Goal: Task Accomplishment & Management: Manage account settings

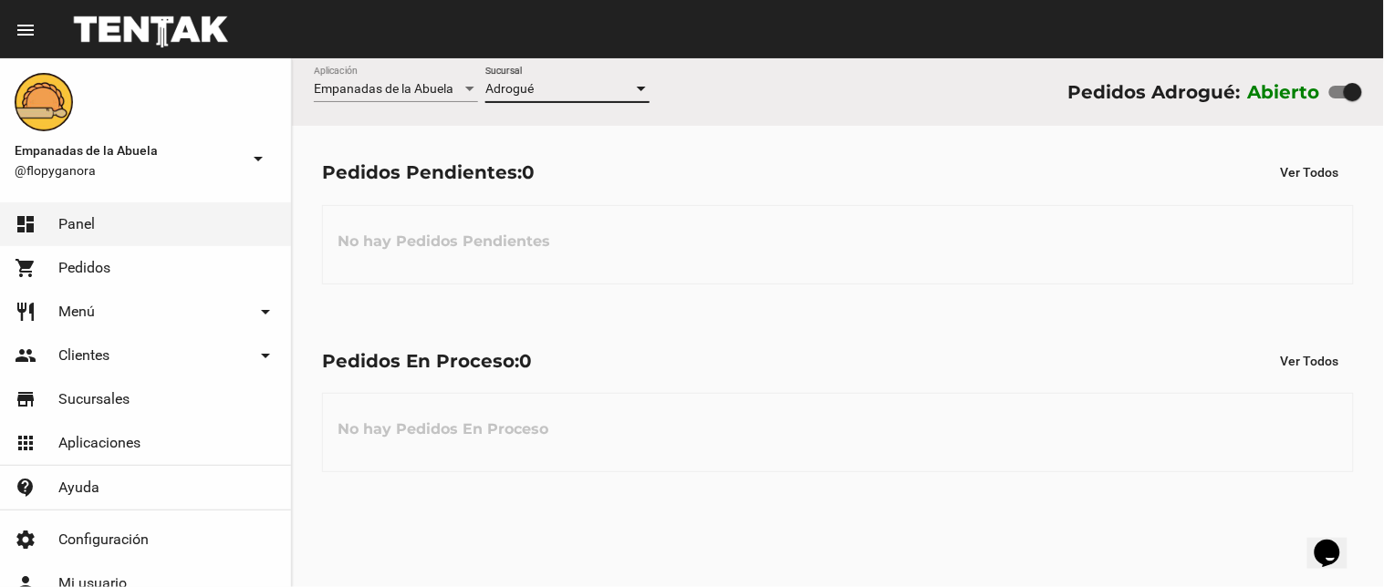
click at [635, 89] on div at bounding box center [641, 89] width 16 height 15
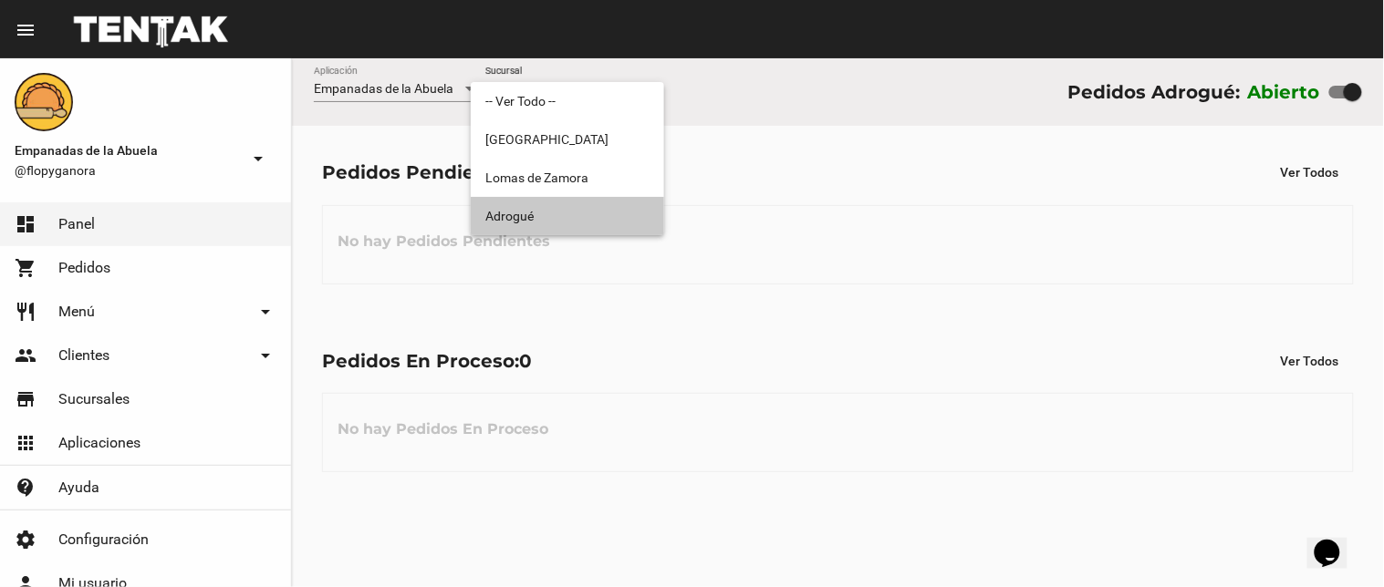
click at [575, 214] on span "Adrogué" at bounding box center [567, 216] width 164 height 38
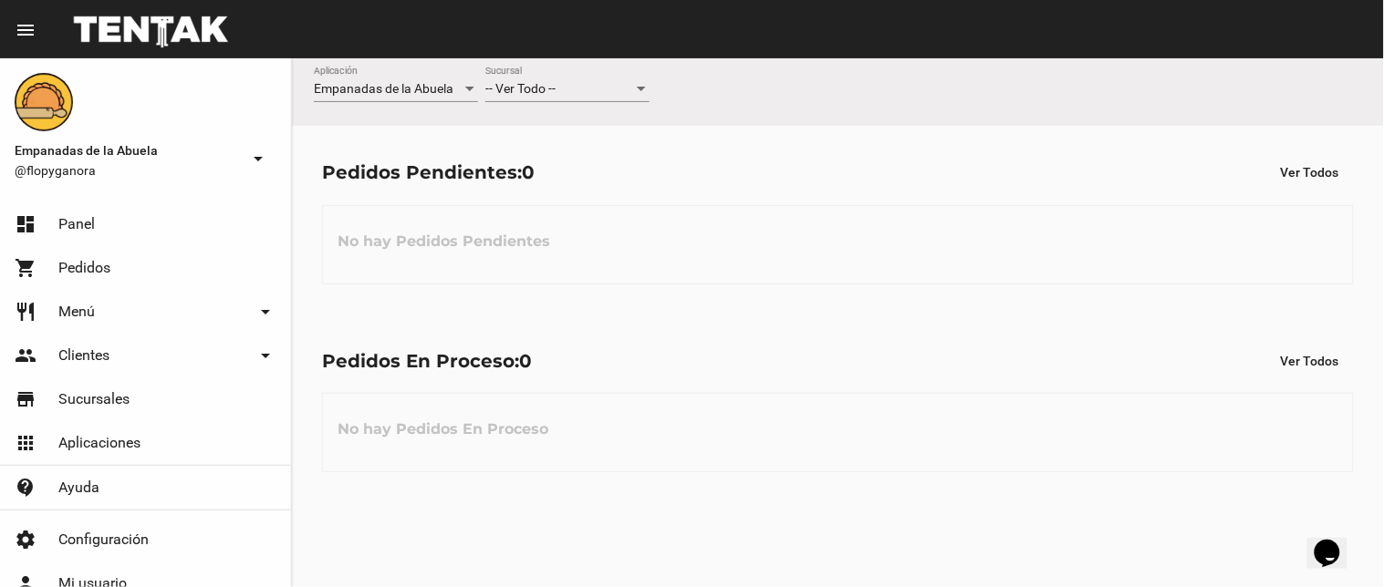
click at [742, 252] on div "No hay Pedidos Pendientes" at bounding box center [838, 244] width 1032 height 79
click at [631, 99] on div "-- Ver Todo -- Sucursal" at bounding box center [567, 85] width 164 height 36
click at [620, 86] on span "-- Ver Todo --" at bounding box center [552, 89] width 135 height 38
click at [611, 92] on div "-- Ver Todo --" at bounding box center [559, 89] width 148 height 15
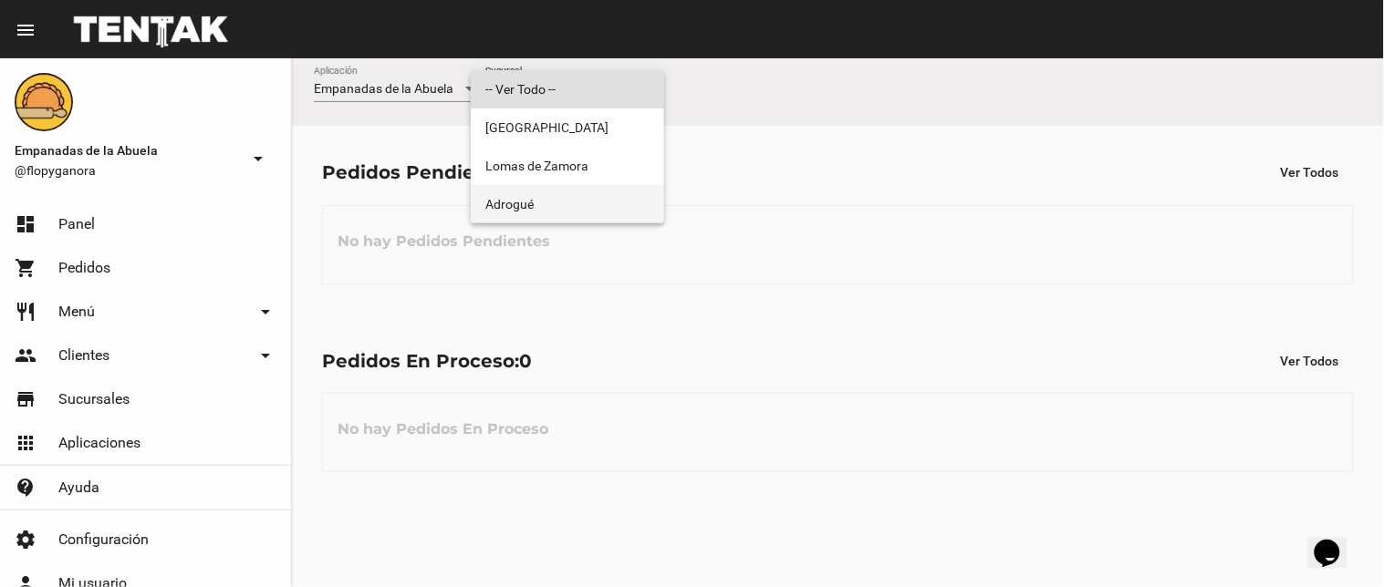
click at [579, 203] on span "Adrogué" at bounding box center [567, 204] width 164 height 38
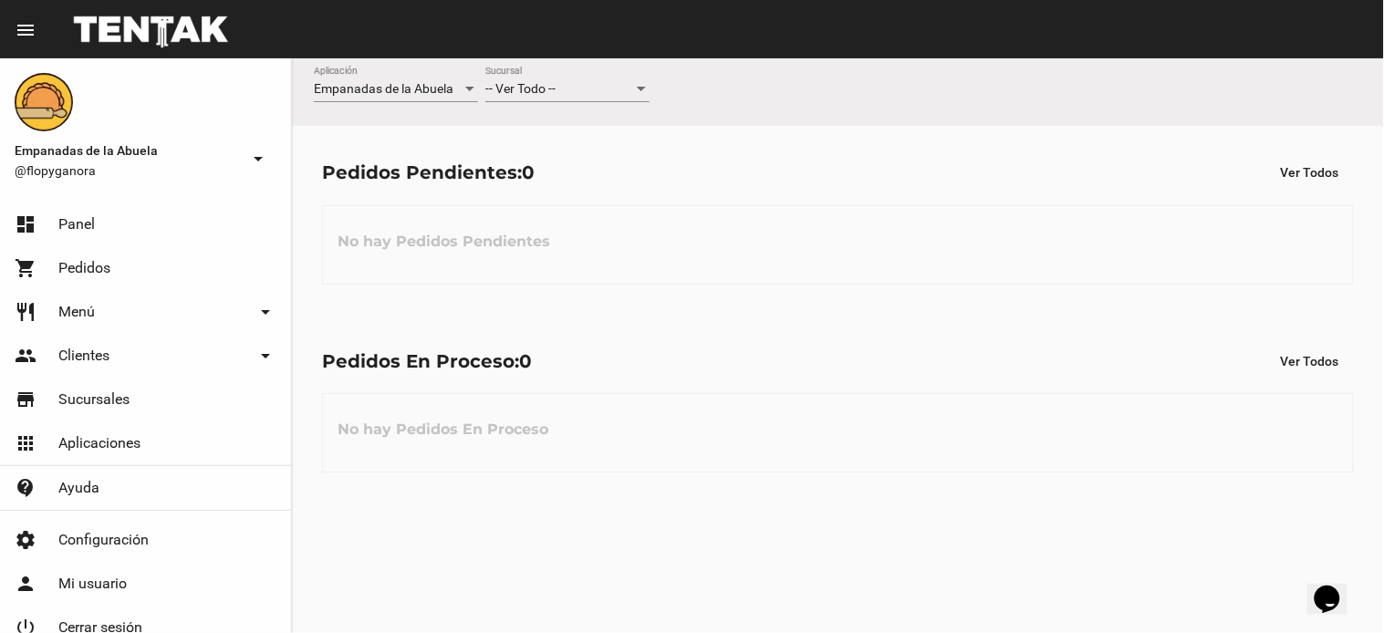
click at [581, 86] on div "-- Ver Todo --" at bounding box center [559, 89] width 148 height 15
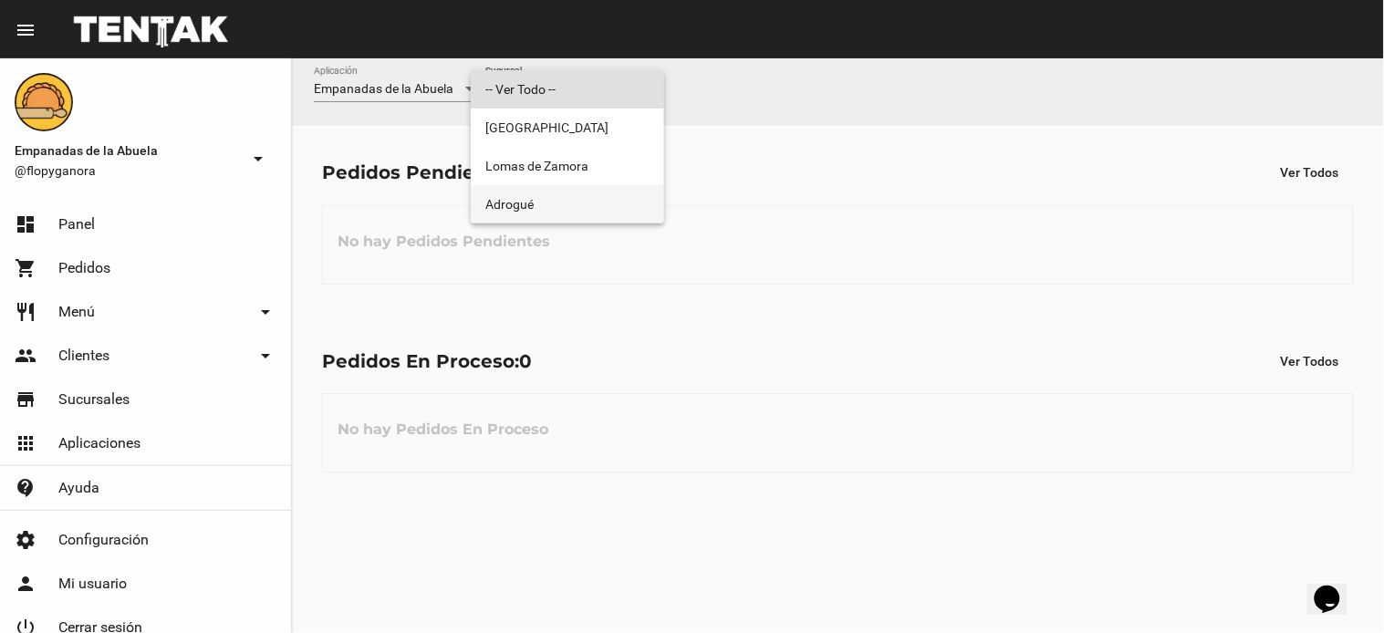
click at [547, 202] on span "Adrogué" at bounding box center [567, 204] width 164 height 38
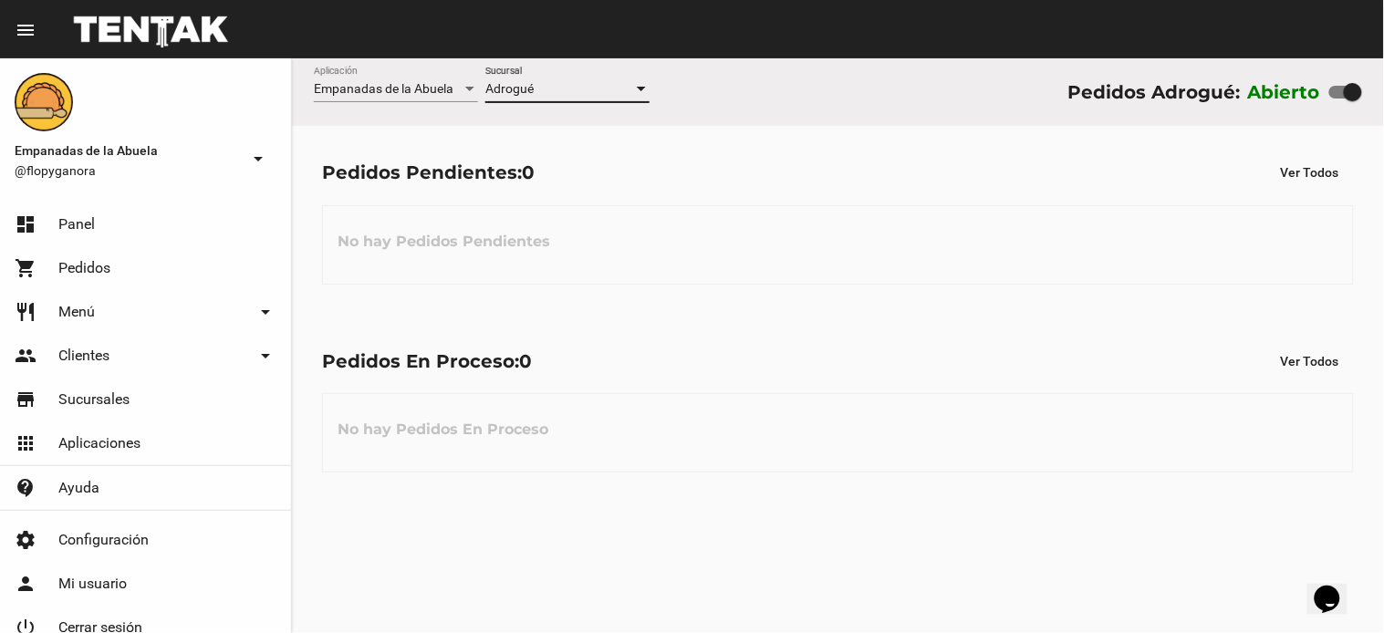
click at [865, 267] on div "No hay Pedidos Pendientes" at bounding box center [838, 244] width 1032 height 79
click at [681, 230] on div "No hay Pedidos Pendientes" at bounding box center [838, 244] width 1032 height 79
click at [837, 453] on div "No hay Pedidos En Proceso" at bounding box center [838, 432] width 1032 height 79
click at [800, 358] on div "Pedidos En Proceso: 0 Ver Todos" at bounding box center [838, 361] width 1032 height 33
click at [512, 88] on span "-- Ver Todo --" at bounding box center [520, 88] width 70 height 15
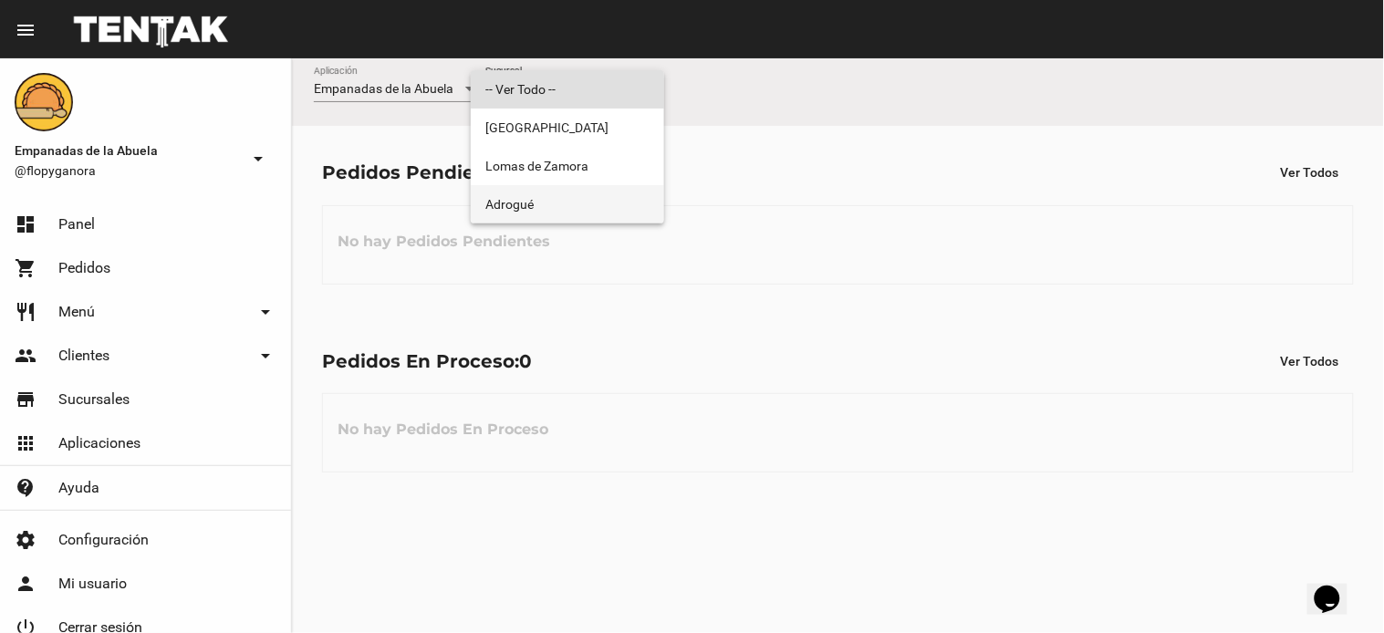
click at [554, 213] on span "Adrogué" at bounding box center [567, 204] width 164 height 38
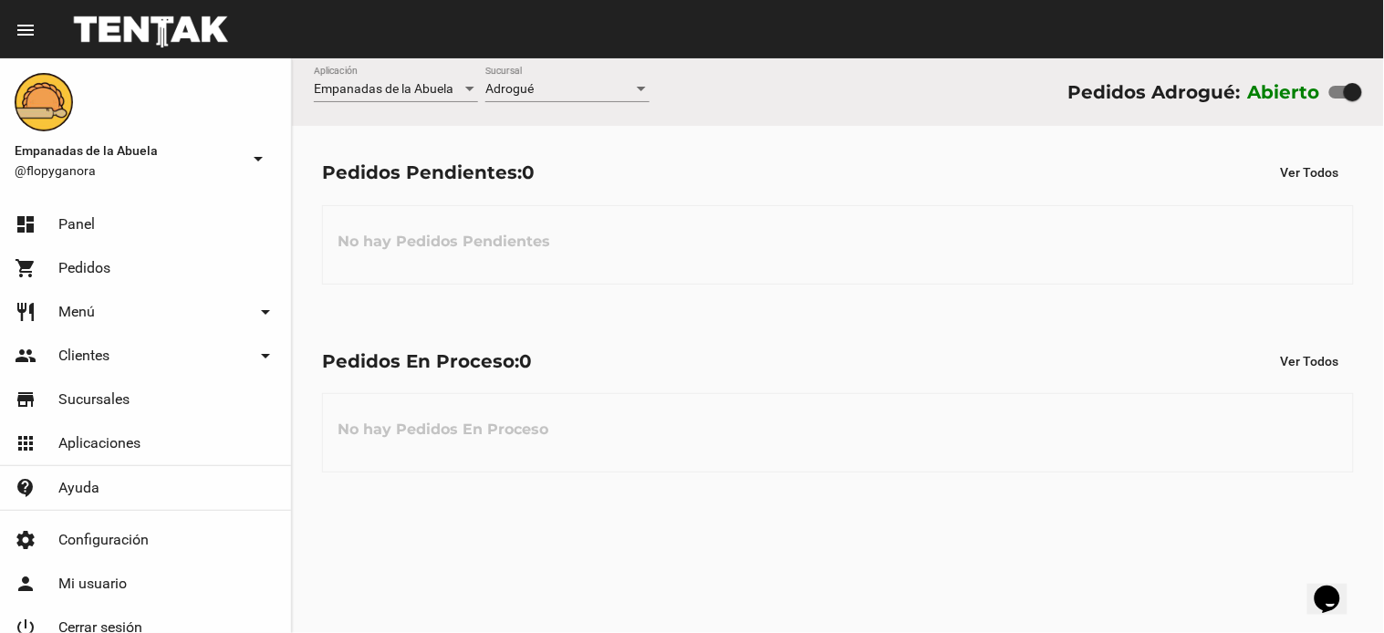
click at [718, 406] on div "No hay Pedidos En Proceso" at bounding box center [838, 432] width 1032 height 79
click at [553, 92] on div "Adrogué" at bounding box center [559, 89] width 148 height 15
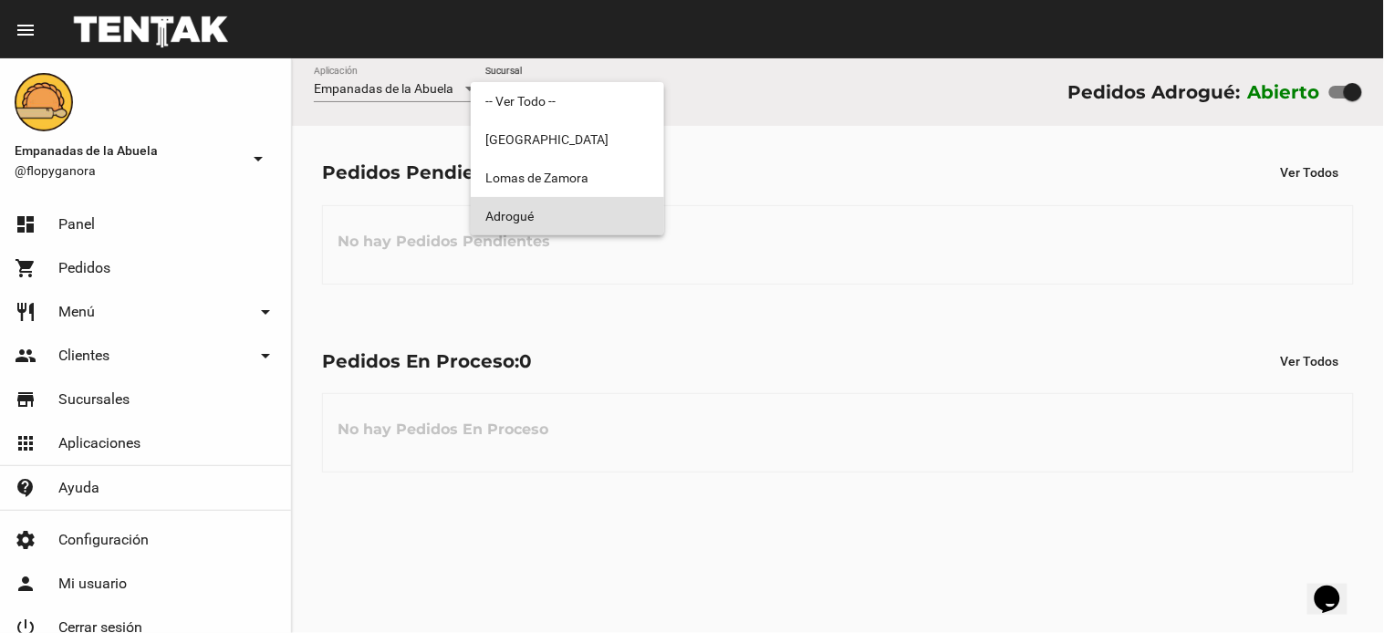
click at [524, 213] on span "Adrogué" at bounding box center [567, 216] width 164 height 38
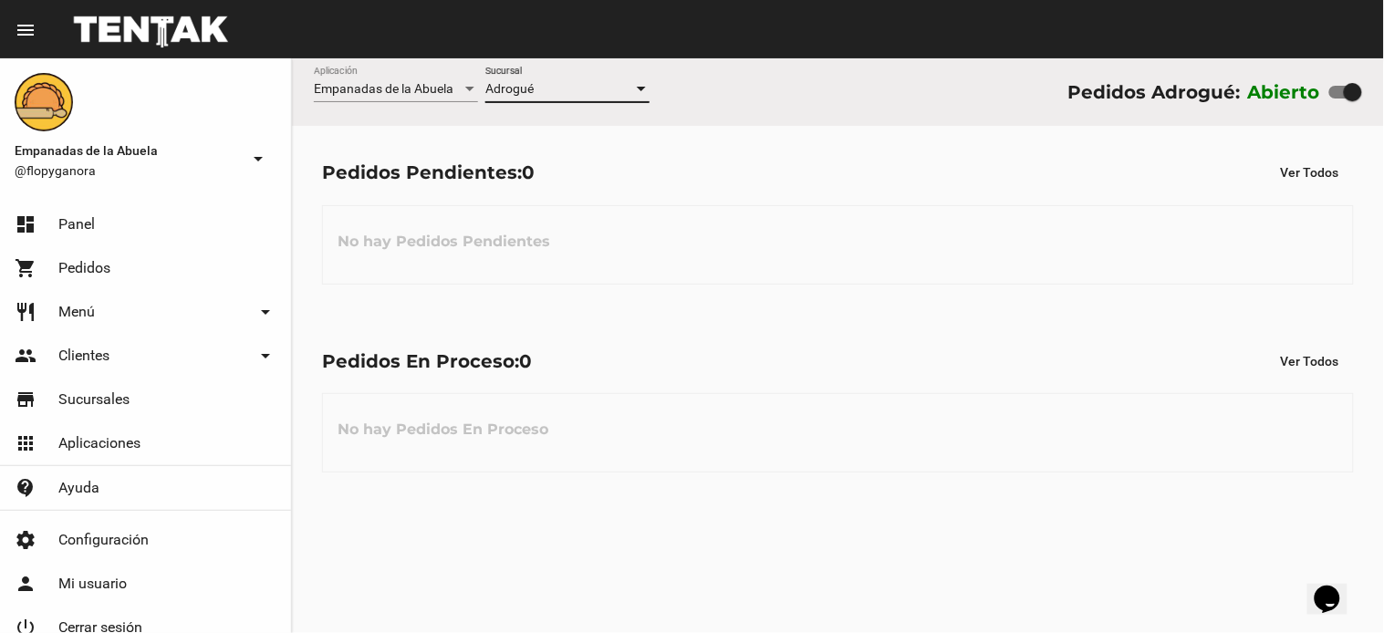
click at [792, 424] on div "No hay Pedidos En Proceso" at bounding box center [838, 432] width 1032 height 79
click at [1063, 205] on div "No hay Pedidos Pendientes" at bounding box center [838, 244] width 1032 height 79
click at [625, 91] on div "-- Ver Todo --" at bounding box center [559, 89] width 148 height 15
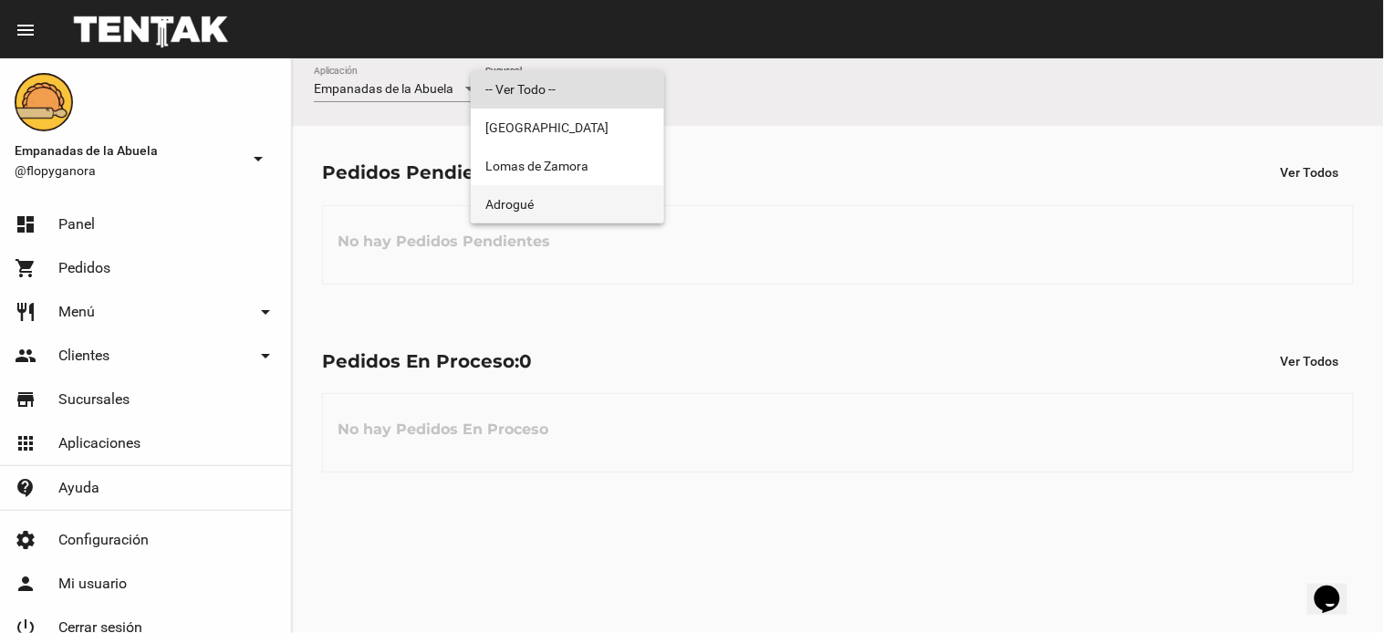
click at [579, 203] on span "Adrogué" at bounding box center [567, 204] width 164 height 38
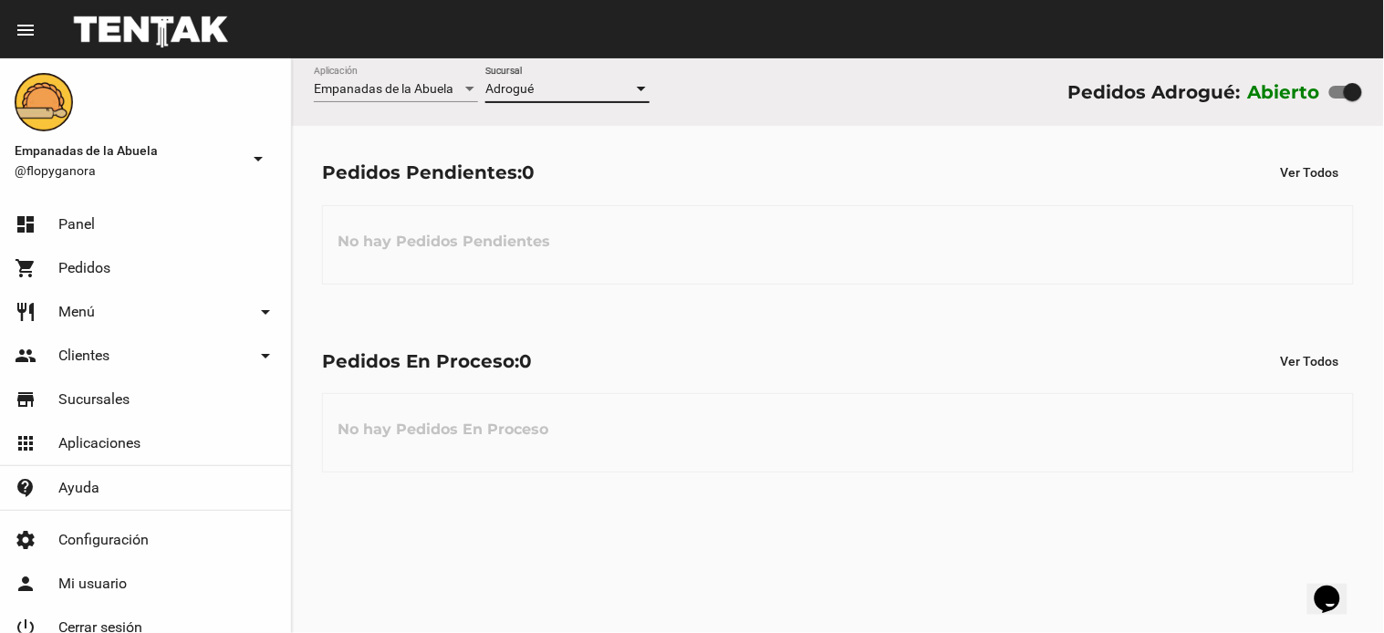
click at [857, 378] on div "Pedidos En Proceso: 0 Ver Todos No hay Pedidos En Proceso" at bounding box center [838, 409] width 1092 height 188
click at [731, 283] on div "Pedidos Pendientes: 0 Ver Todos No hay Pedidos Pendientes" at bounding box center [838, 220] width 1092 height 188
click at [742, 301] on div "Pedidos Pendientes: 0 Ver Todos No hay Pedidos Pendientes" at bounding box center [838, 220] width 1092 height 188
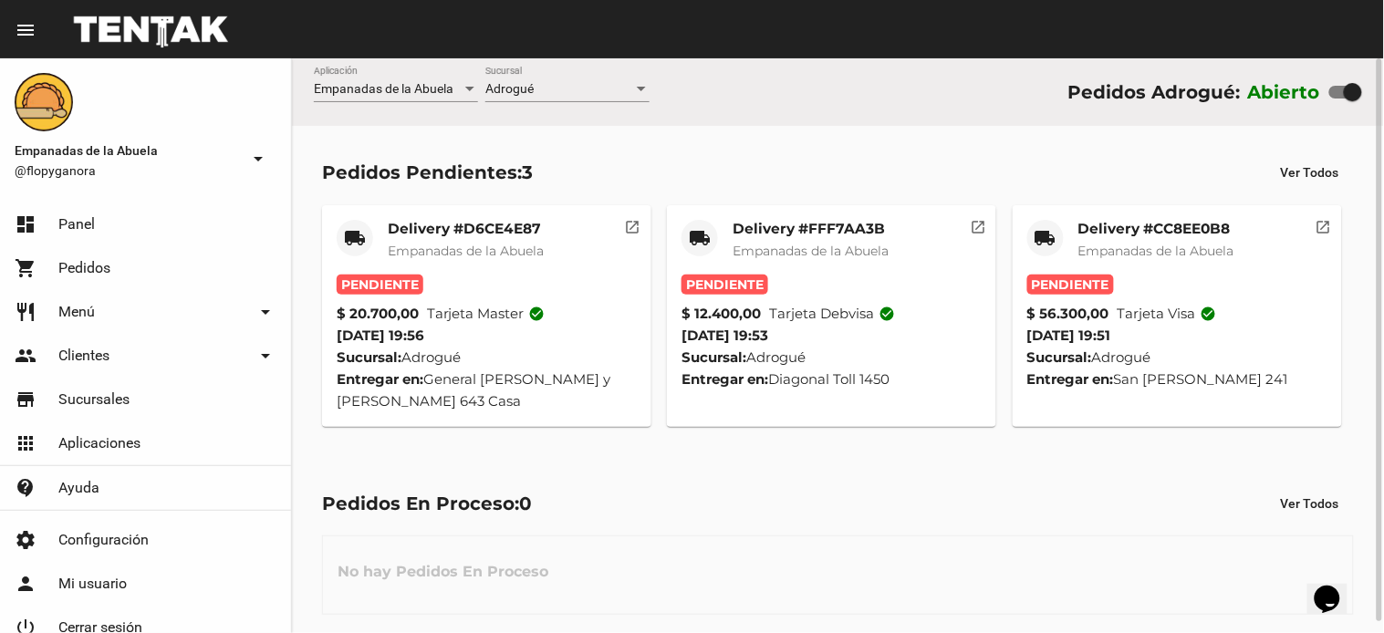
click at [470, 230] on mat-card-title "Delivery #D6CE4E87" at bounding box center [466, 229] width 156 height 18
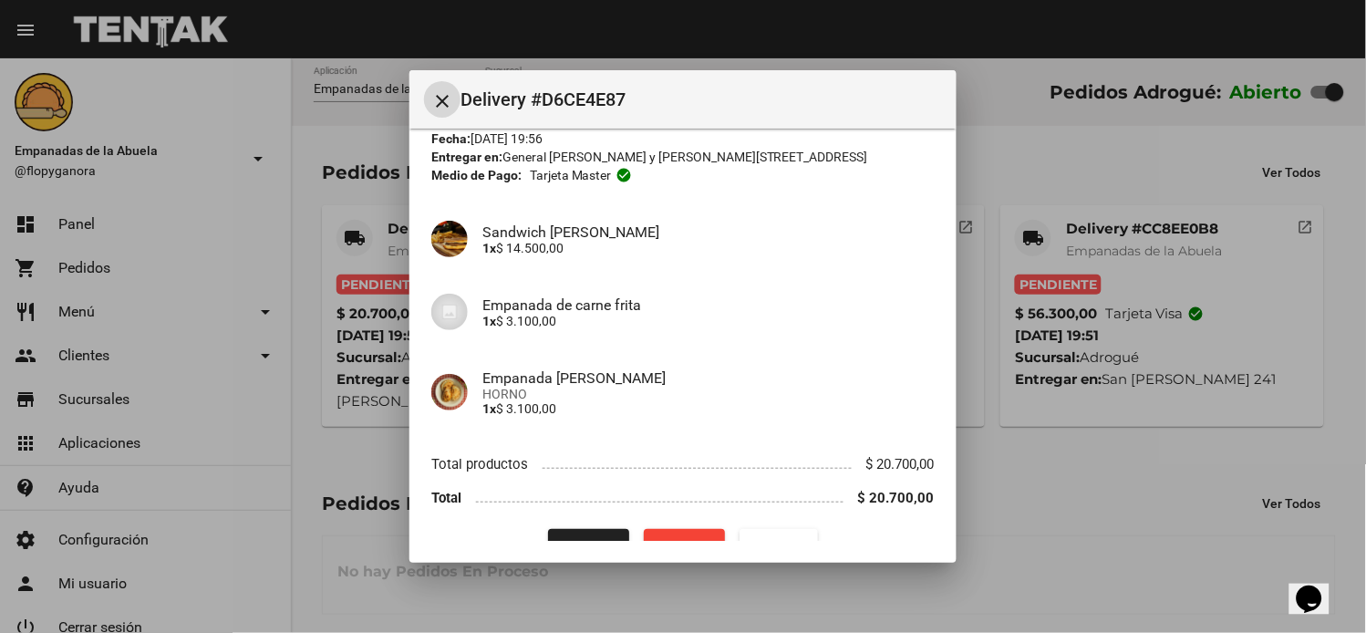
scroll to position [110, 0]
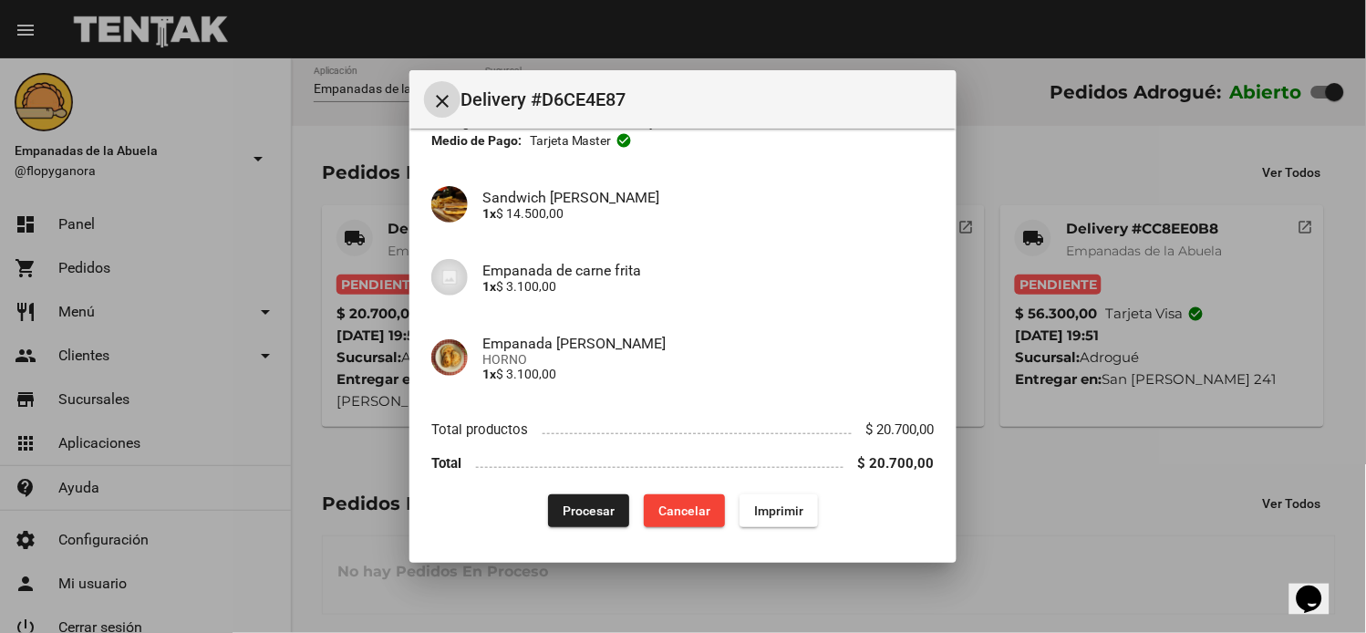
click at [766, 513] on span "Imprimir" at bounding box center [778, 511] width 49 height 15
click at [599, 511] on span "Procesar" at bounding box center [589, 511] width 52 height 15
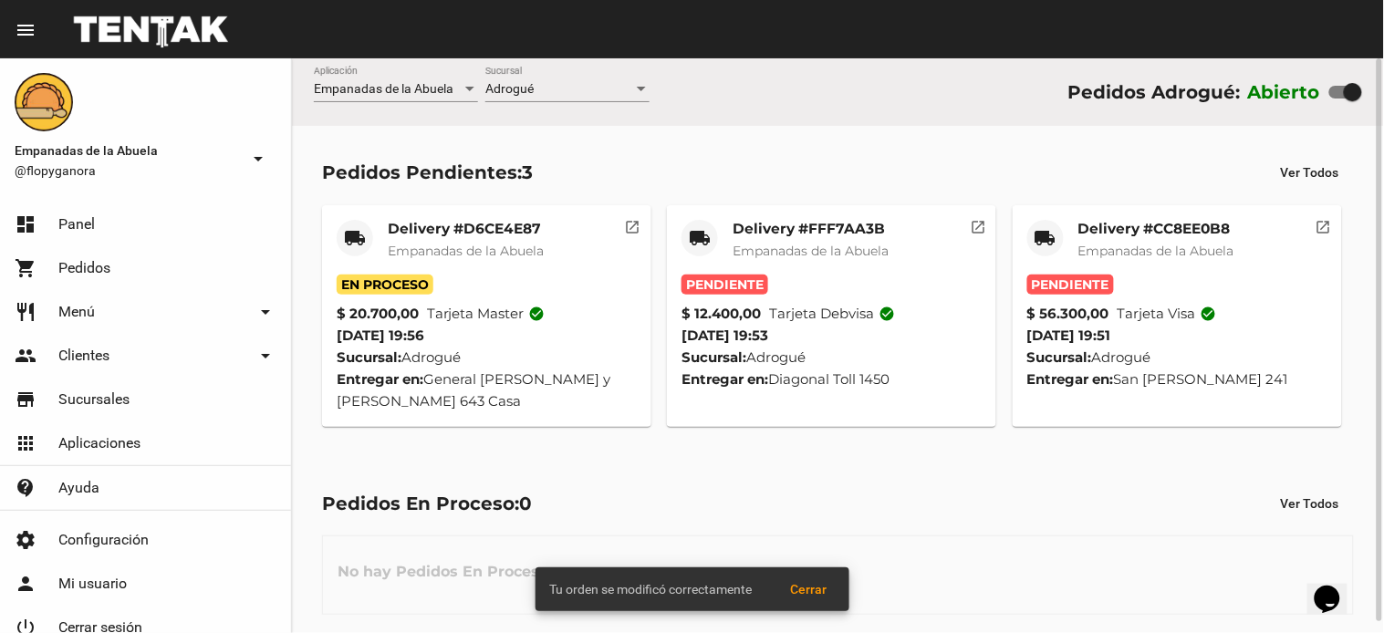
click at [806, 225] on mat-card-title "Delivery #FFF7AA3B" at bounding box center [810, 229] width 156 height 18
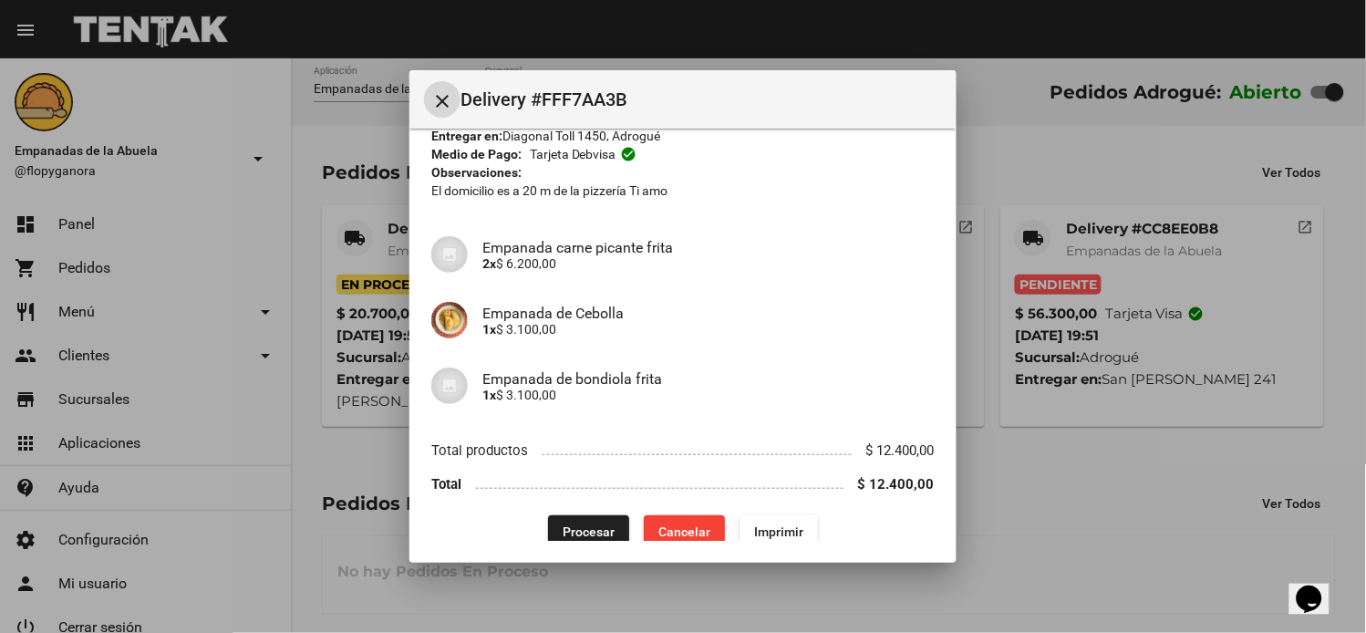
scroll to position [119, 0]
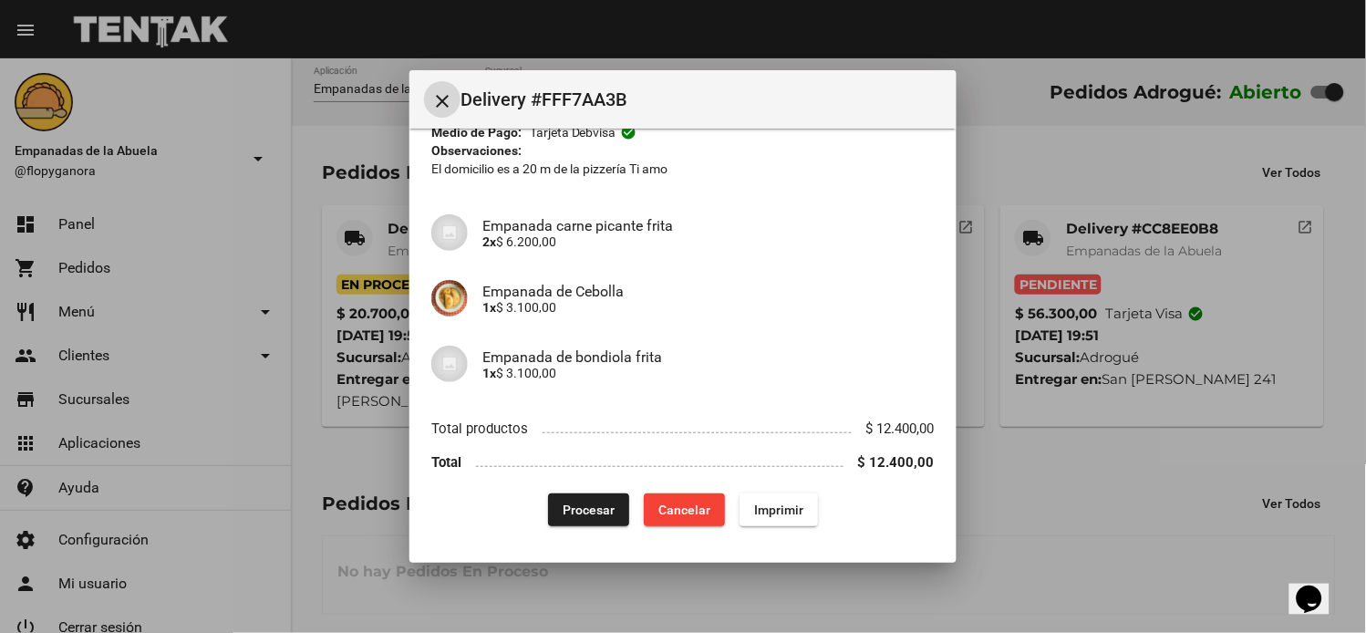
click at [791, 514] on span "Imprimir" at bounding box center [778, 510] width 49 height 15
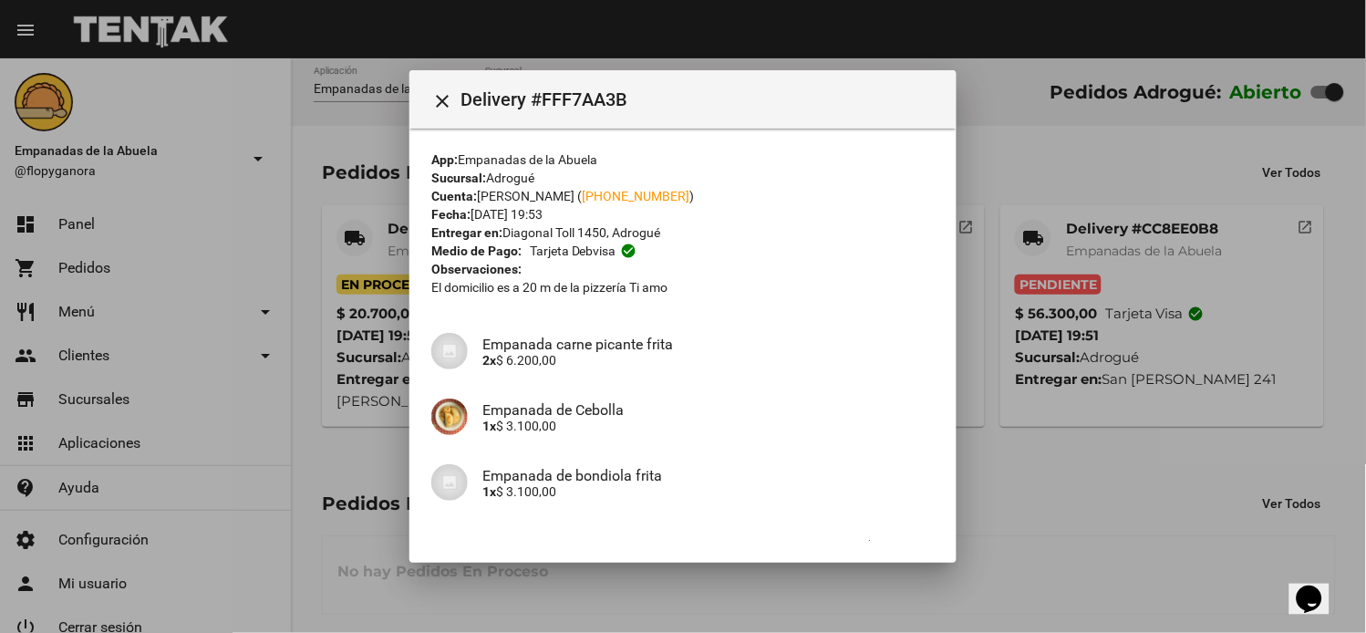
scroll to position [119, 0]
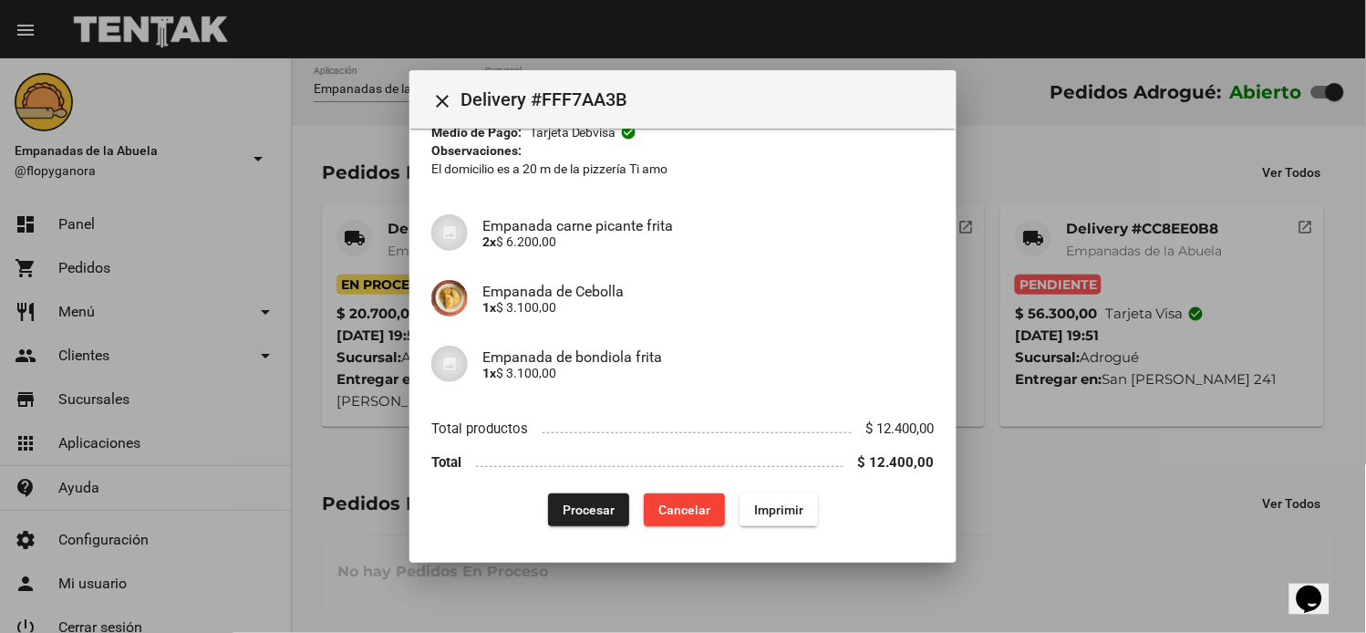
click at [584, 514] on span "Procesar" at bounding box center [589, 510] width 52 height 15
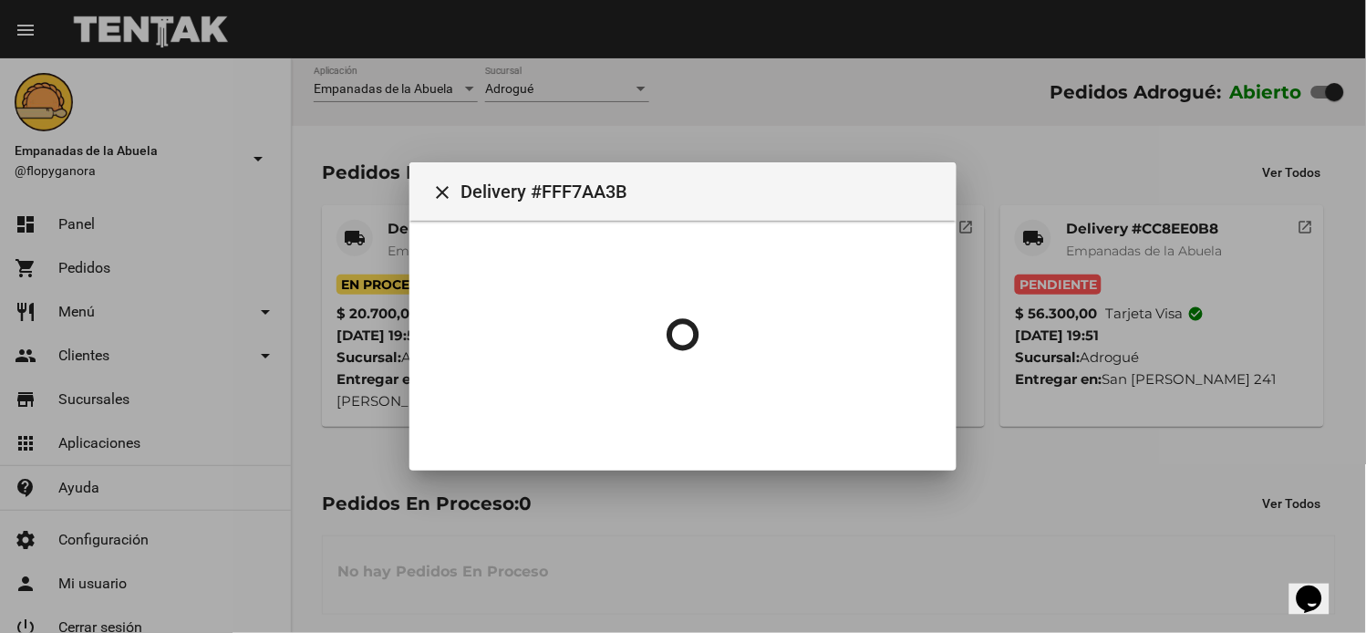
scroll to position [0, 0]
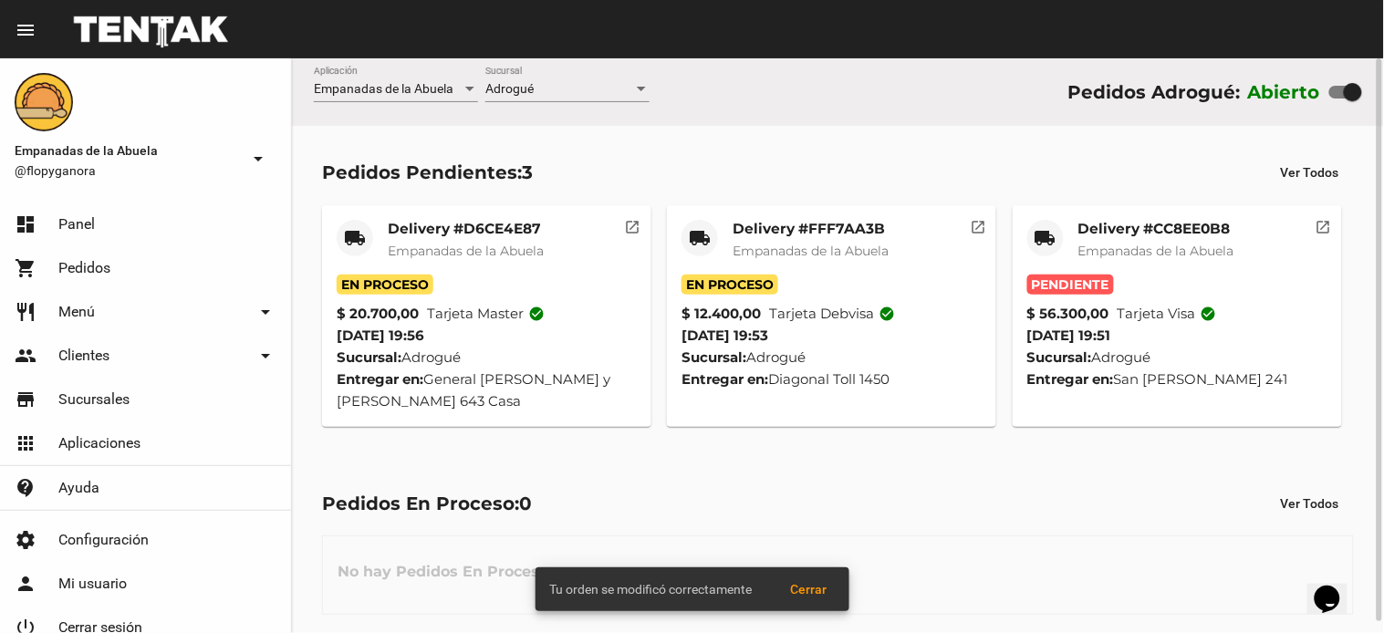
click at [1116, 226] on mat-card-title "Delivery #CC8EE0B8" at bounding box center [1156, 229] width 156 height 18
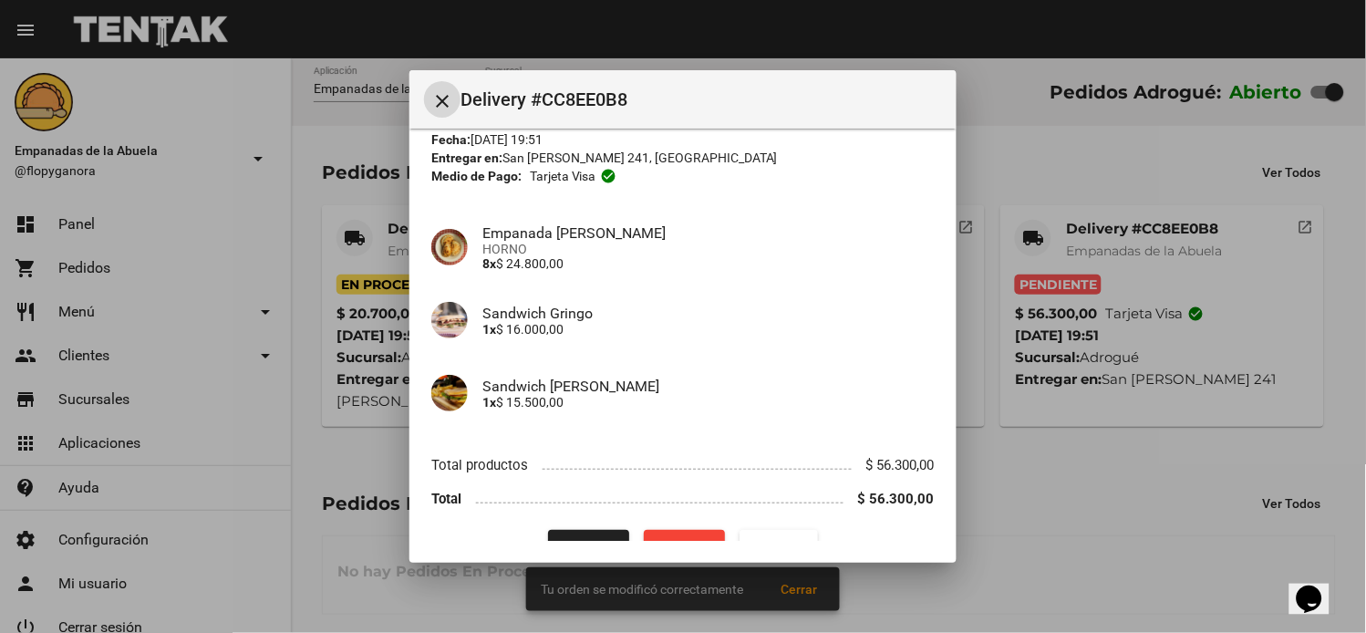
scroll to position [110, 0]
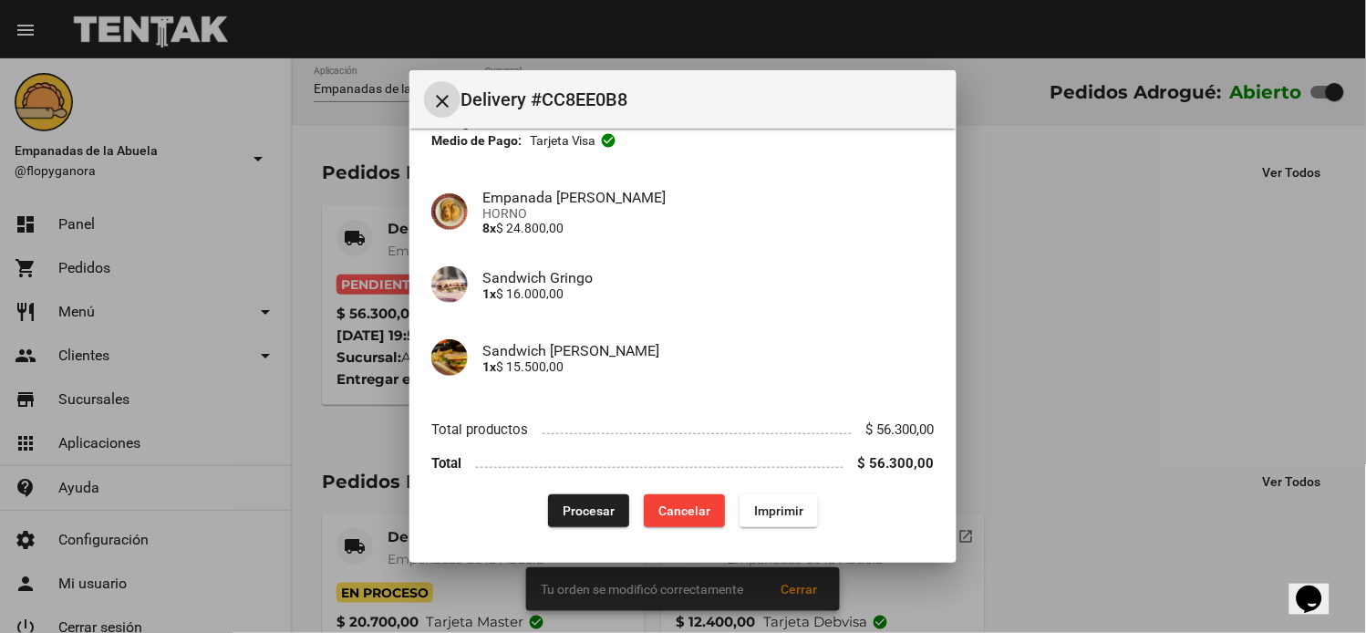
click at [763, 505] on span "Imprimir" at bounding box center [778, 511] width 49 height 15
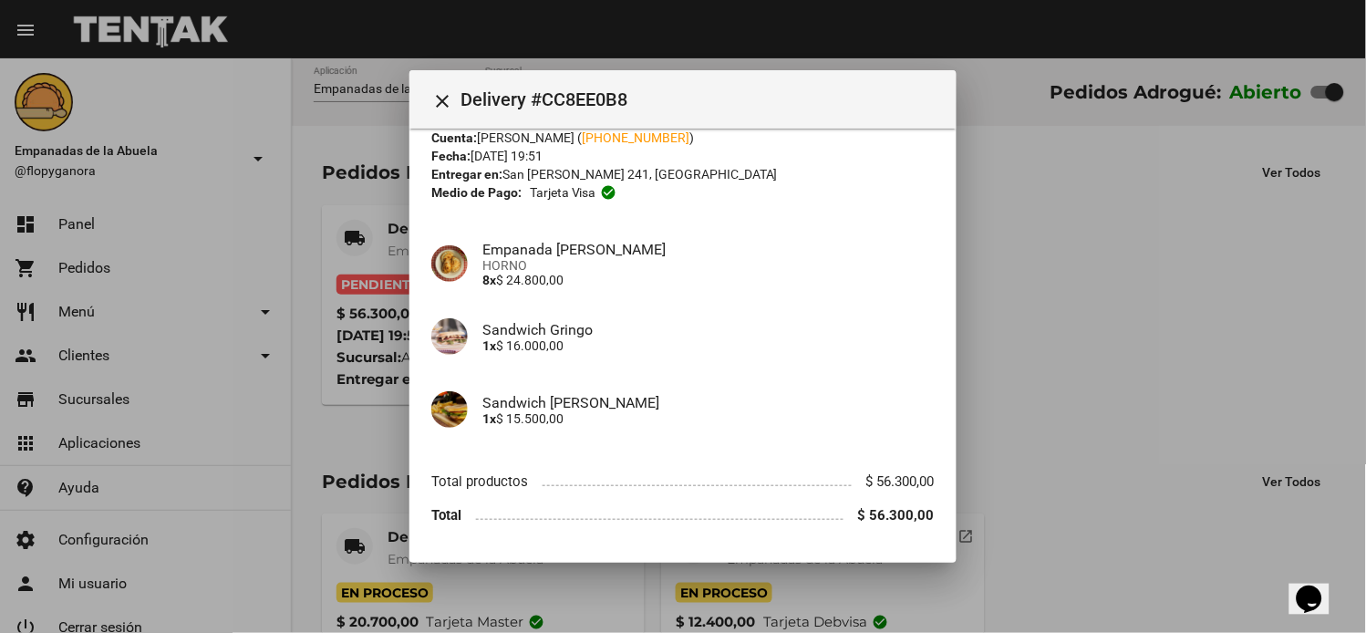
scroll to position [110, 0]
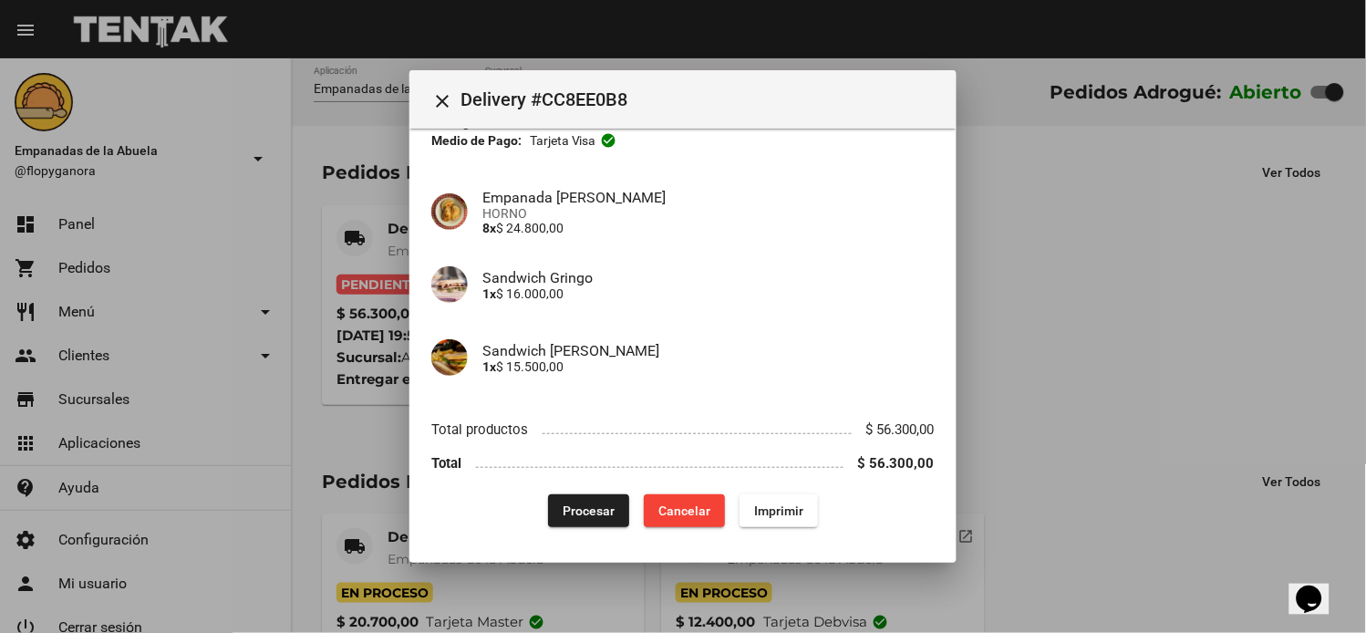
click at [587, 511] on span "Procesar" at bounding box center [589, 511] width 52 height 15
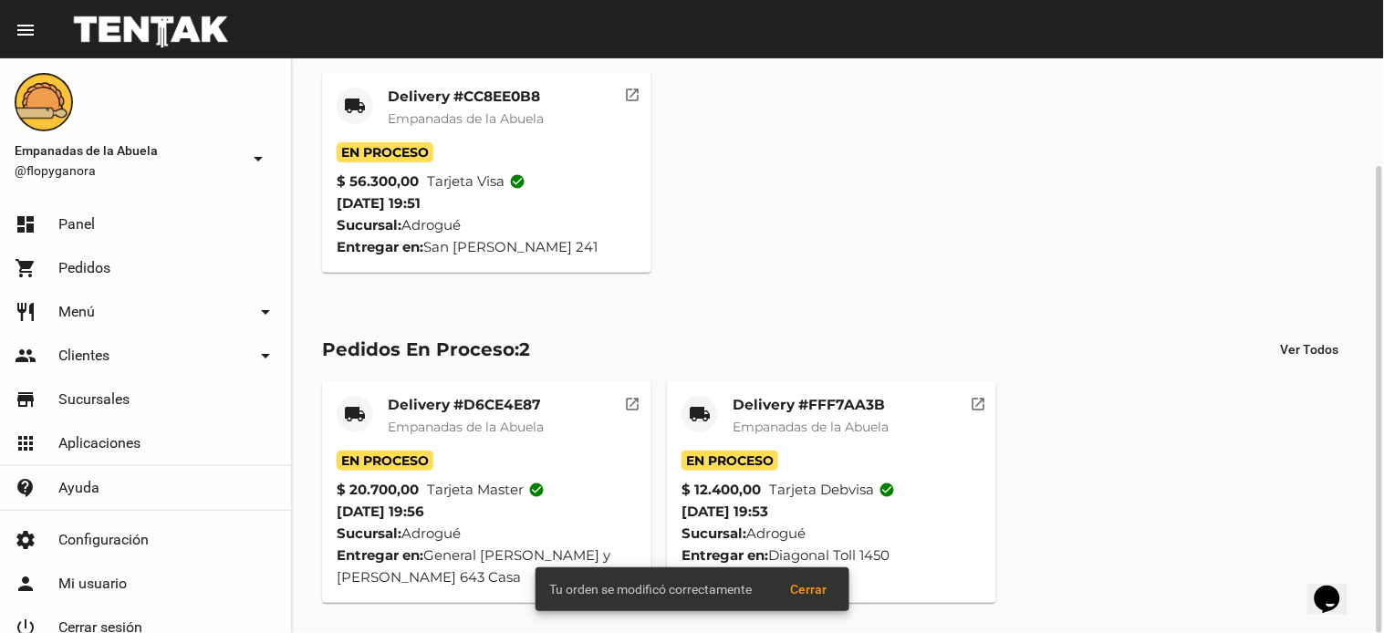
scroll to position [0, 0]
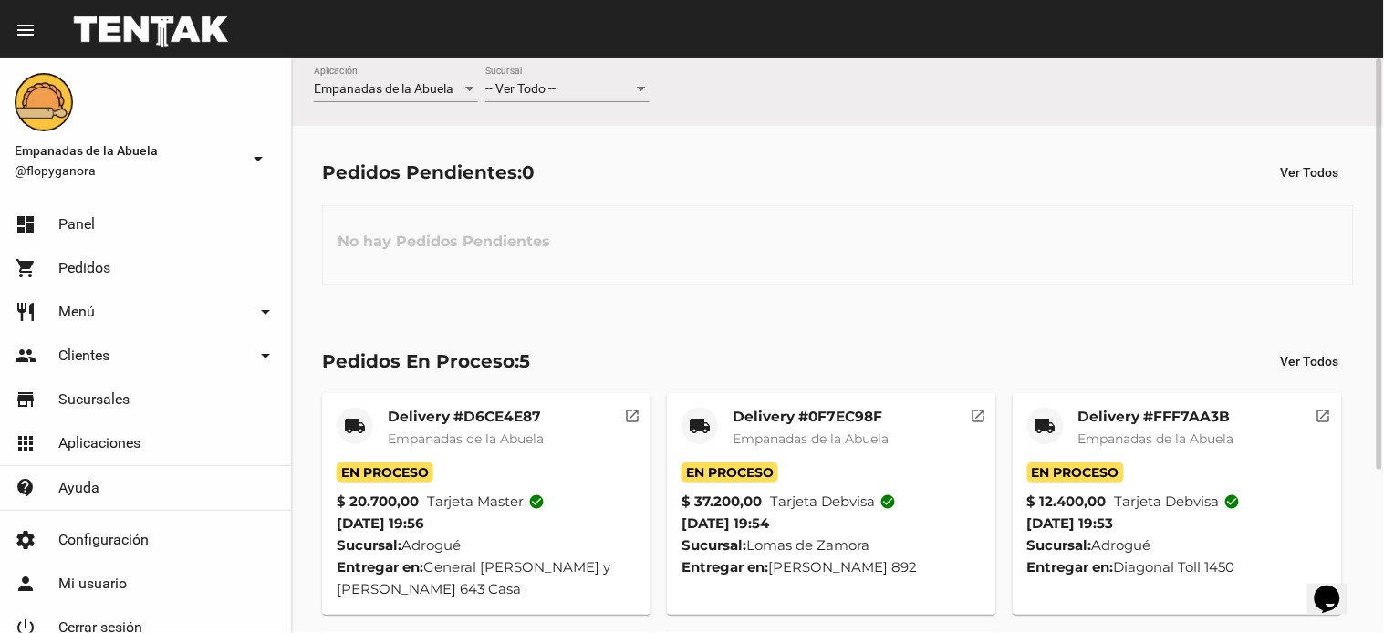
click at [547, 85] on span "-- Ver Todo --" at bounding box center [520, 88] width 70 height 15
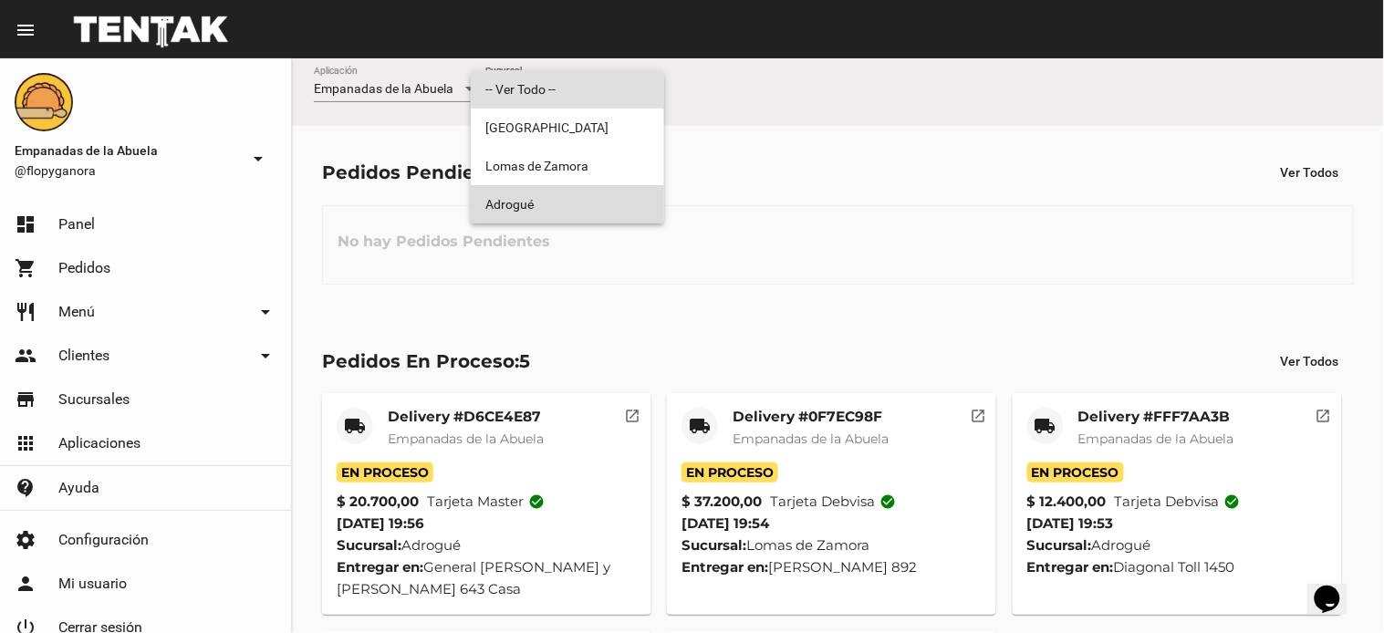
click at [545, 202] on span "Adrogué" at bounding box center [567, 204] width 164 height 38
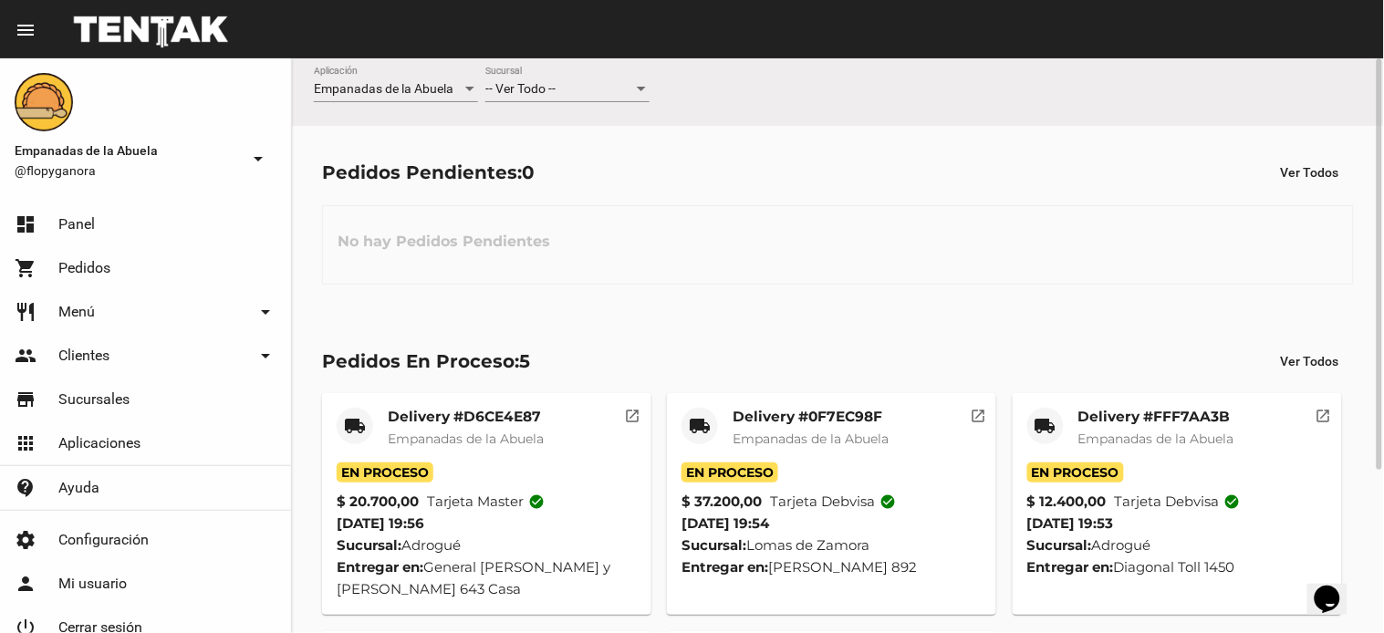
click at [544, 93] on span "-- Ver Todo --" at bounding box center [520, 88] width 70 height 15
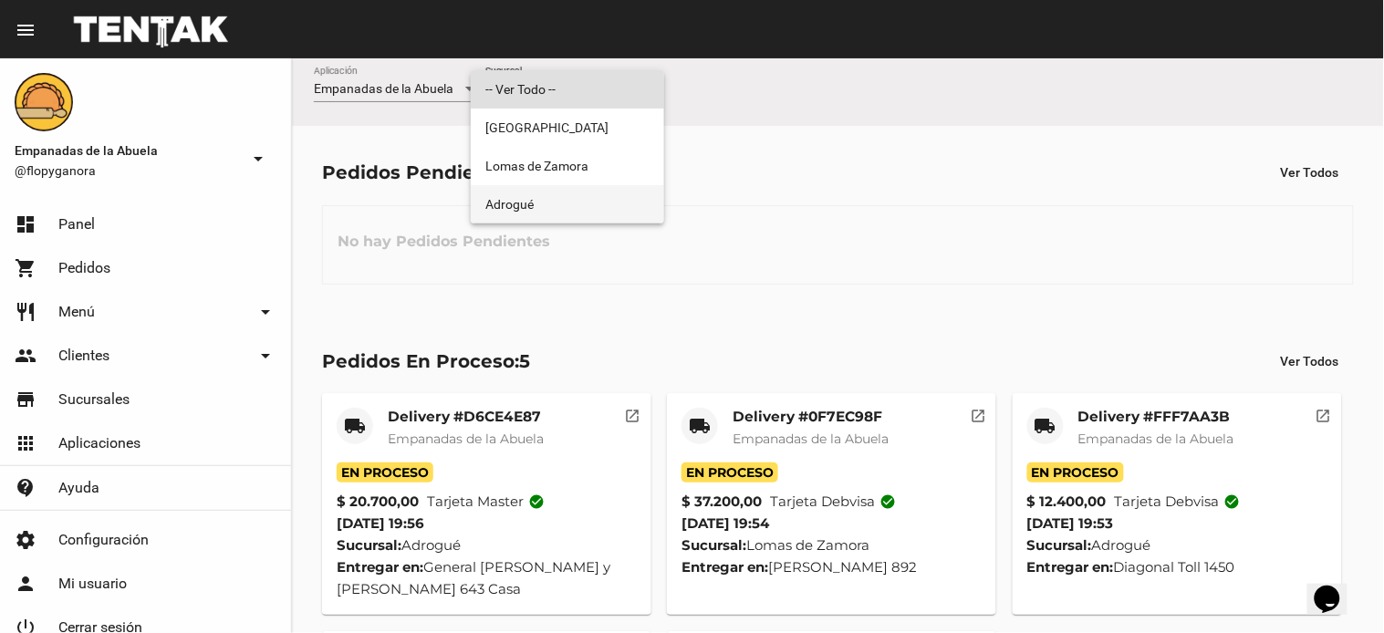
click at [541, 212] on span "Adrogué" at bounding box center [567, 204] width 164 height 38
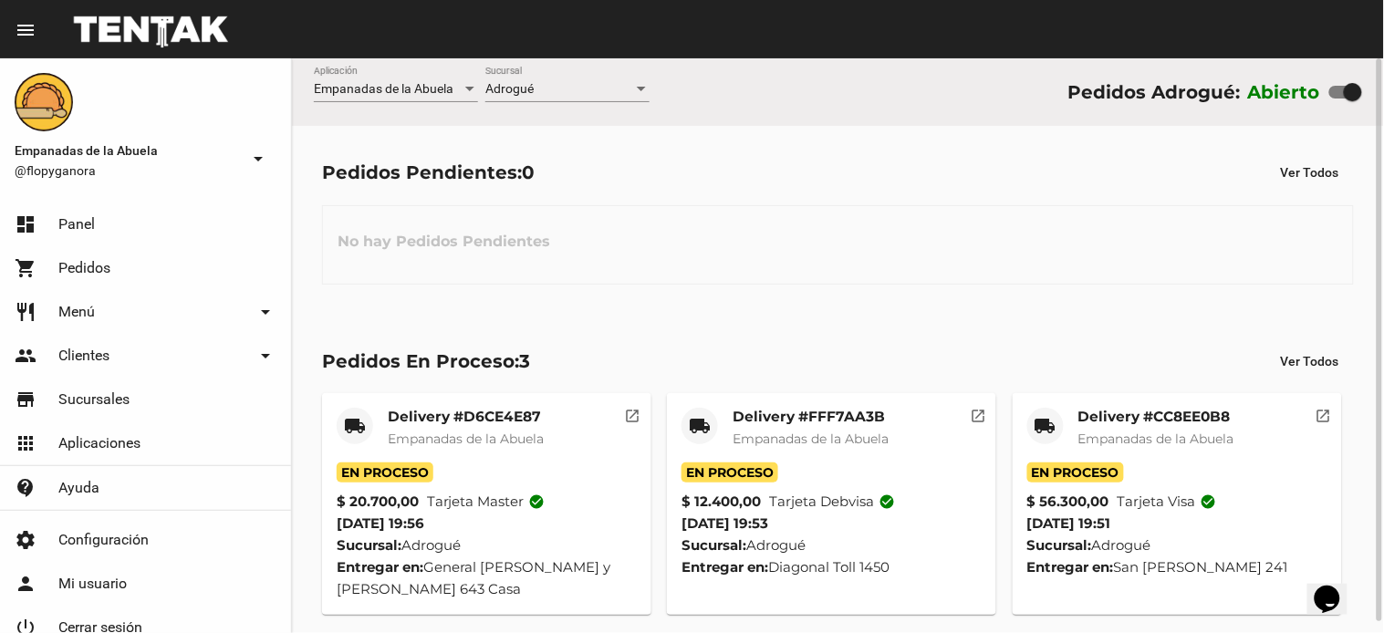
click at [714, 259] on div "No hay Pedidos Pendientes" at bounding box center [838, 244] width 1032 height 79
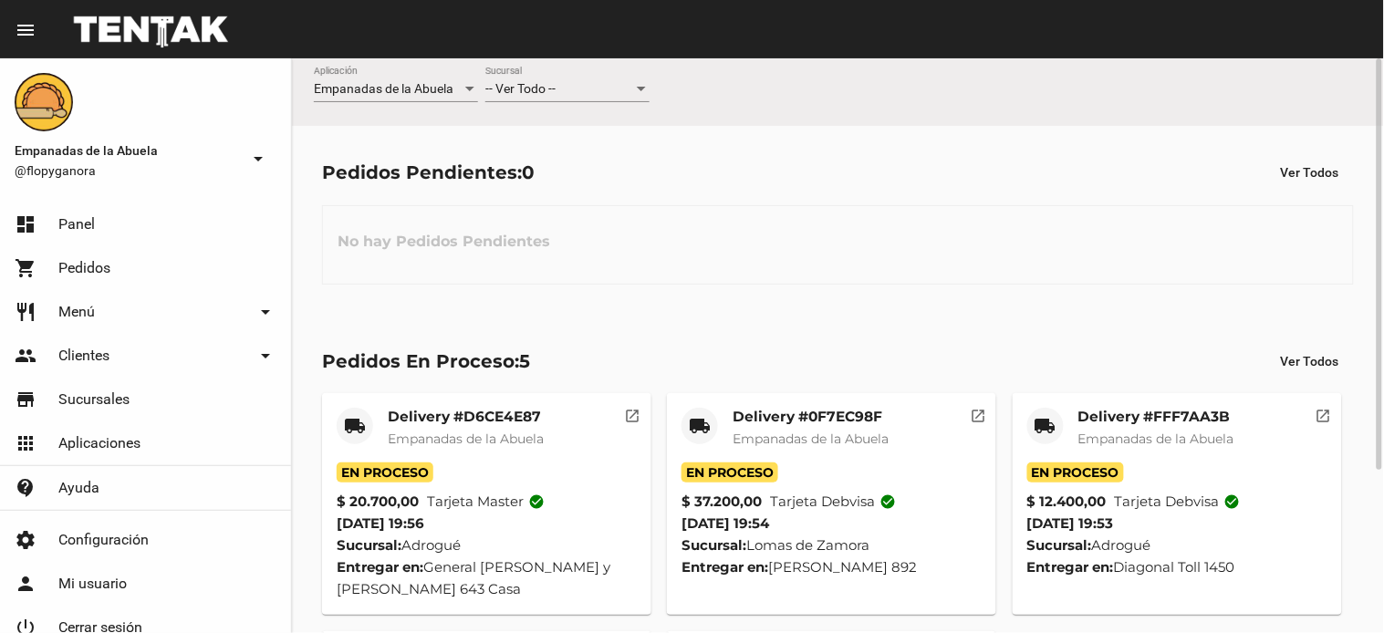
click at [544, 84] on span "-- Ver Todo --" at bounding box center [520, 88] width 70 height 15
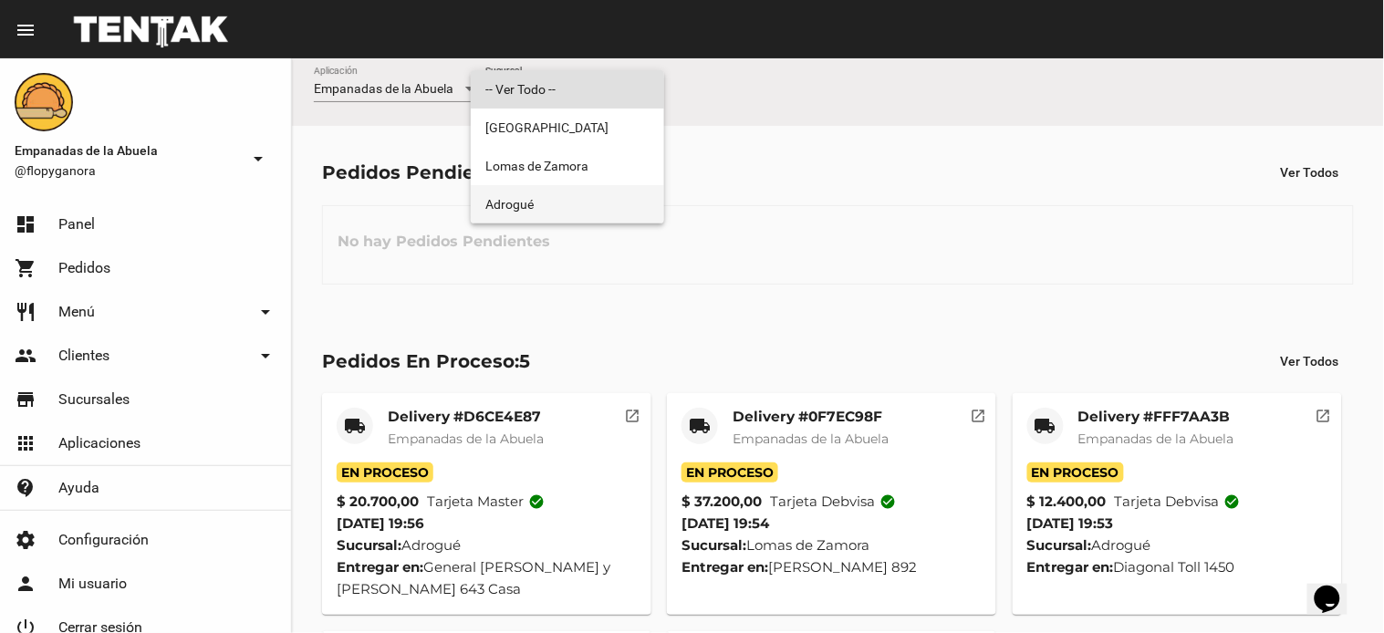
click at [526, 196] on span "Adrogué" at bounding box center [567, 204] width 164 height 38
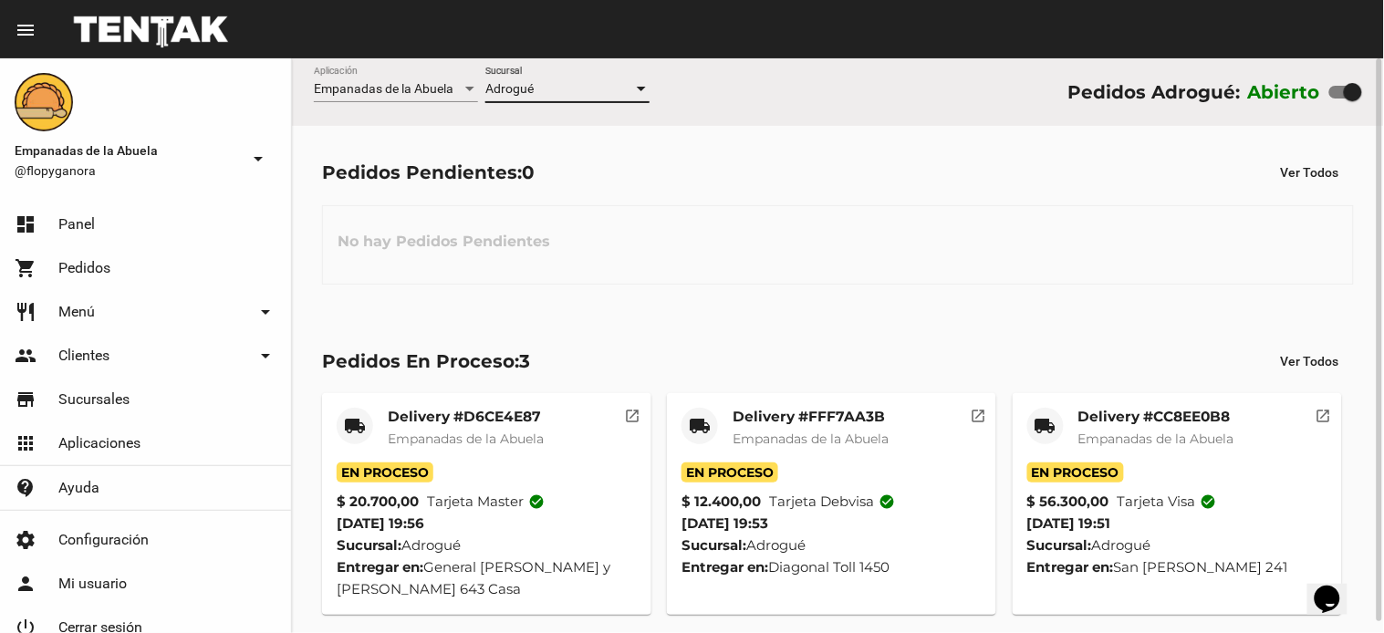
click at [787, 254] on div "No hay Pedidos Pendientes" at bounding box center [838, 244] width 1032 height 79
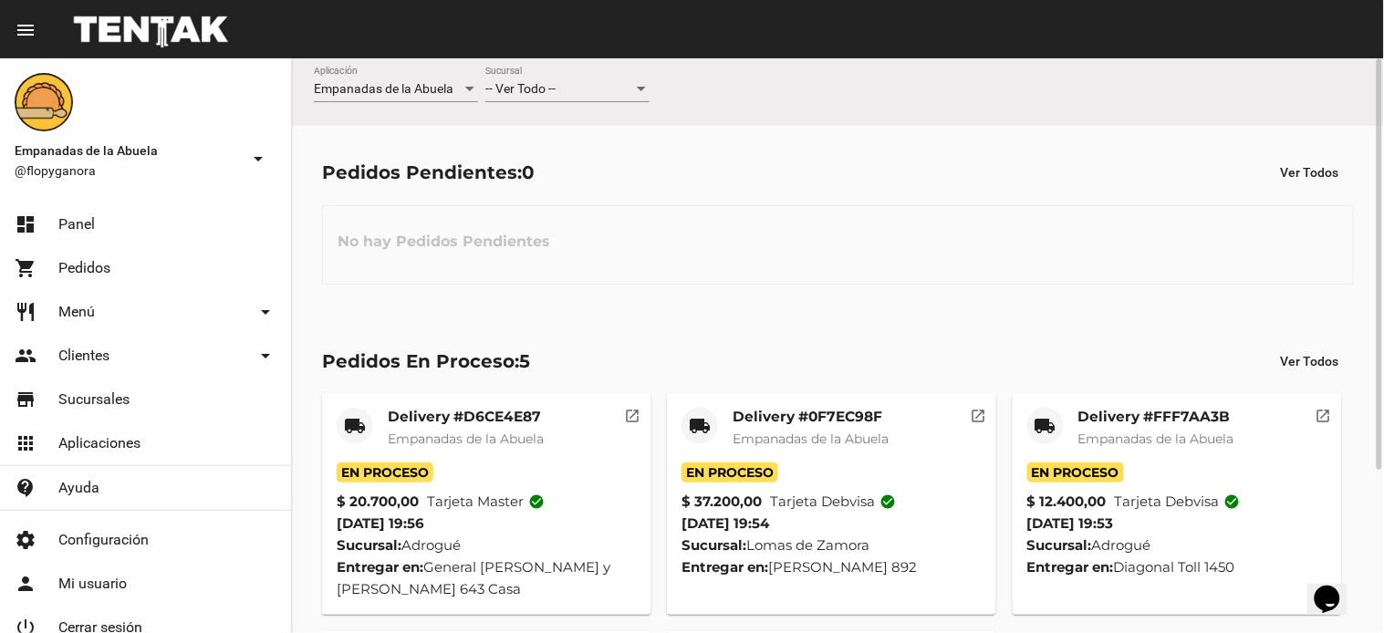
click at [562, 84] on div "-- Ver Todo --" at bounding box center [559, 89] width 148 height 15
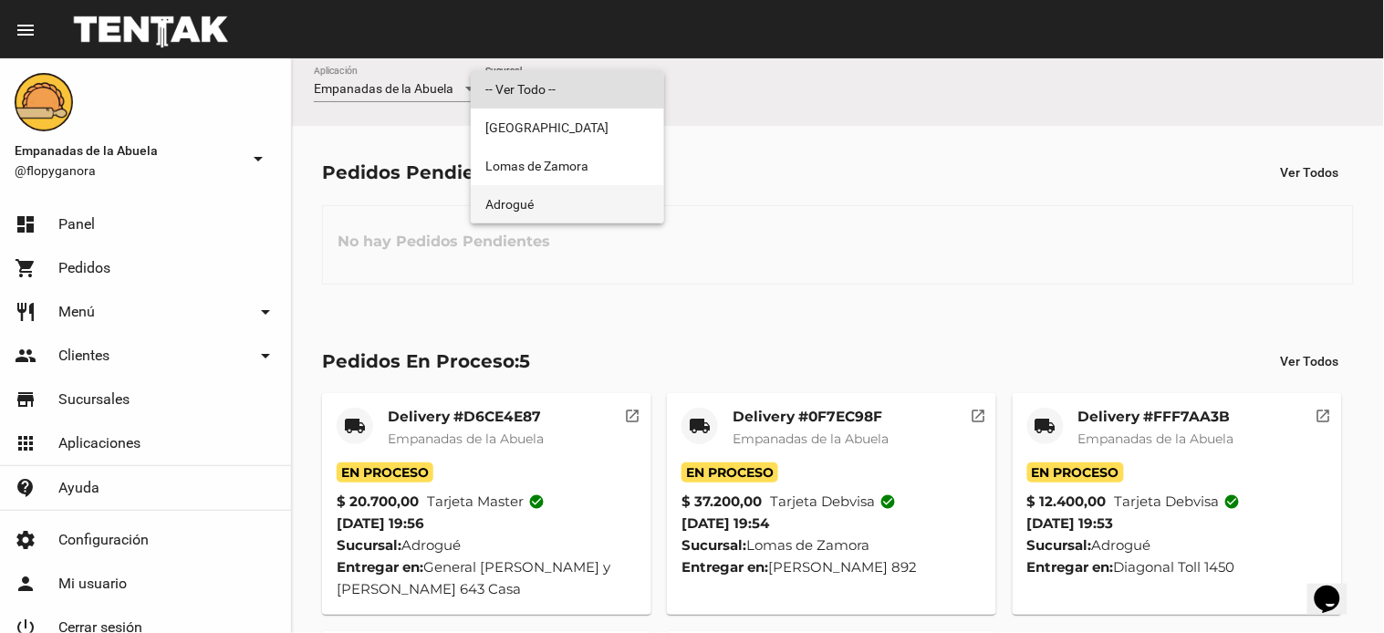
click at [521, 197] on span "Adrogué" at bounding box center [567, 204] width 164 height 38
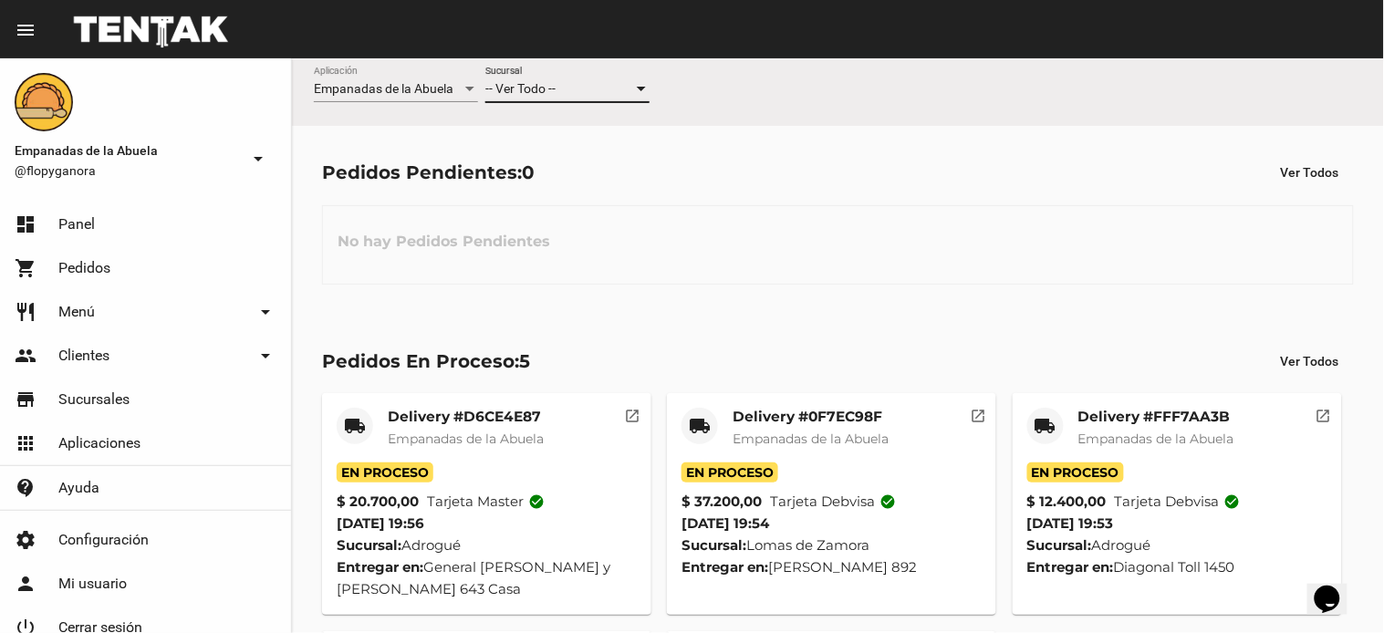
click at [521, 197] on div "Pedidos Pendientes: 0 Ver Todos No hay Pedidos Pendientes" at bounding box center [838, 220] width 1092 height 188
click at [584, 96] on div "-- Ver Todo --" at bounding box center [559, 89] width 148 height 15
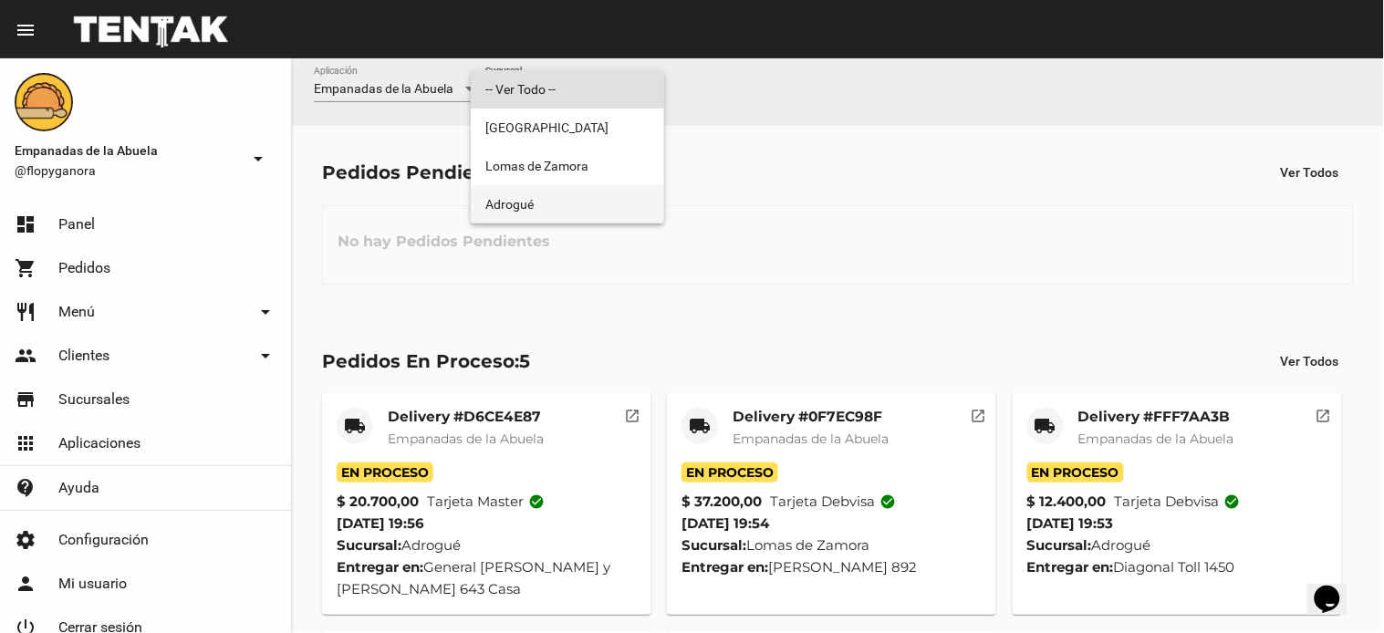
click at [515, 210] on span "Adrogué" at bounding box center [567, 204] width 164 height 38
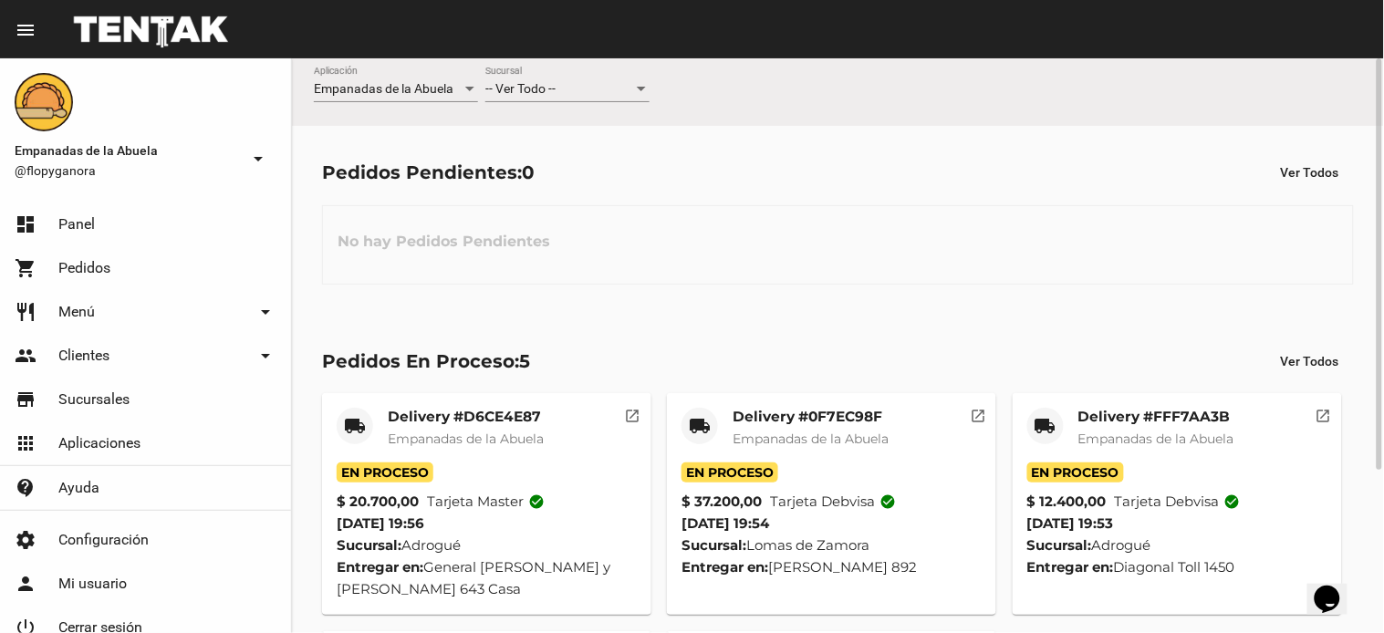
click at [607, 93] on div "-- Ver Todo --" at bounding box center [559, 89] width 148 height 15
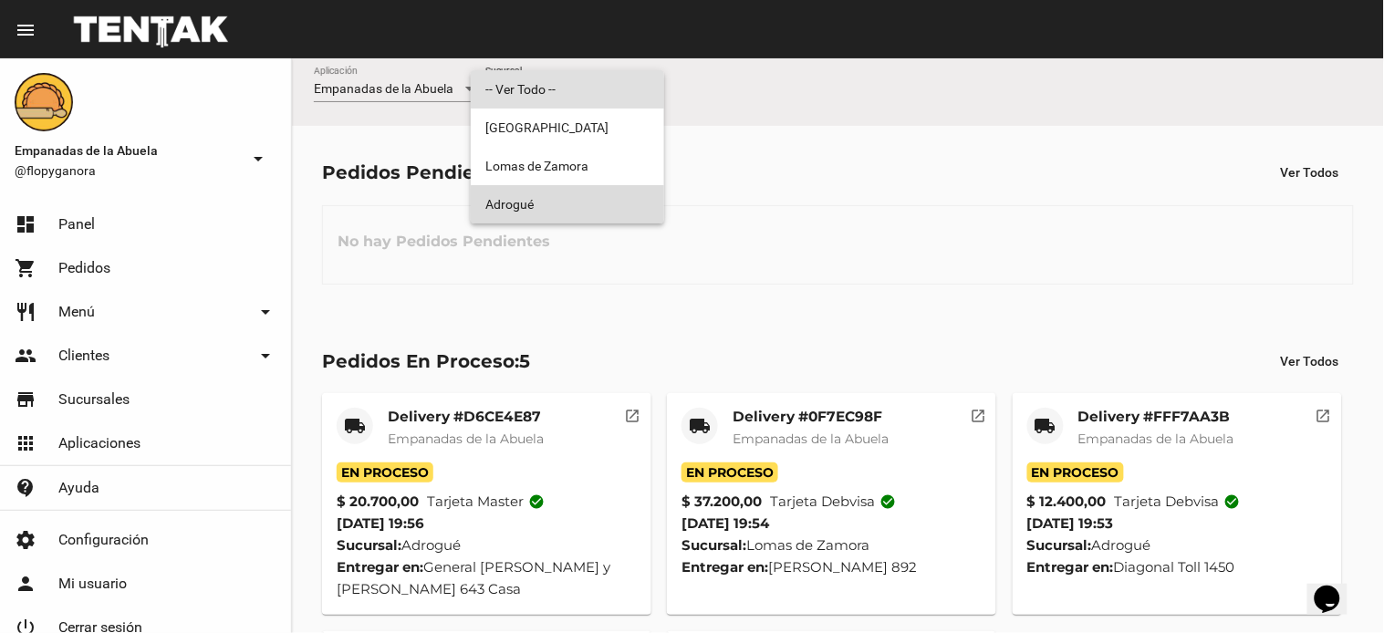
click at [617, 211] on span "Adrogué" at bounding box center [567, 204] width 164 height 38
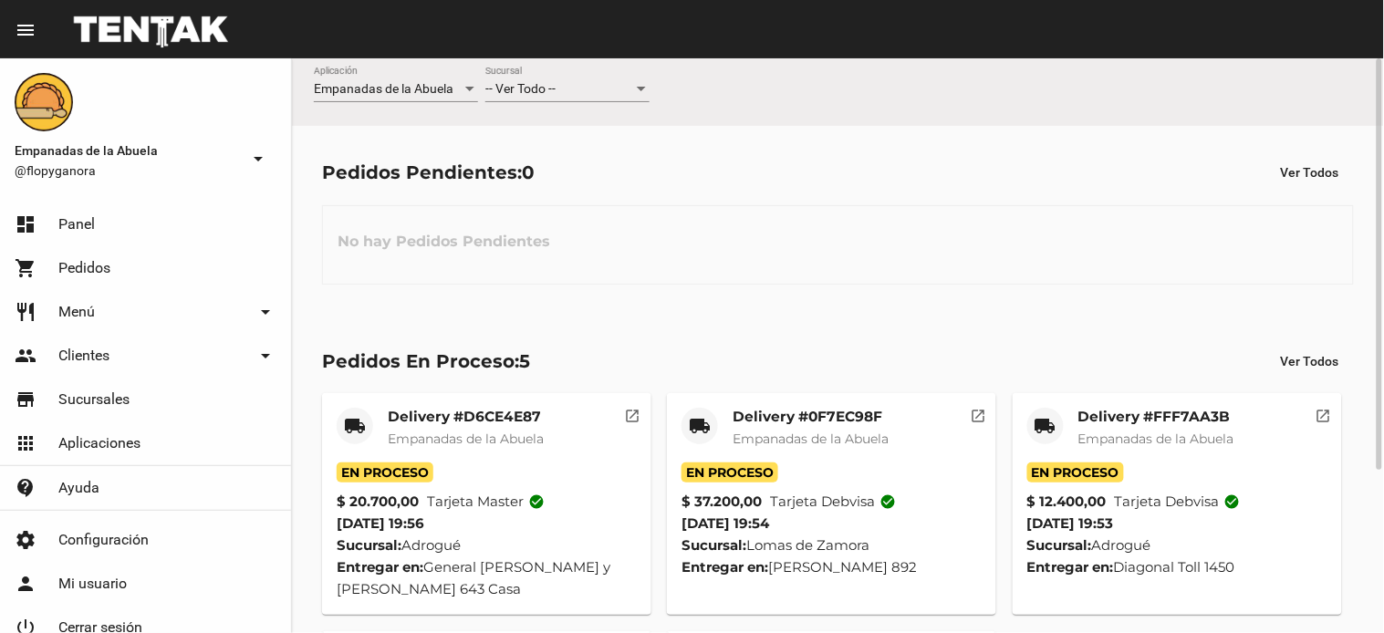
click at [632, 78] on div "-- Ver Todo -- Sucursal" at bounding box center [567, 85] width 164 height 36
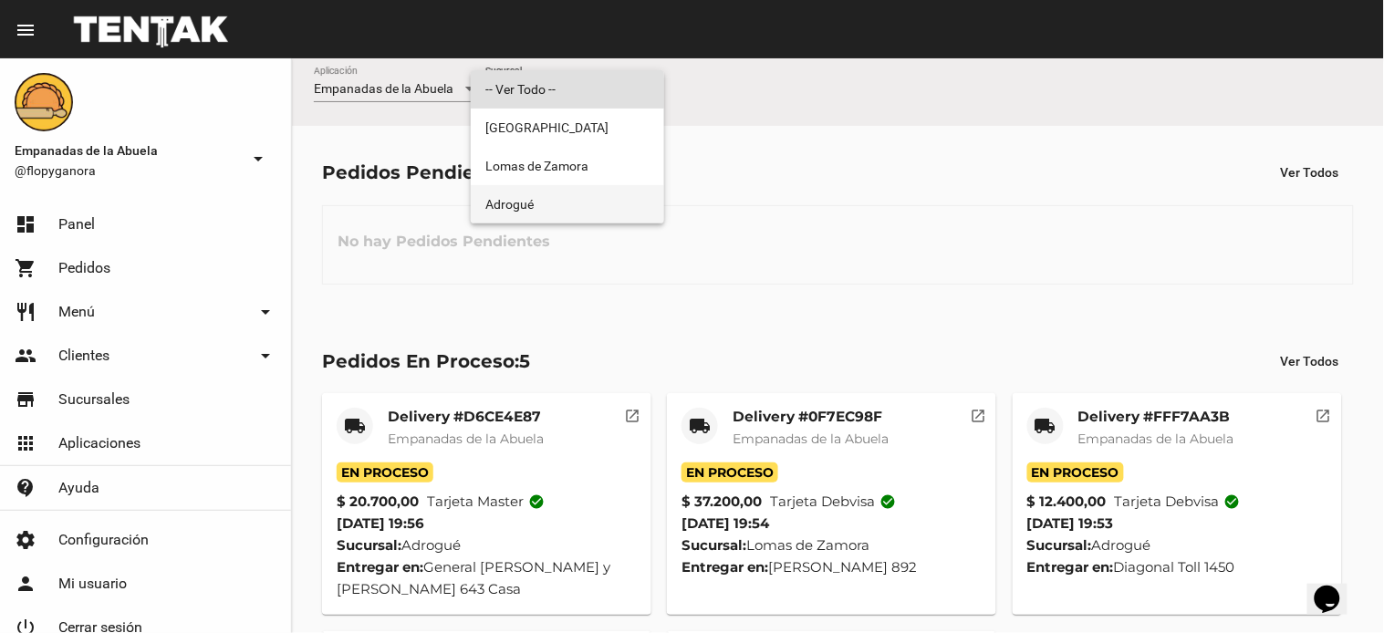
click at [508, 192] on span "Adrogué" at bounding box center [567, 204] width 164 height 38
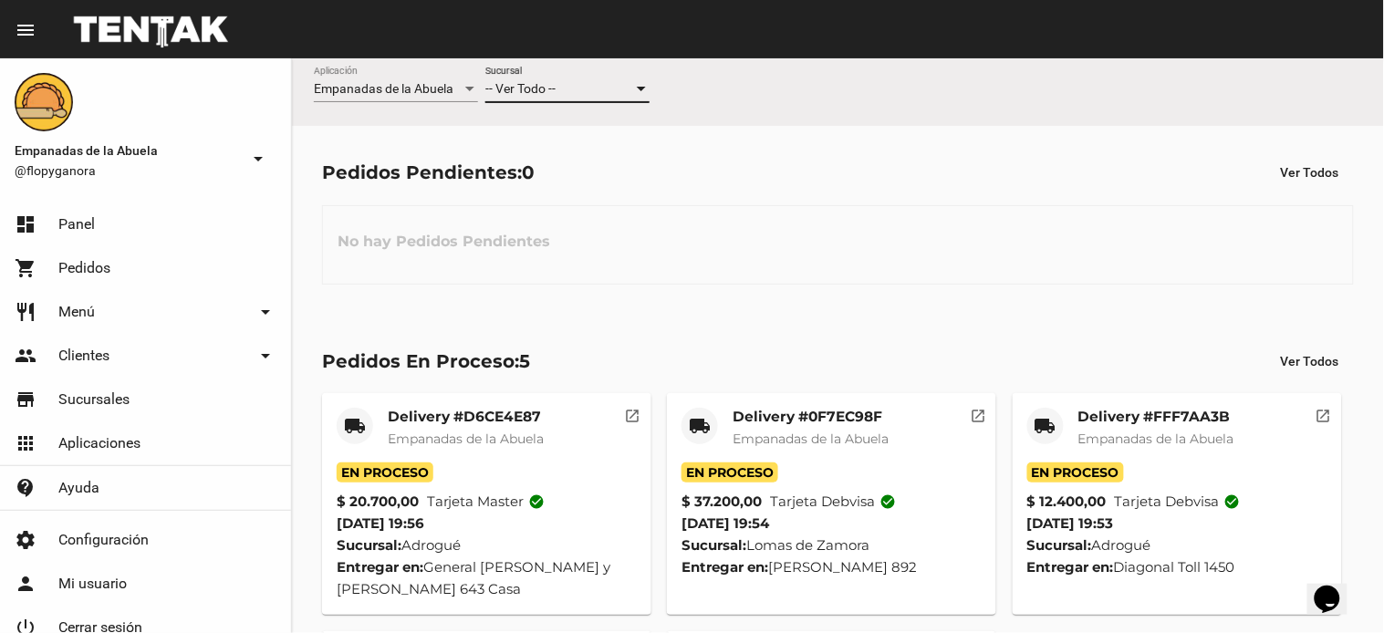
click at [508, 192] on div "Pedidos Pendientes: 0 Ver Todos No hay Pedidos Pendientes" at bounding box center [838, 220] width 1092 height 188
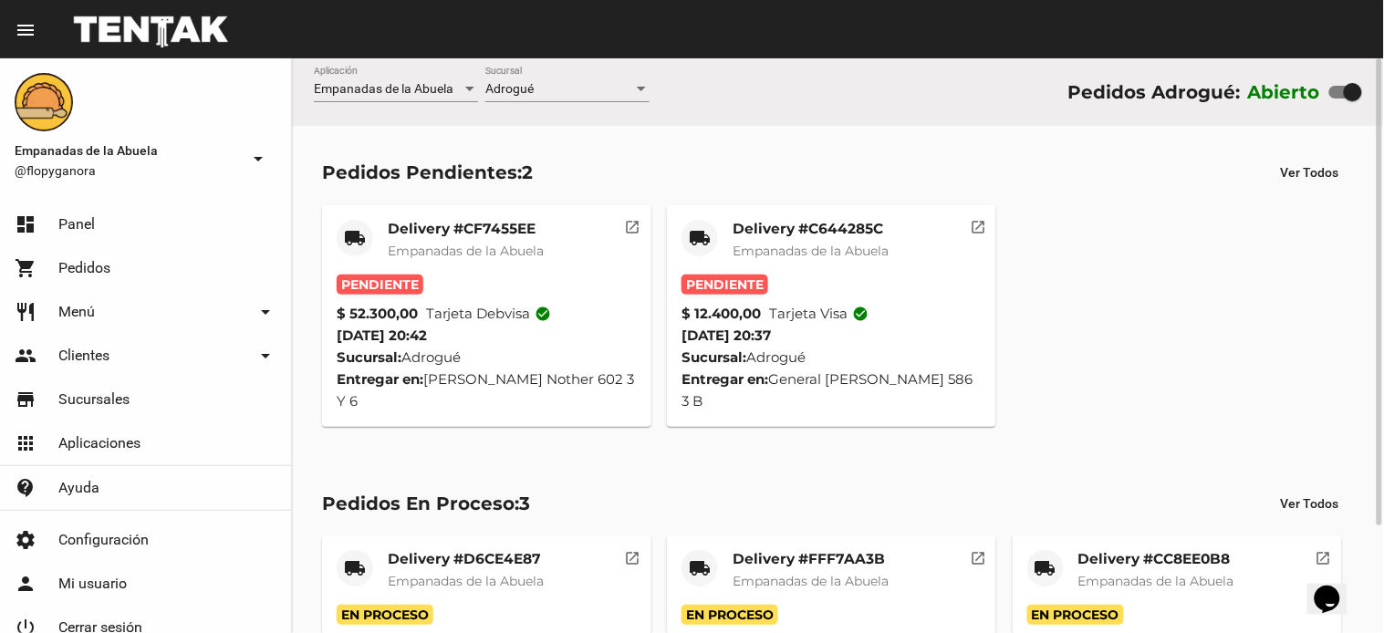
click at [474, 226] on mat-card-title "Delivery #CF7455EE" at bounding box center [466, 229] width 156 height 18
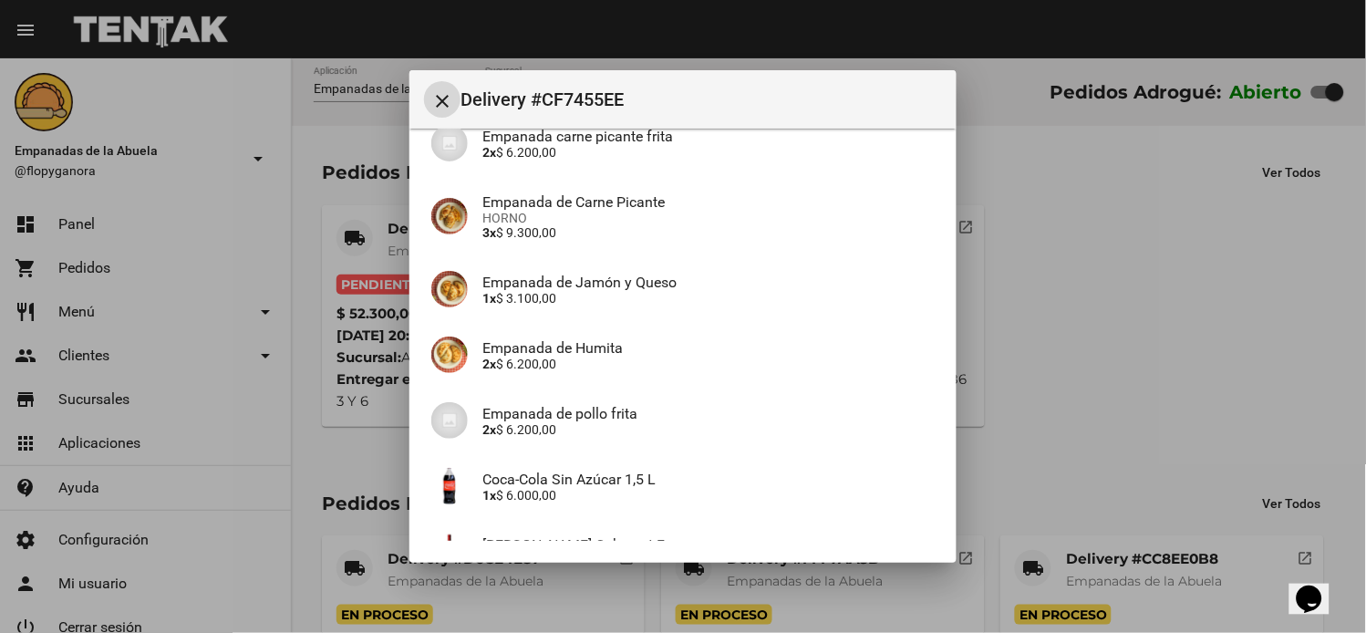
scroll to position [358, 0]
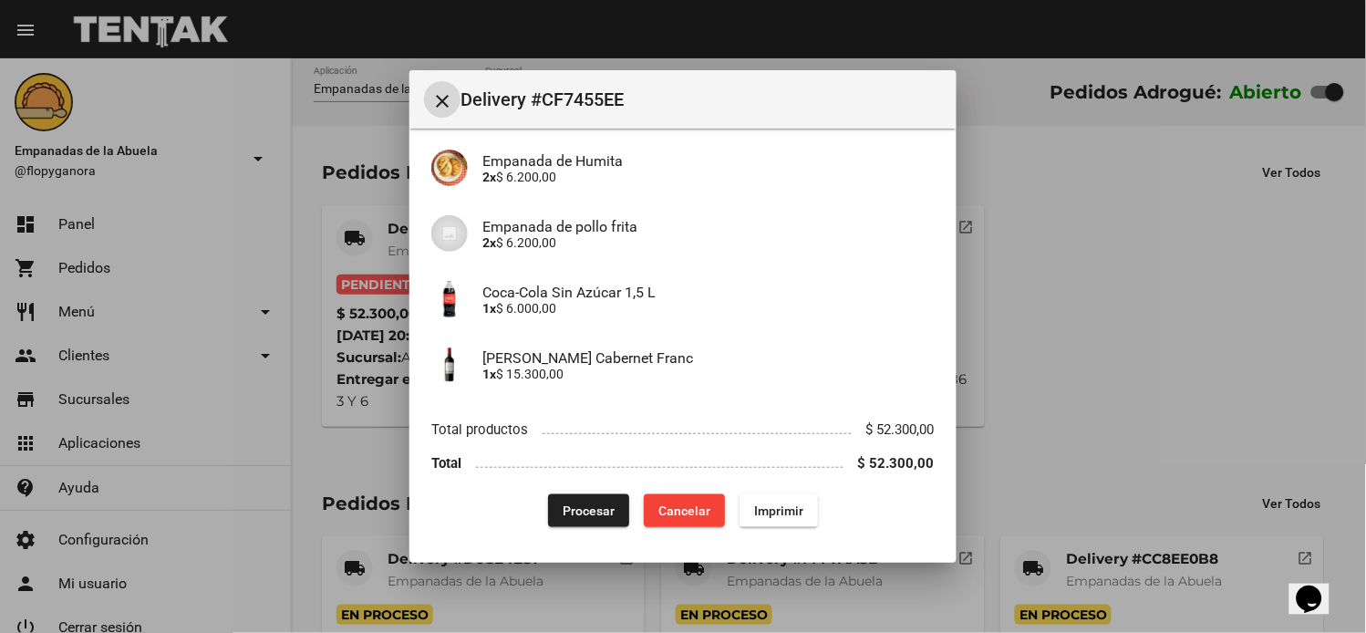
click at [783, 504] on span "Imprimir" at bounding box center [778, 511] width 49 height 15
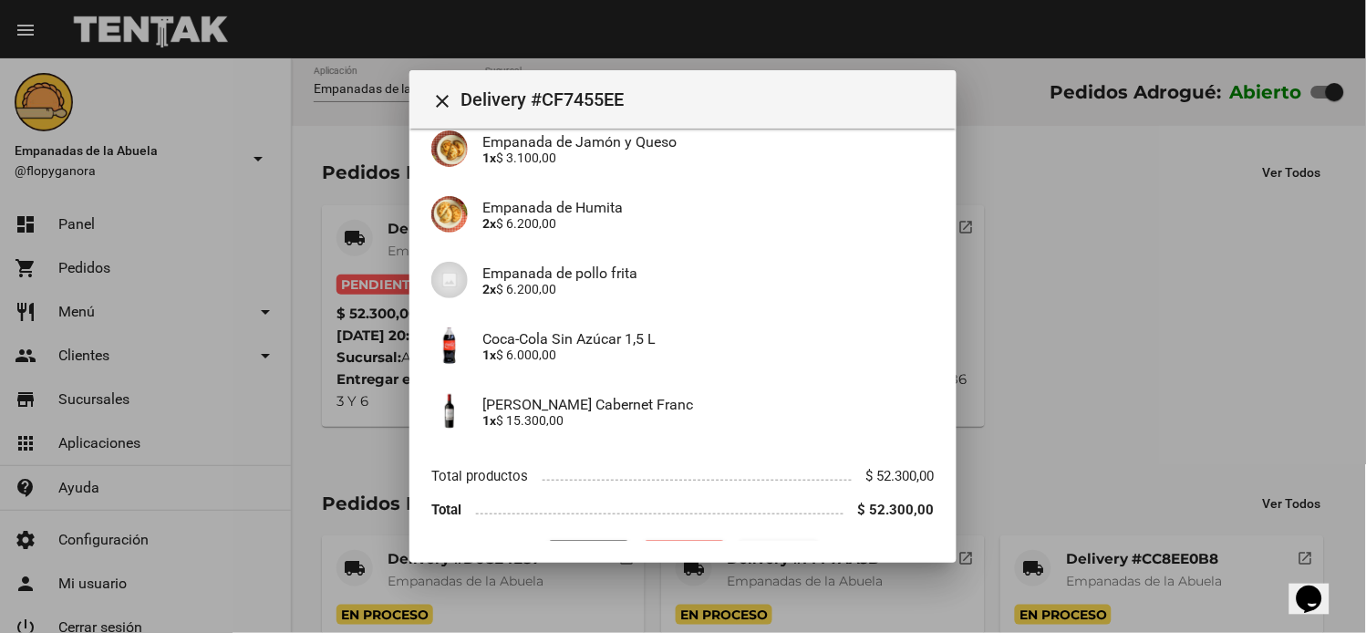
scroll to position [358, 0]
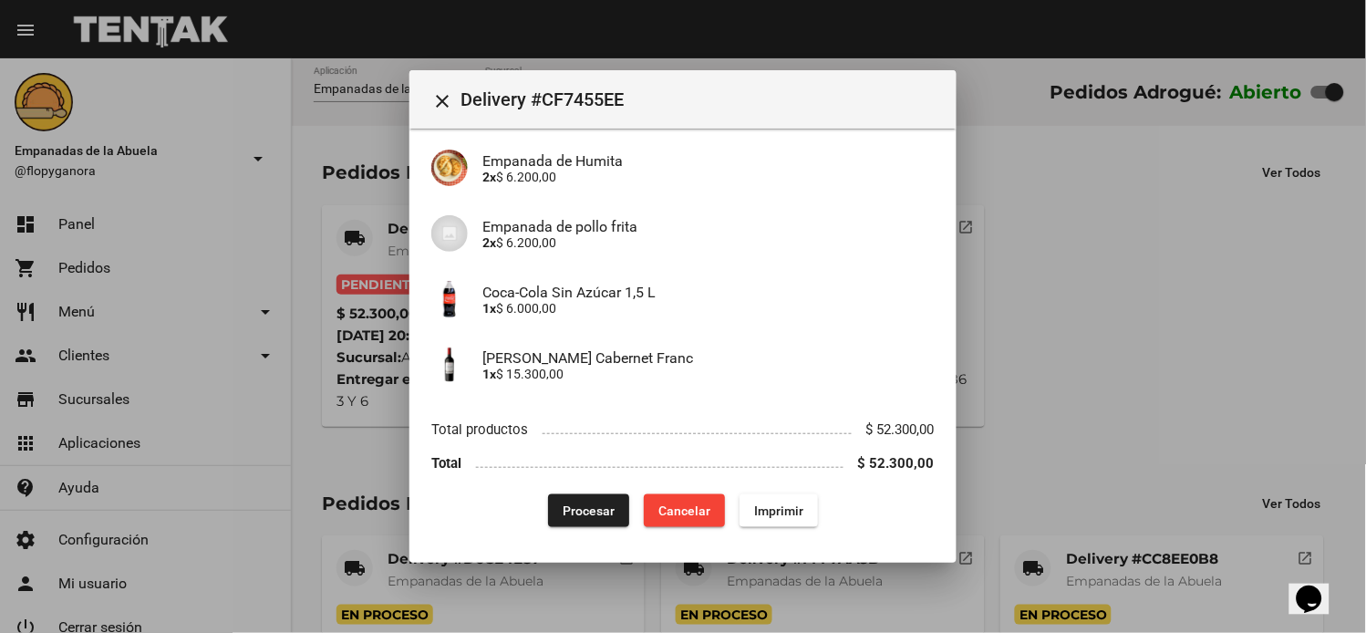
click at [566, 514] on span "Procesar" at bounding box center [589, 511] width 52 height 15
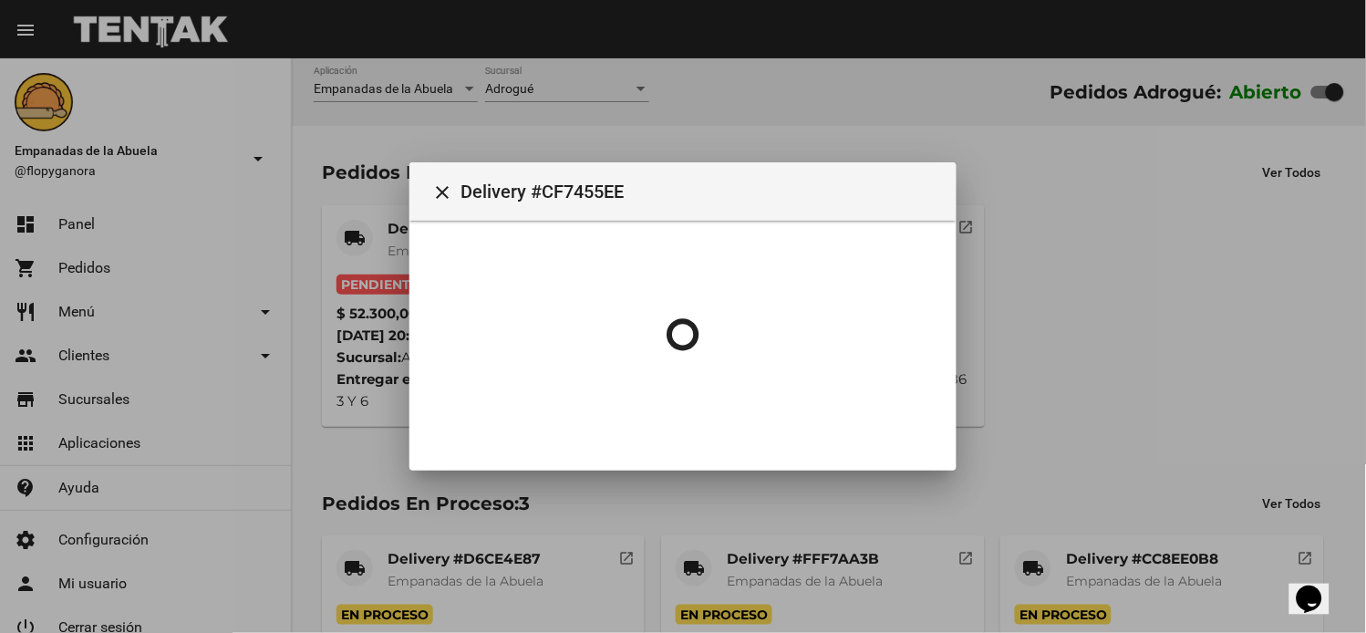
scroll to position [0, 0]
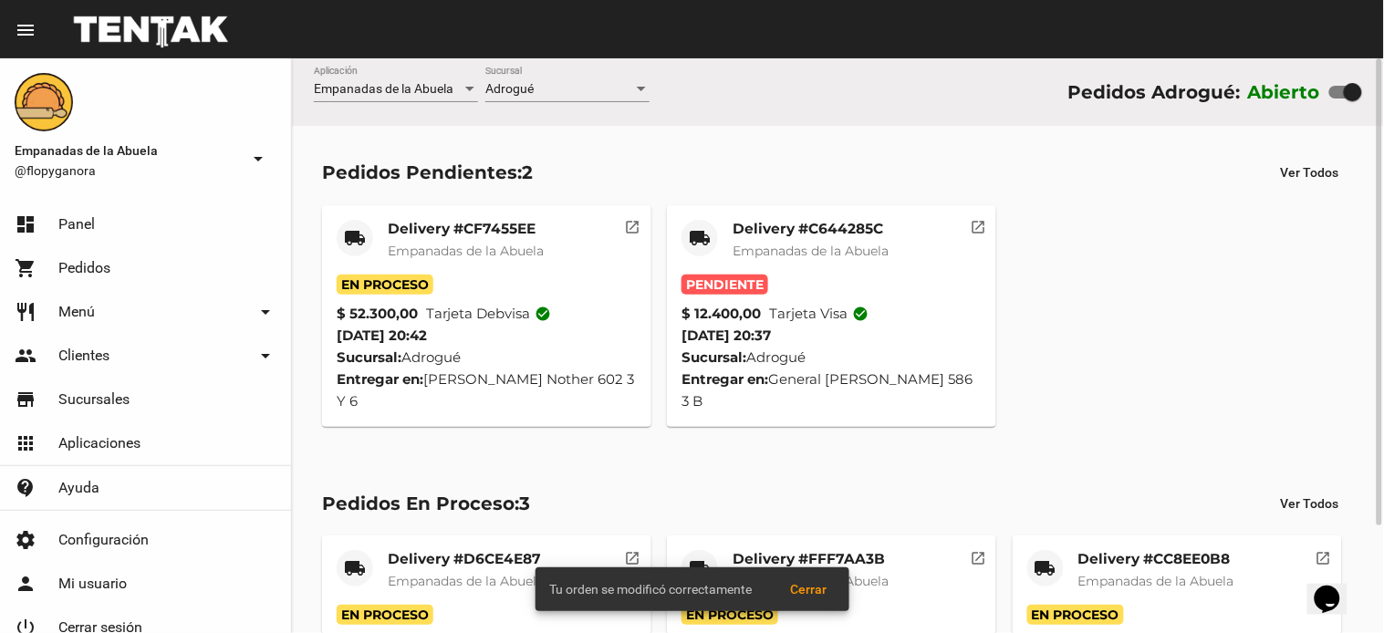
click at [783, 225] on mat-card-title "Delivery #C644285C" at bounding box center [810, 229] width 156 height 18
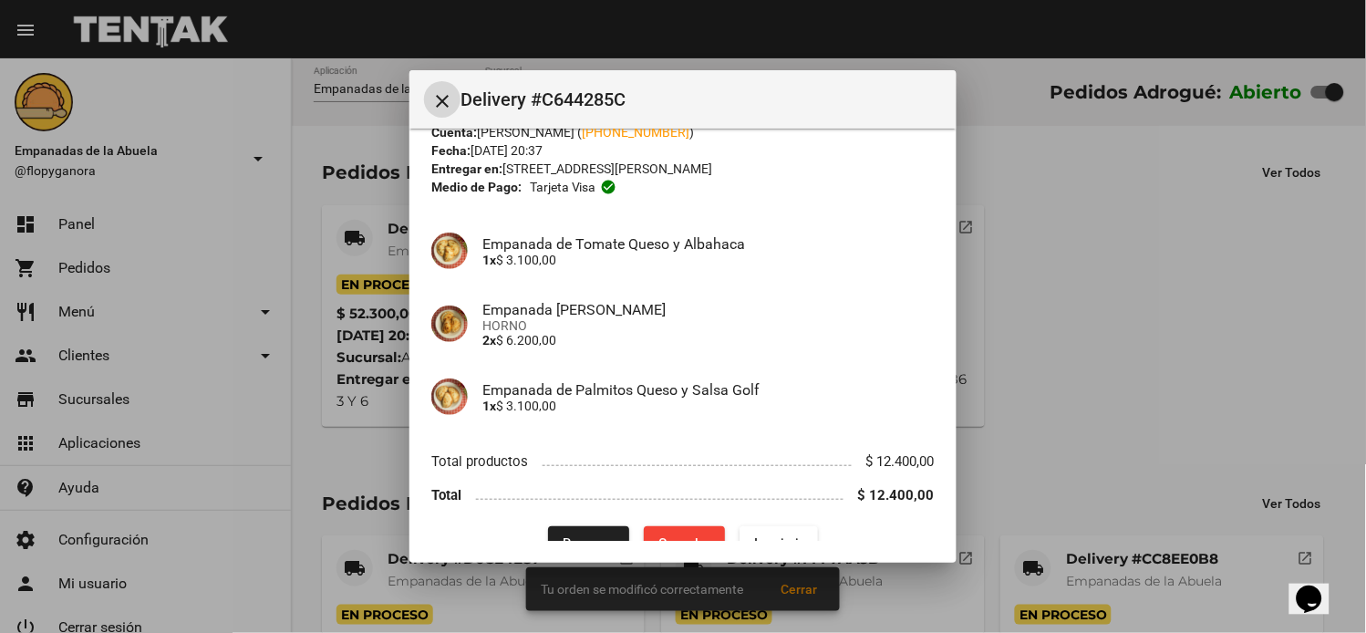
scroll to position [96, 0]
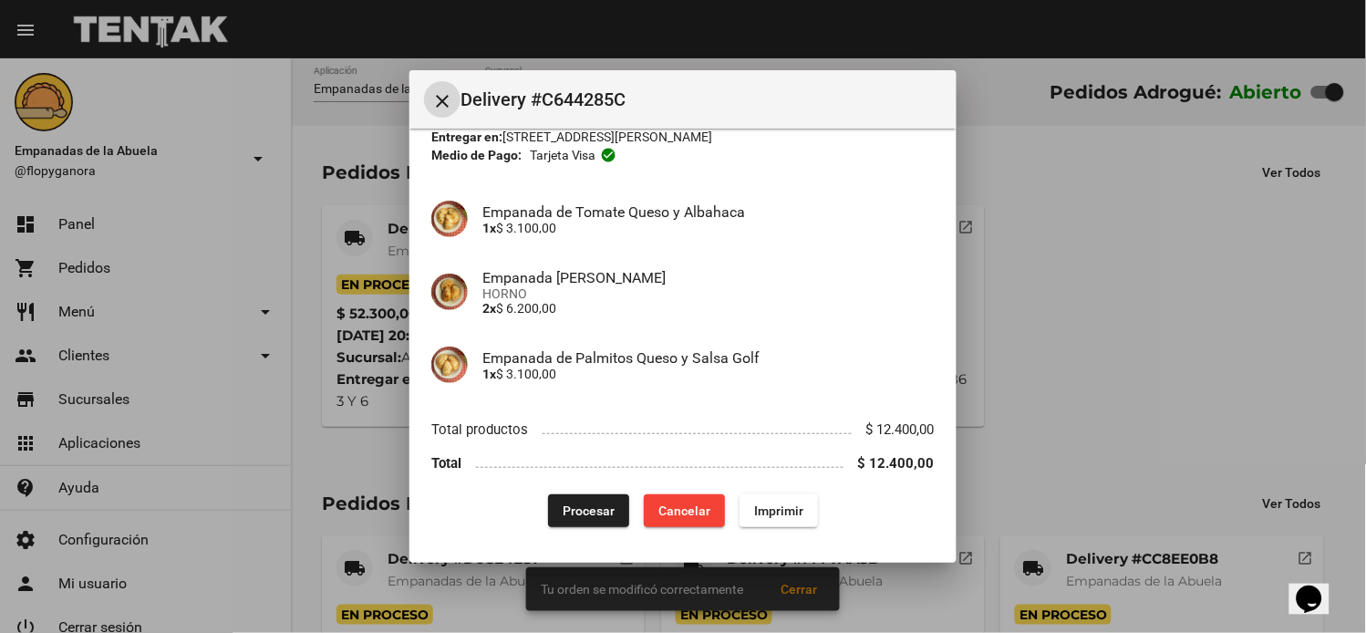
click at [764, 505] on span "Imprimir" at bounding box center [778, 511] width 49 height 15
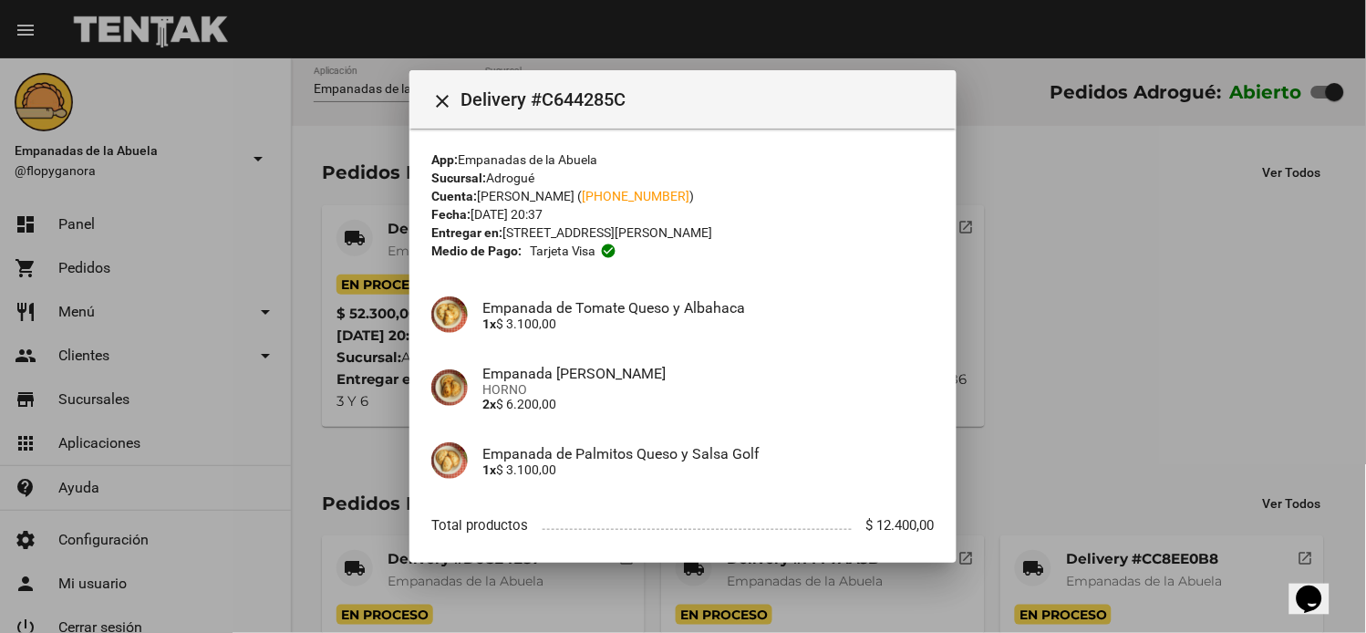
scroll to position [96, 0]
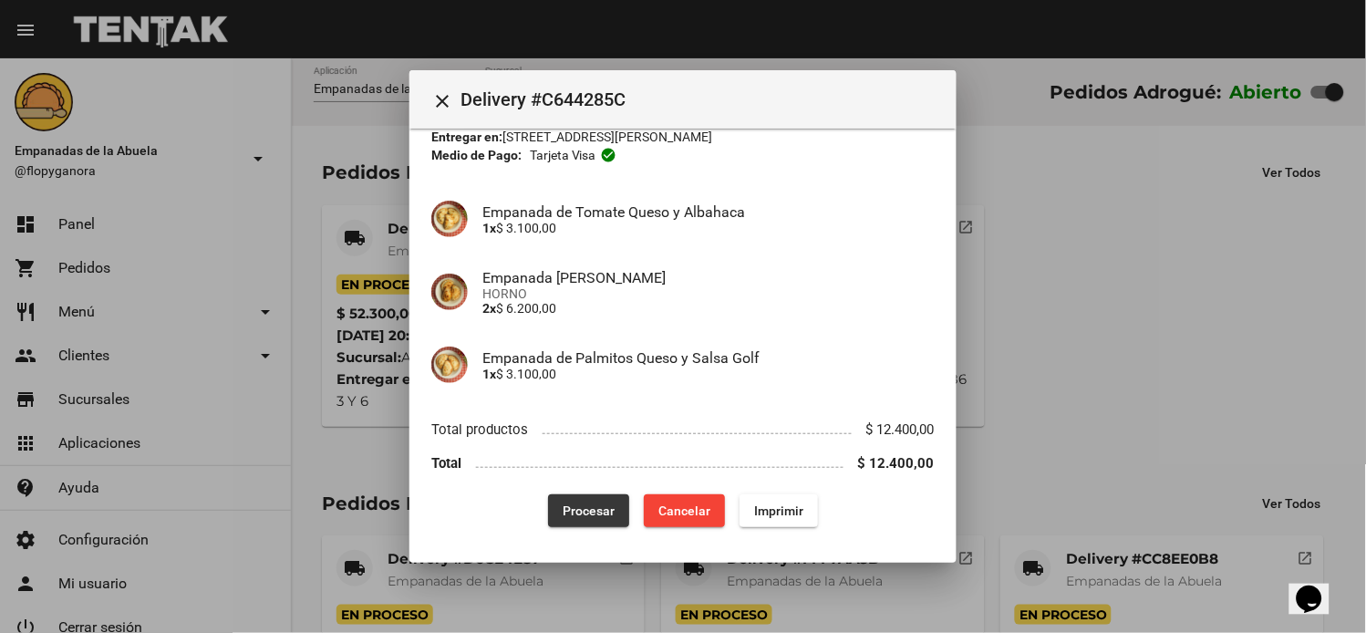
click at [600, 509] on span "Procesar" at bounding box center [589, 511] width 52 height 15
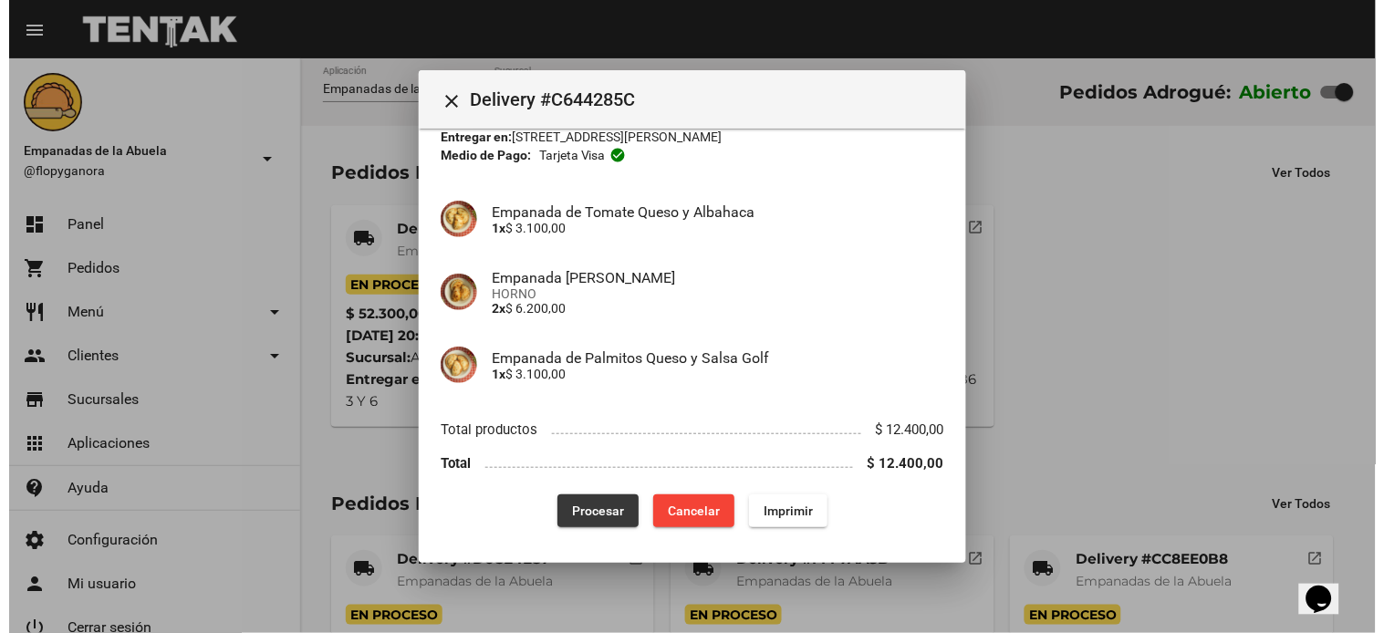
scroll to position [0, 0]
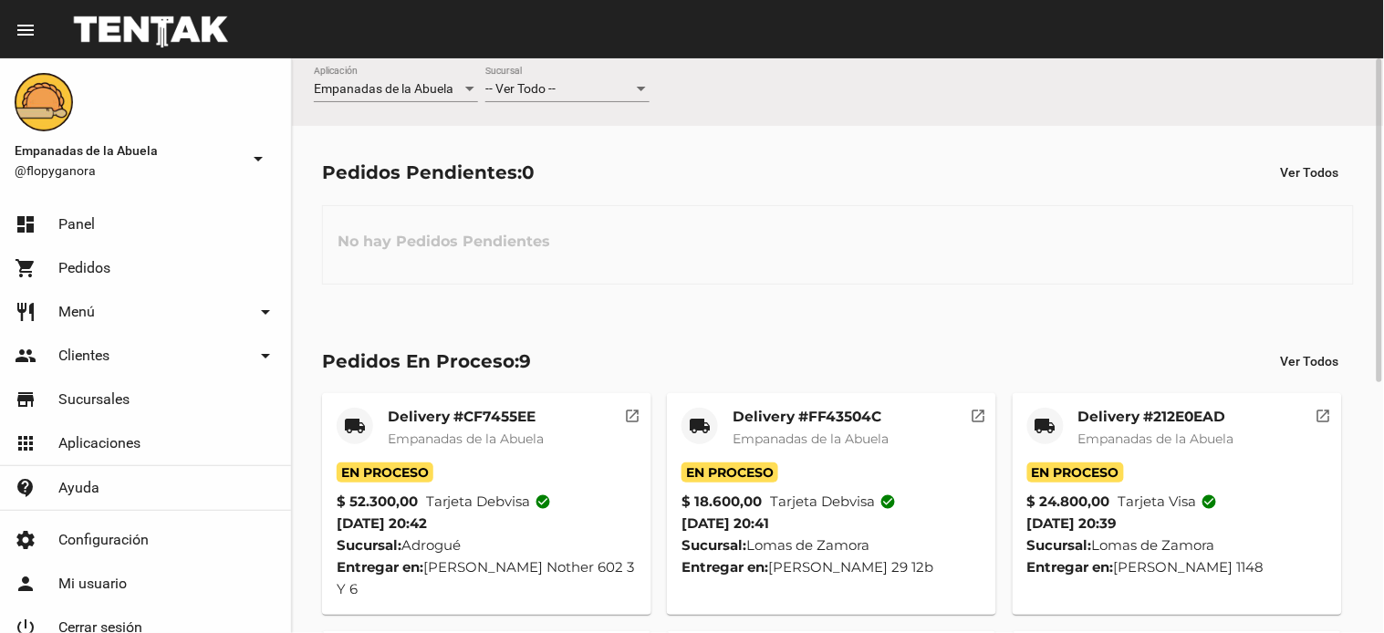
click at [589, 82] on div "-- Ver Todo --" at bounding box center [559, 89] width 148 height 15
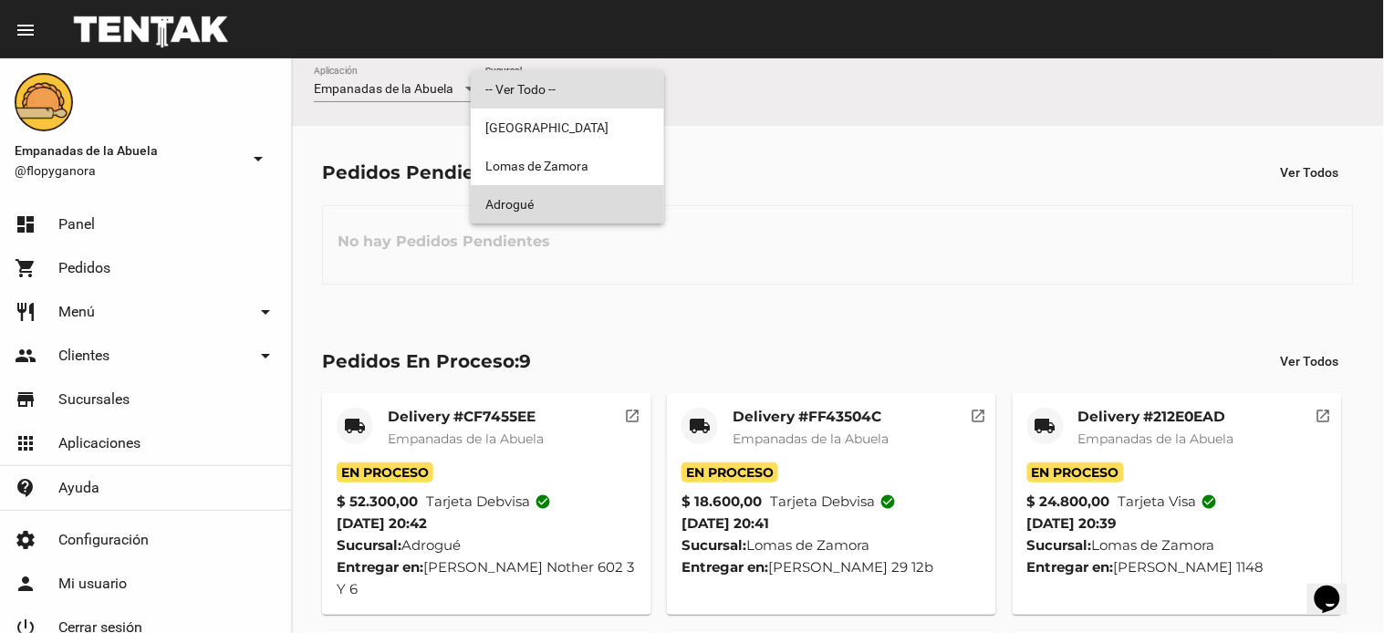
click at [545, 202] on span "Adrogué" at bounding box center [567, 204] width 164 height 38
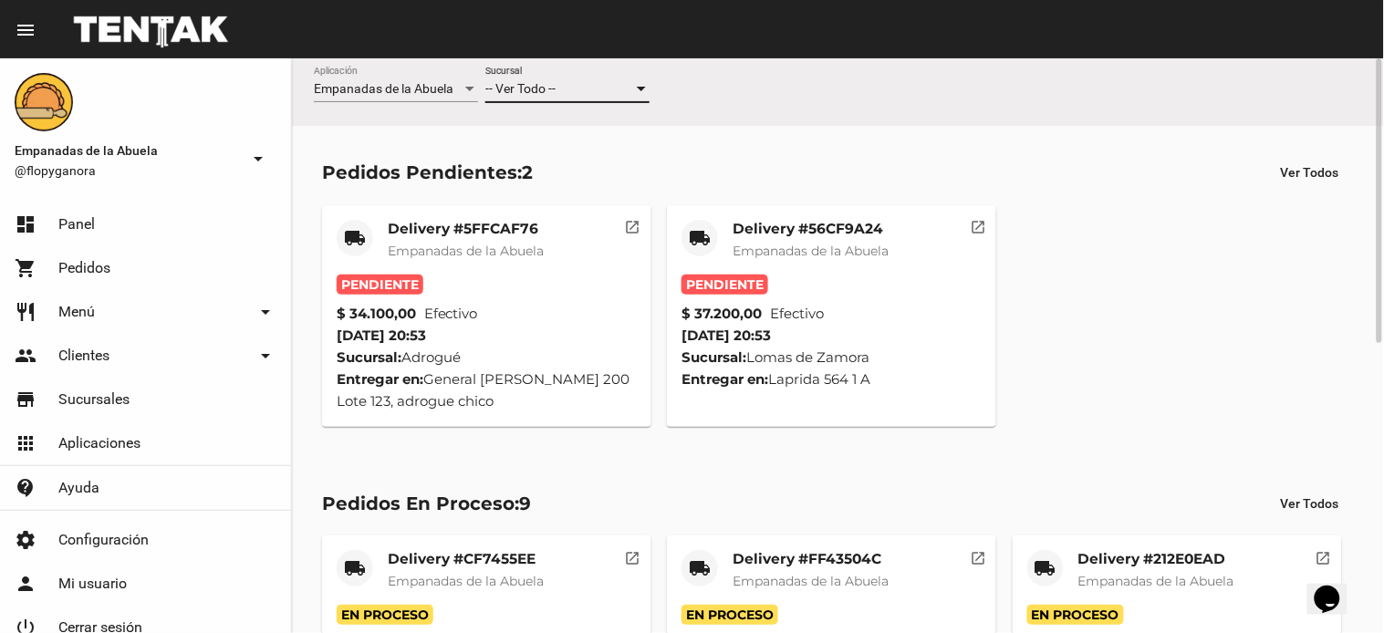
click at [568, 87] on div "-- Ver Todo --" at bounding box center [559, 89] width 148 height 15
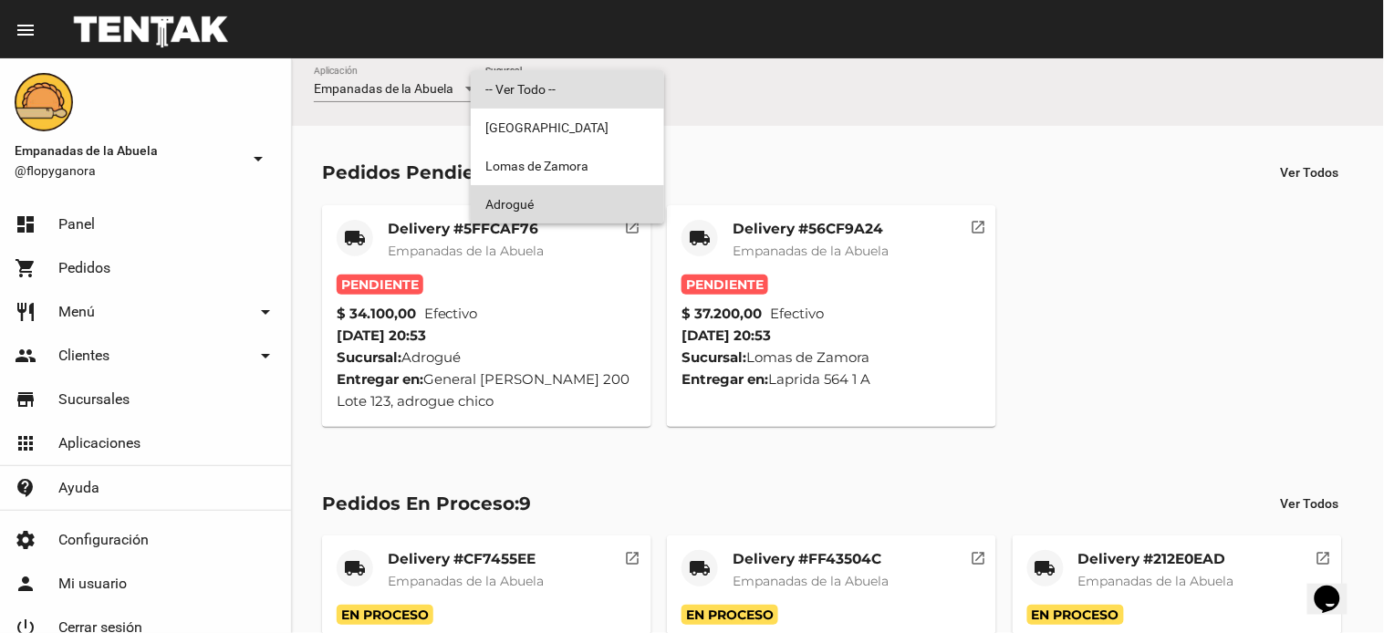
click at [523, 202] on span "Adrogué" at bounding box center [567, 204] width 164 height 38
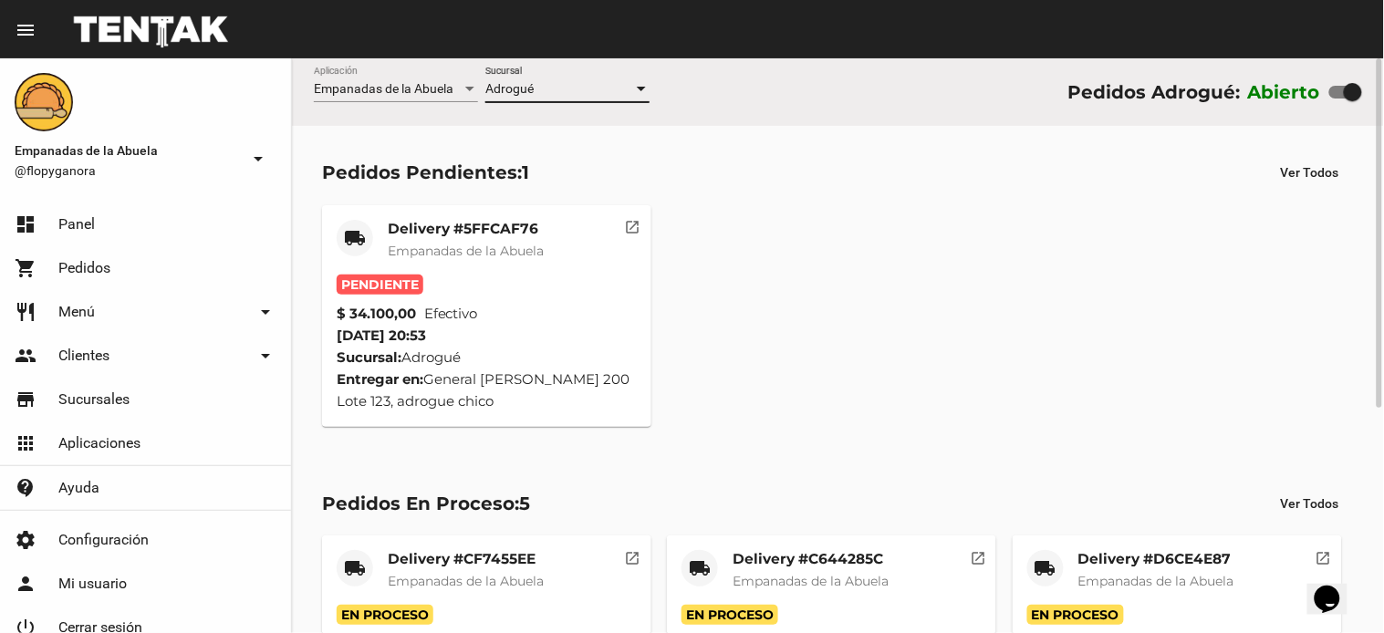
click at [476, 225] on mat-card-title "Delivery #5FFCAF76" at bounding box center [466, 229] width 156 height 18
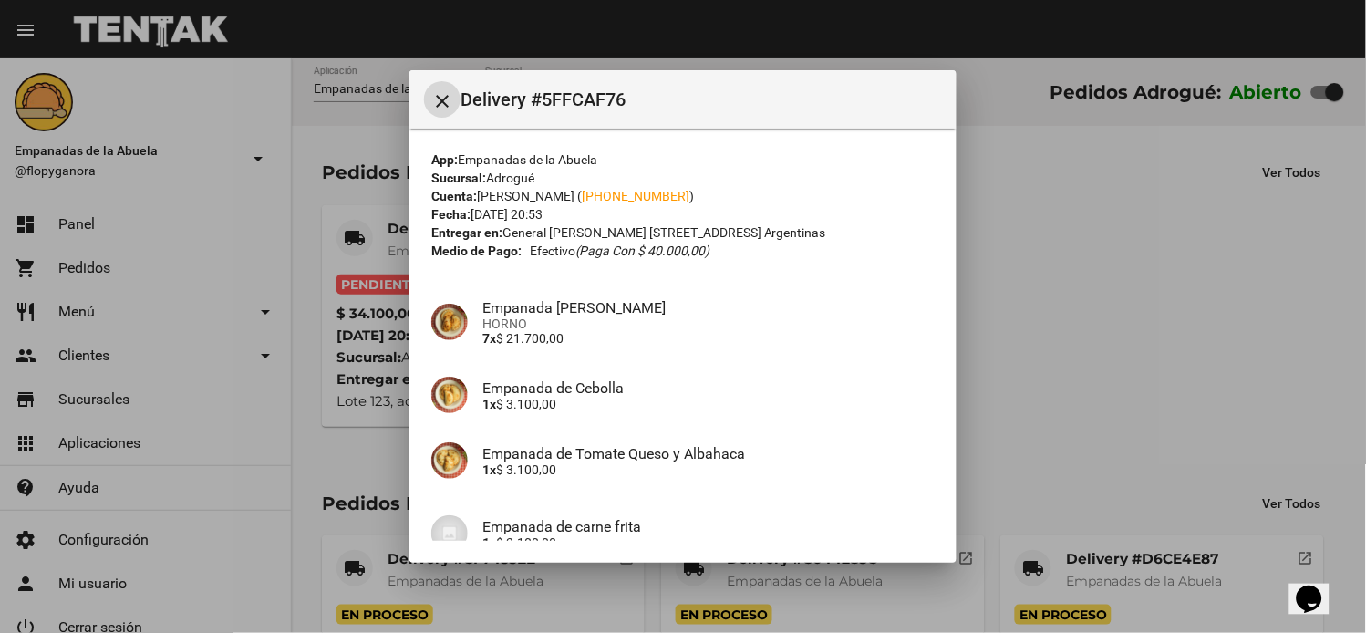
scroll to position [242, 0]
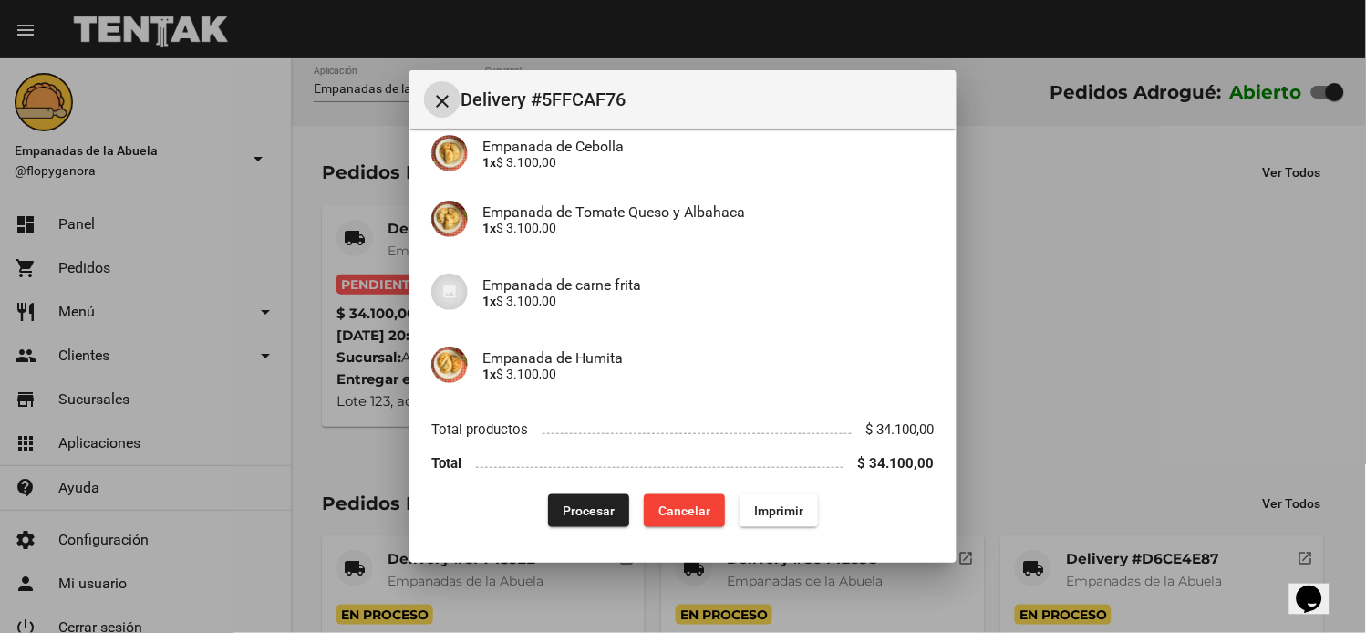
drag, startPoint x: 794, startPoint y: 511, endPoint x: 639, endPoint y: 474, distance: 160.2
click at [794, 509] on span "Imprimir" at bounding box center [778, 511] width 49 height 15
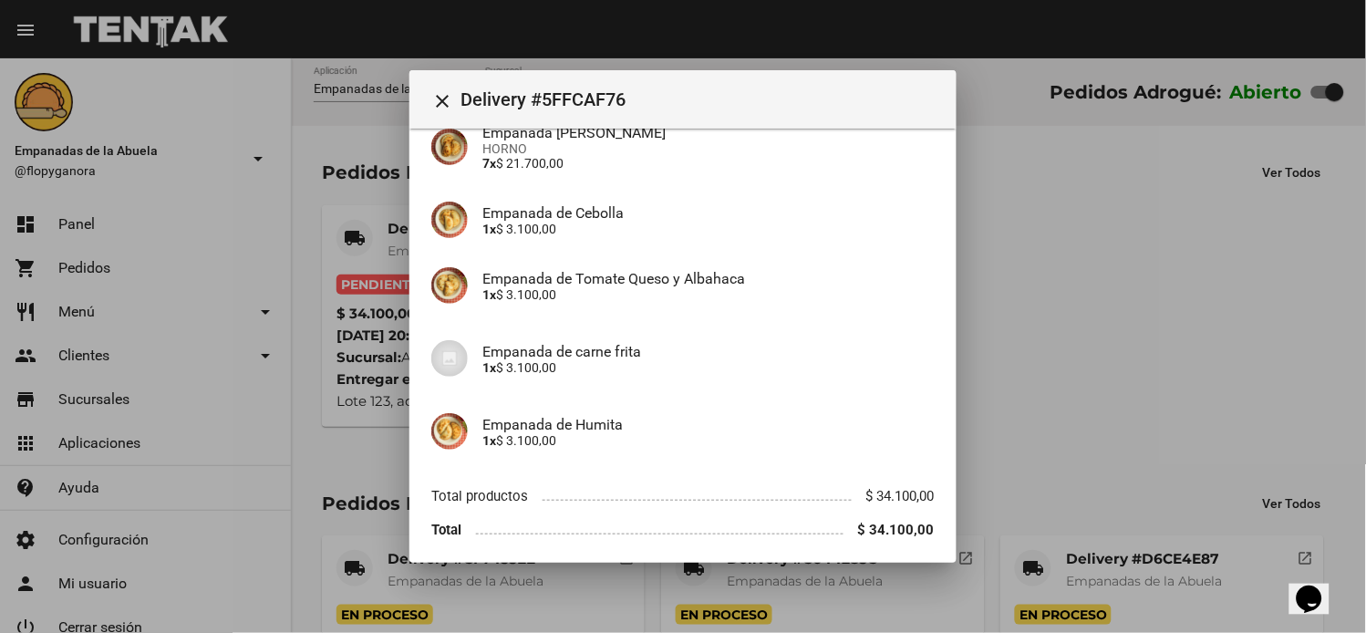
scroll to position [242, 0]
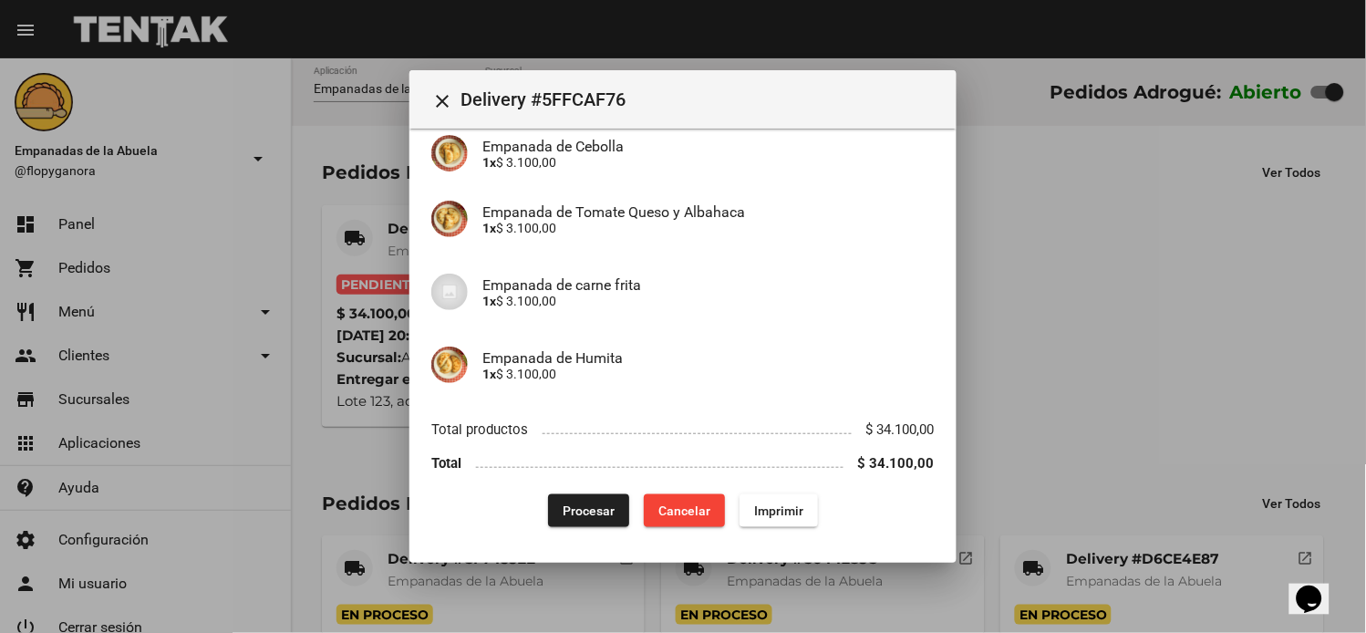
click at [597, 500] on button "Procesar" at bounding box center [588, 510] width 81 height 33
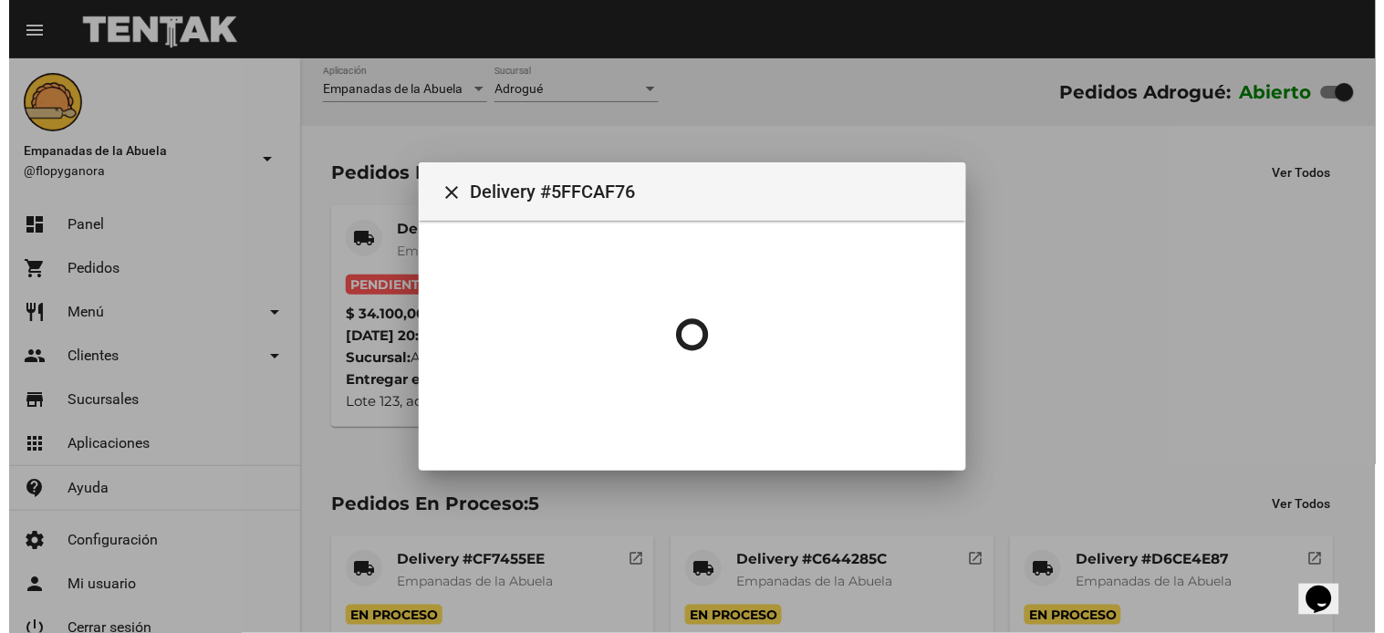
scroll to position [0, 0]
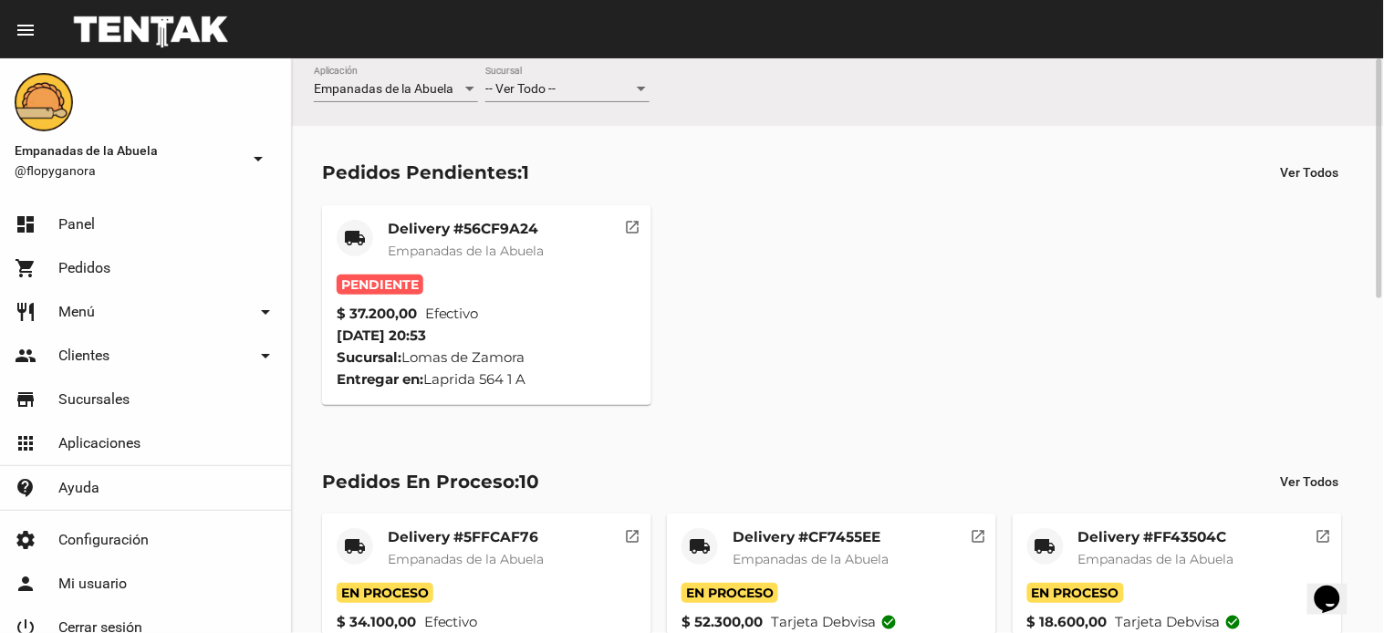
click at [524, 88] on span "-- Ver Todo --" at bounding box center [520, 88] width 70 height 15
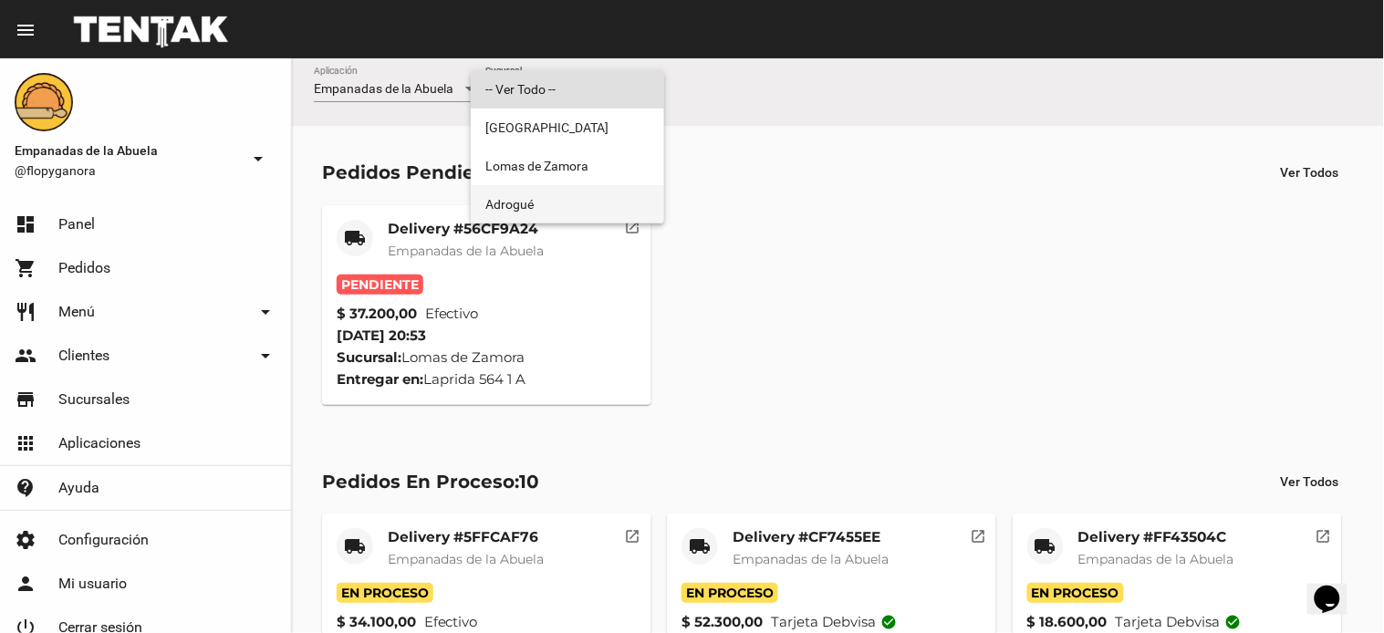
click at [517, 203] on span "Adrogué" at bounding box center [567, 204] width 164 height 38
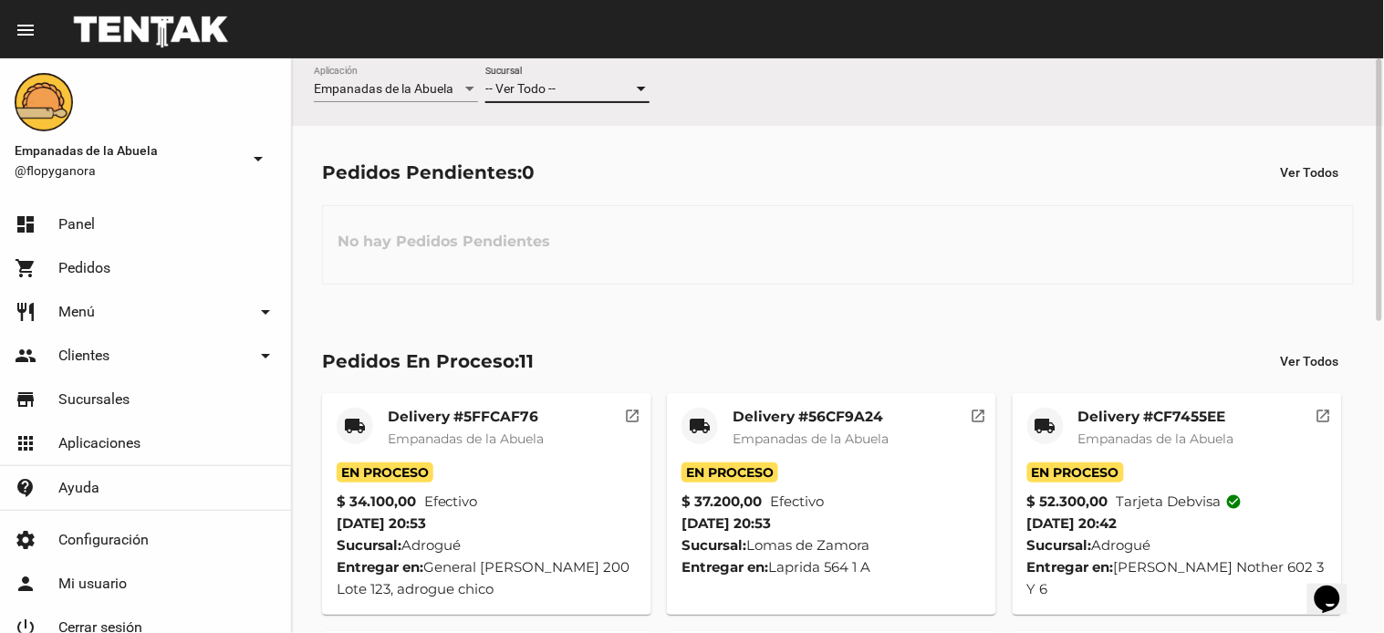
click at [573, 94] on div "-- Ver Todo --" at bounding box center [559, 89] width 148 height 15
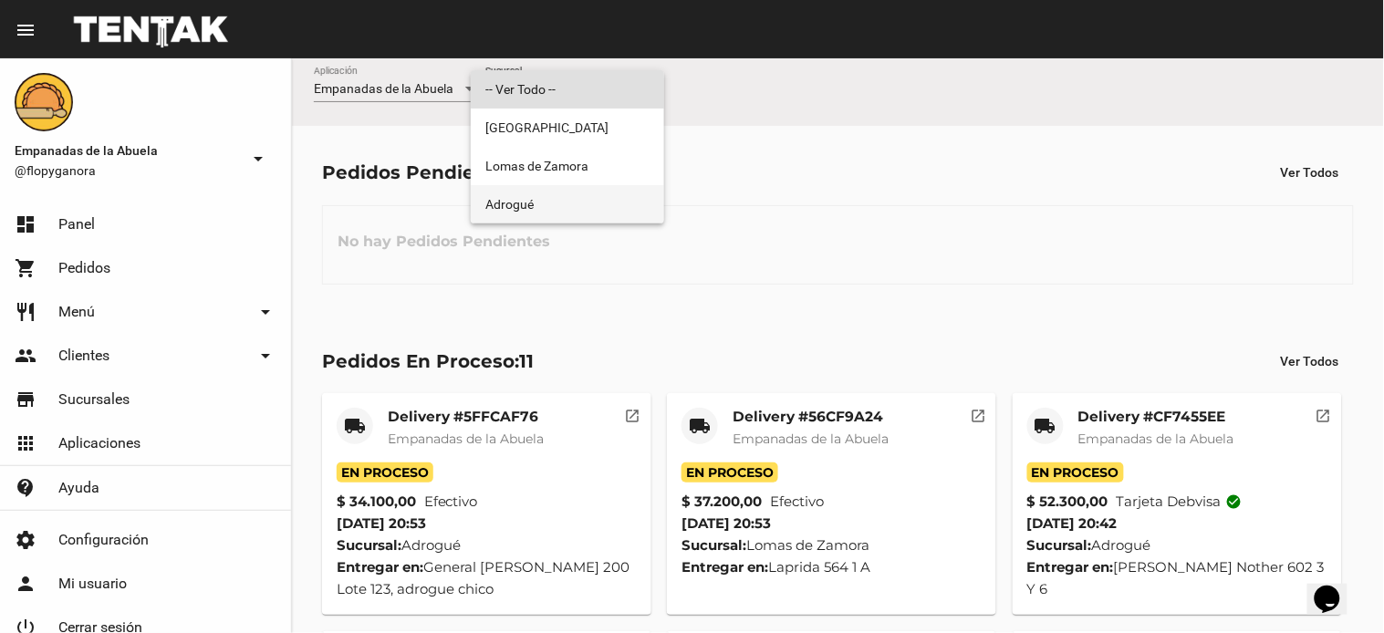
click at [548, 205] on span "Adrogué" at bounding box center [567, 204] width 164 height 38
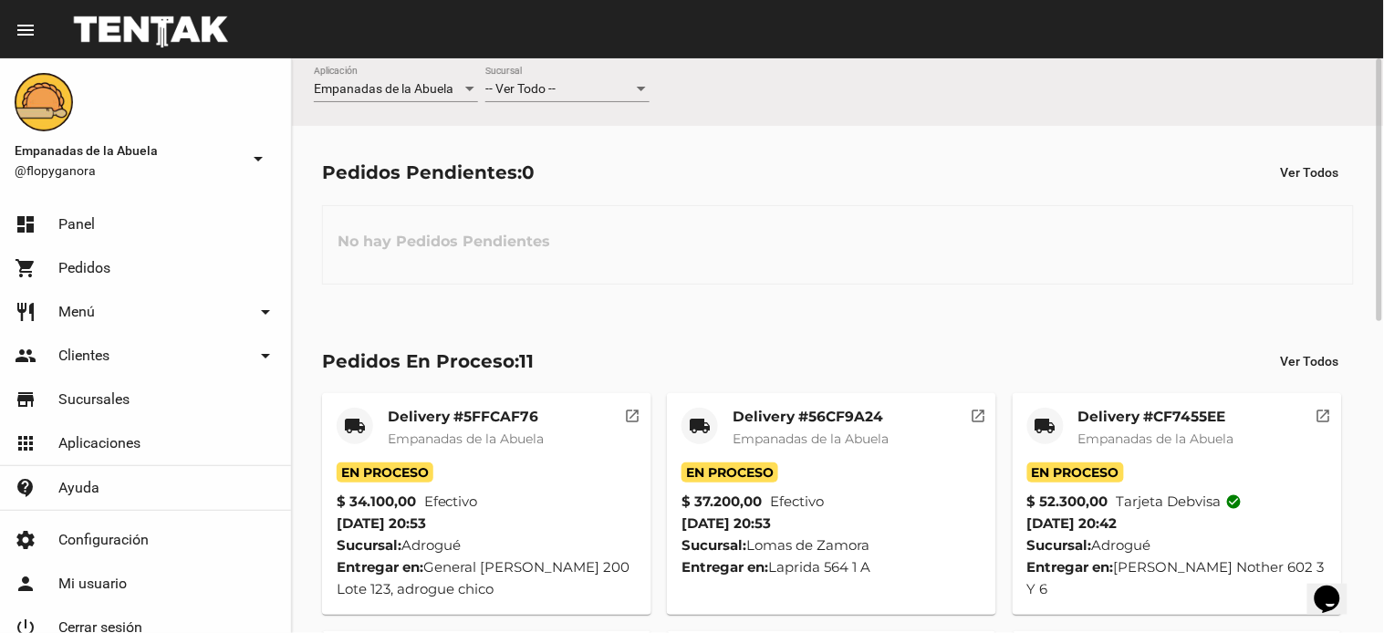
click at [591, 94] on div "-- Ver Todo --" at bounding box center [559, 89] width 148 height 15
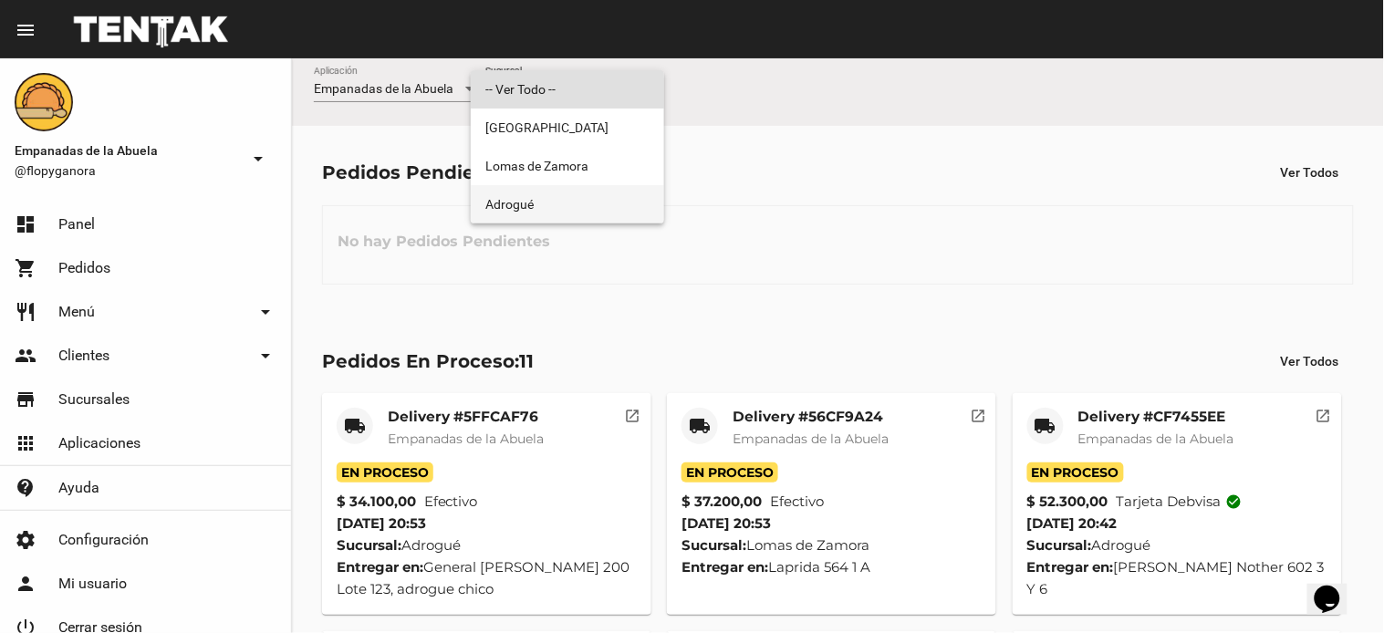
click at [567, 203] on span "Adrogué" at bounding box center [567, 204] width 164 height 38
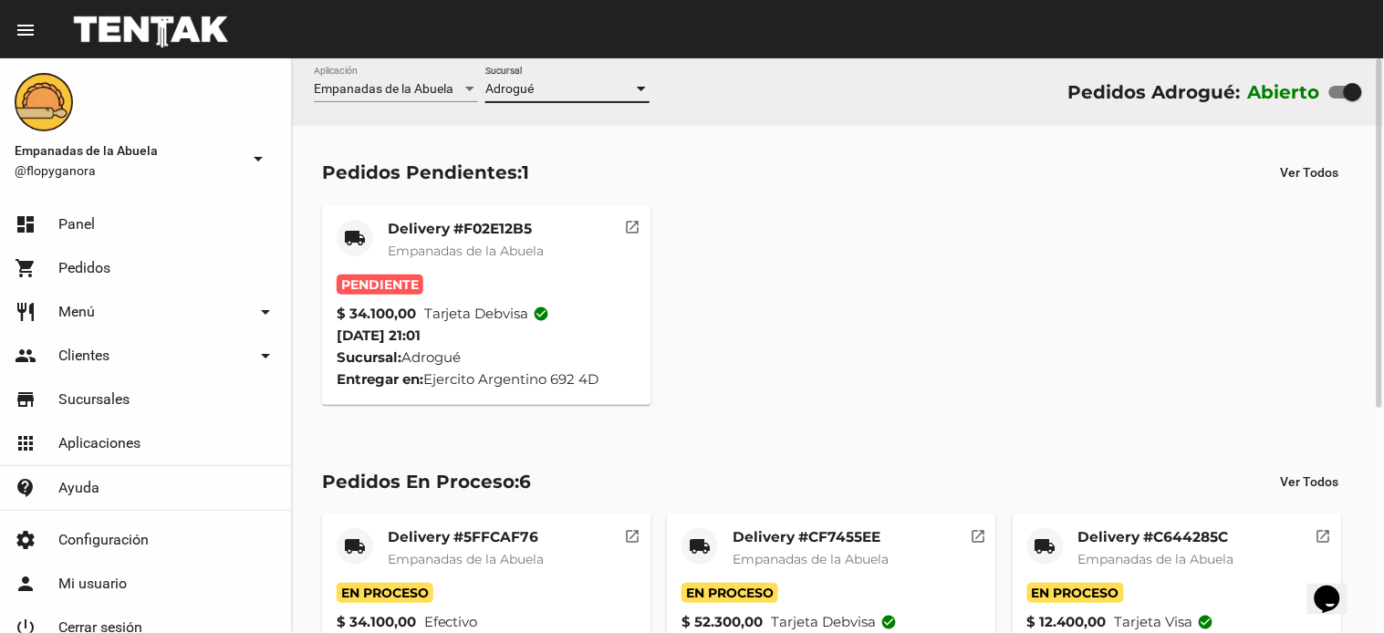
click at [472, 226] on mat-card-title "Delivery #F02E12B5" at bounding box center [466, 229] width 156 height 18
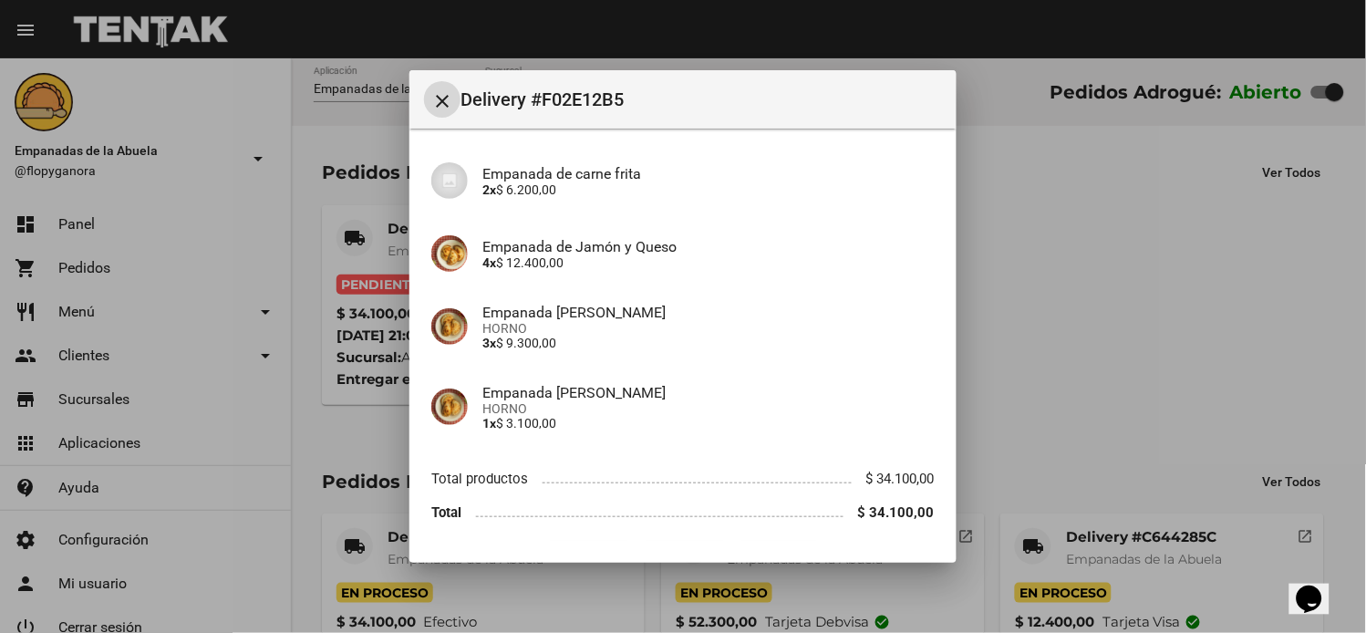
scroll to position [271, 0]
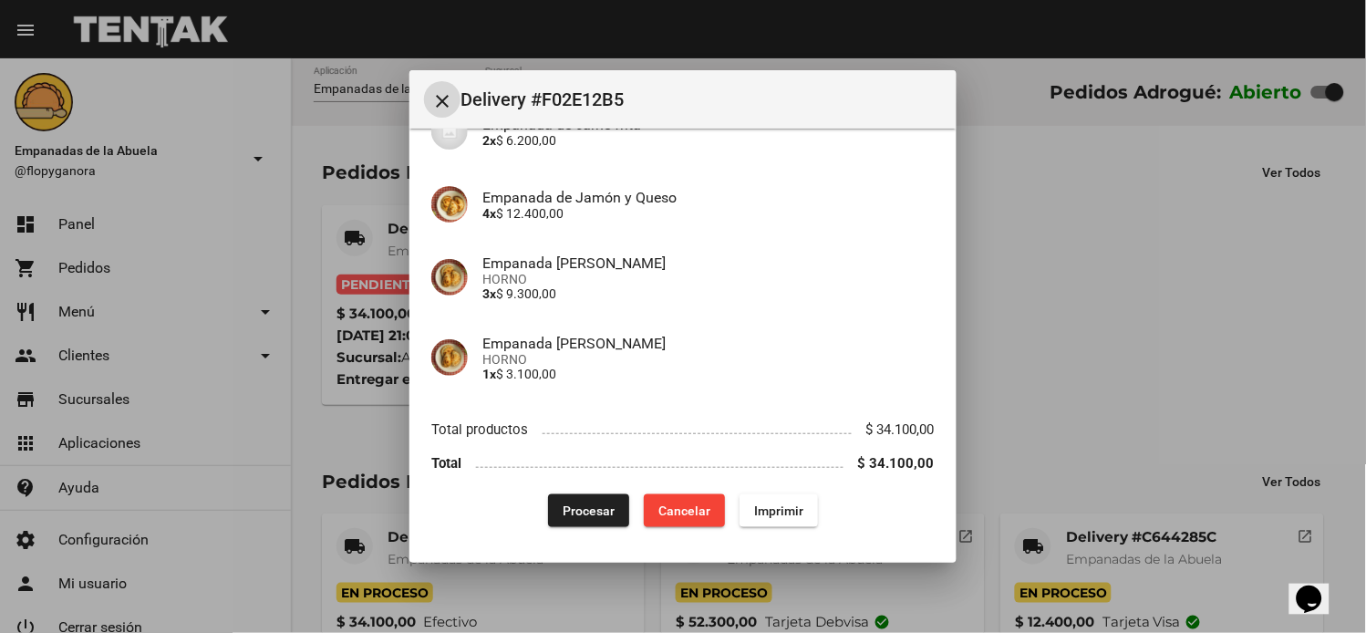
click at [776, 514] on span "Imprimir" at bounding box center [778, 511] width 49 height 15
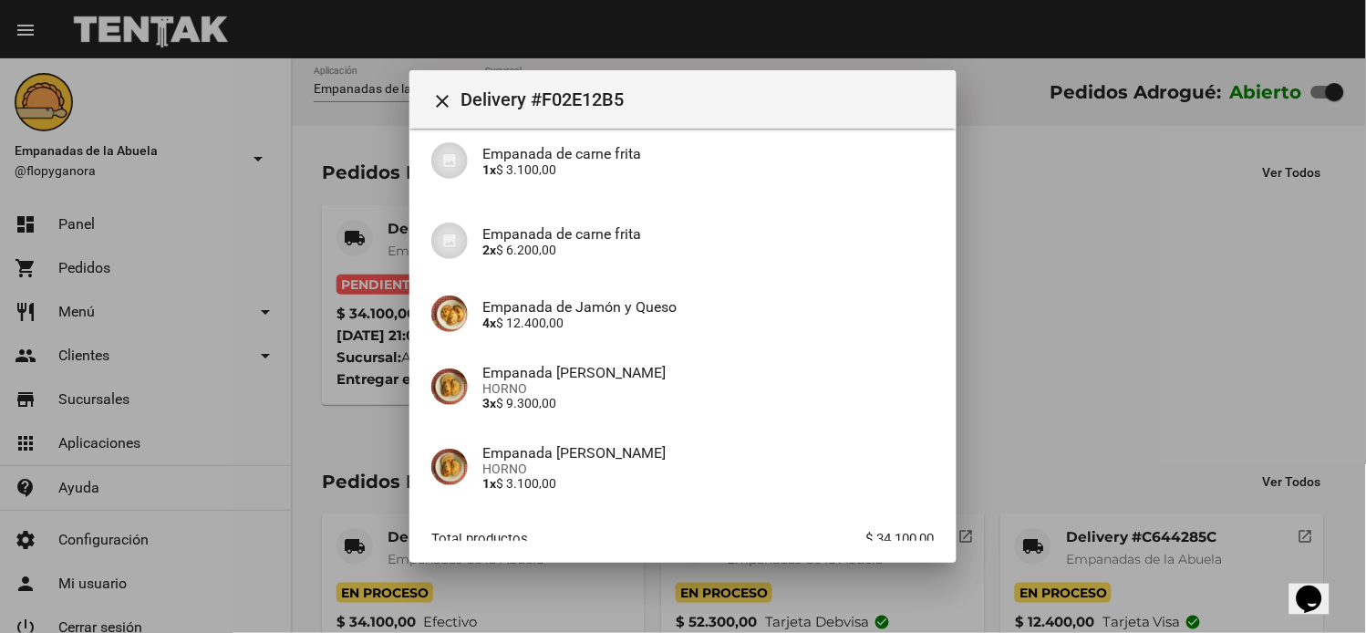
scroll to position [271, 0]
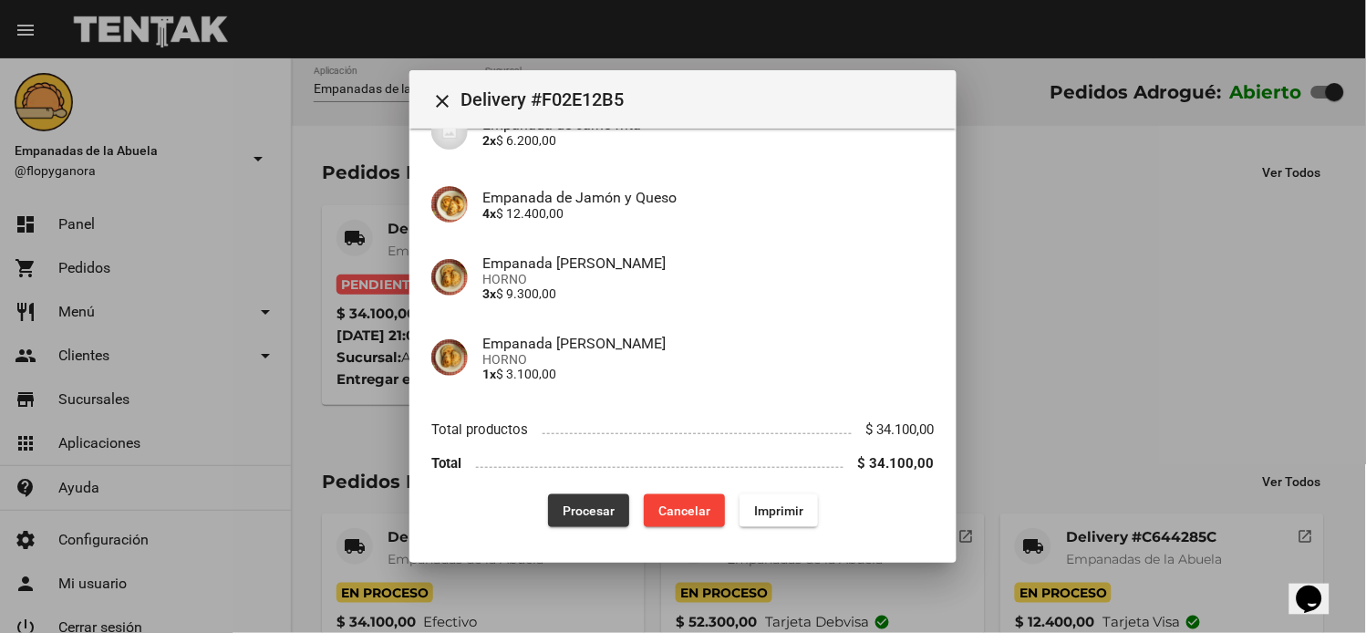
click at [563, 514] on span "Procesar" at bounding box center [589, 511] width 52 height 15
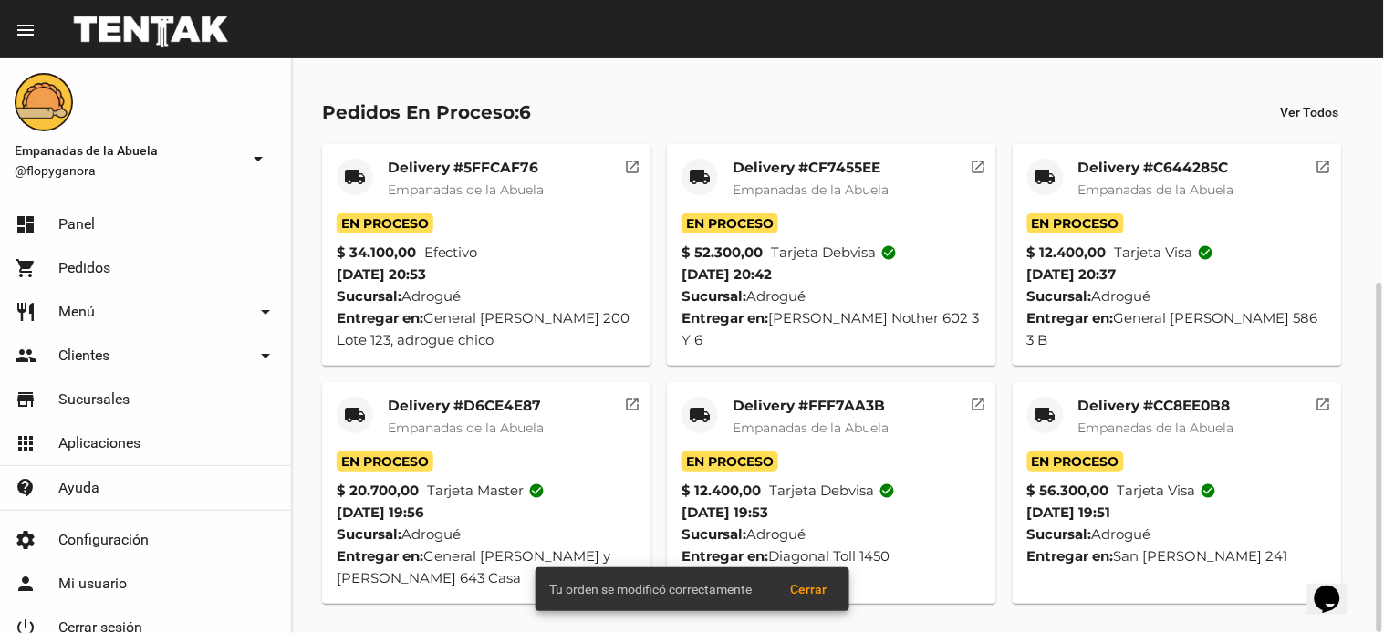
scroll to position [0, 0]
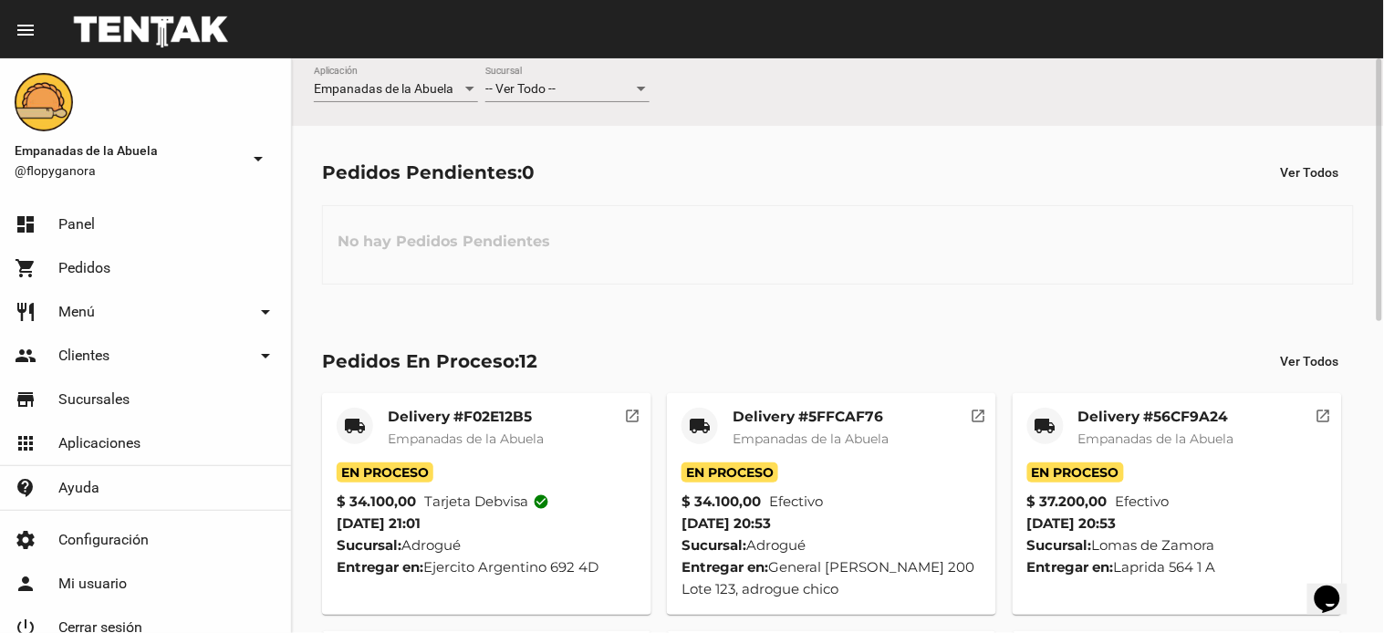
click at [525, 97] on div "-- Ver Todo -- Sucursal" at bounding box center [567, 85] width 164 height 36
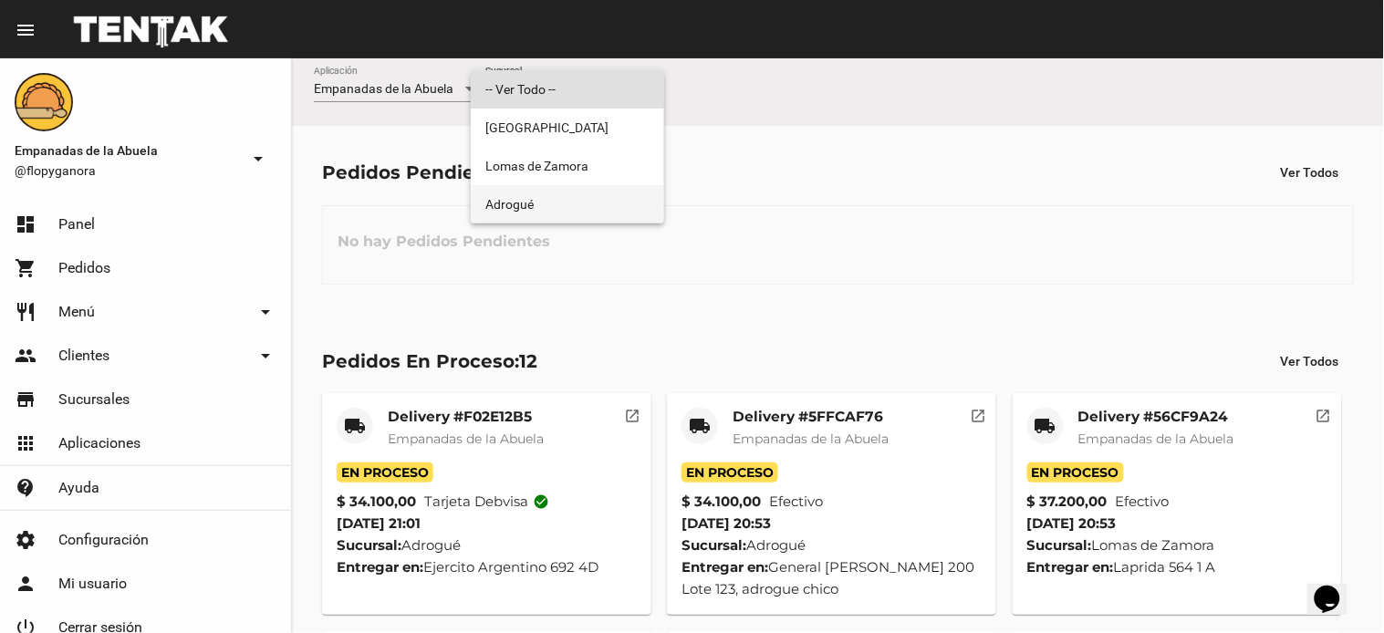
click at [512, 196] on span "Adrogué" at bounding box center [567, 204] width 164 height 38
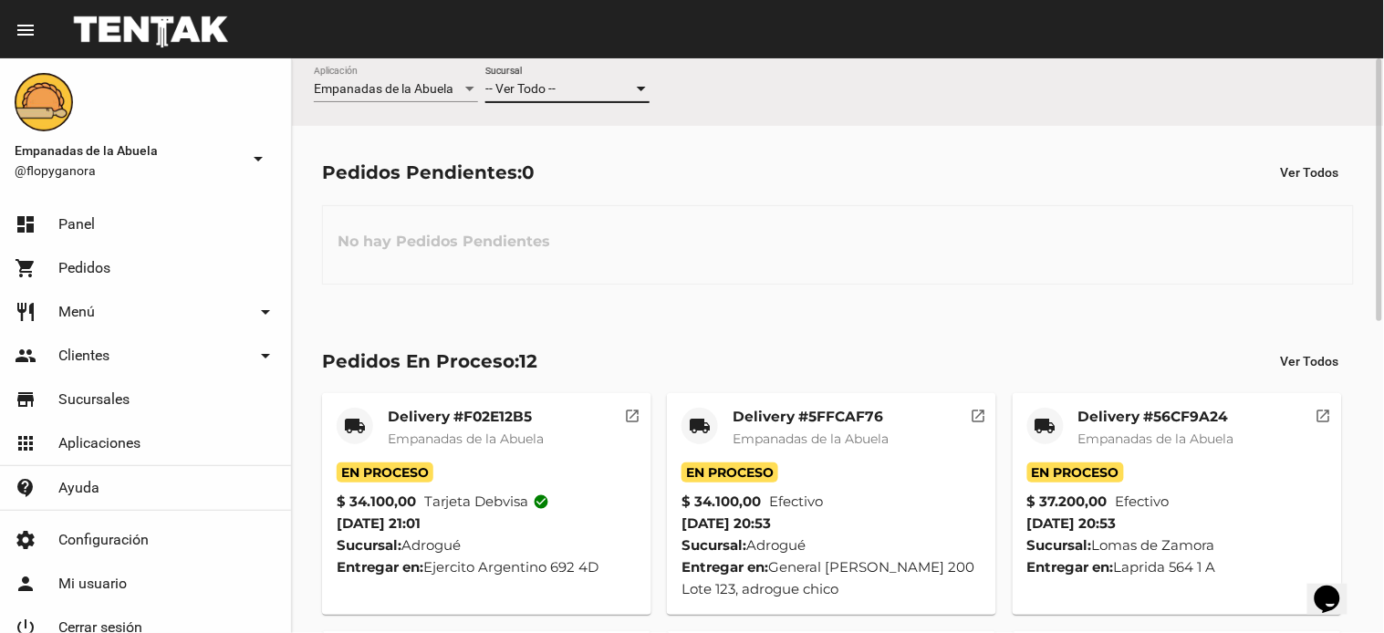
click at [534, 88] on span "-- Ver Todo --" at bounding box center [520, 88] width 70 height 15
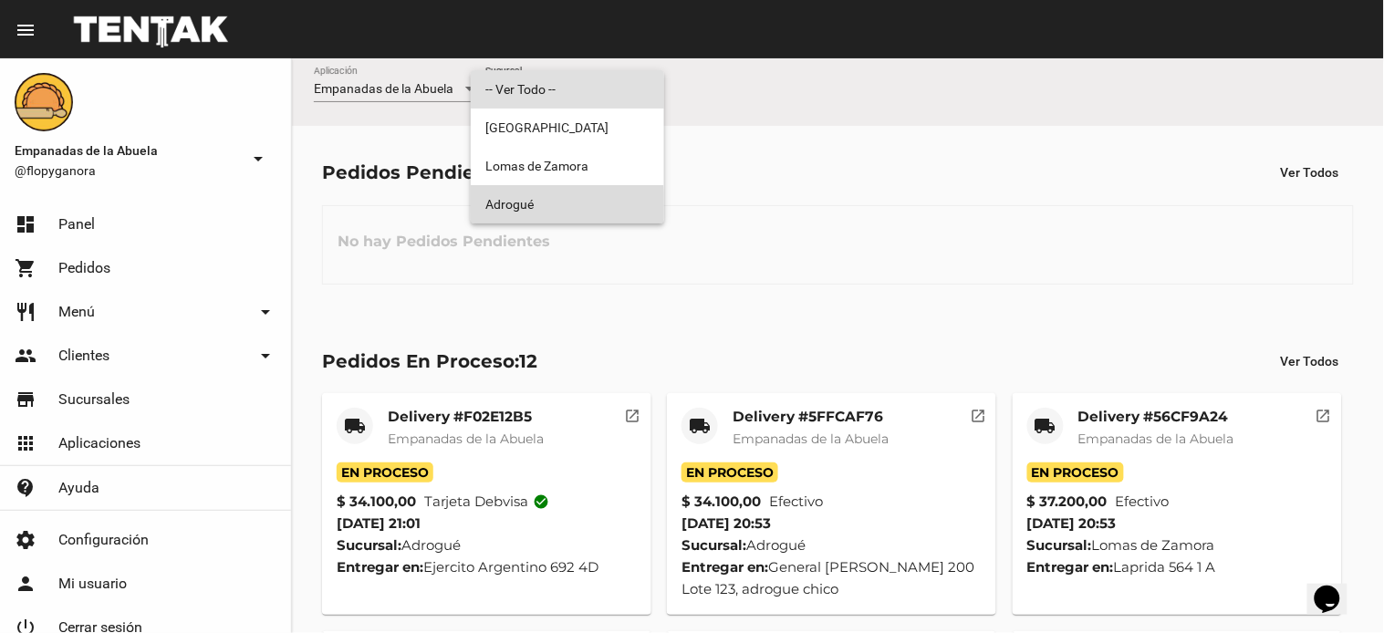
click at [514, 206] on span "Adrogué" at bounding box center [567, 204] width 164 height 38
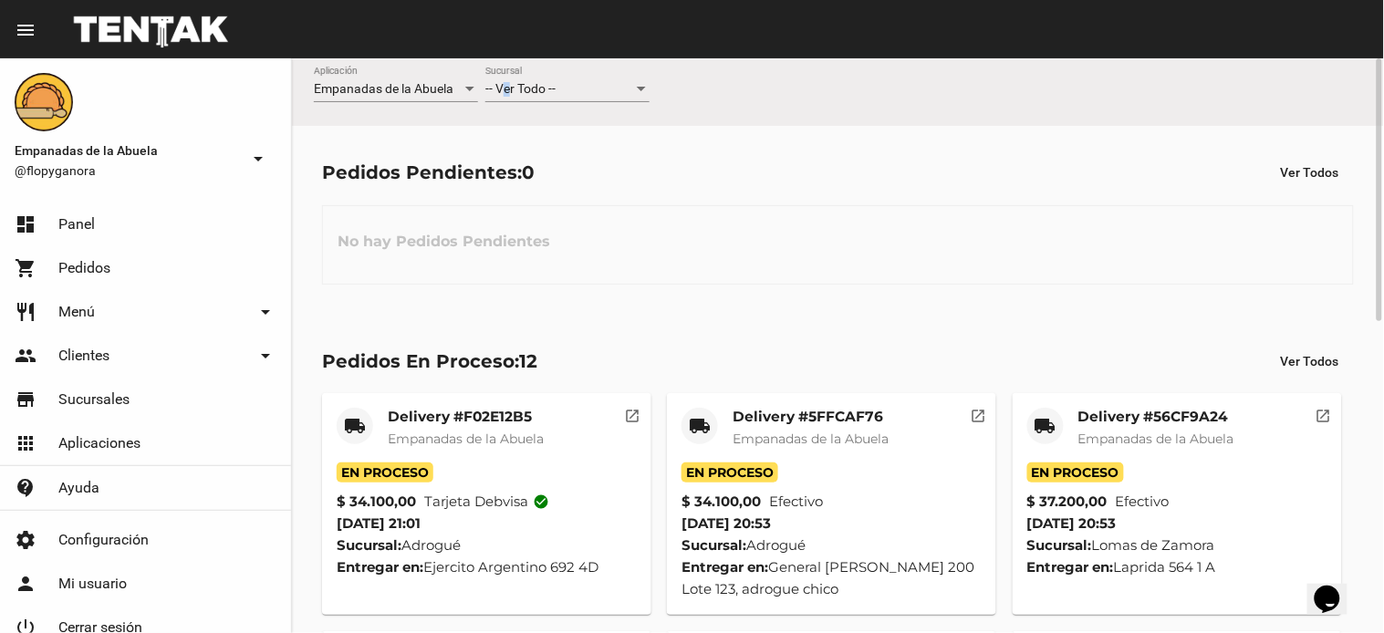
click at [514, 78] on div "-- Ver Todo -- Sucursal" at bounding box center [567, 85] width 164 height 36
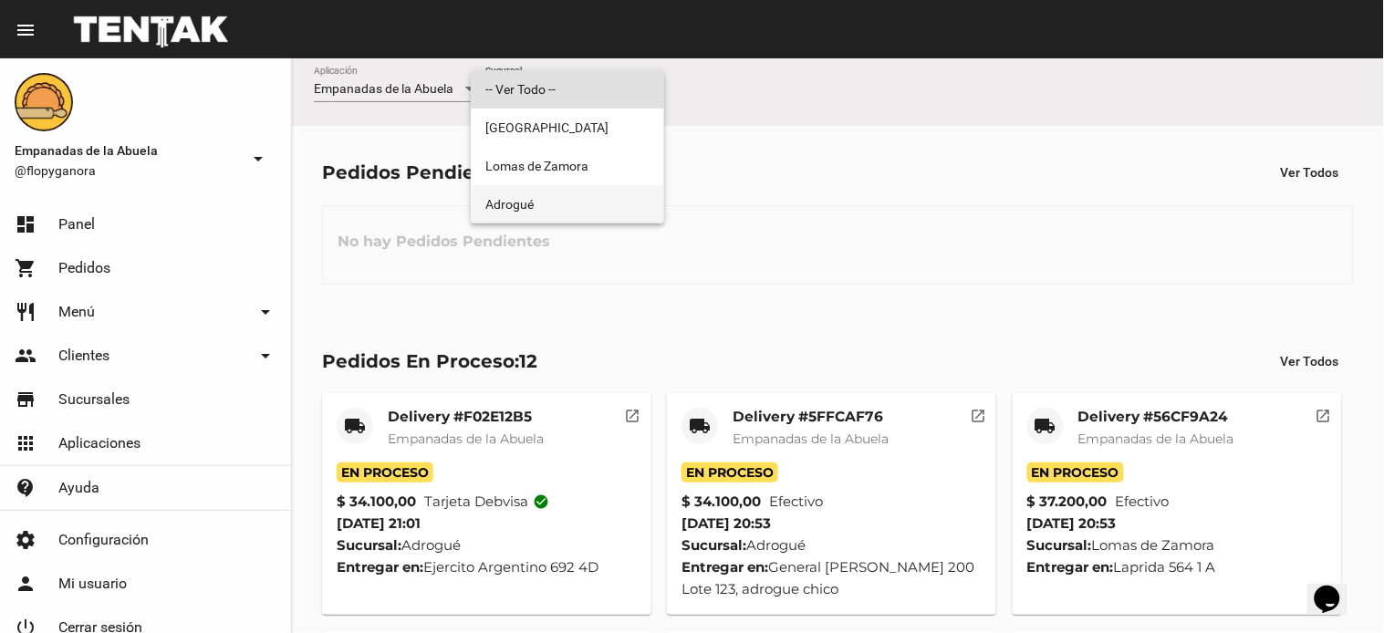
click at [516, 207] on span "Adrogué" at bounding box center [567, 204] width 164 height 38
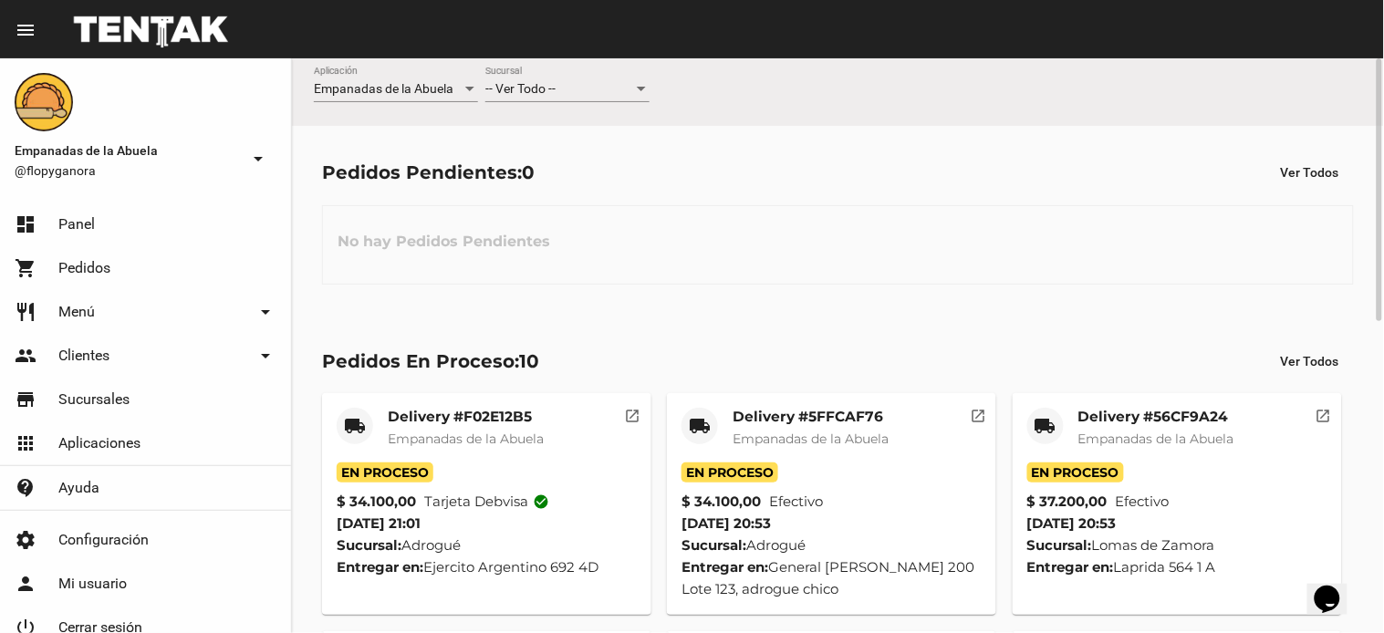
click at [554, 87] on span "-- Ver Todo --" at bounding box center [520, 88] width 70 height 15
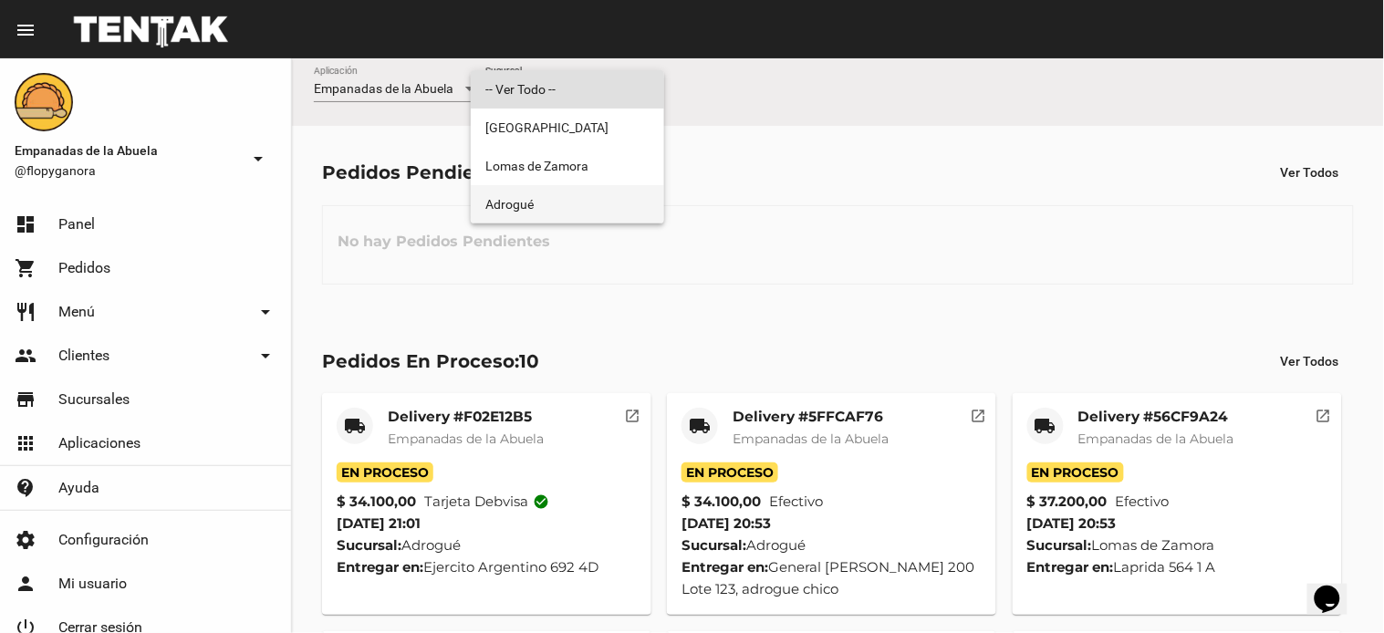
click at [547, 202] on span "Adrogué" at bounding box center [567, 204] width 164 height 38
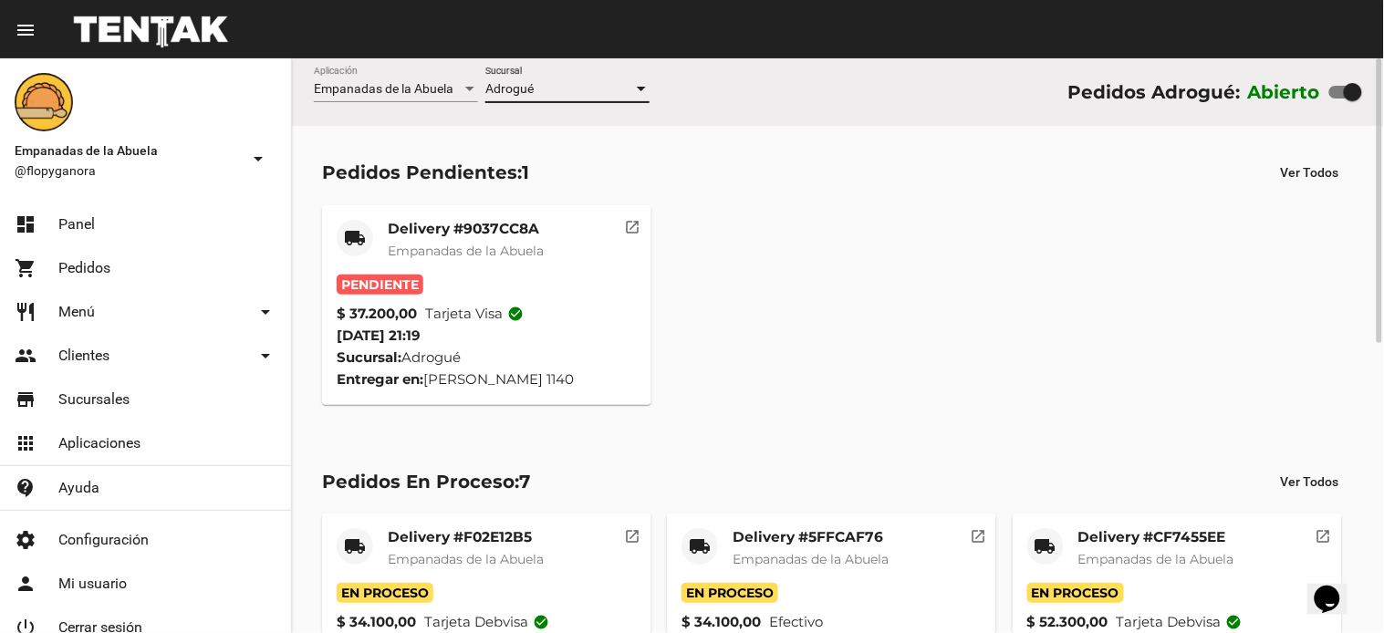
click at [438, 231] on mat-card-title "Delivery #9037CC8A" at bounding box center [466, 229] width 156 height 18
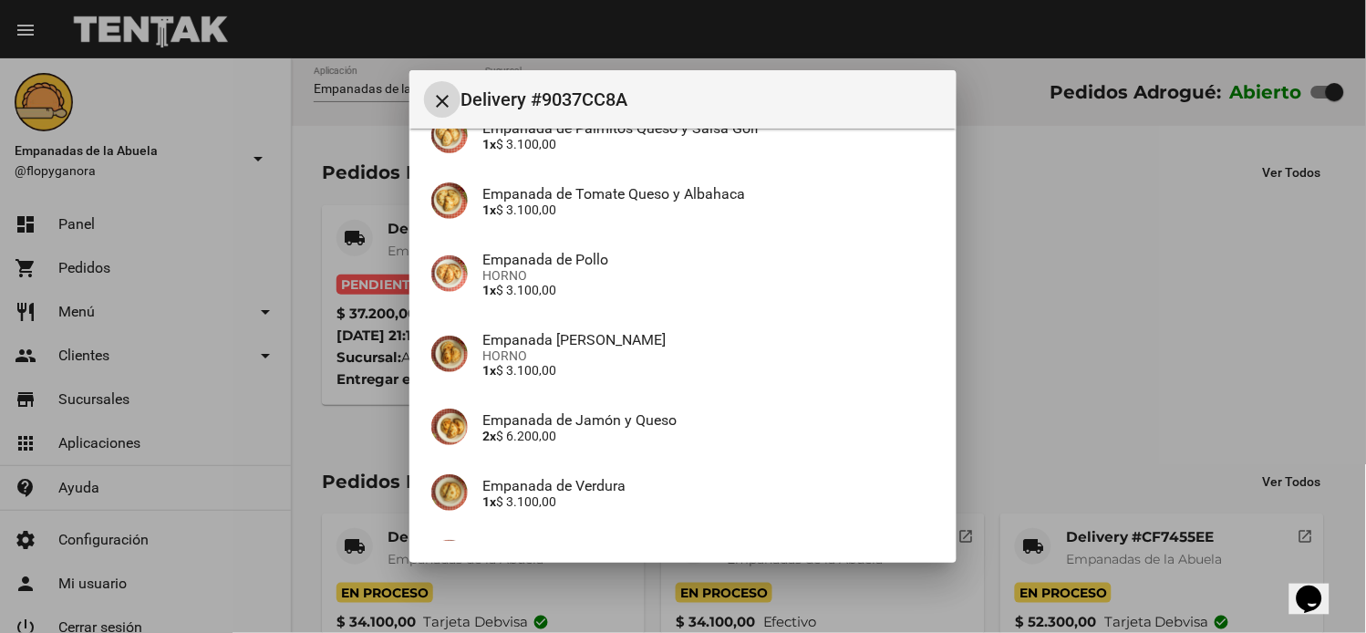
scroll to position [534, 0]
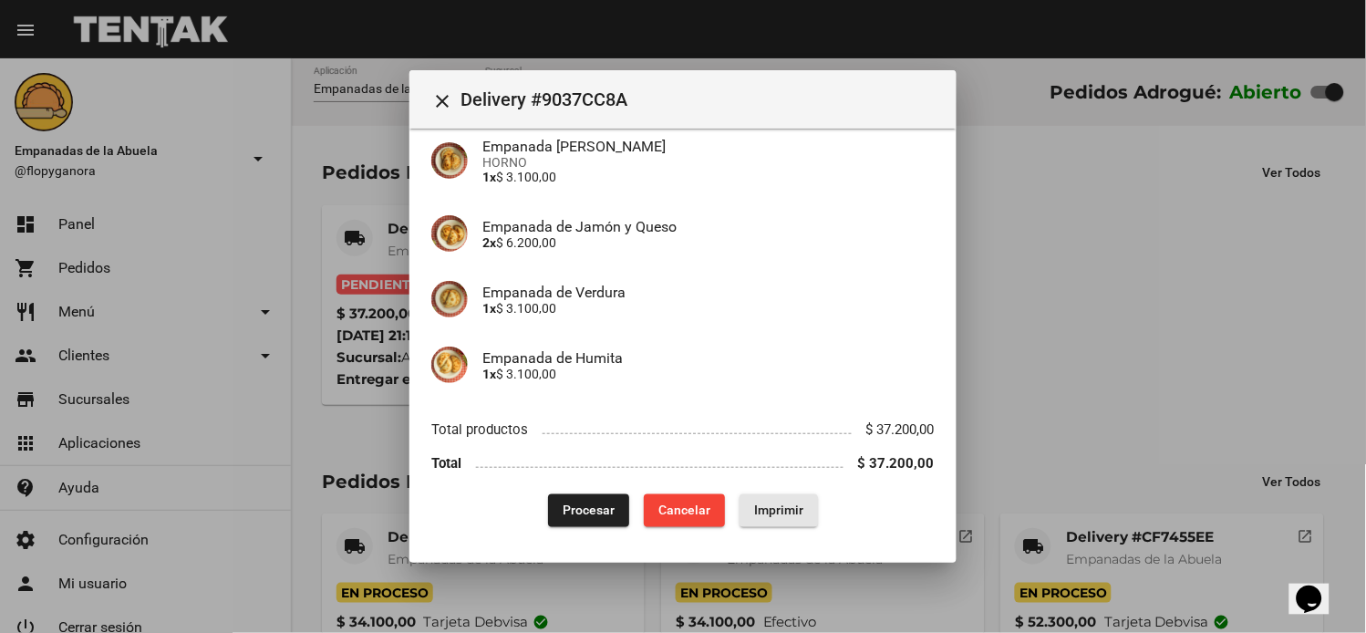
click at [786, 511] on span "Imprimir" at bounding box center [778, 511] width 49 height 15
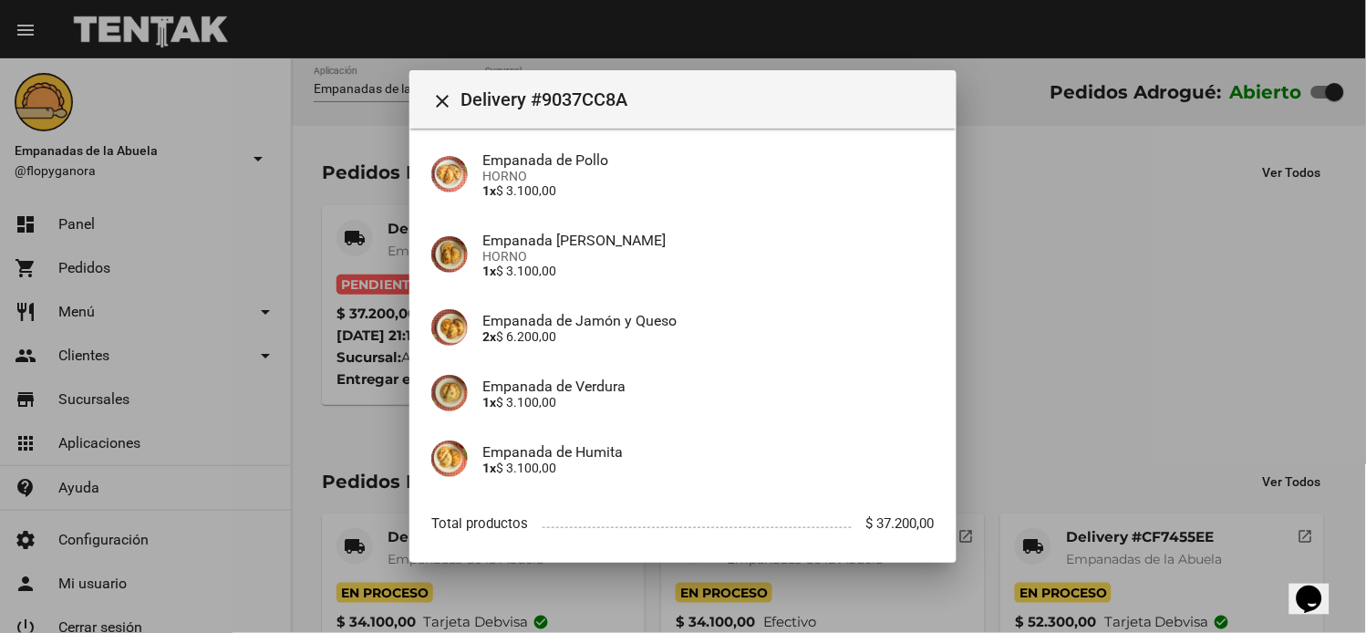
scroll to position [534, 0]
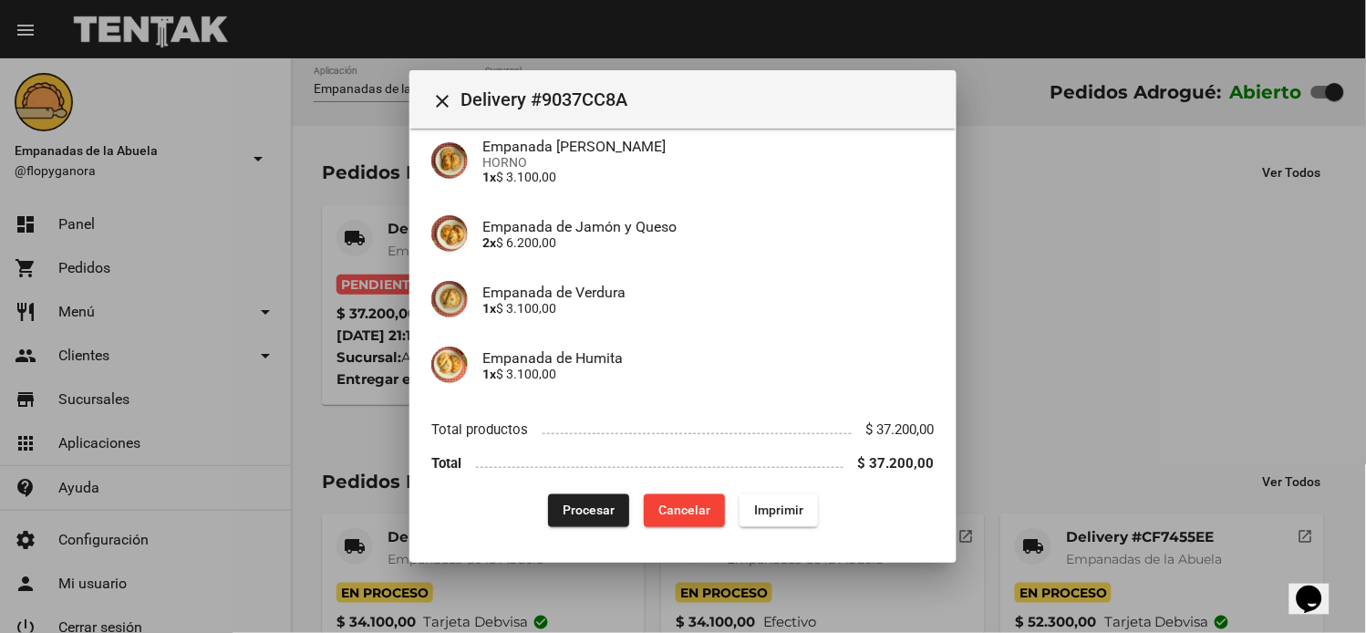
click at [586, 496] on button "Procesar" at bounding box center [588, 510] width 81 height 33
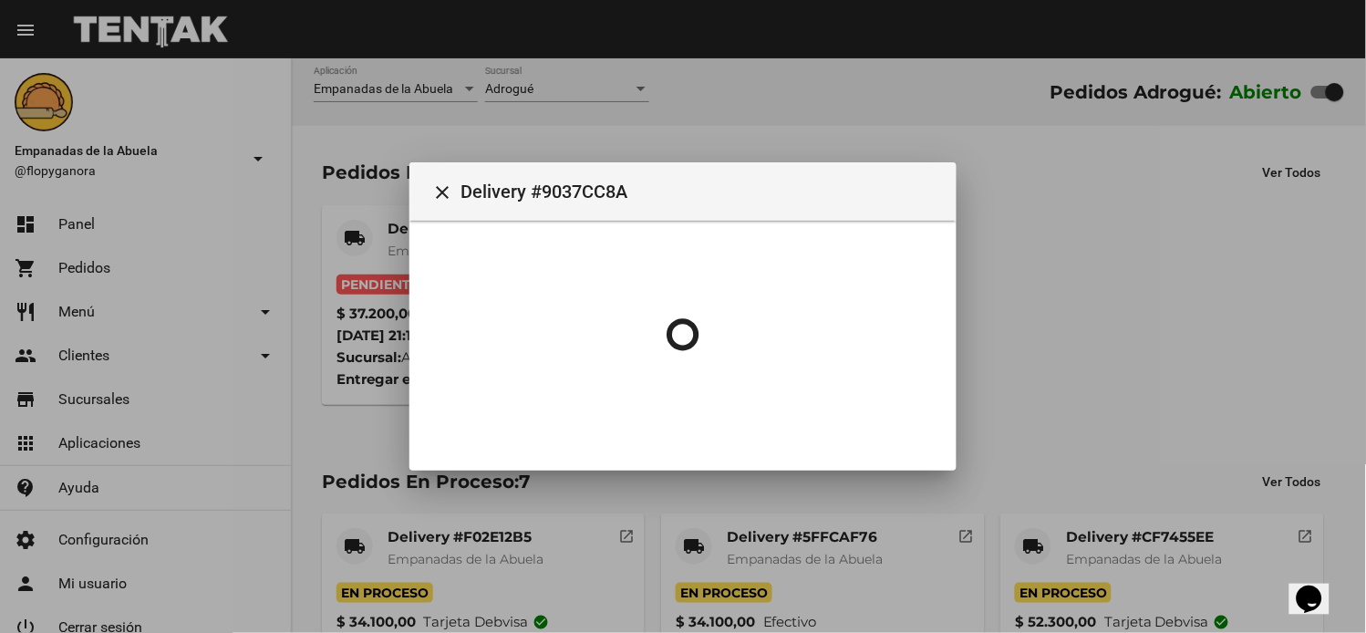
scroll to position [0, 0]
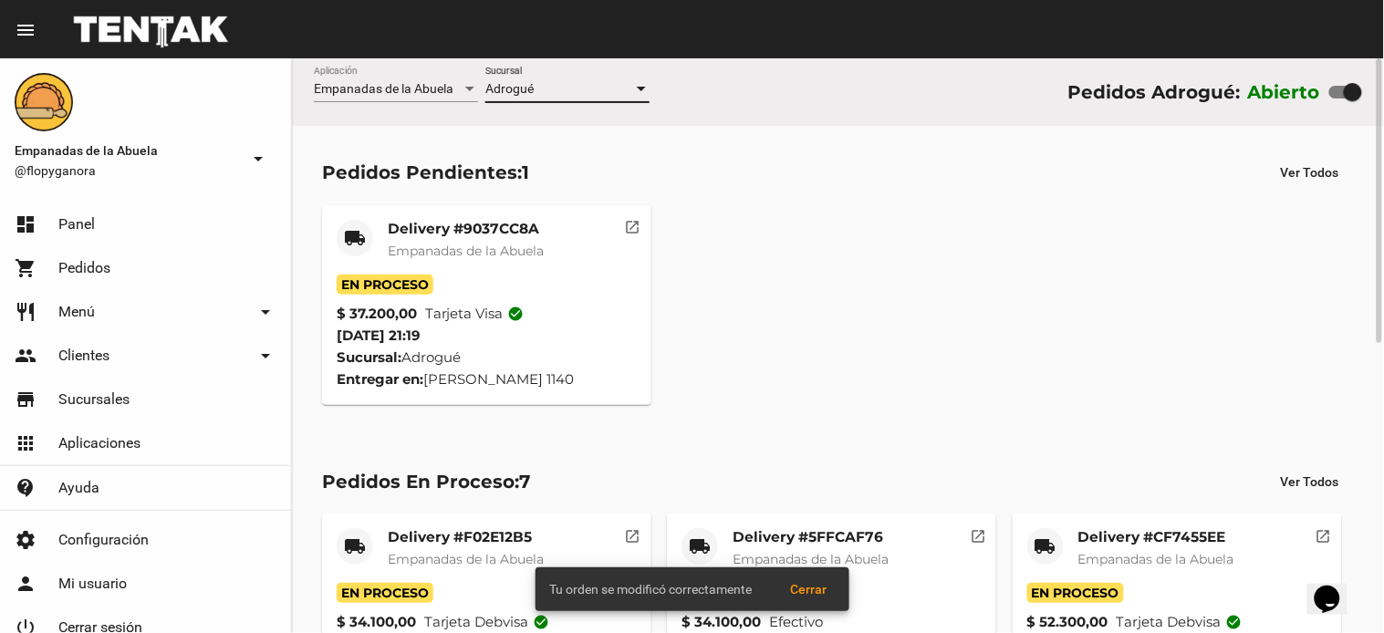
click at [531, 88] on span "Adrogué" at bounding box center [509, 88] width 48 height 15
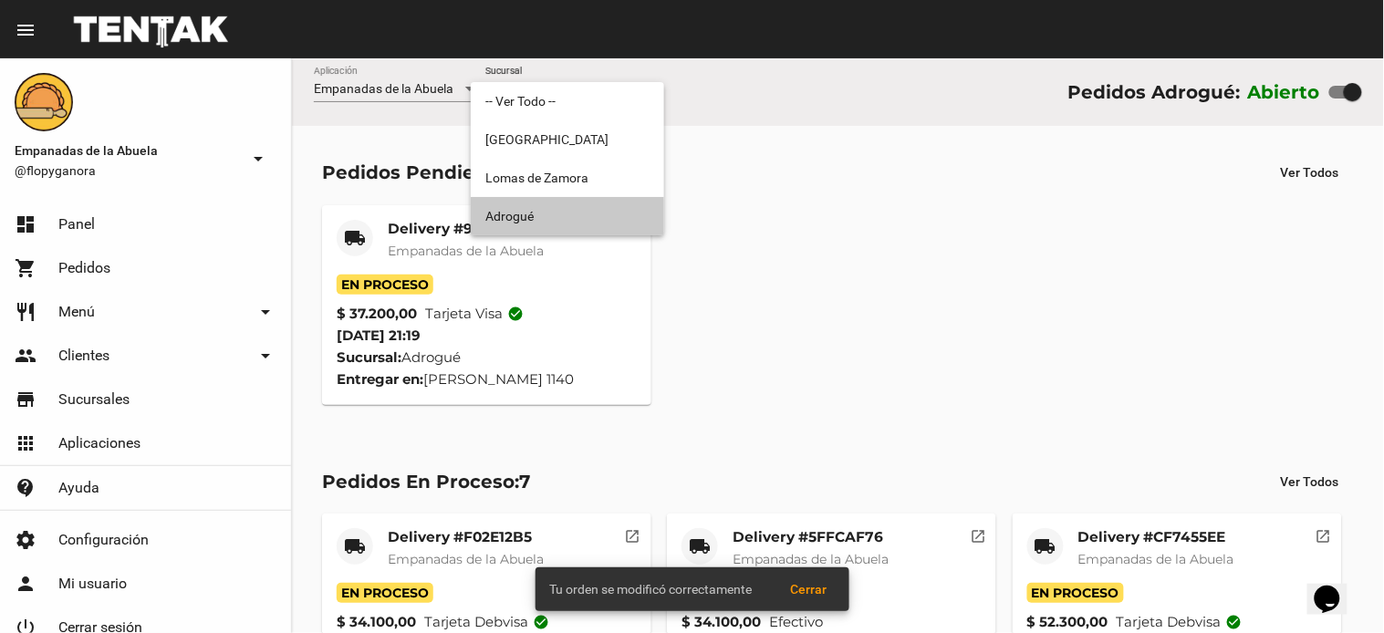
click at [514, 221] on span "Adrogué" at bounding box center [567, 216] width 164 height 38
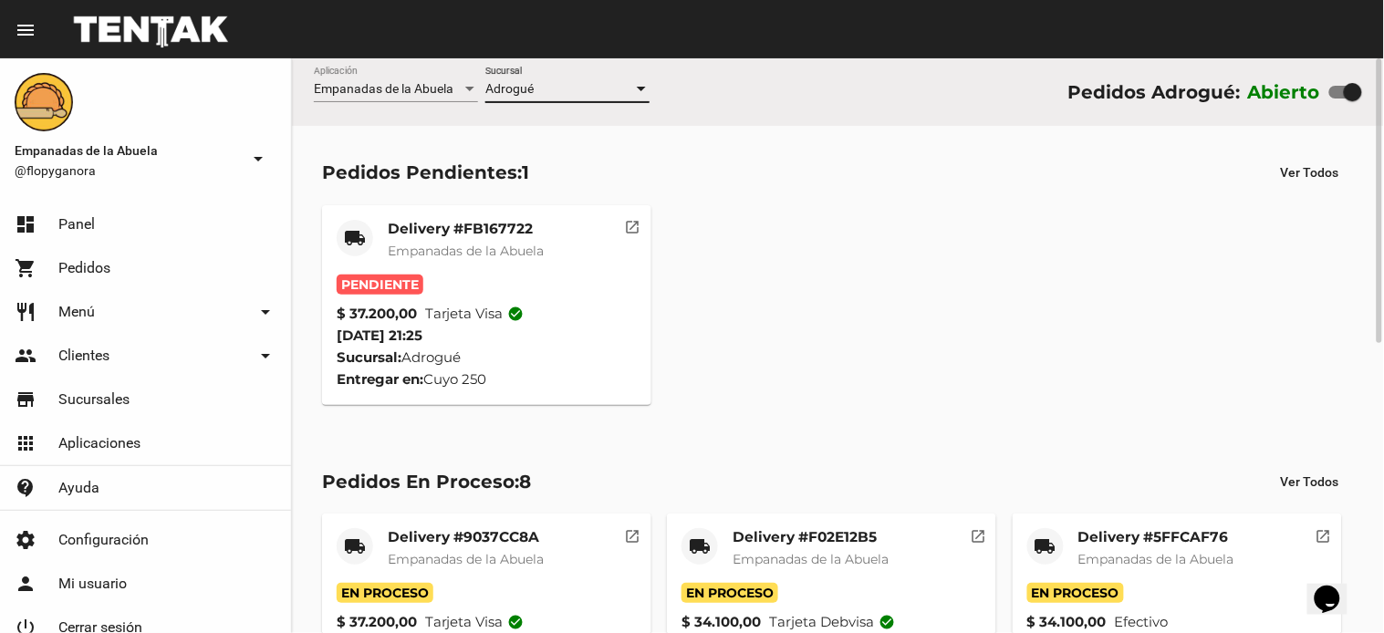
click at [469, 217] on mat-card "local_shipping Delivery #FB167722 Empanadas de la Abuela Pendiente $ 37.200,00 …" at bounding box center [486, 305] width 329 height 200
click at [482, 222] on mat-card-title "Delivery #FB167722" at bounding box center [466, 229] width 156 height 18
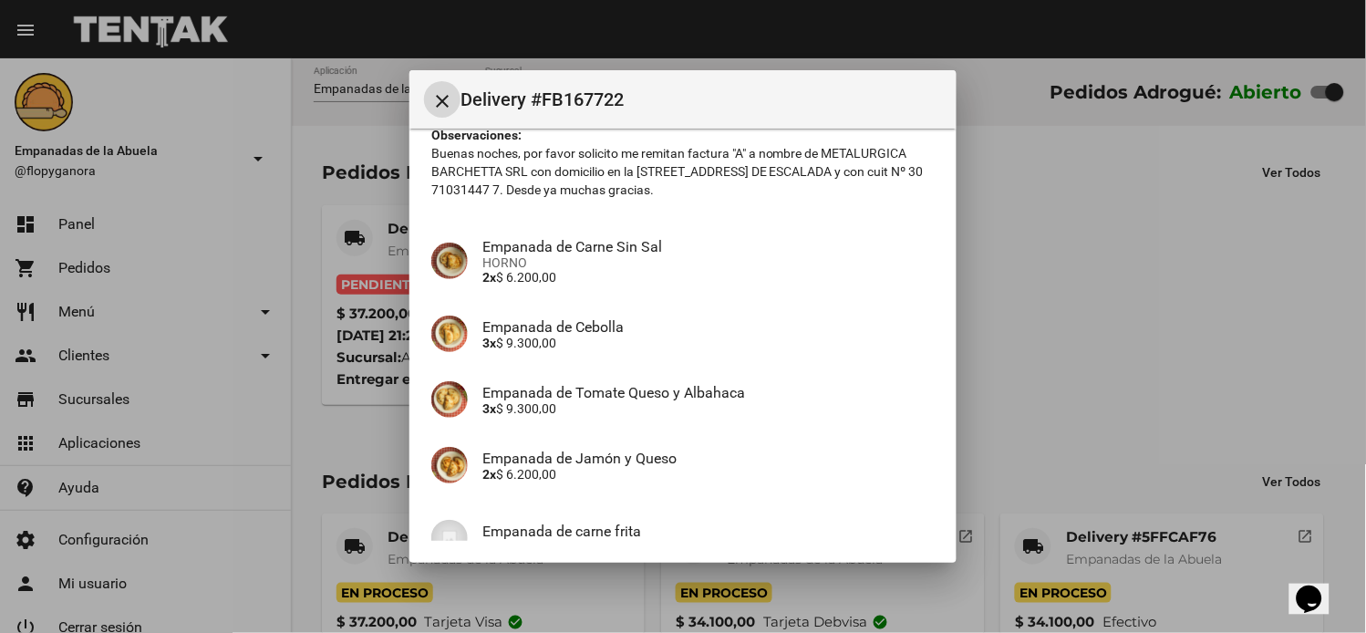
scroll to position [315, 0]
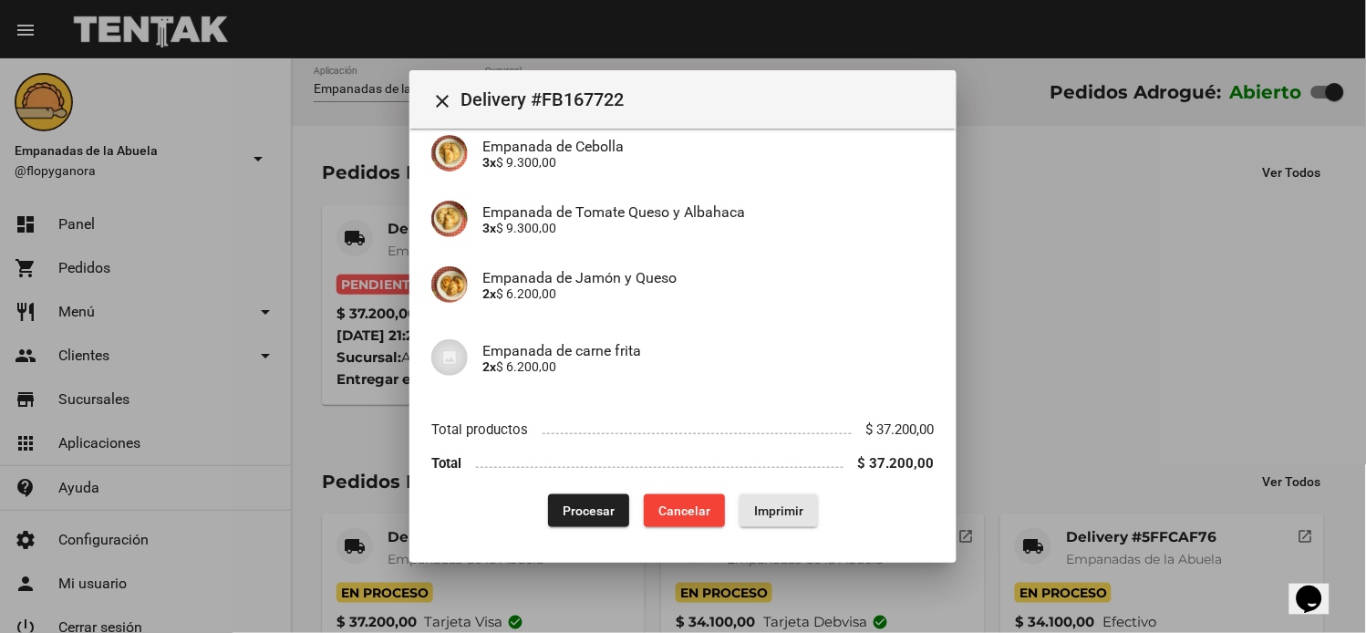
click at [771, 504] on span "Imprimir" at bounding box center [778, 511] width 49 height 15
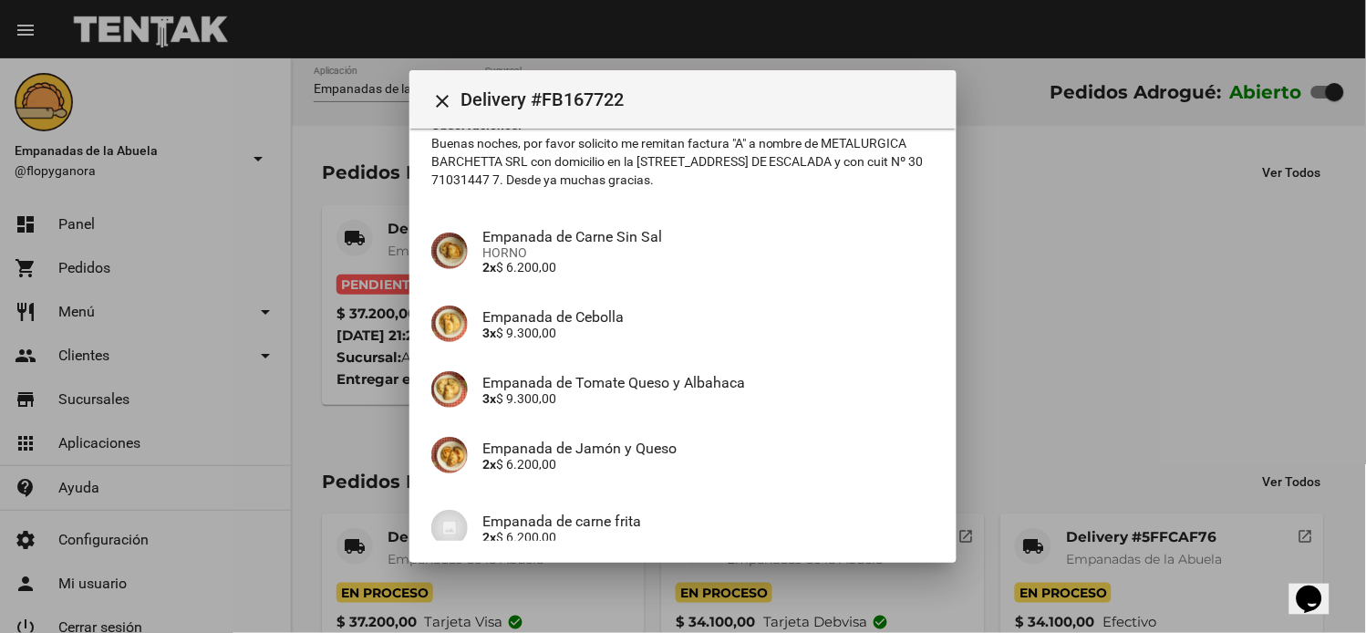
scroll to position [315, 0]
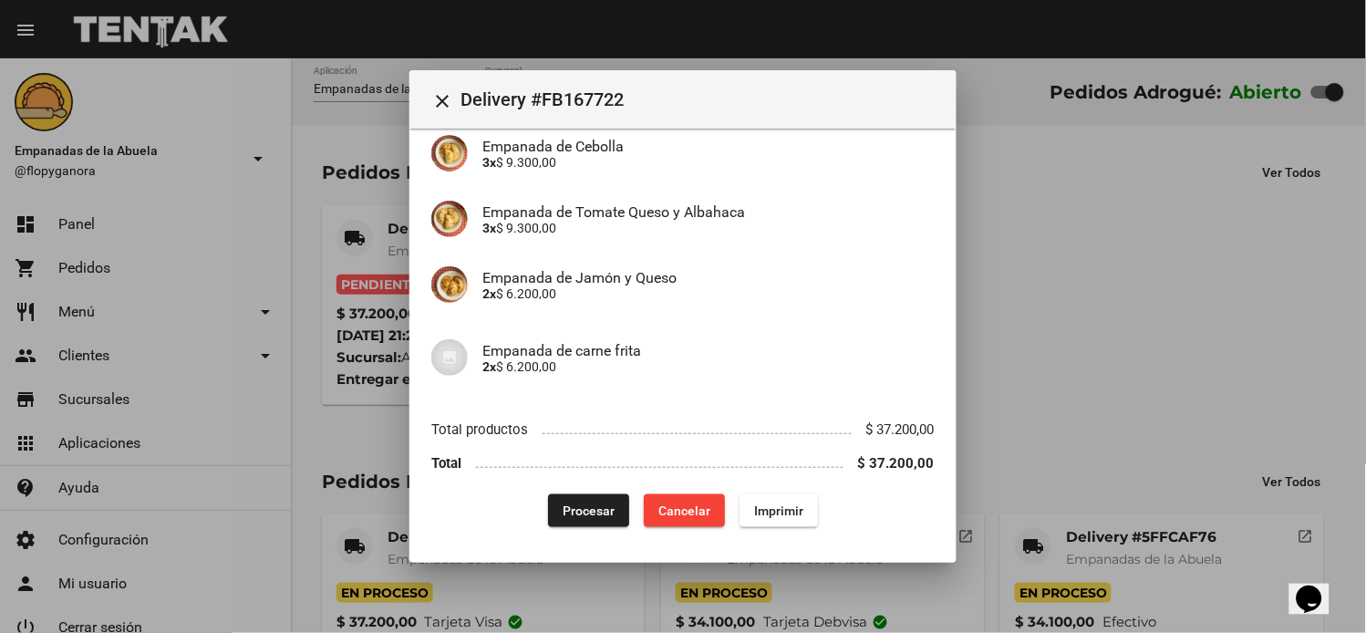
click at [563, 515] on span "Procesar" at bounding box center [589, 511] width 52 height 15
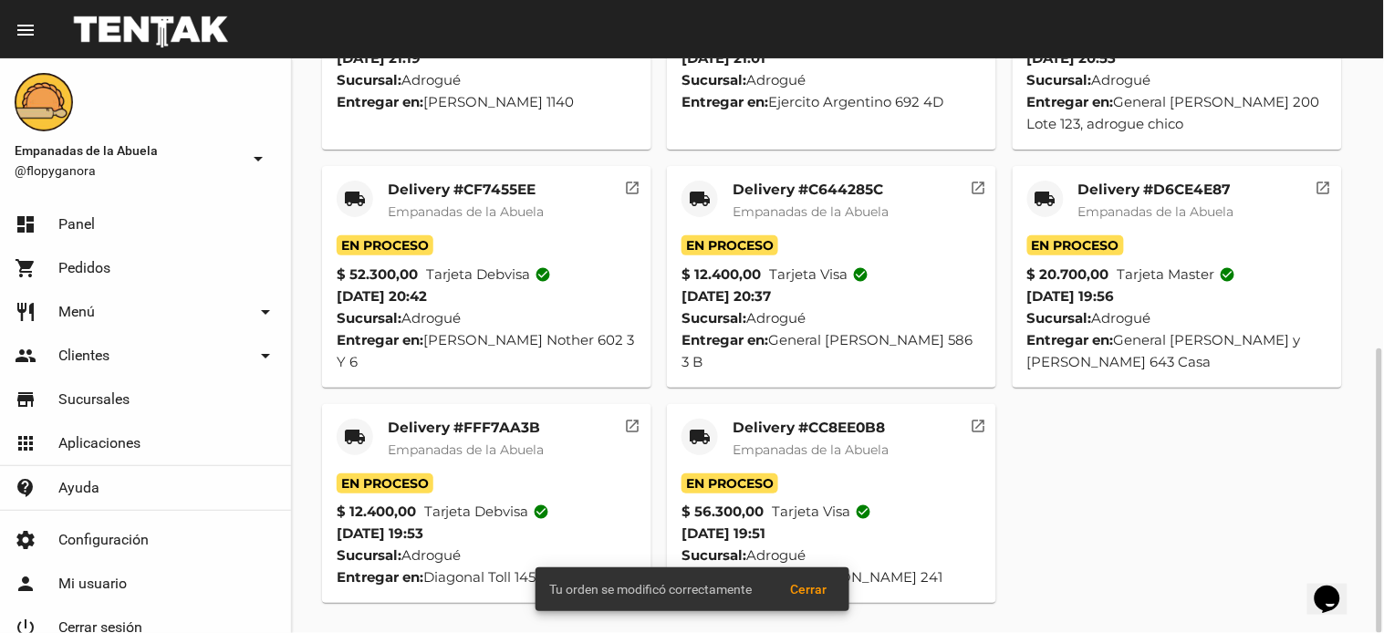
scroll to position [0, 0]
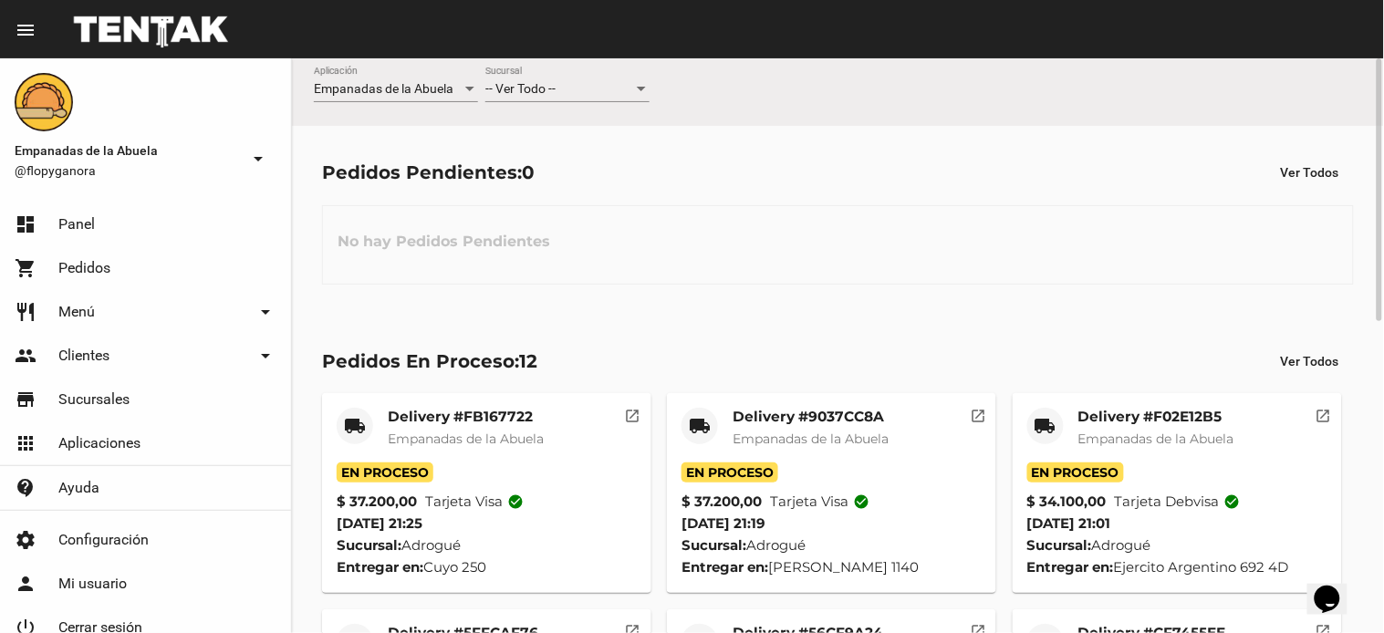
click at [513, 94] on span "-- Ver Todo --" at bounding box center [520, 88] width 70 height 15
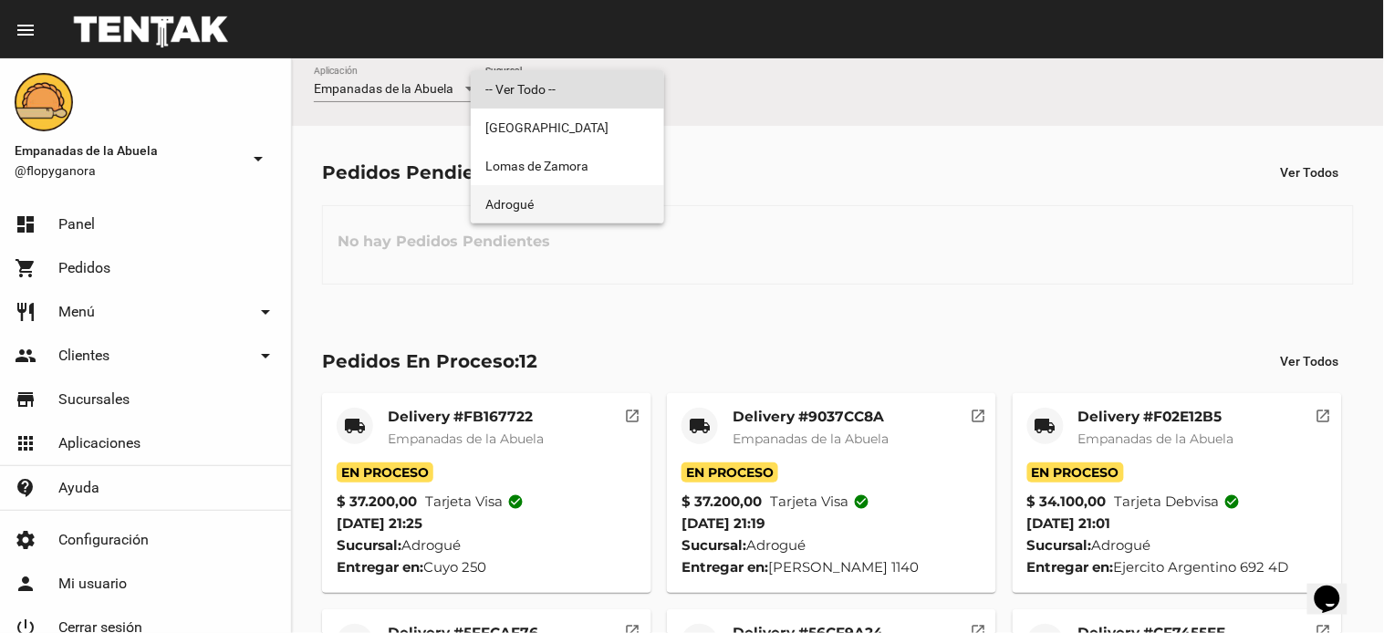
click at [518, 202] on span "Adrogué" at bounding box center [567, 204] width 164 height 38
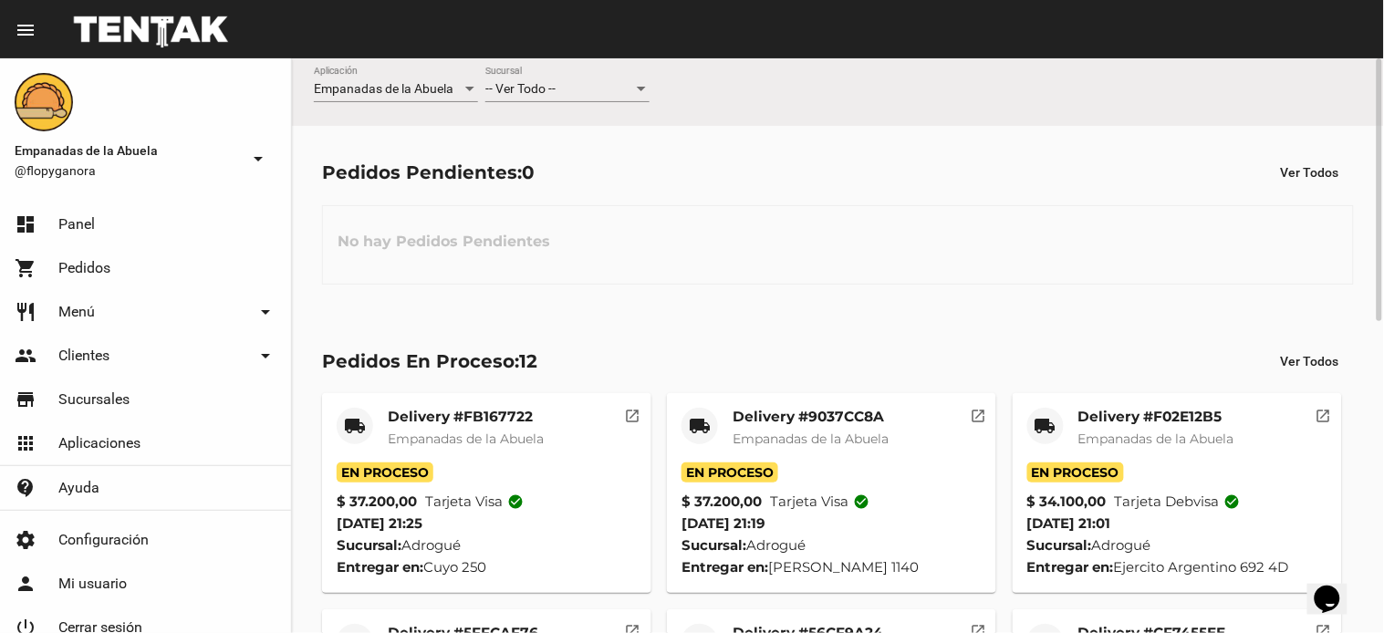
click at [542, 93] on span "-- Ver Todo --" at bounding box center [520, 88] width 70 height 15
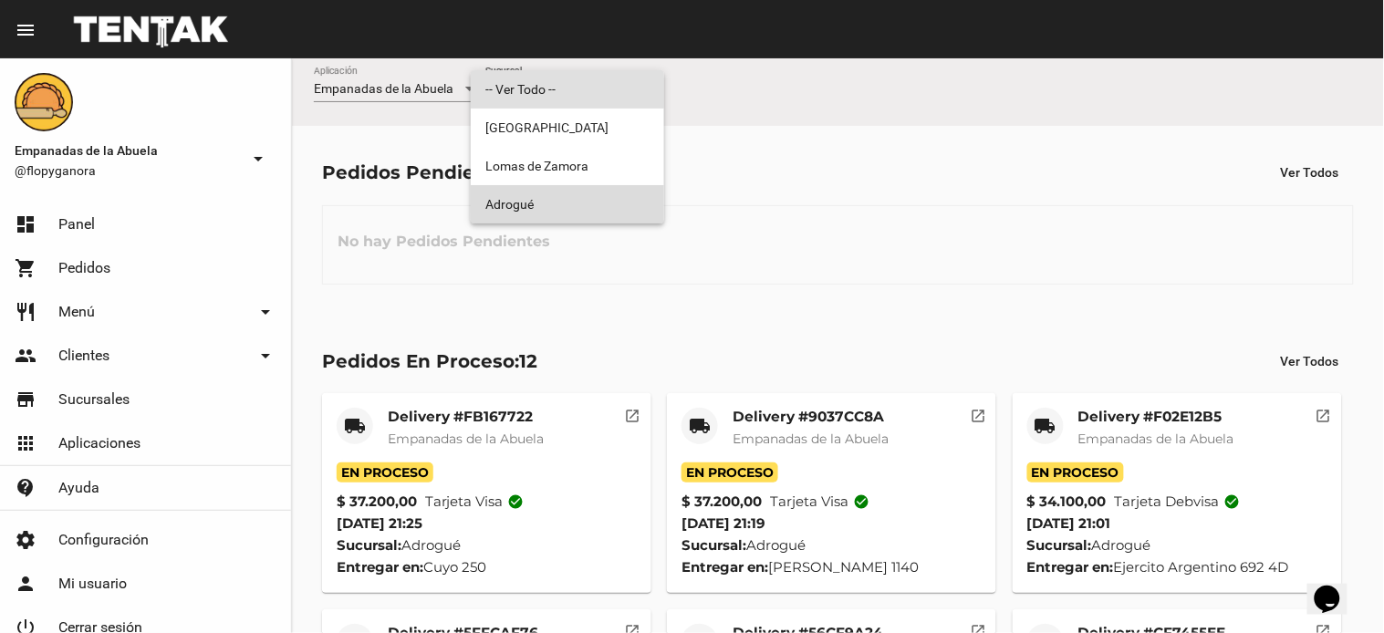
click at [532, 196] on span "Adrogué" at bounding box center [567, 204] width 164 height 38
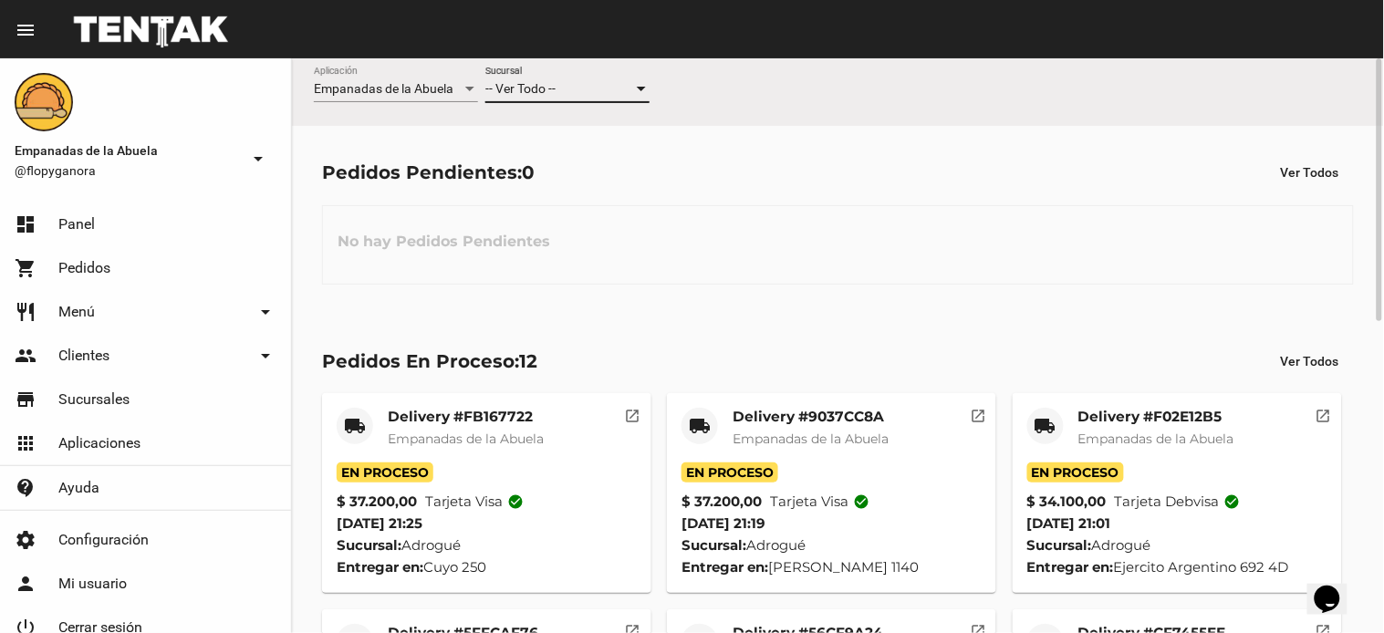
click at [578, 93] on div "-- Ver Todo --" at bounding box center [559, 89] width 148 height 15
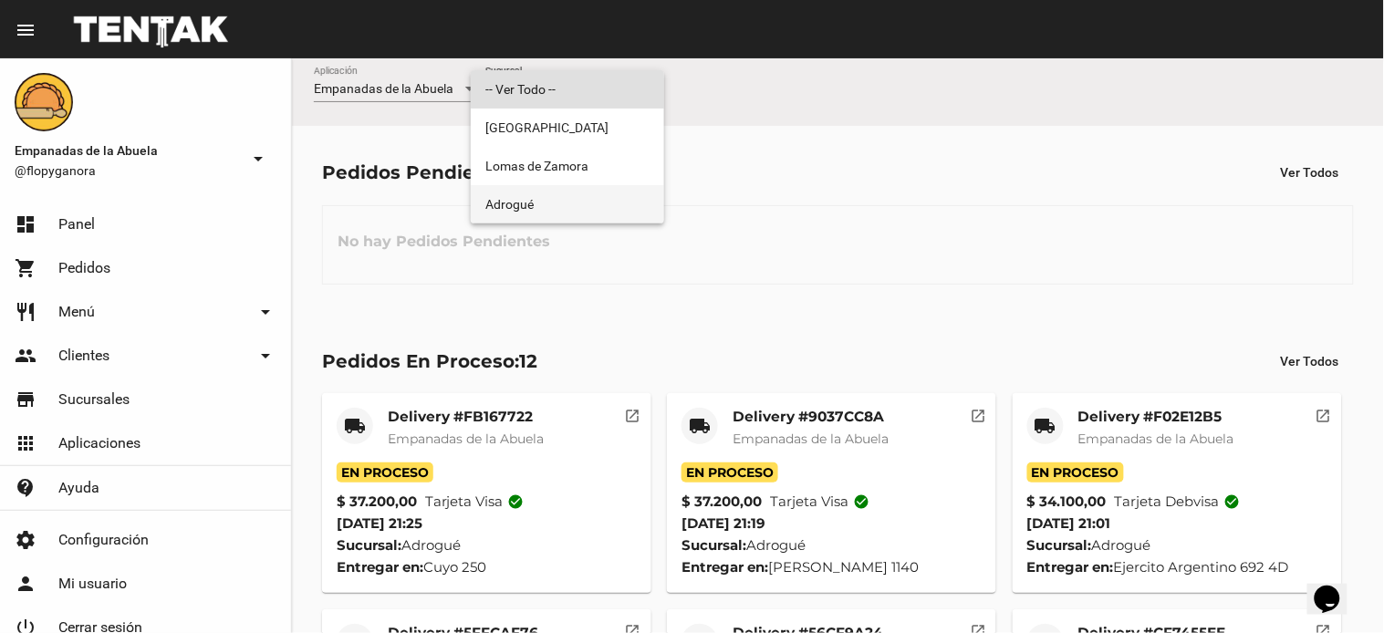
click at [536, 197] on span "Adrogué" at bounding box center [567, 204] width 164 height 38
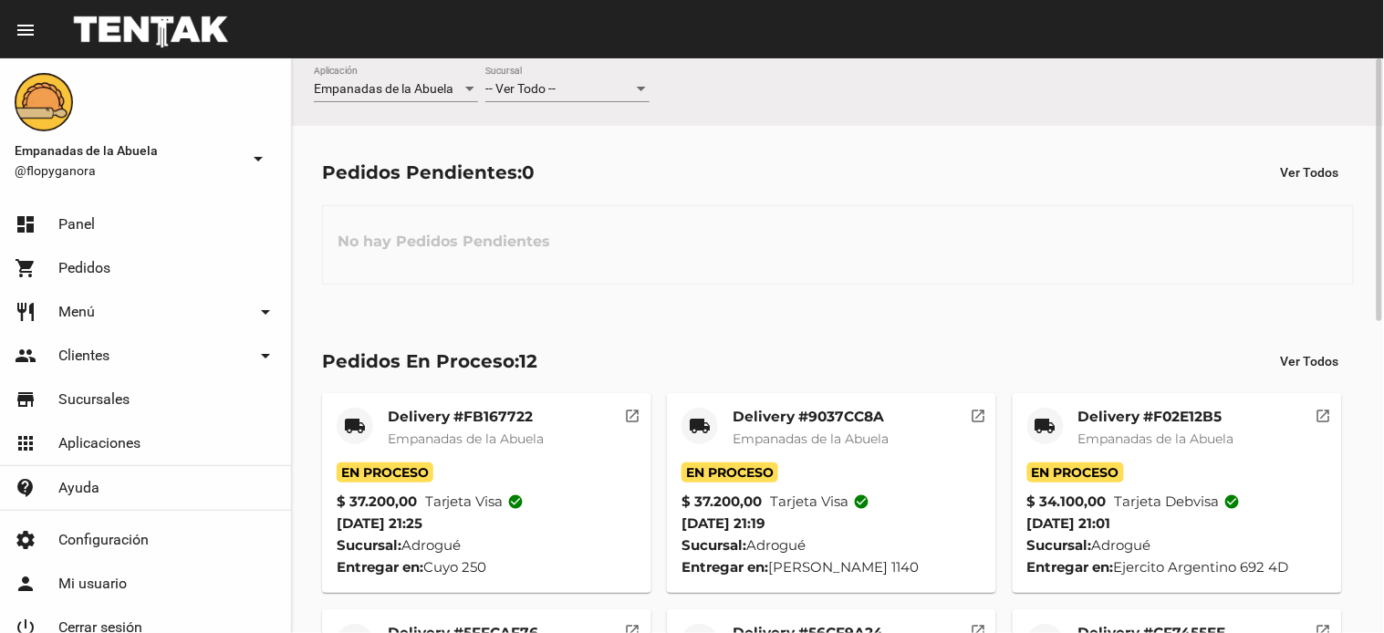
click at [553, 93] on span "-- Ver Todo --" at bounding box center [520, 88] width 70 height 15
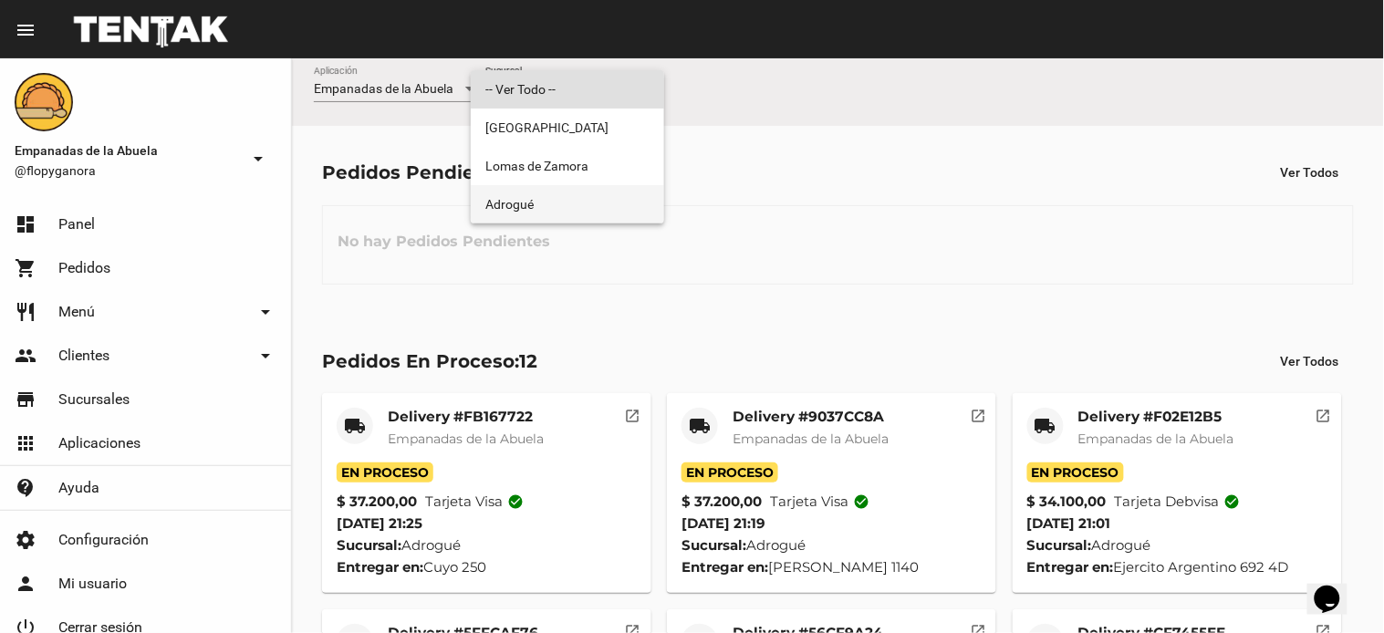
click at [538, 196] on span "Adrogué" at bounding box center [567, 204] width 164 height 38
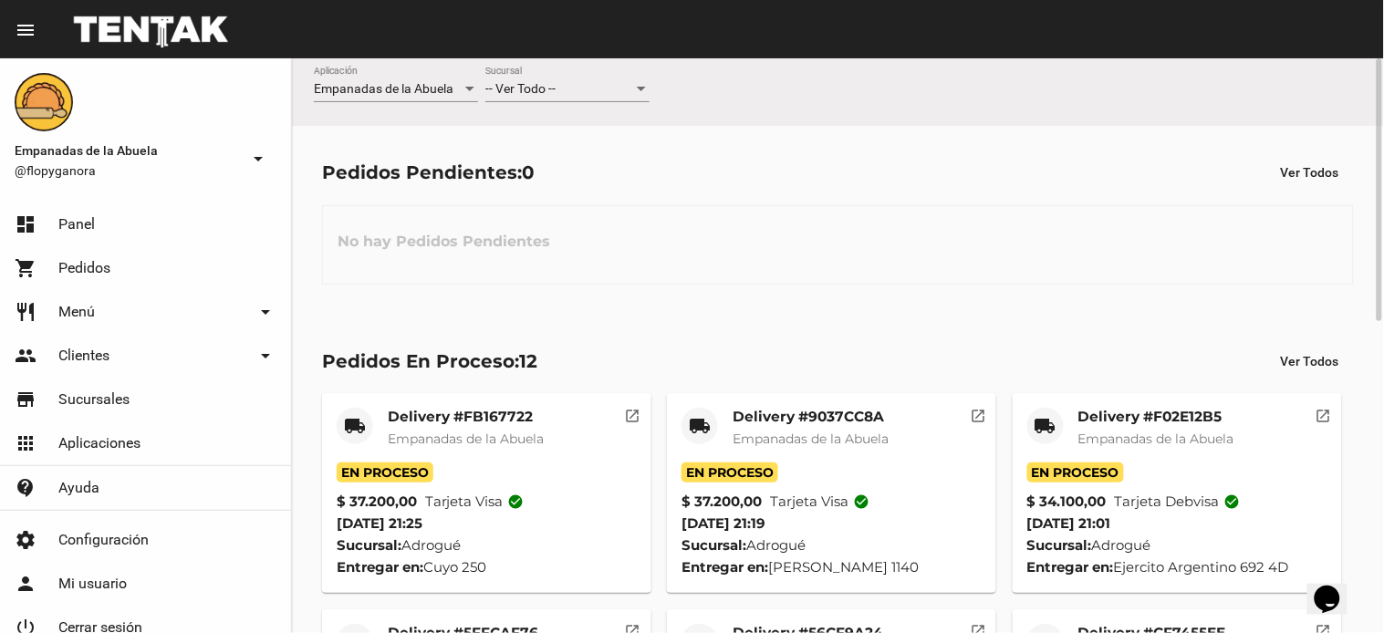
click at [547, 94] on span "-- Ver Todo --" at bounding box center [520, 88] width 70 height 15
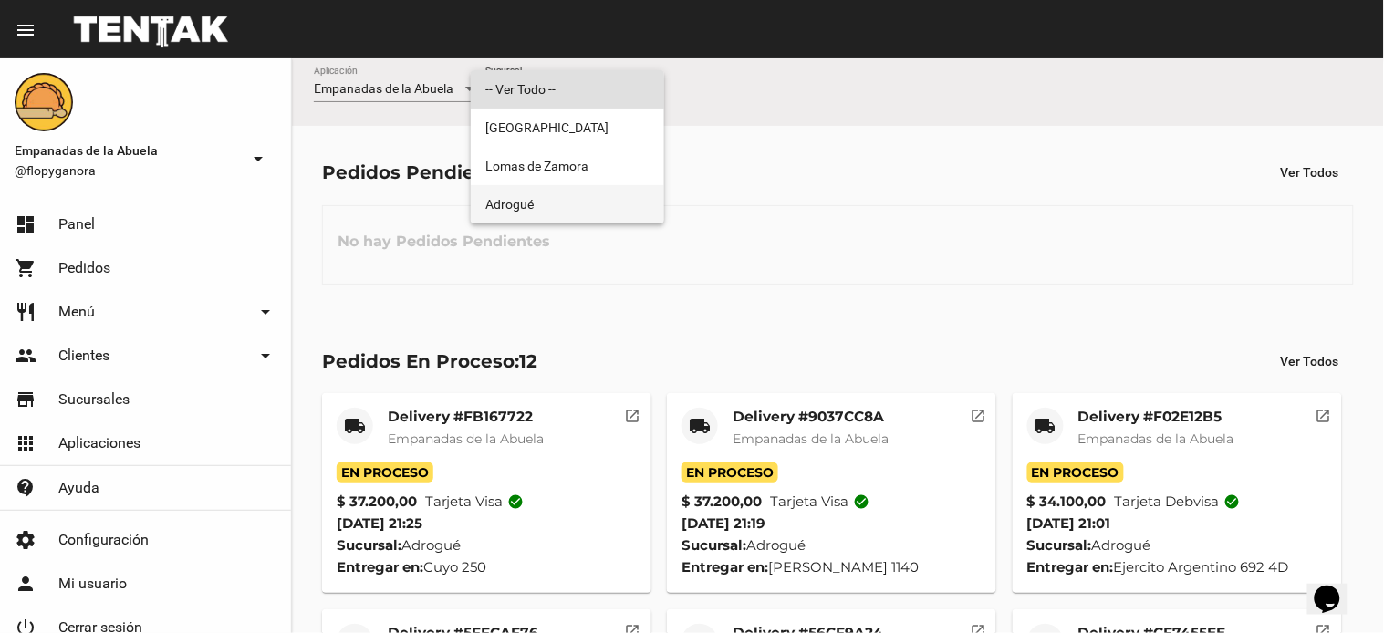
click at [518, 213] on span "Adrogué" at bounding box center [567, 204] width 164 height 38
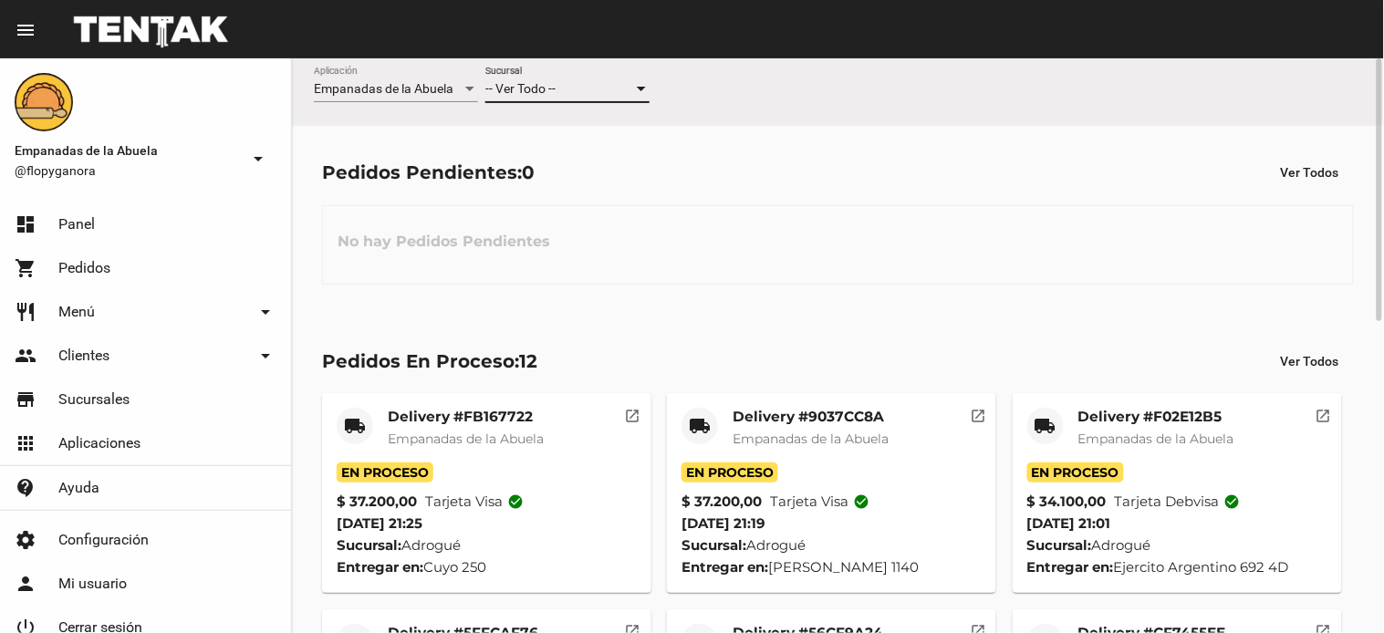
click at [535, 88] on span "-- Ver Todo --" at bounding box center [520, 88] width 70 height 15
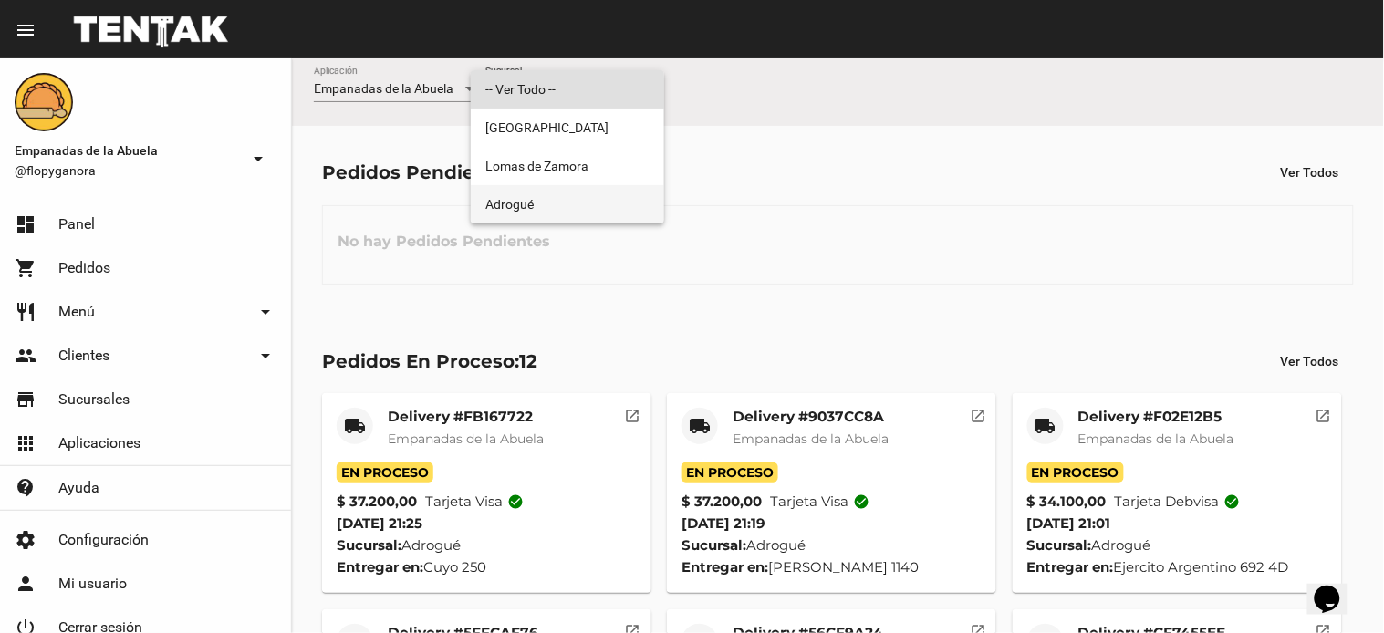
click at [553, 203] on span "Adrogué" at bounding box center [567, 204] width 164 height 38
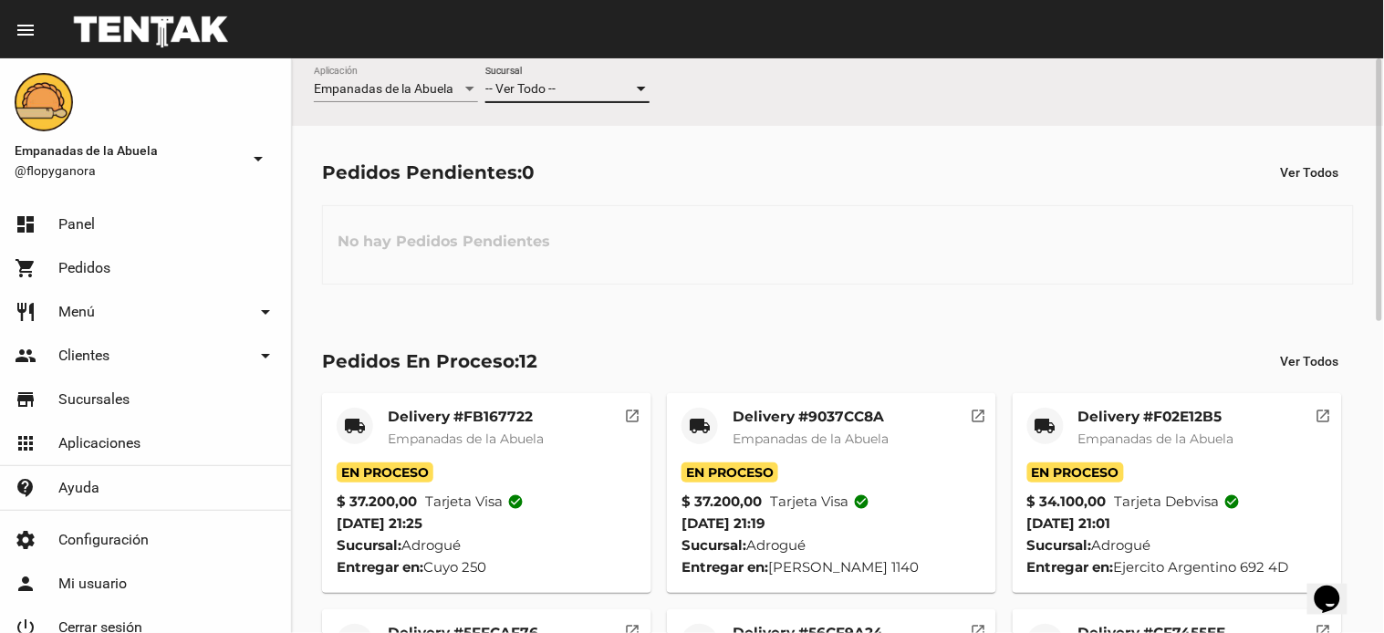
click at [614, 91] on div "-- Ver Todo --" at bounding box center [559, 89] width 148 height 15
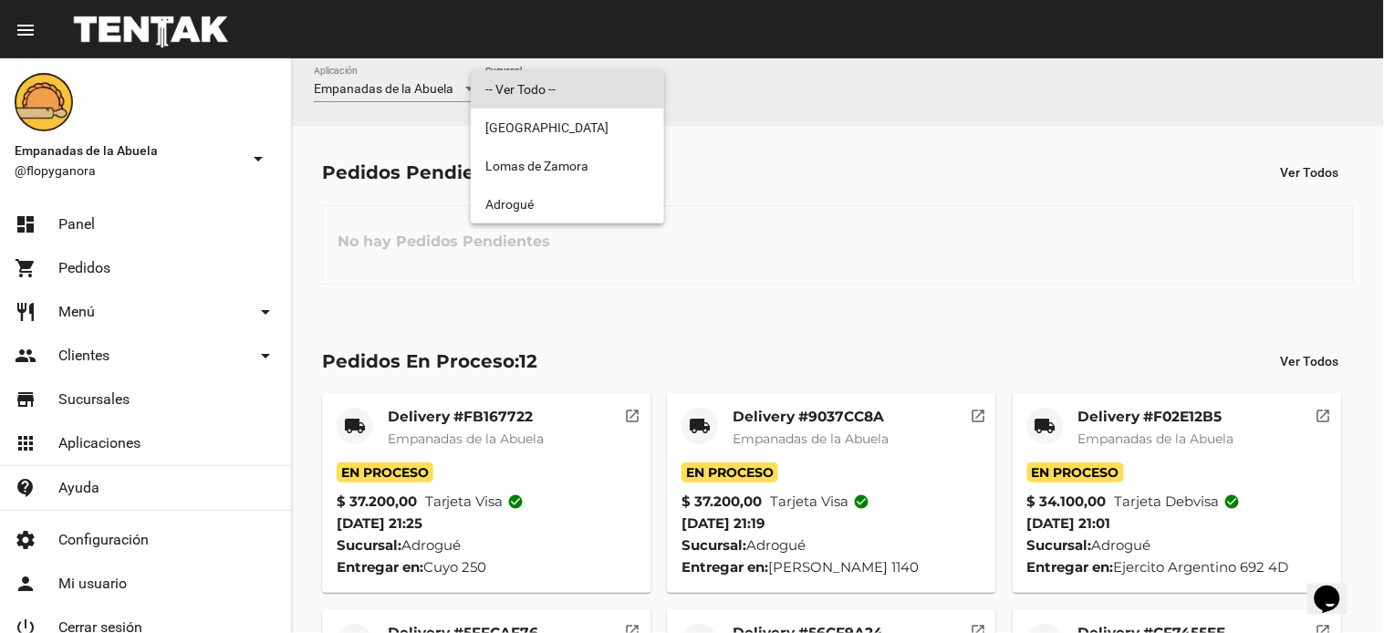
click at [602, 223] on div at bounding box center [692, 316] width 1384 height 633
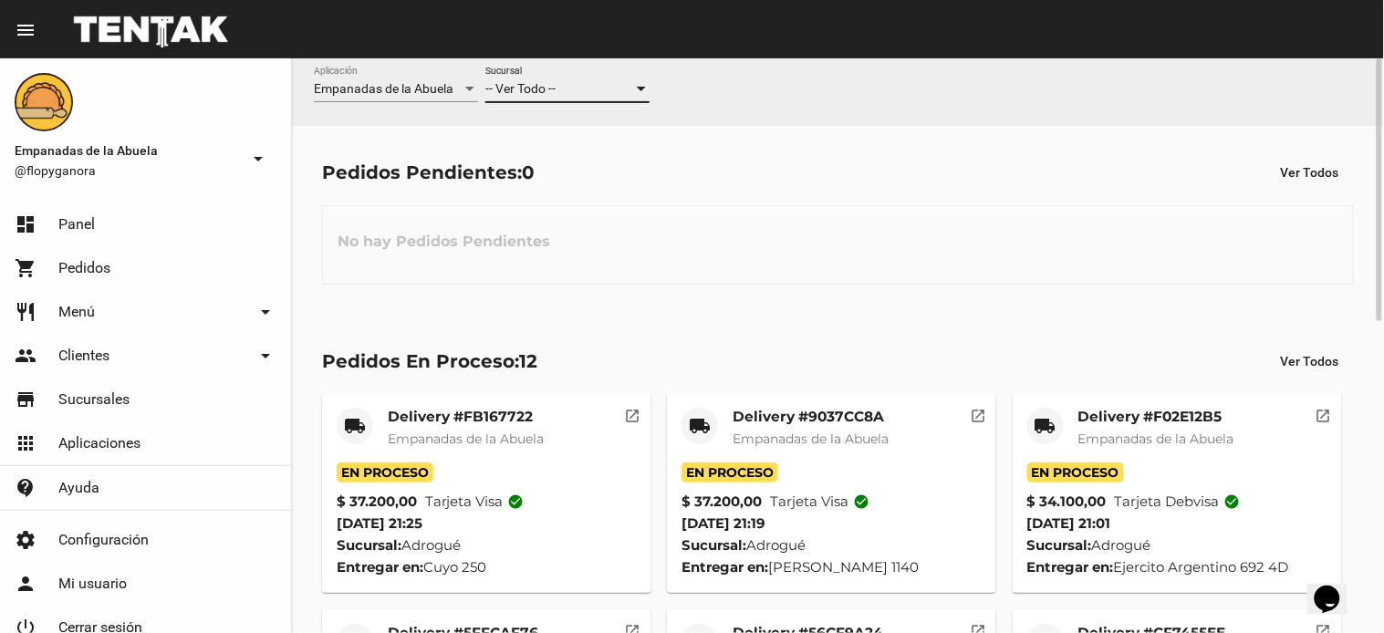
click at [639, 91] on div at bounding box center [641, 89] width 9 height 5
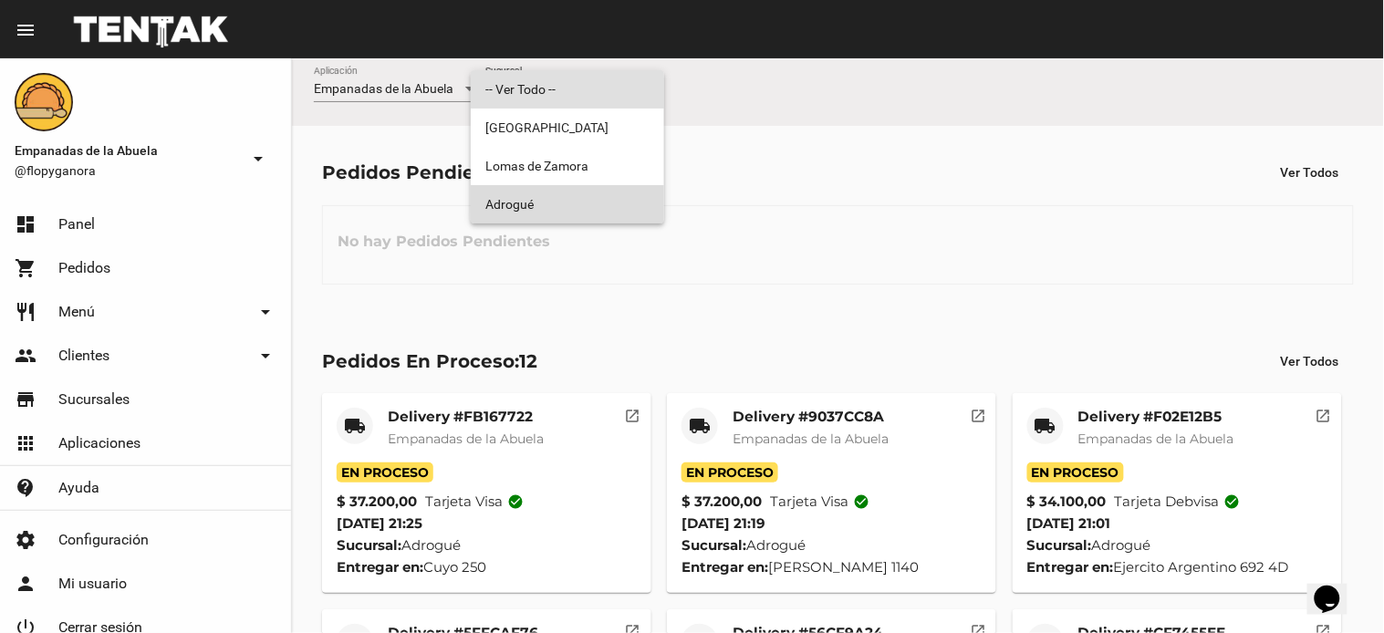
click at [605, 203] on span "Adrogué" at bounding box center [567, 204] width 164 height 38
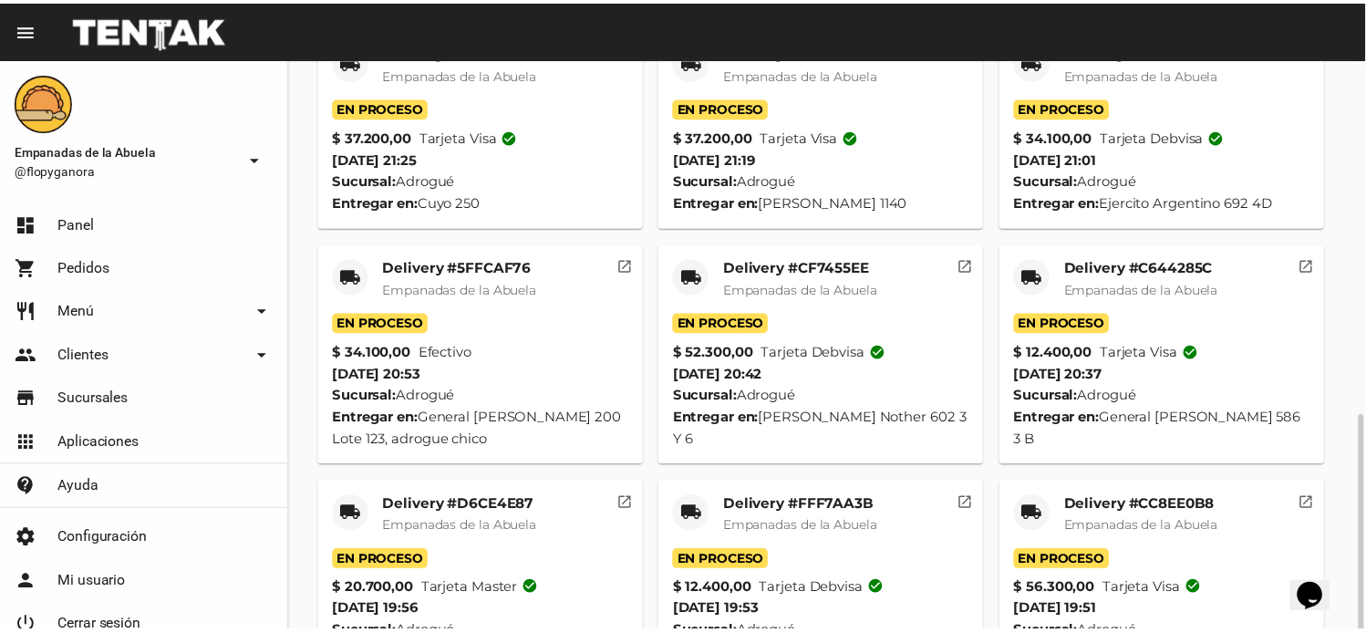
scroll to position [465, 0]
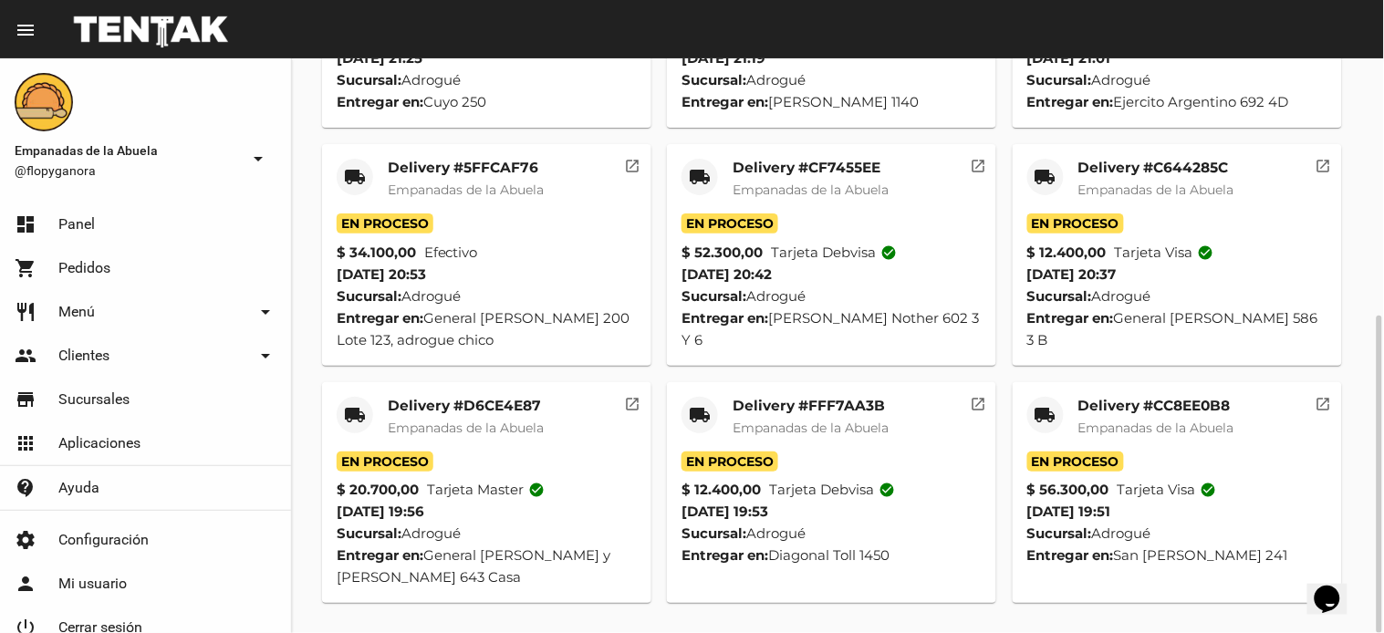
click at [1189, 409] on mat-card-title "Delivery #CC8EE0B8" at bounding box center [1156, 406] width 156 height 18
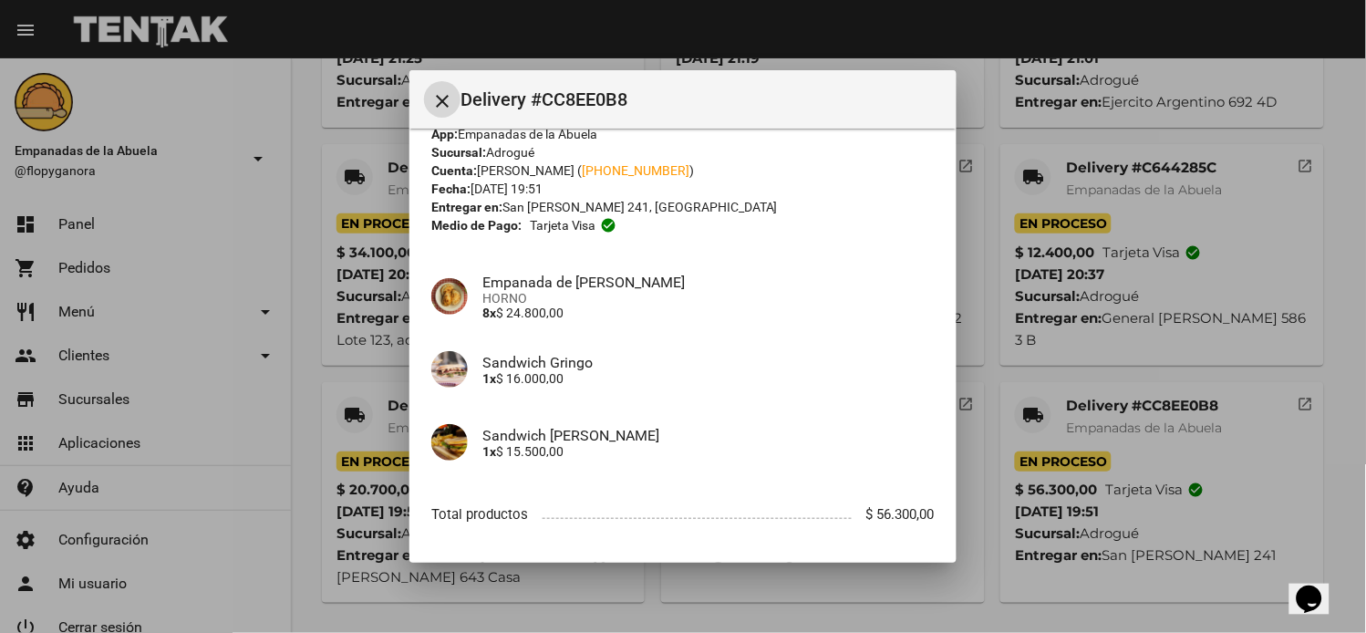
scroll to position [110, 0]
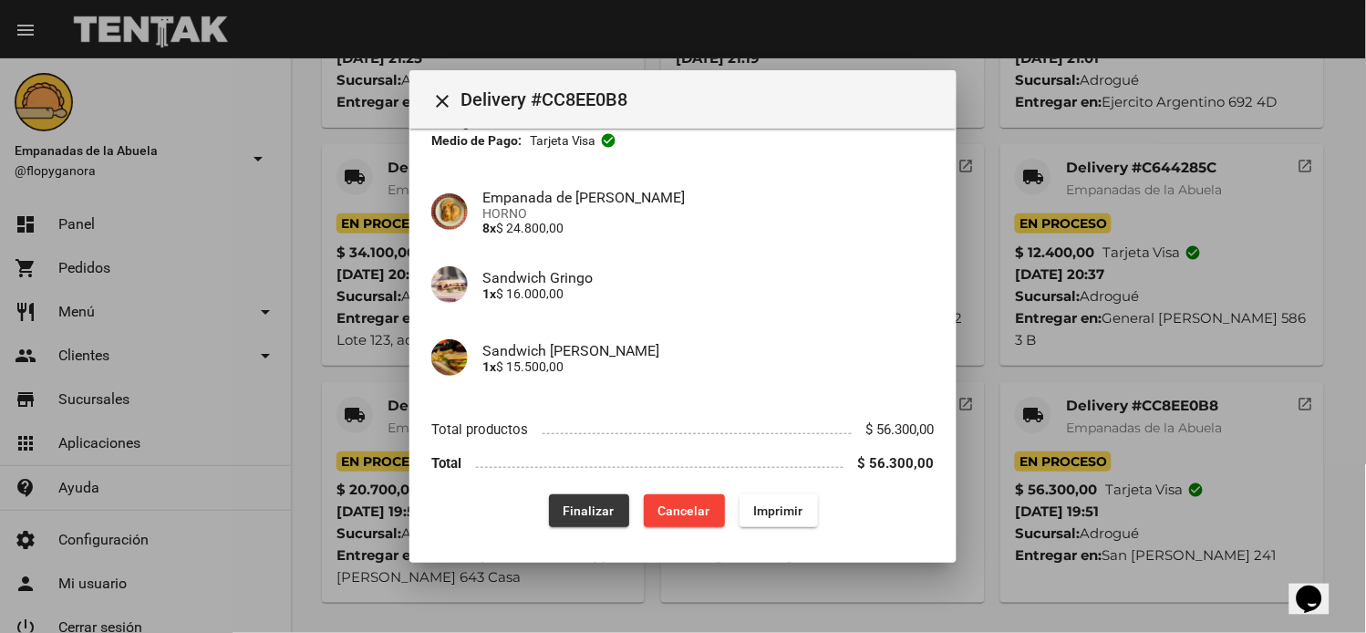
click at [564, 504] on span "Finalizar" at bounding box center [589, 511] width 51 height 15
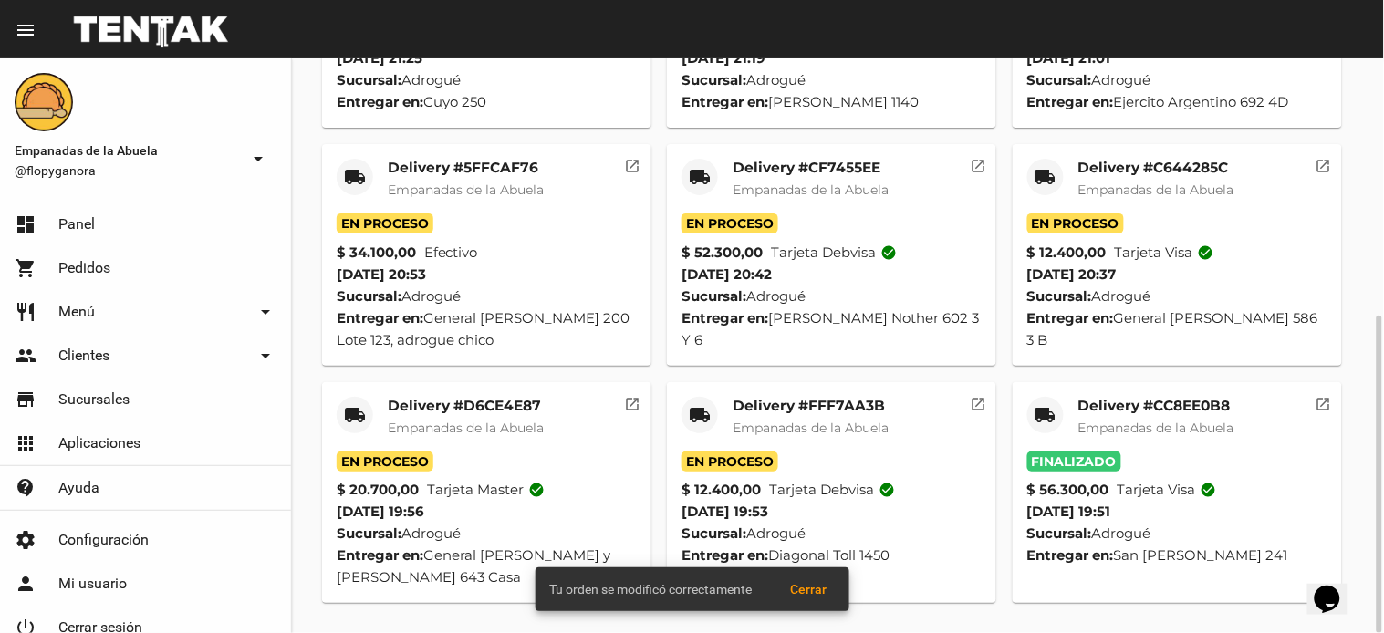
click at [788, 405] on mat-card-title "Delivery #FFF7AA3B" at bounding box center [810, 406] width 156 height 18
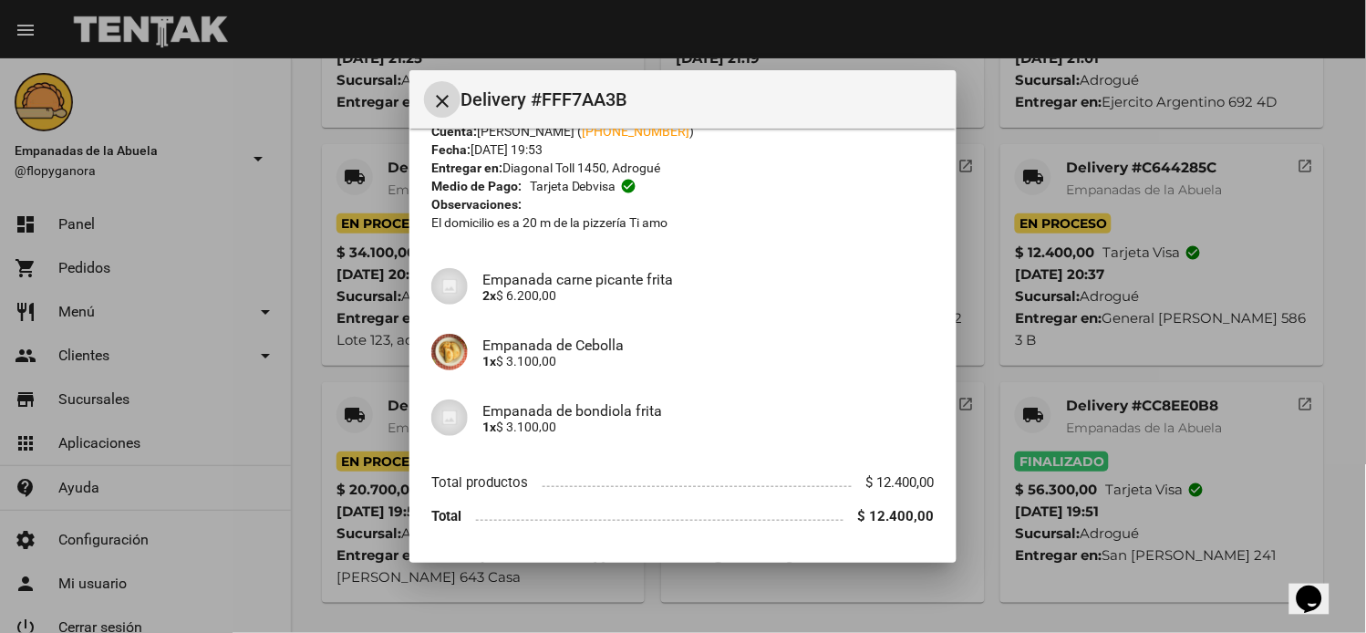
scroll to position [119, 0]
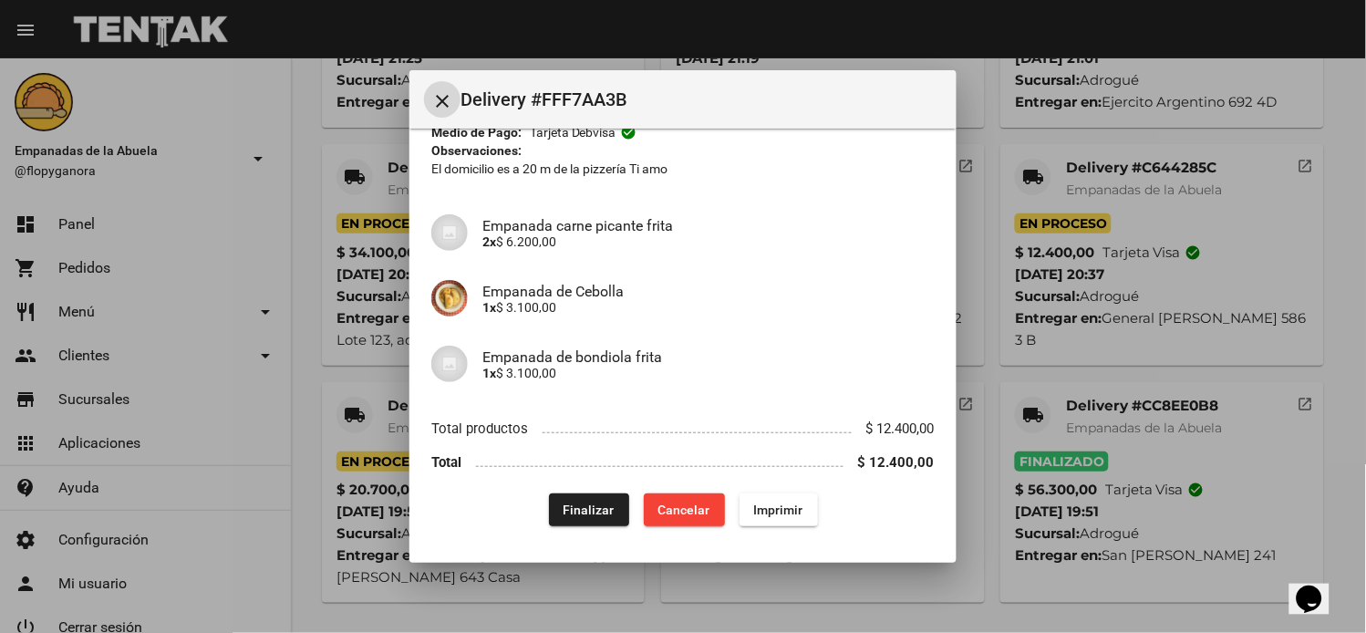
click at [570, 491] on div "App: Empanadas de la Abuela Sucursal: Adrogué Cuenta: Nestor Carrenio ( +54 116…" at bounding box center [683, 279] width 504 height 494
click at [576, 498] on button "Finalizar" at bounding box center [589, 509] width 80 height 33
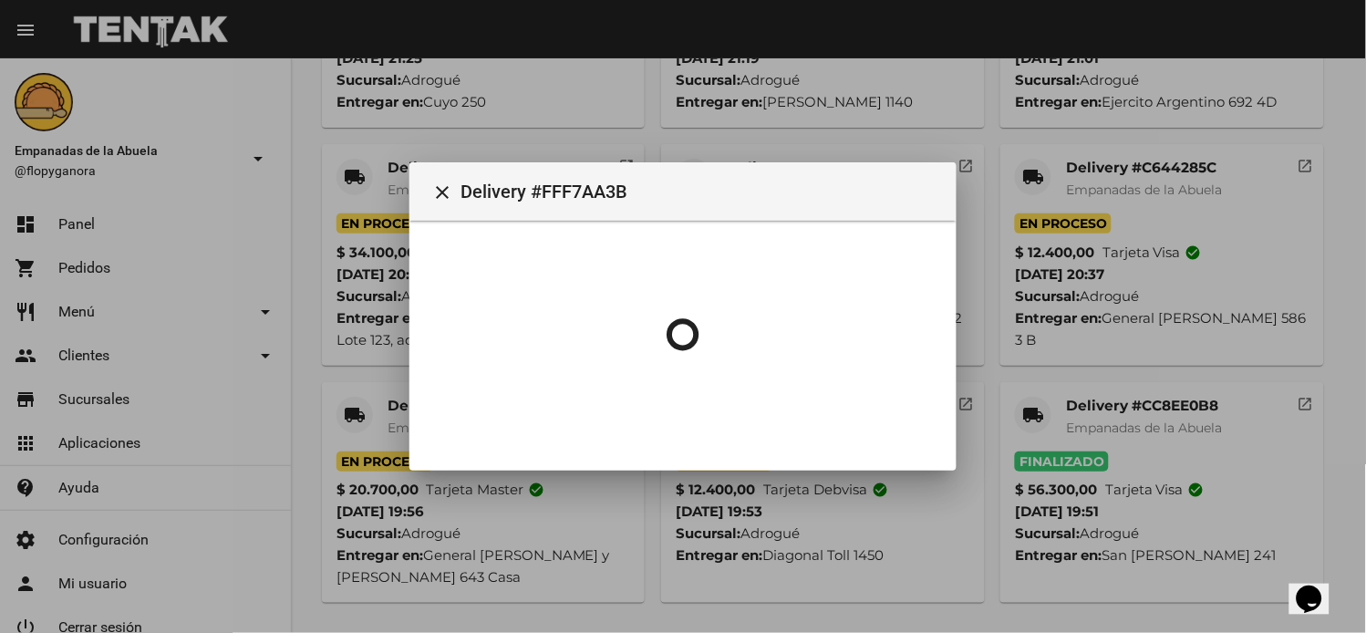
scroll to position [0, 0]
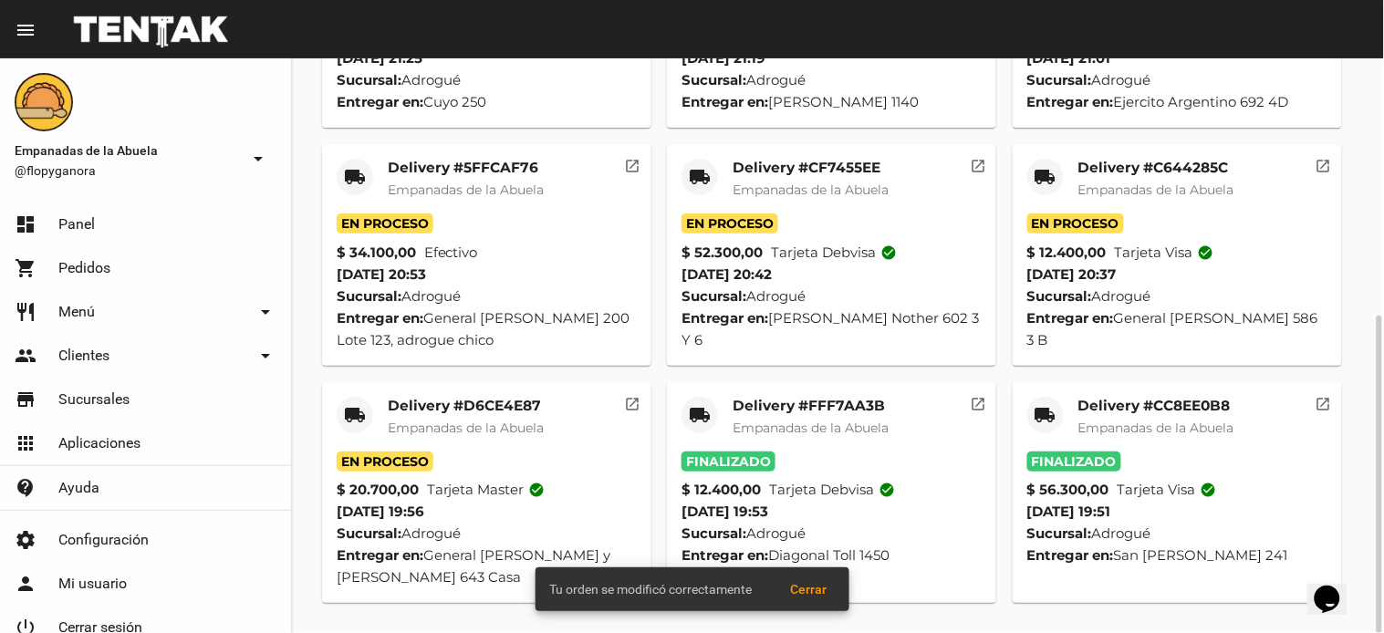
click at [504, 403] on mat-card-title "Delivery #D6CE4E87" at bounding box center [466, 406] width 156 height 18
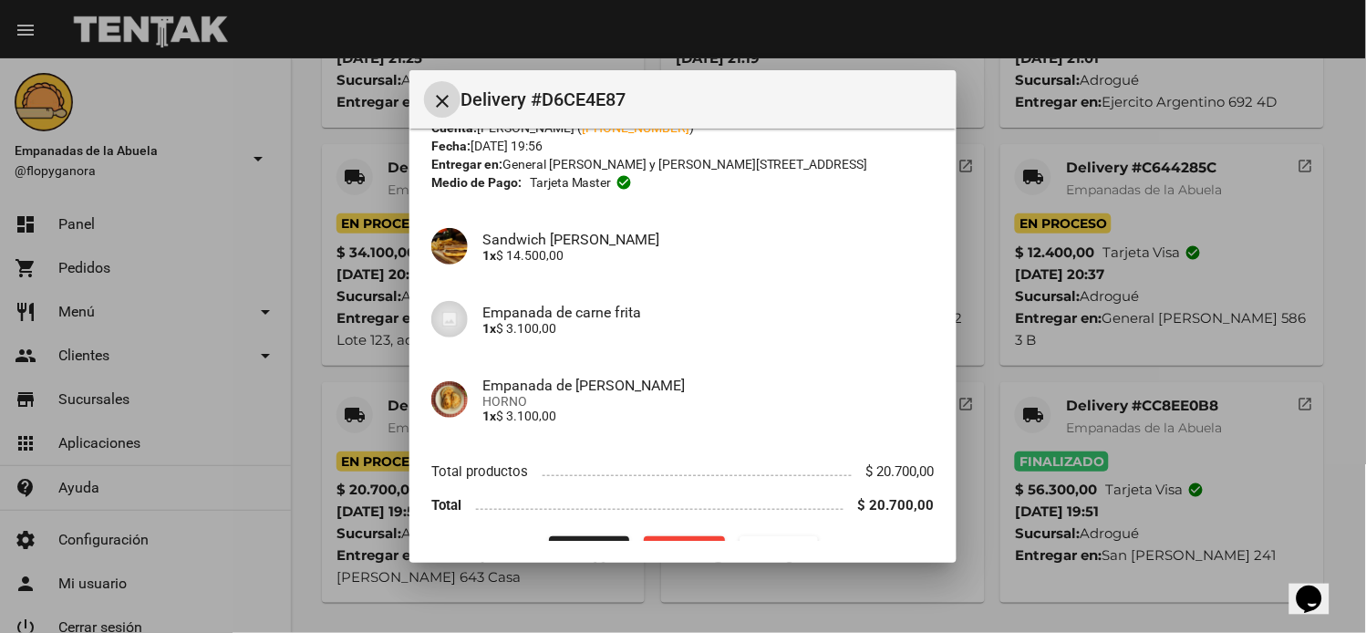
scroll to position [110, 0]
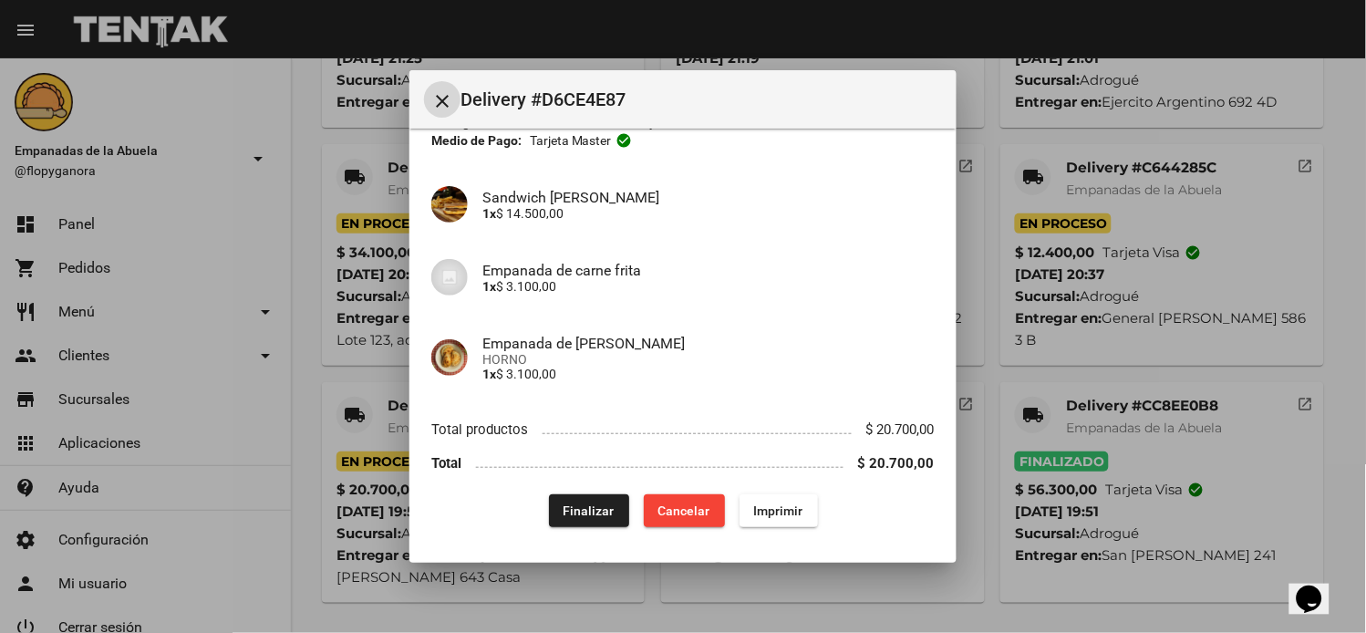
click at [570, 511] on span "Finalizar" at bounding box center [589, 511] width 51 height 15
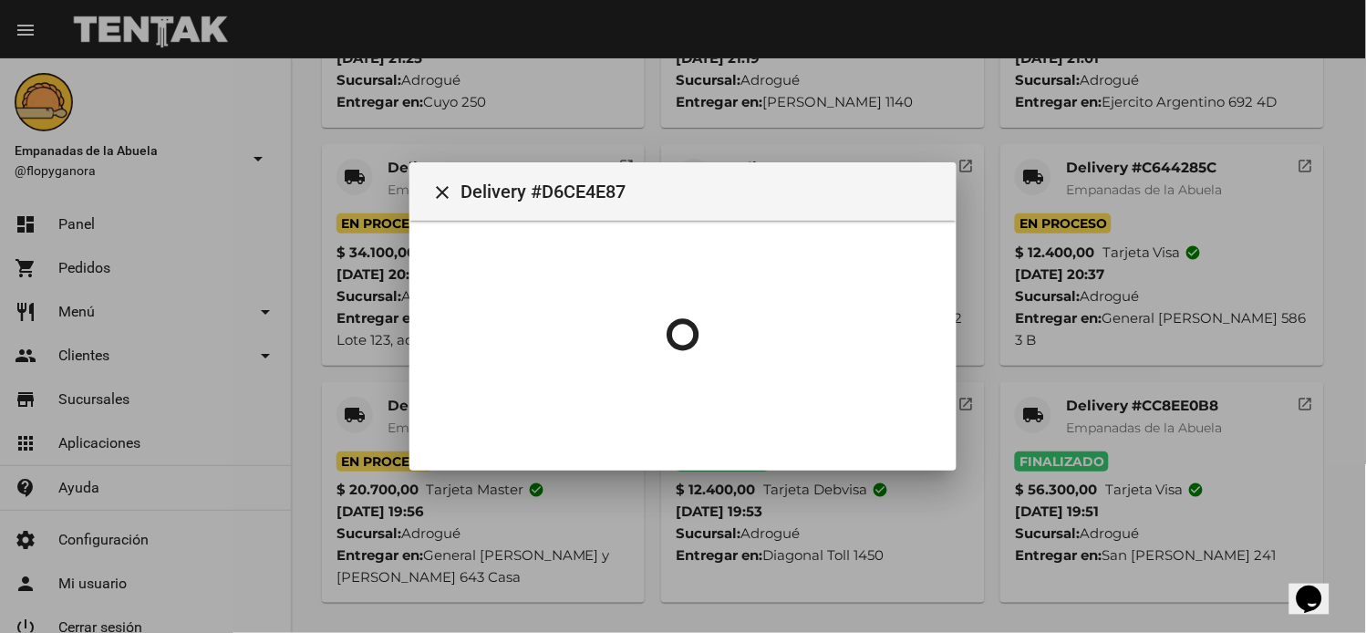
scroll to position [0, 0]
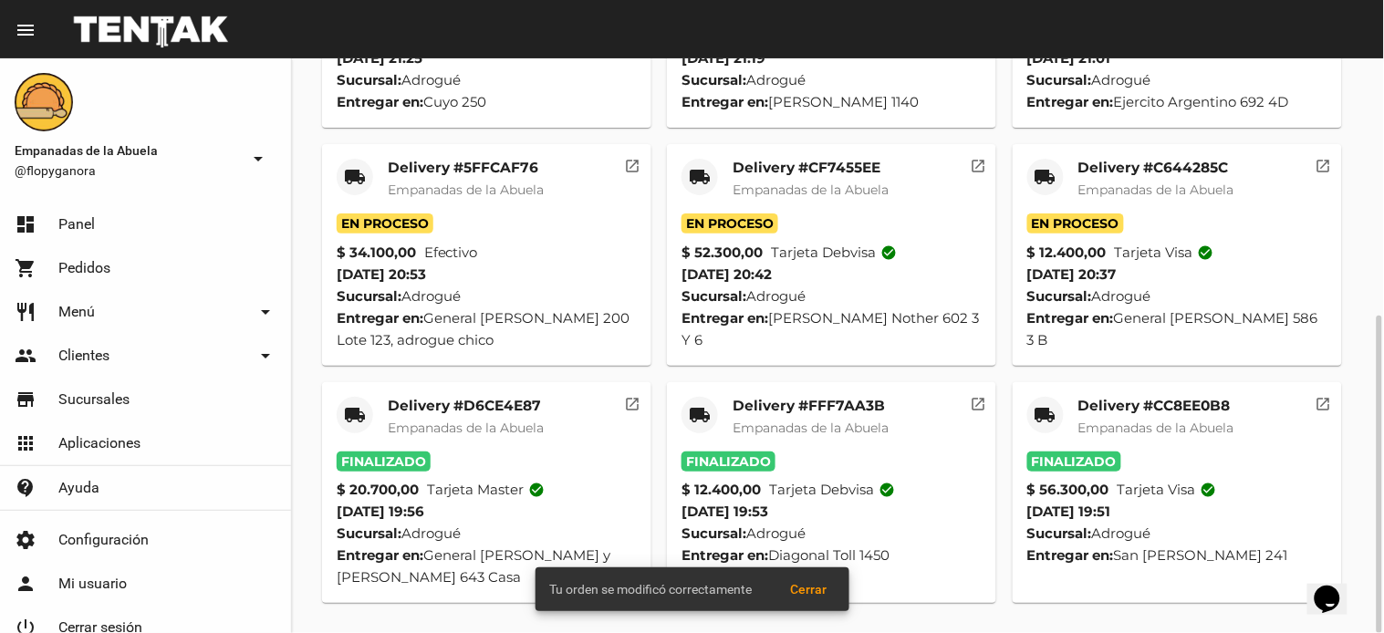
click at [462, 169] on mat-card-title "Delivery #5FFCAF76" at bounding box center [466, 168] width 156 height 18
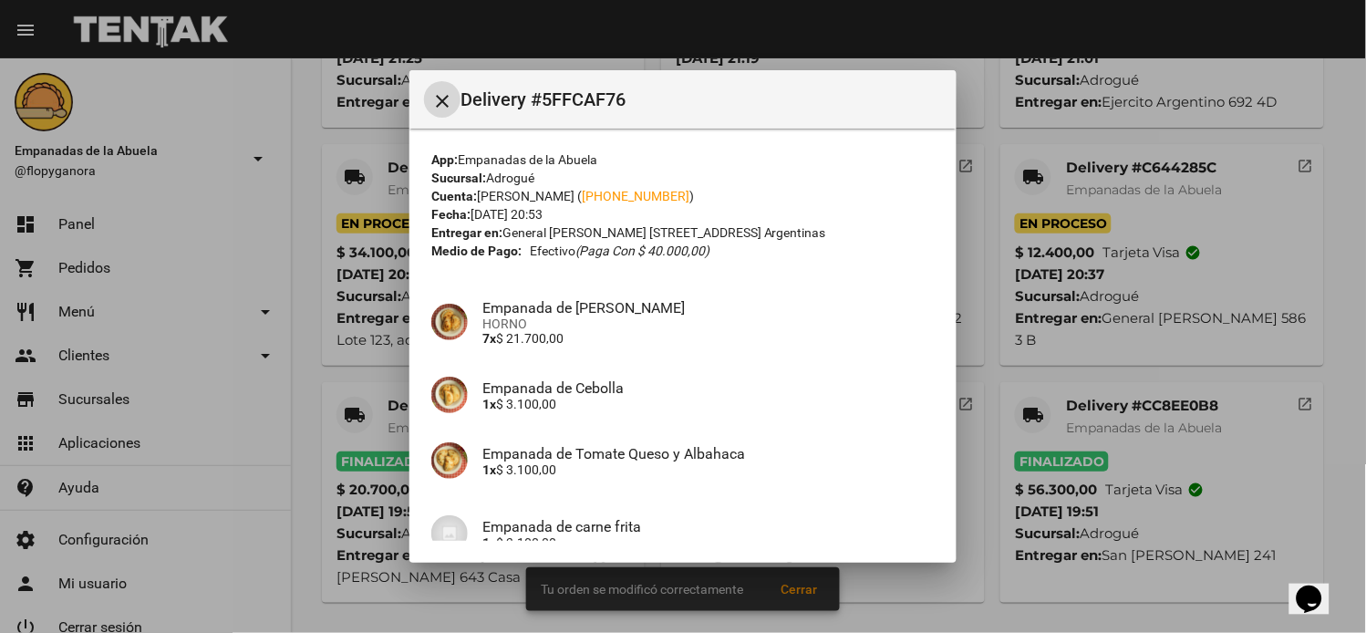
scroll to position [242, 0]
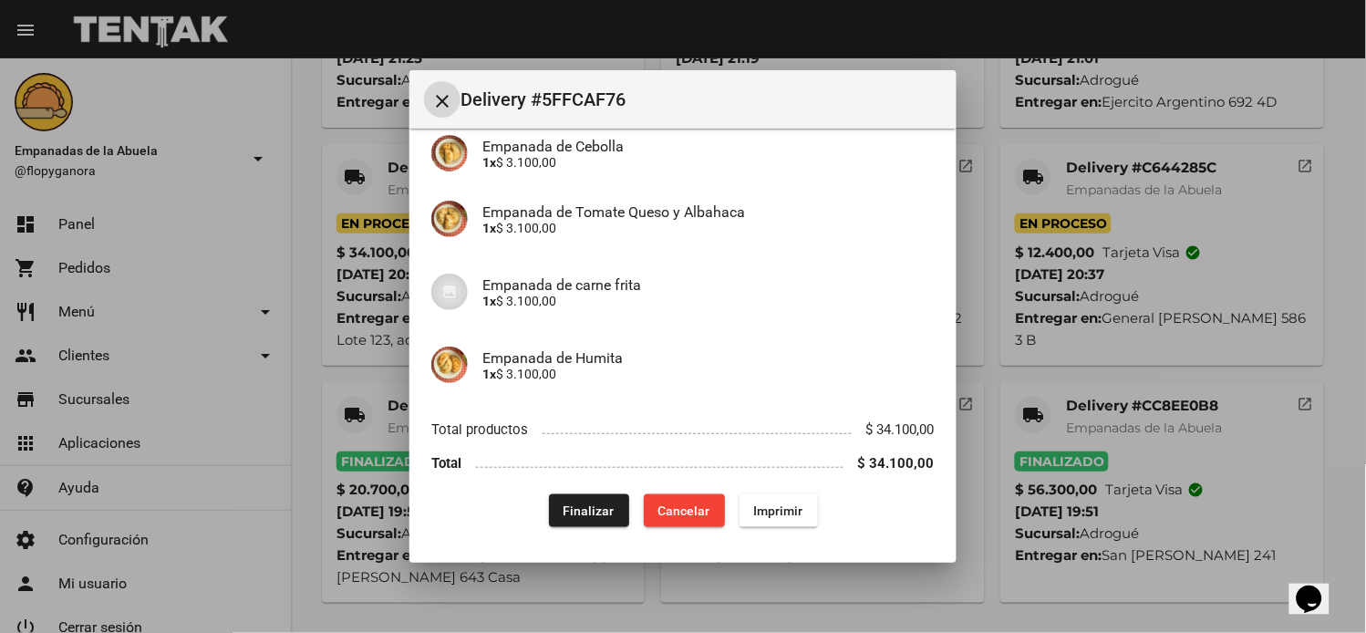
click at [605, 514] on span "Finalizar" at bounding box center [589, 511] width 51 height 15
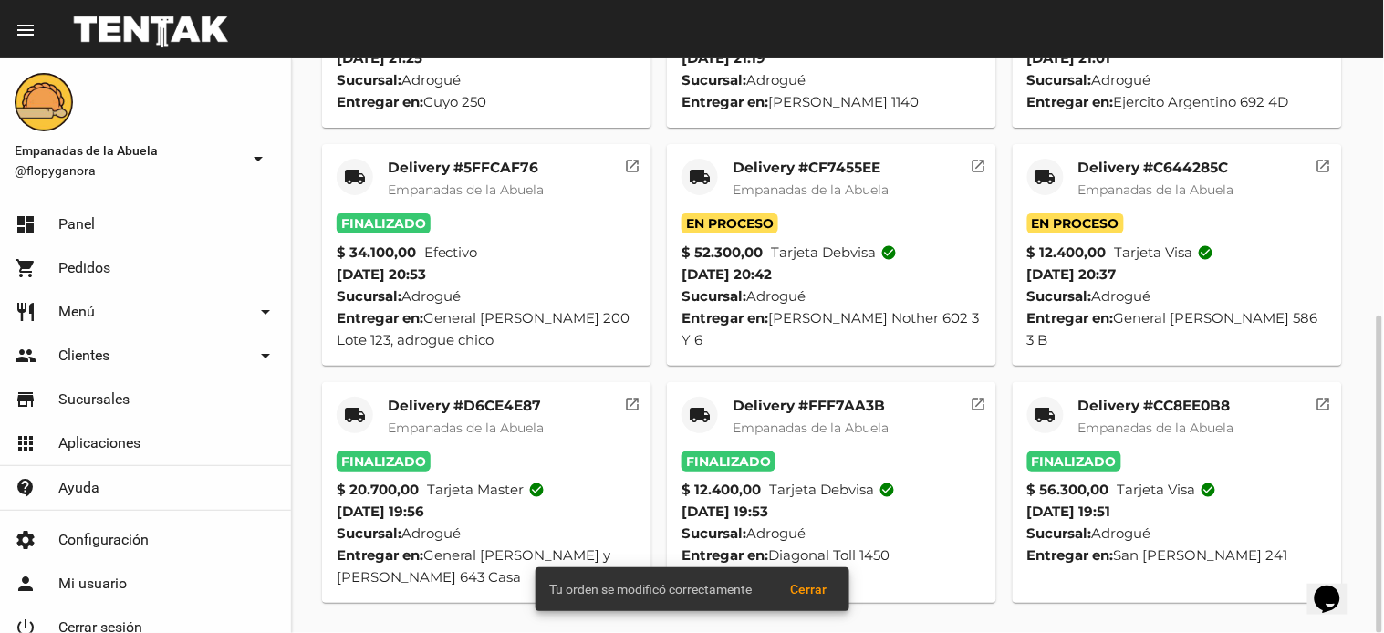
scroll to position [0, 0]
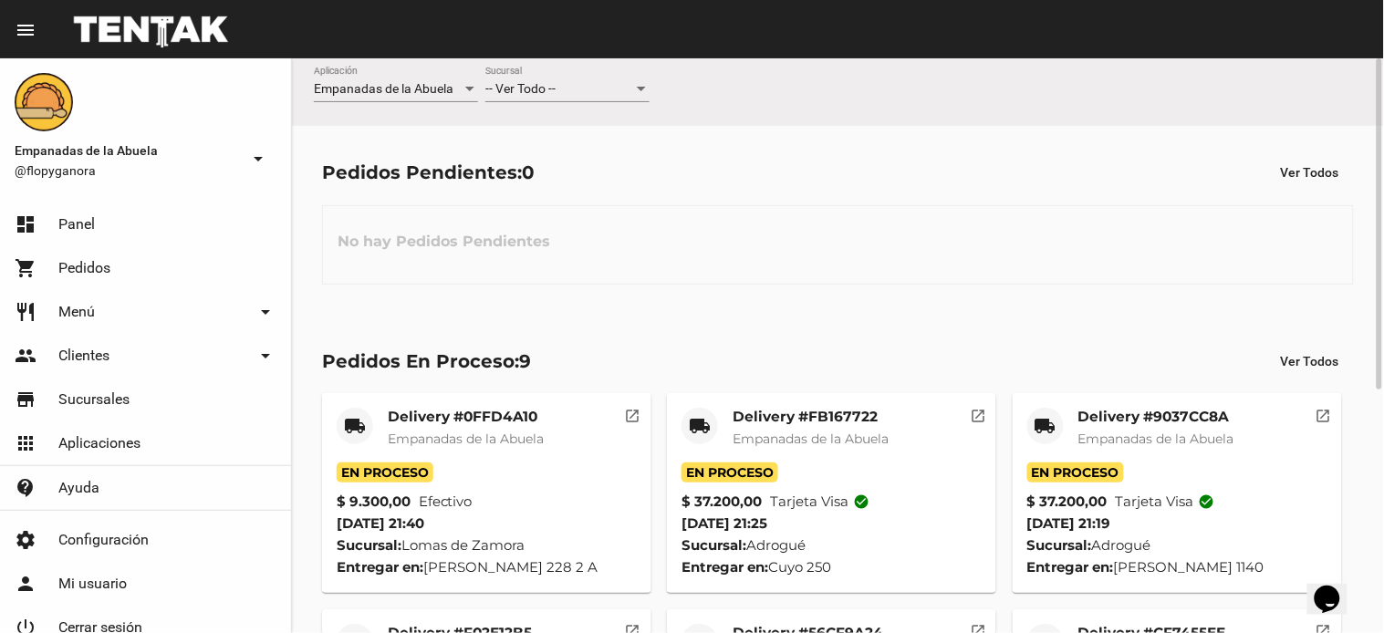
click at [545, 93] on span "-- Ver Todo --" at bounding box center [520, 88] width 70 height 15
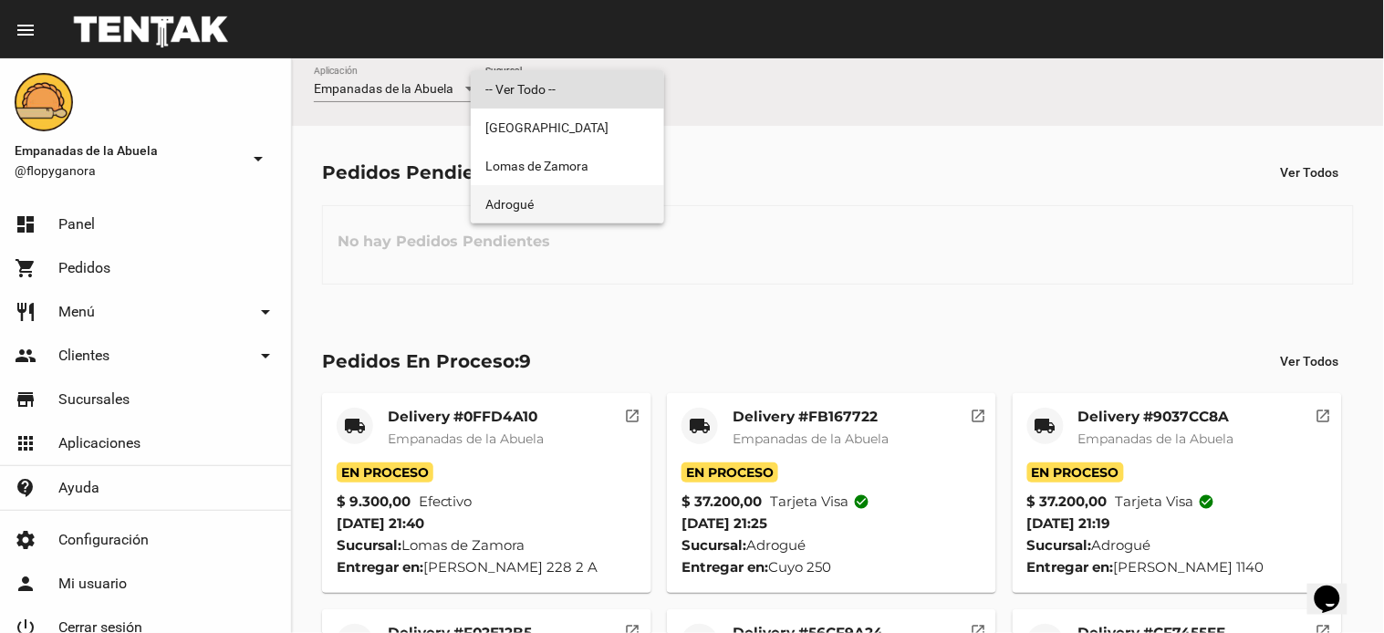
click at [550, 207] on span "Adrogué" at bounding box center [567, 204] width 164 height 38
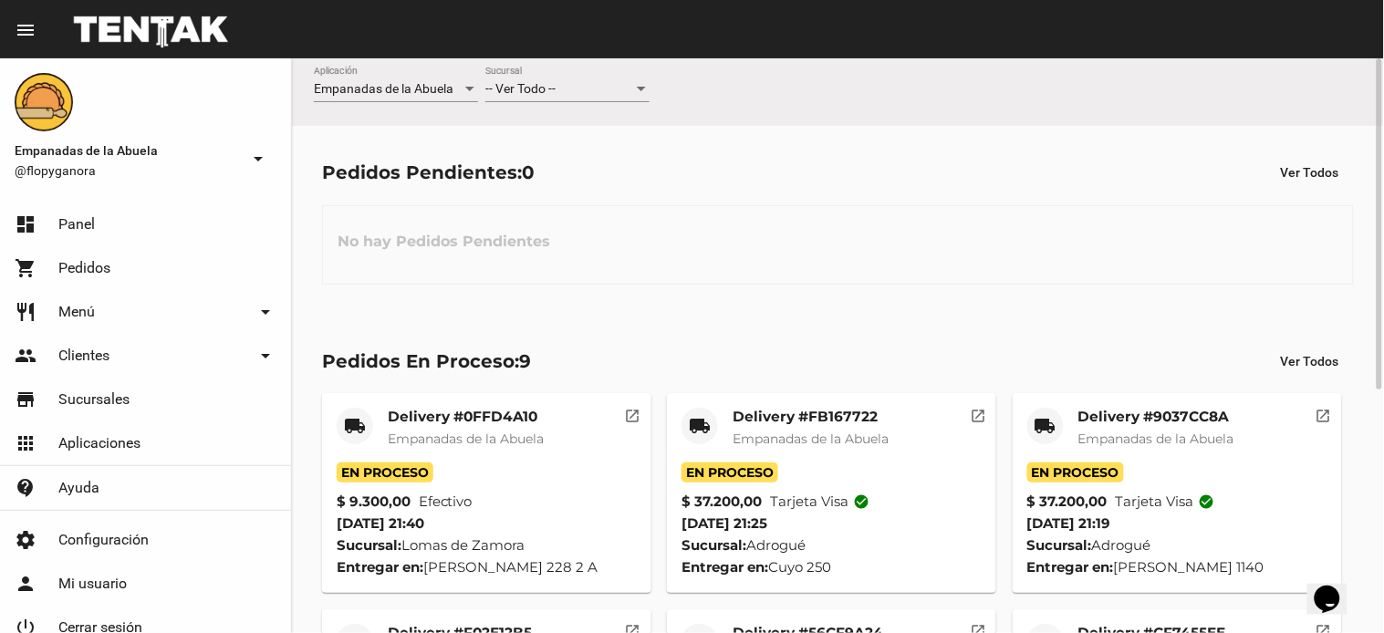
click at [545, 88] on span "-- Ver Todo --" at bounding box center [520, 88] width 70 height 15
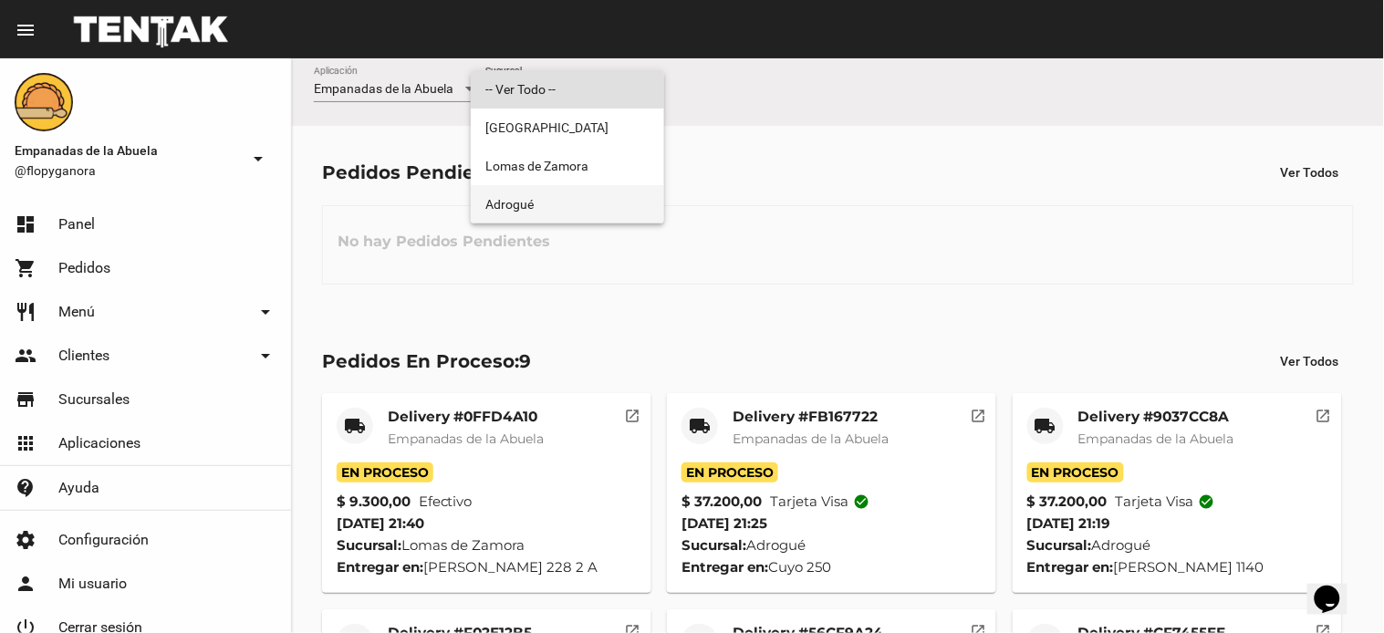
click at [538, 216] on span "Adrogué" at bounding box center [567, 204] width 164 height 38
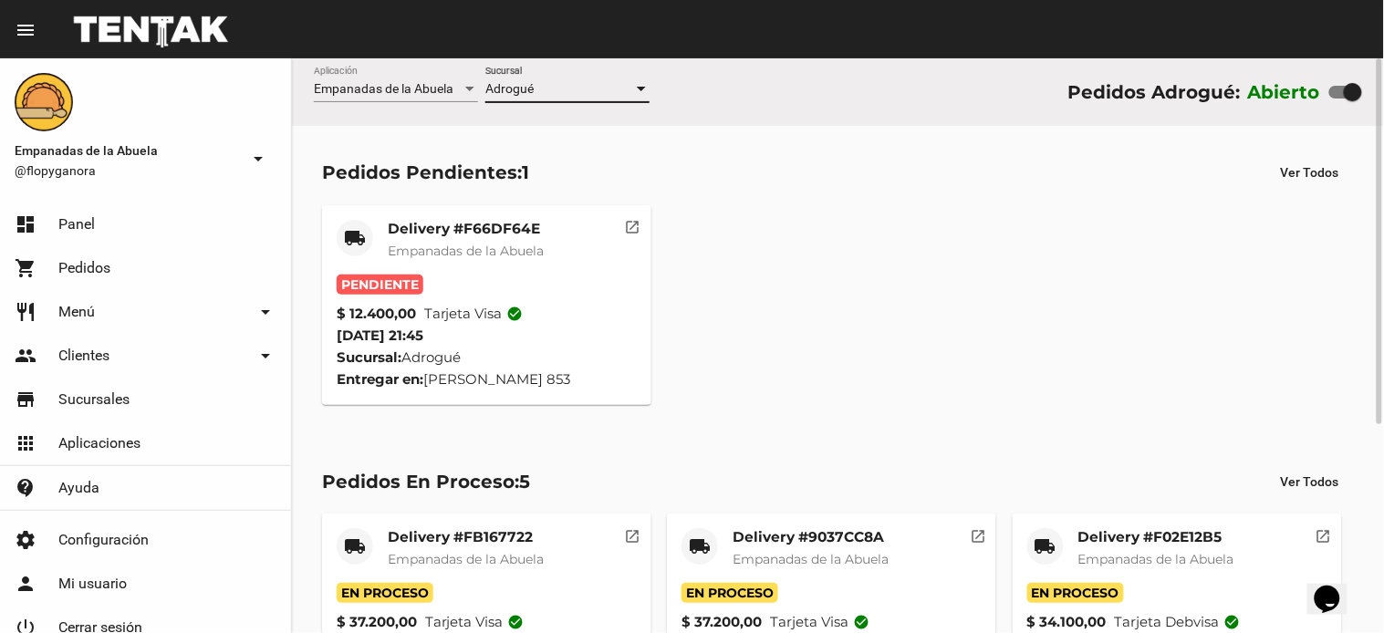
click at [454, 231] on mat-card-title "Delivery #F66DF64E" at bounding box center [466, 229] width 156 height 18
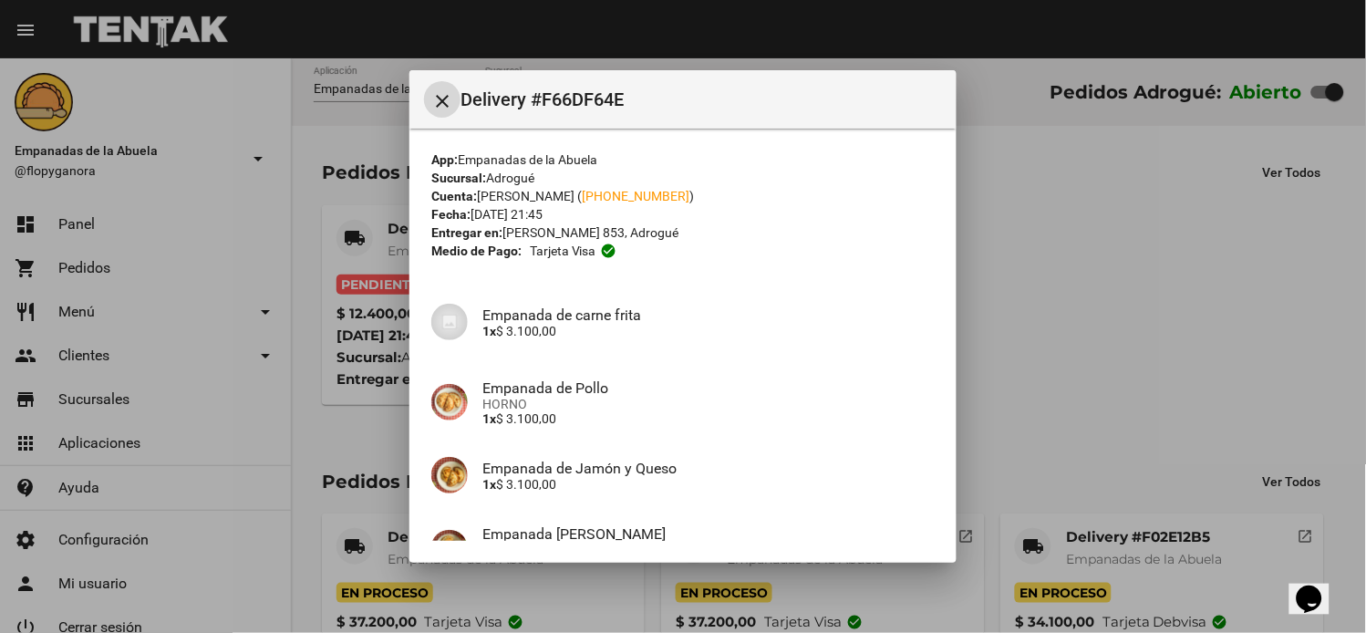
scroll to position [192, 0]
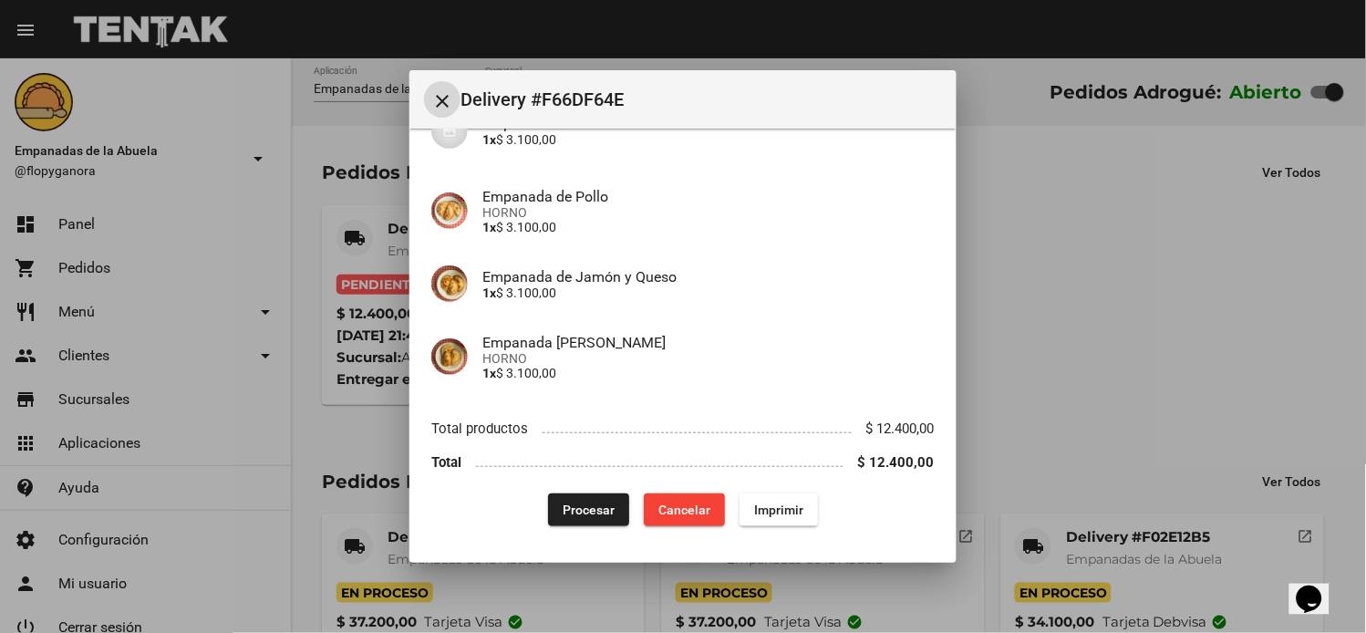
click at [764, 504] on span "Imprimir" at bounding box center [778, 510] width 49 height 15
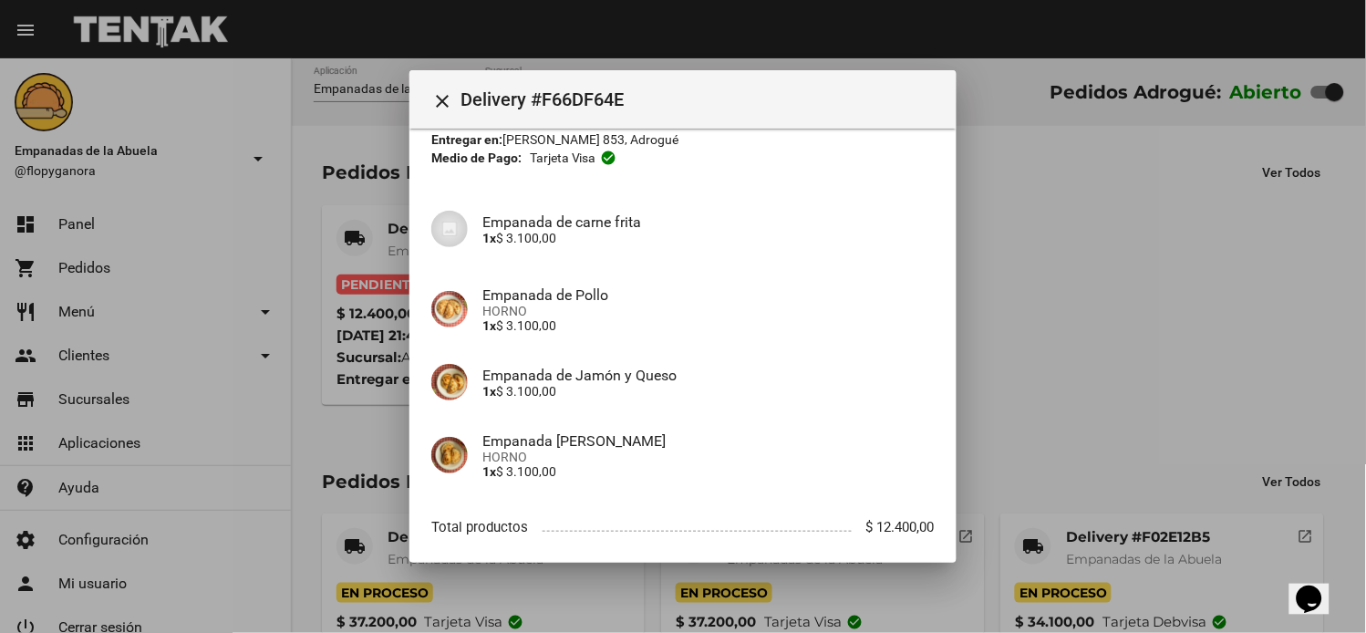
scroll to position [192, 0]
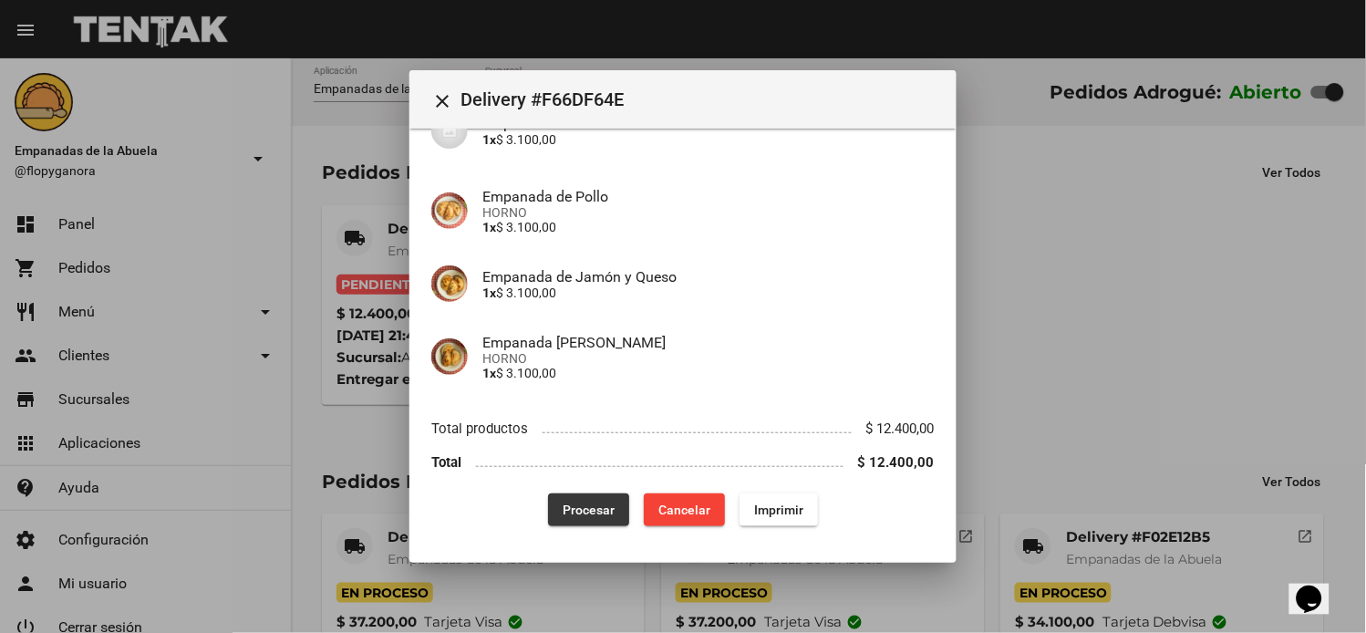
click at [593, 507] on span "Procesar" at bounding box center [589, 510] width 52 height 15
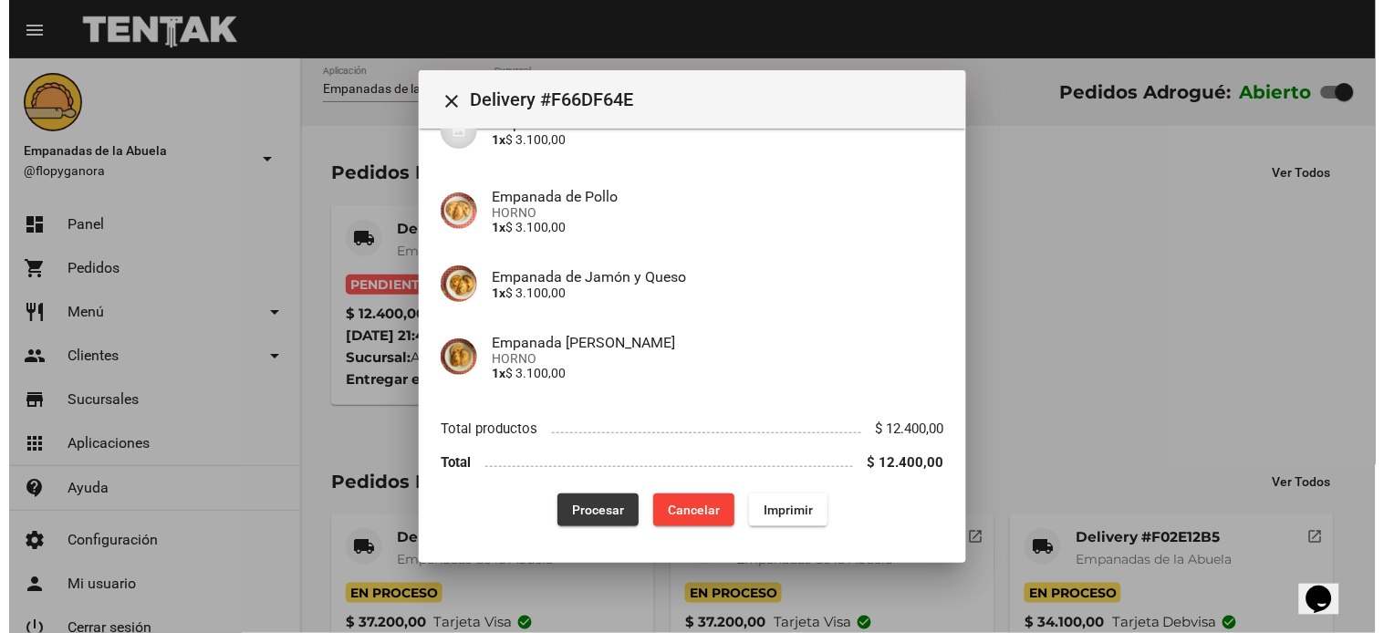
scroll to position [0, 0]
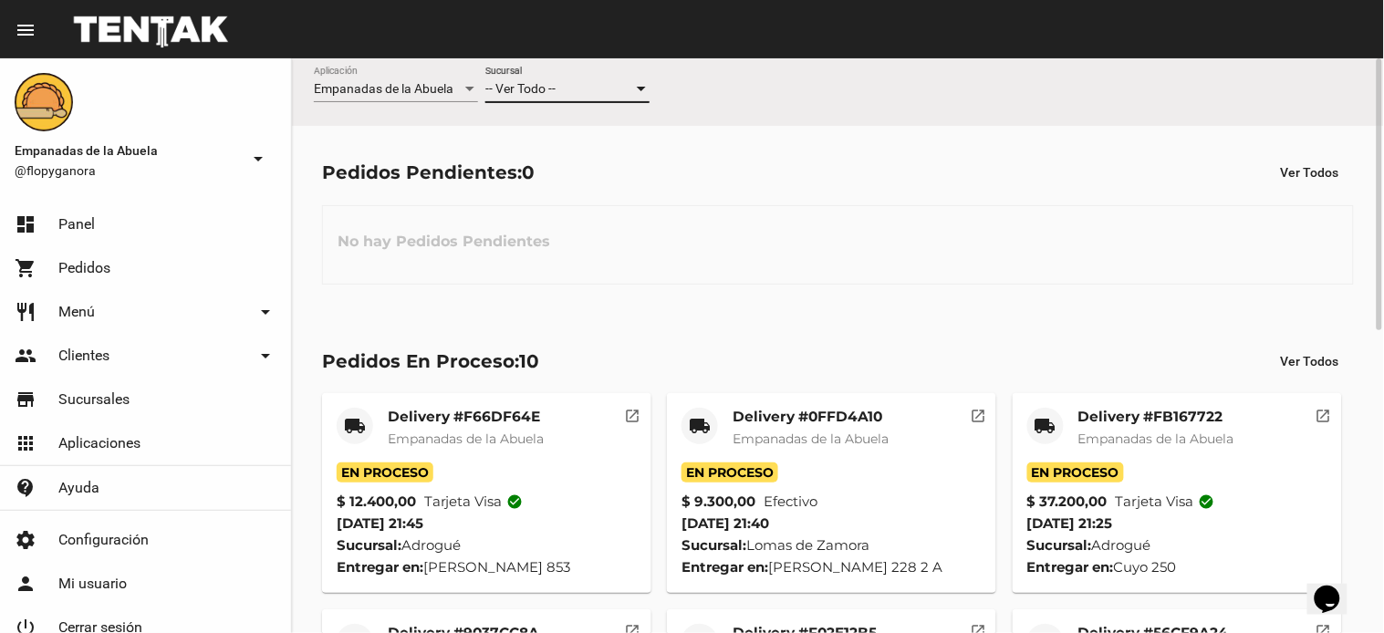
click at [550, 83] on span "-- Ver Todo --" at bounding box center [520, 88] width 70 height 15
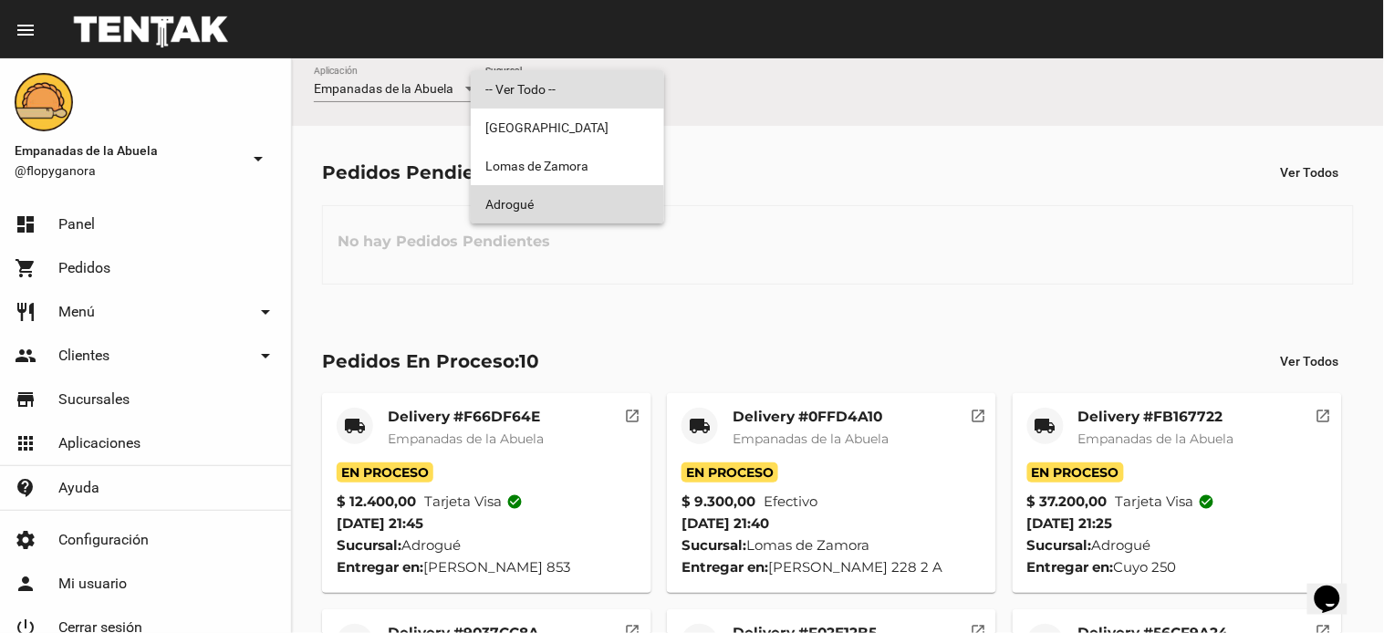
click at [524, 204] on span "Adrogué" at bounding box center [567, 204] width 164 height 38
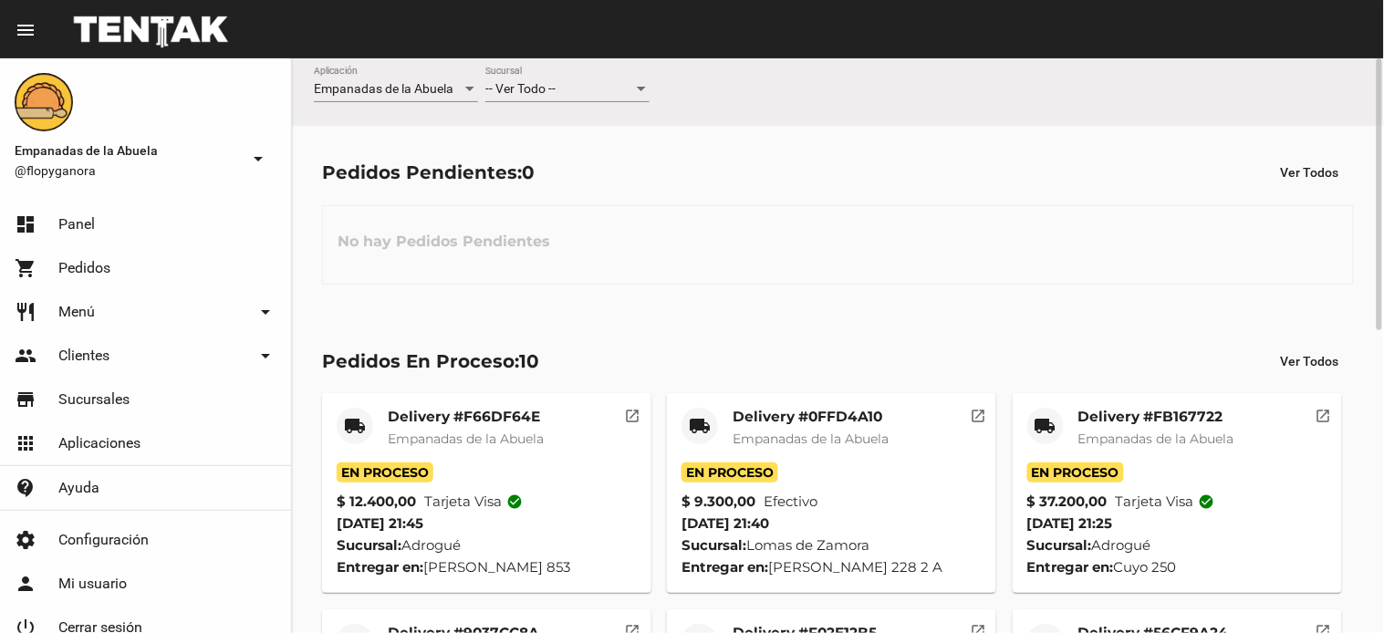
click at [547, 98] on div "-- Ver Todo -- Sucursal" at bounding box center [567, 85] width 164 height 36
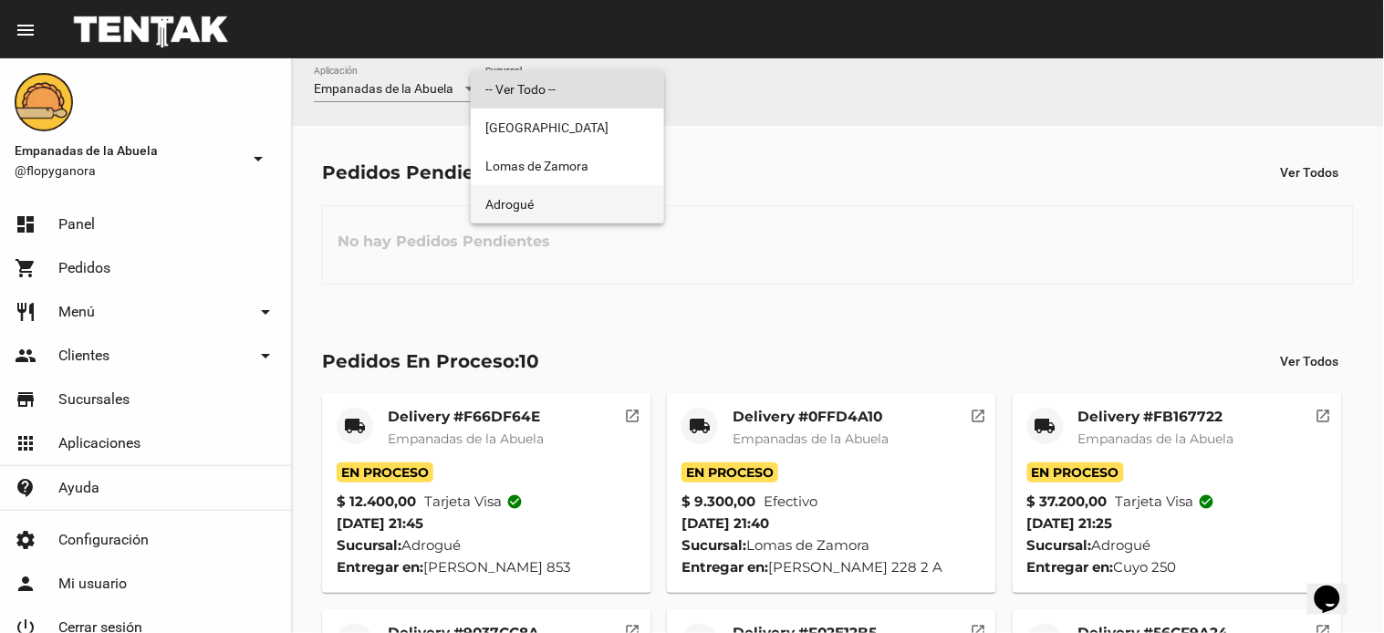
click at [524, 213] on span "Adrogué" at bounding box center [567, 204] width 164 height 38
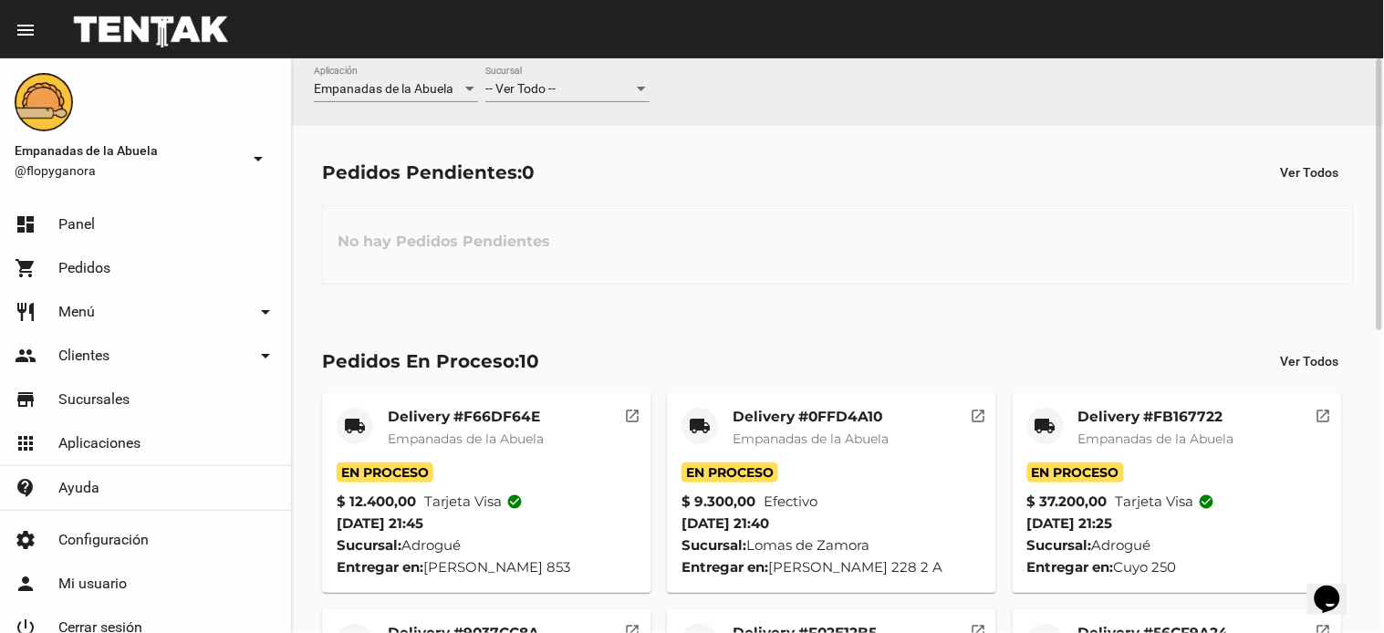
click at [558, 91] on div "-- Ver Todo --" at bounding box center [559, 89] width 148 height 15
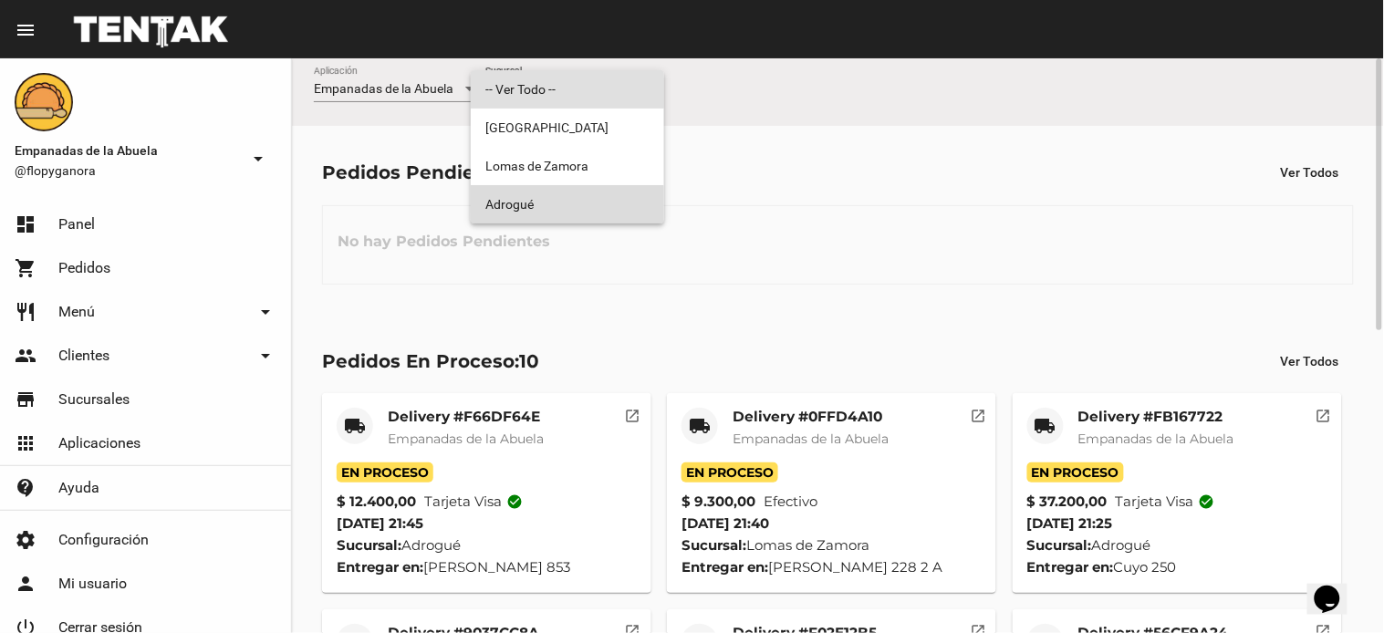
click at [532, 206] on span "Adrogué" at bounding box center [567, 204] width 164 height 38
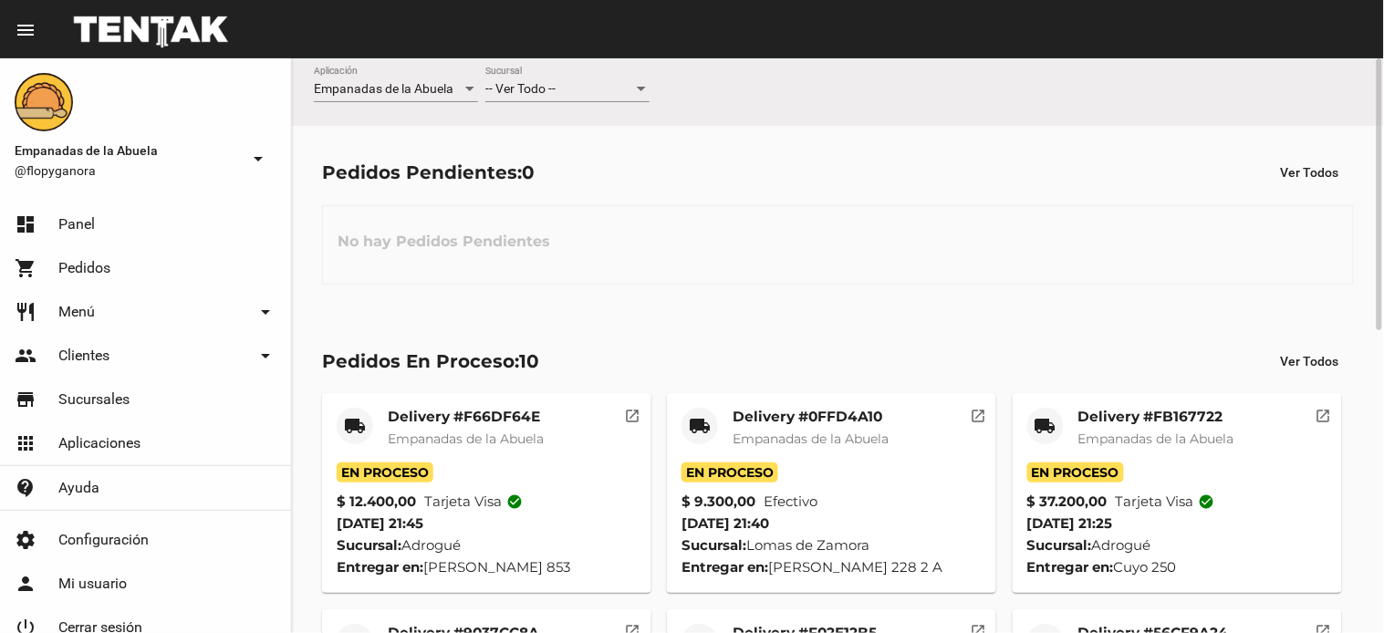
click at [588, 94] on div "-- Ver Todo --" at bounding box center [559, 89] width 148 height 15
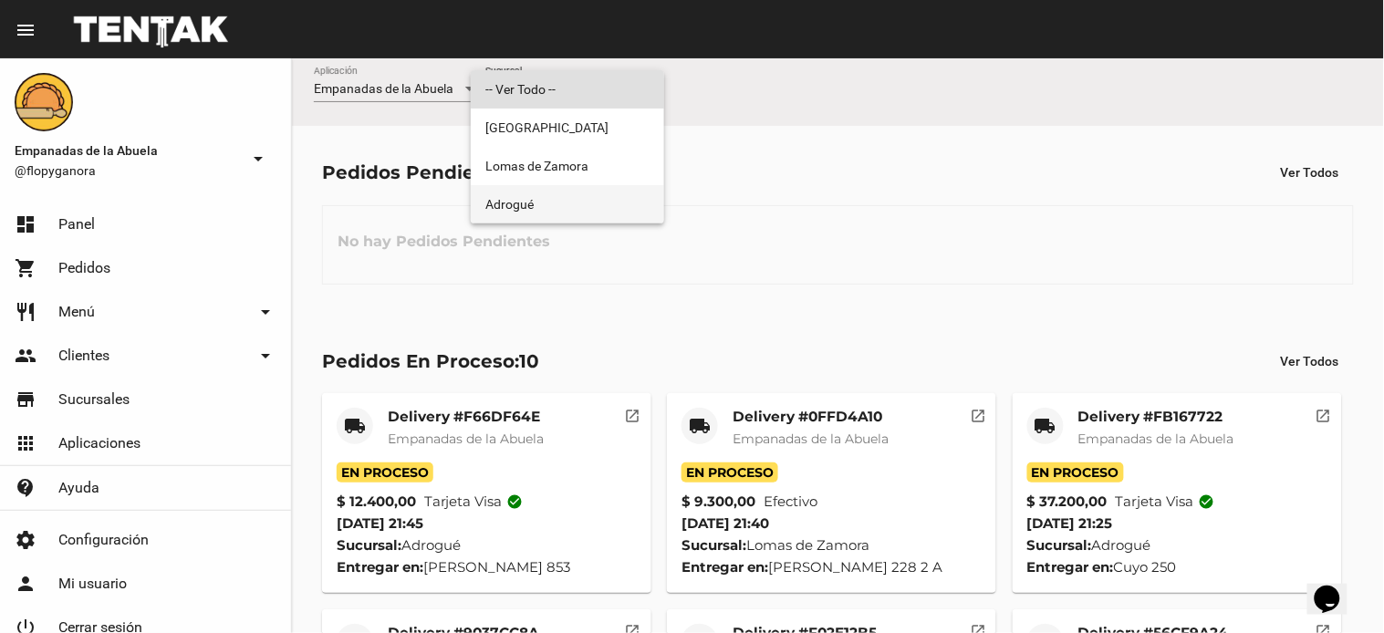
click at [529, 204] on span "Adrogué" at bounding box center [567, 204] width 164 height 38
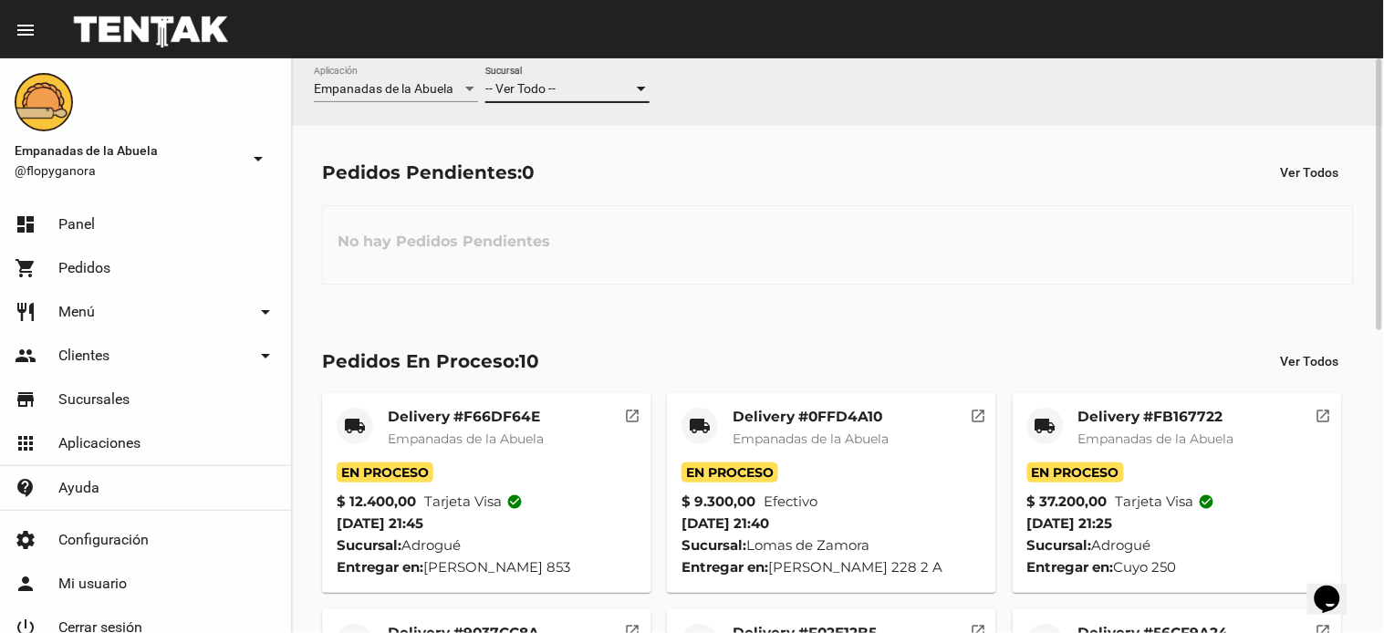
click at [578, 87] on div "-- Ver Todo --" at bounding box center [559, 89] width 148 height 15
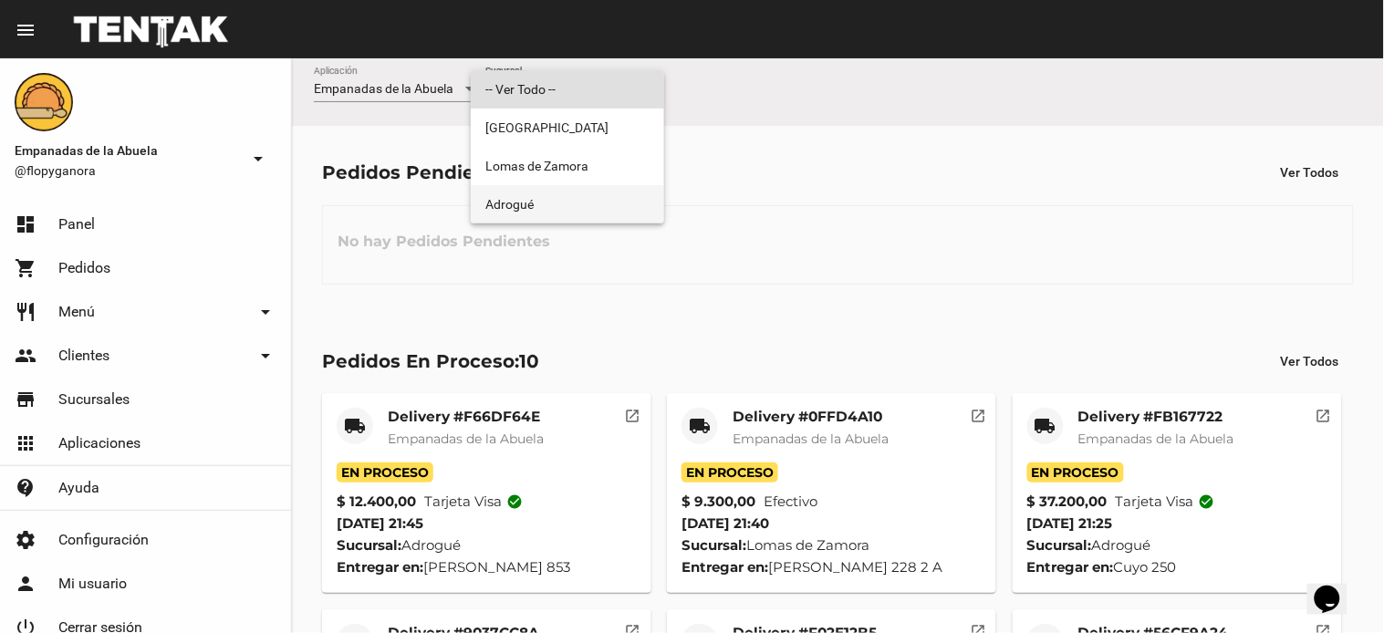
click at [549, 199] on span "Adrogué" at bounding box center [567, 204] width 164 height 38
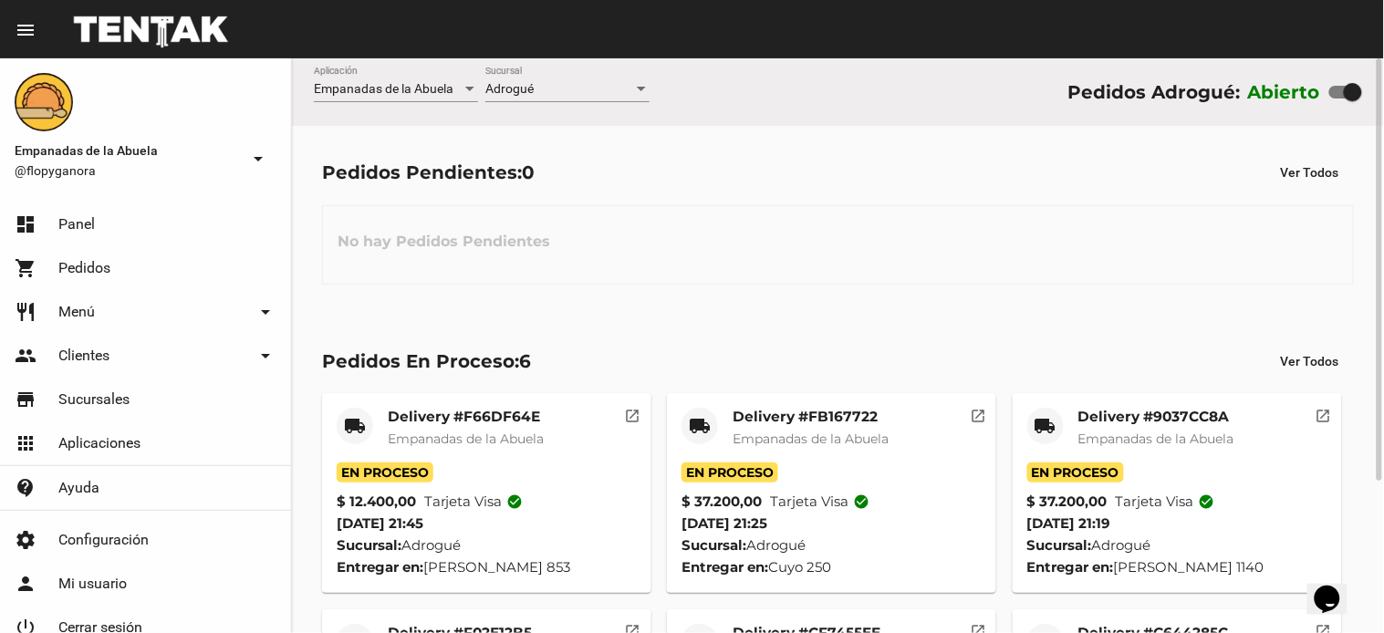
click at [746, 220] on div "No hay Pedidos Pendientes" at bounding box center [838, 244] width 1032 height 79
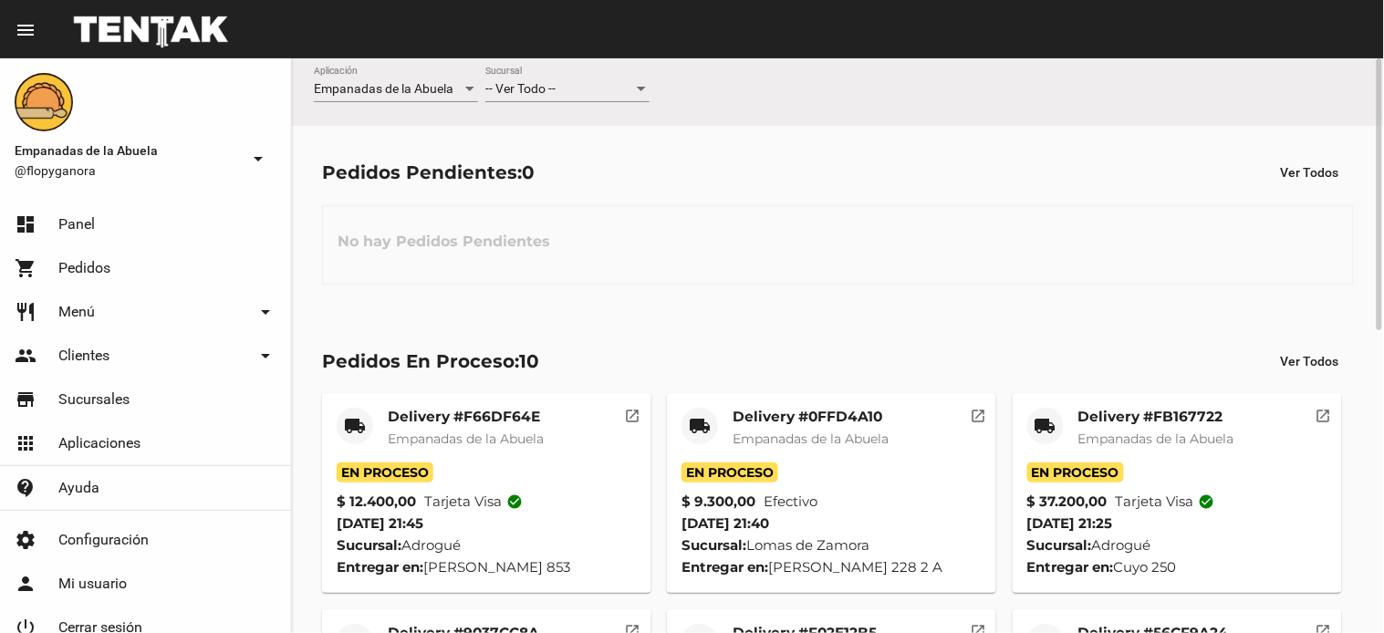
click at [556, 95] on span "-- Ver Todo --" at bounding box center [520, 88] width 70 height 15
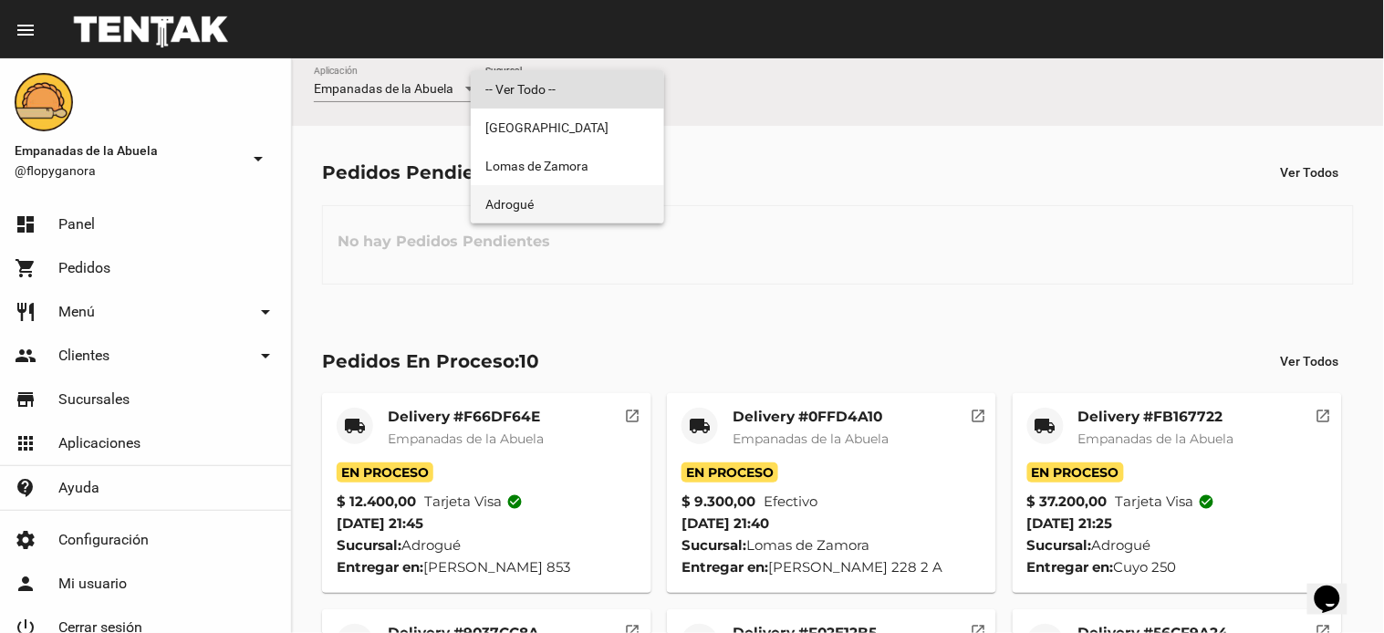
click at [531, 204] on span "Adrogué" at bounding box center [567, 204] width 164 height 38
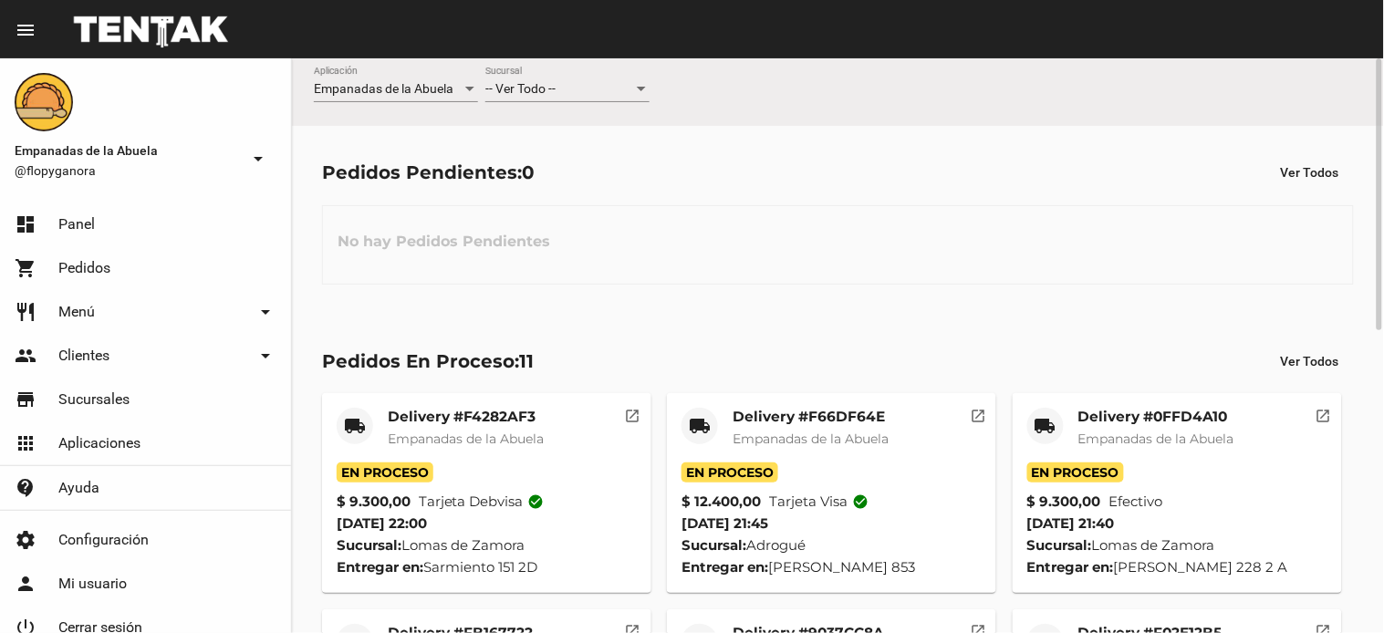
click at [518, 96] on span "-- Ver Todo --" at bounding box center [520, 88] width 70 height 15
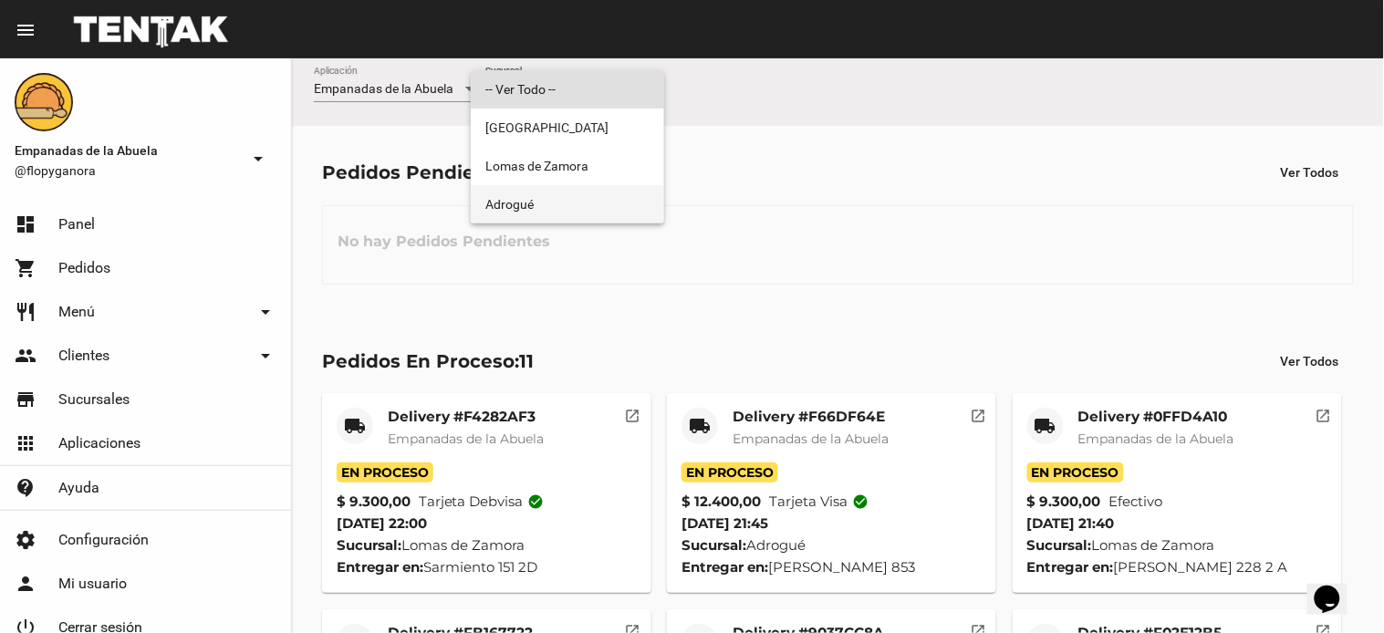
click at [502, 208] on span "Adrogué" at bounding box center [567, 204] width 164 height 38
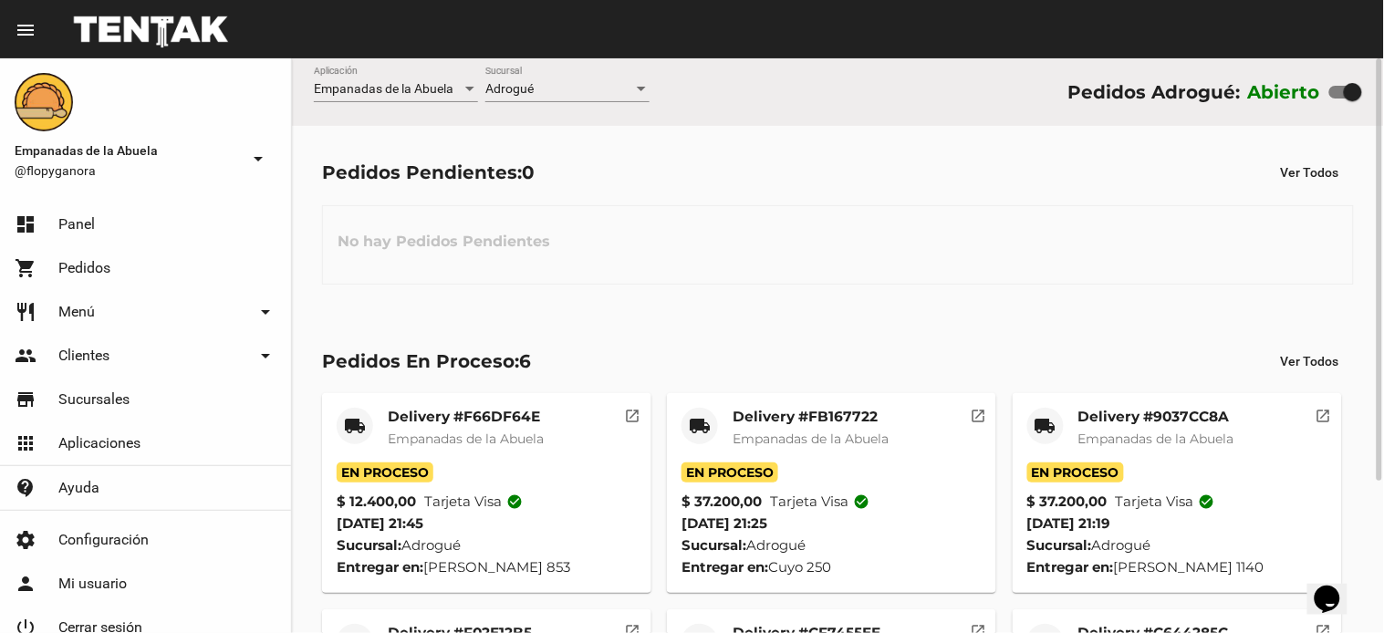
click at [779, 284] on div "Pedidos Pendientes: 0 Ver Todos No hay Pedidos Pendientes" at bounding box center [838, 220] width 1092 height 188
click at [769, 229] on div "No hay Pedidos Pendientes" at bounding box center [838, 244] width 1032 height 79
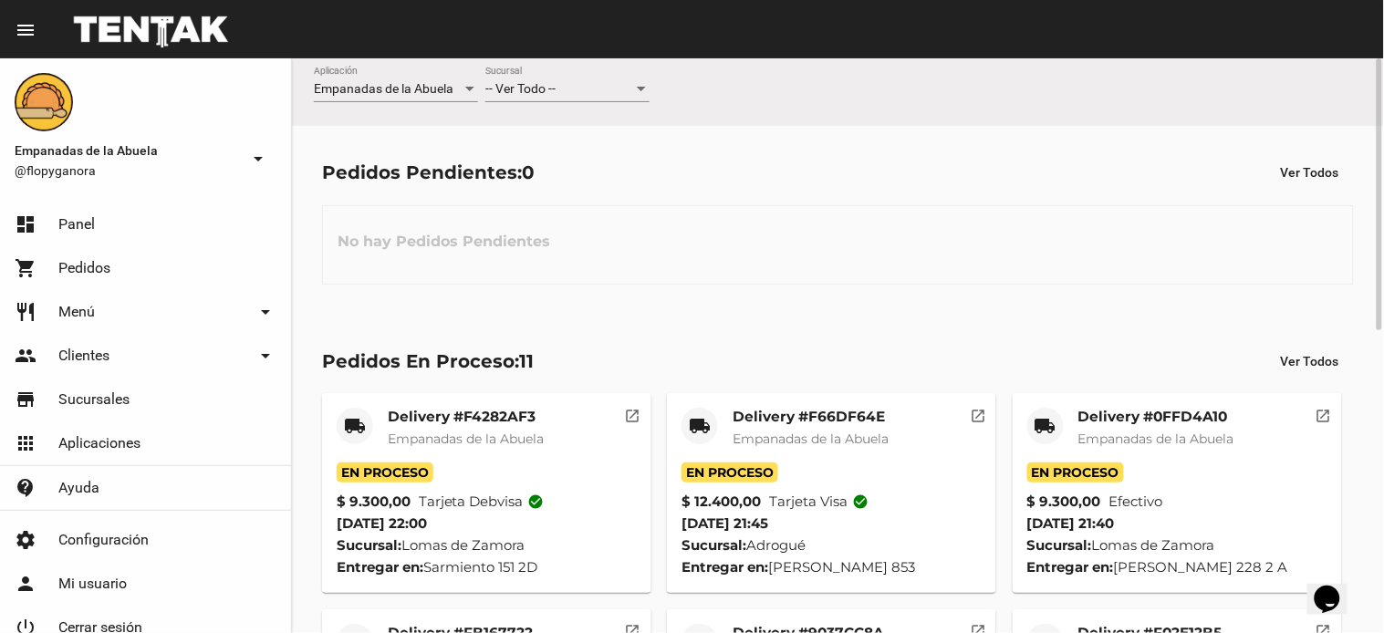
click at [545, 96] on span "-- Ver Todo --" at bounding box center [520, 88] width 70 height 15
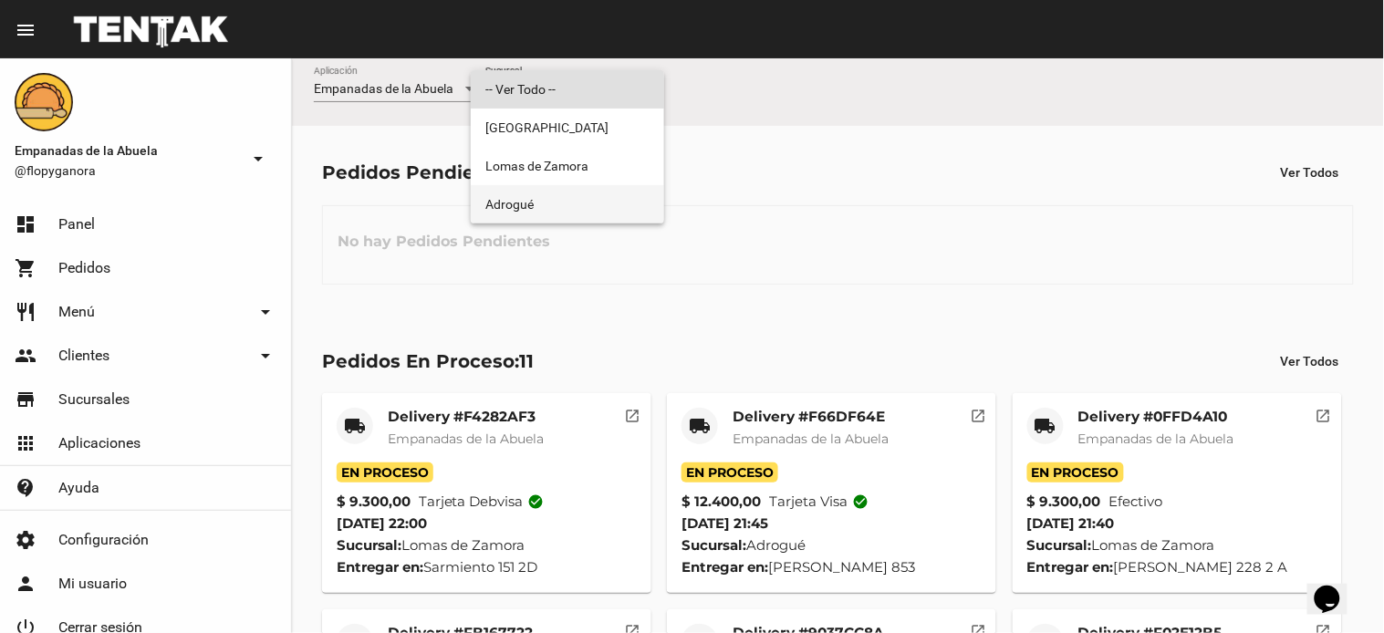
click at [533, 194] on span "Adrogué" at bounding box center [567, 204] width 164 height 38
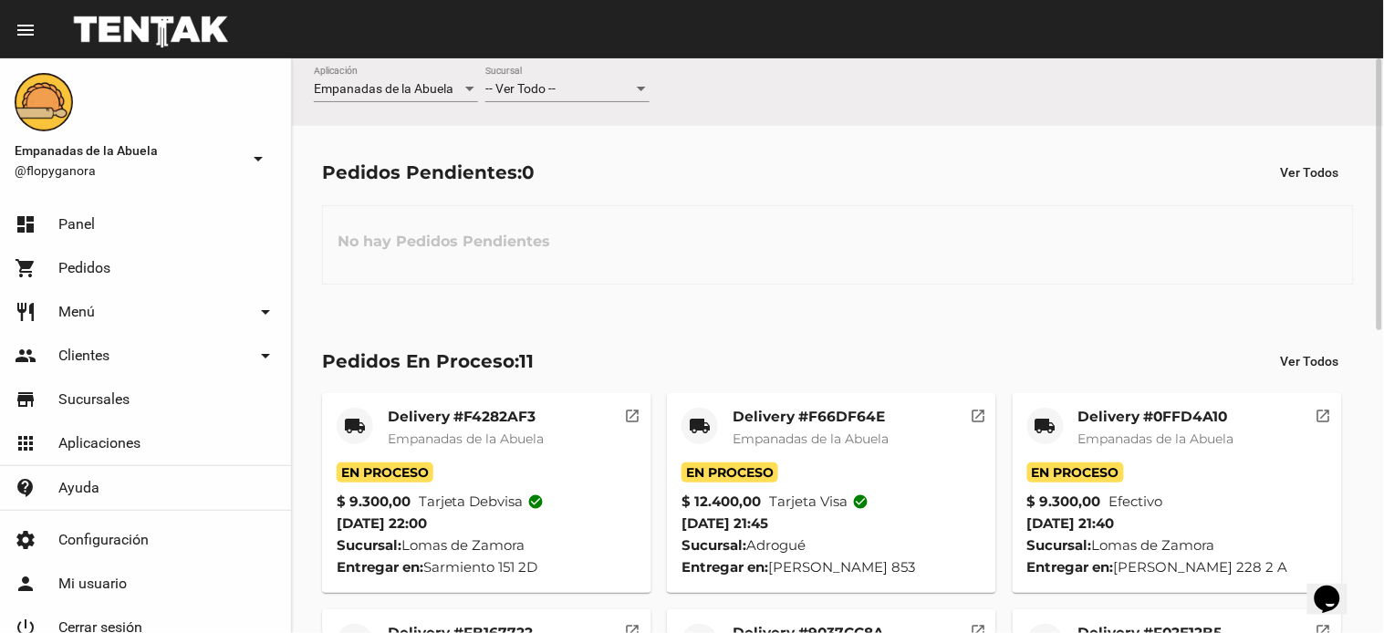
click at [536, 88] on span "-- Ver Todo --" at bounding box center [520, 88] width 70 height 15
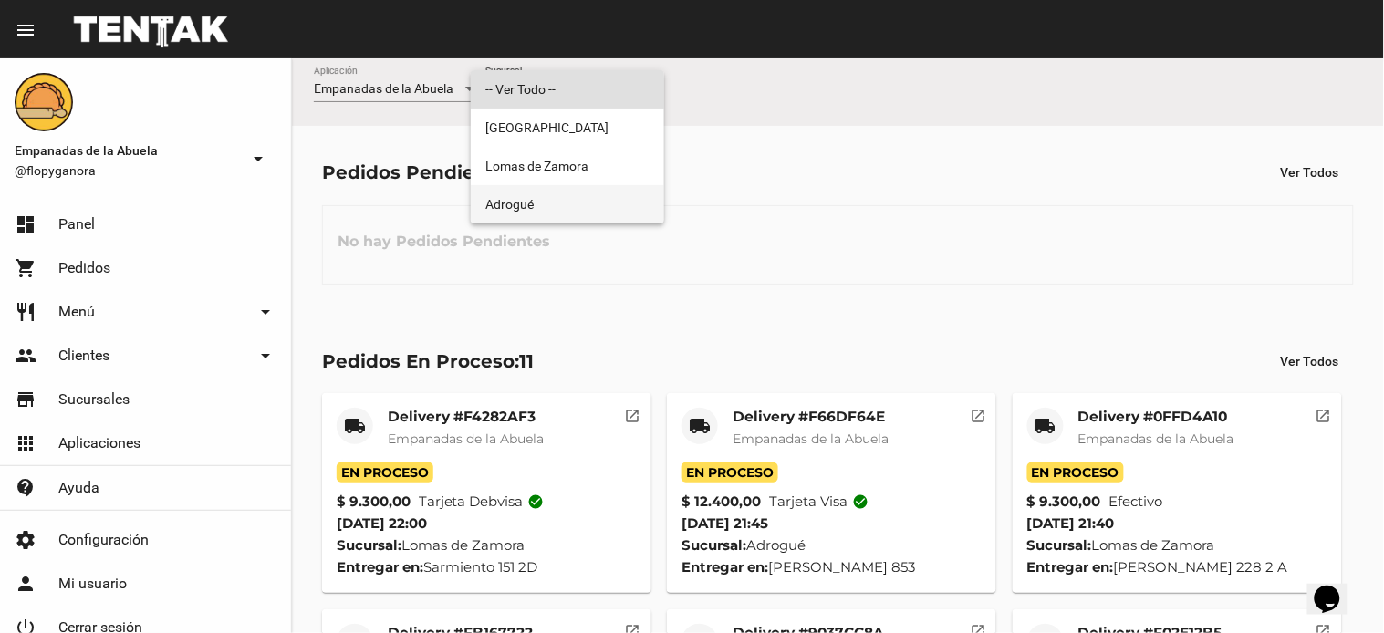
click at [540, 201] on span "Adrogué" at bounding box center [567, 204] width 164 height 38
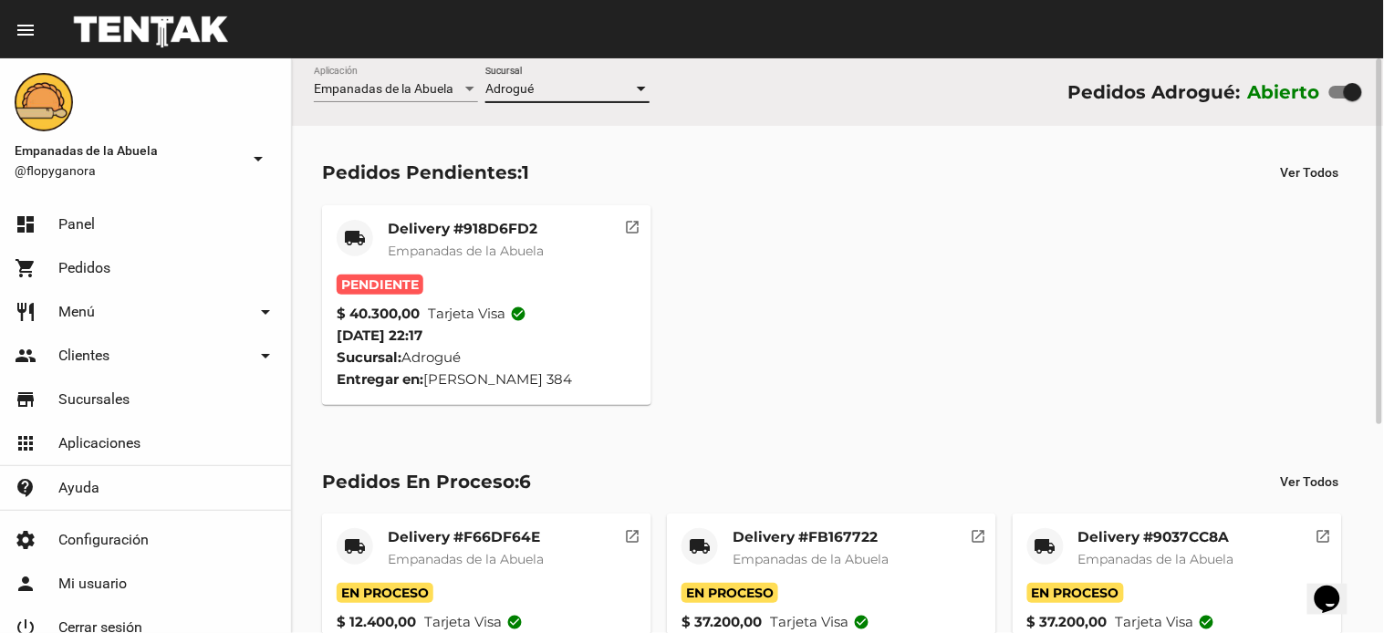
click at [483, 224] on mat-card-title "Delivery #918D6FD2" at bounding box center [466, 229] width 156 height 18
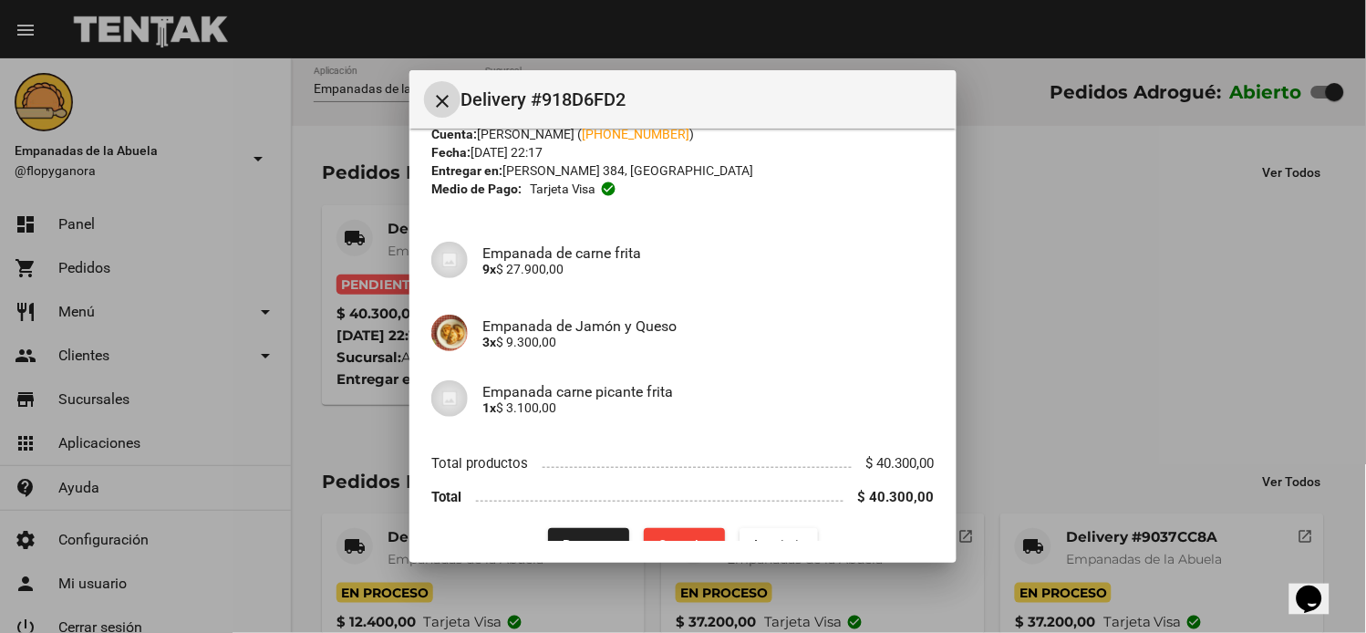
scroll to position [96, 0]
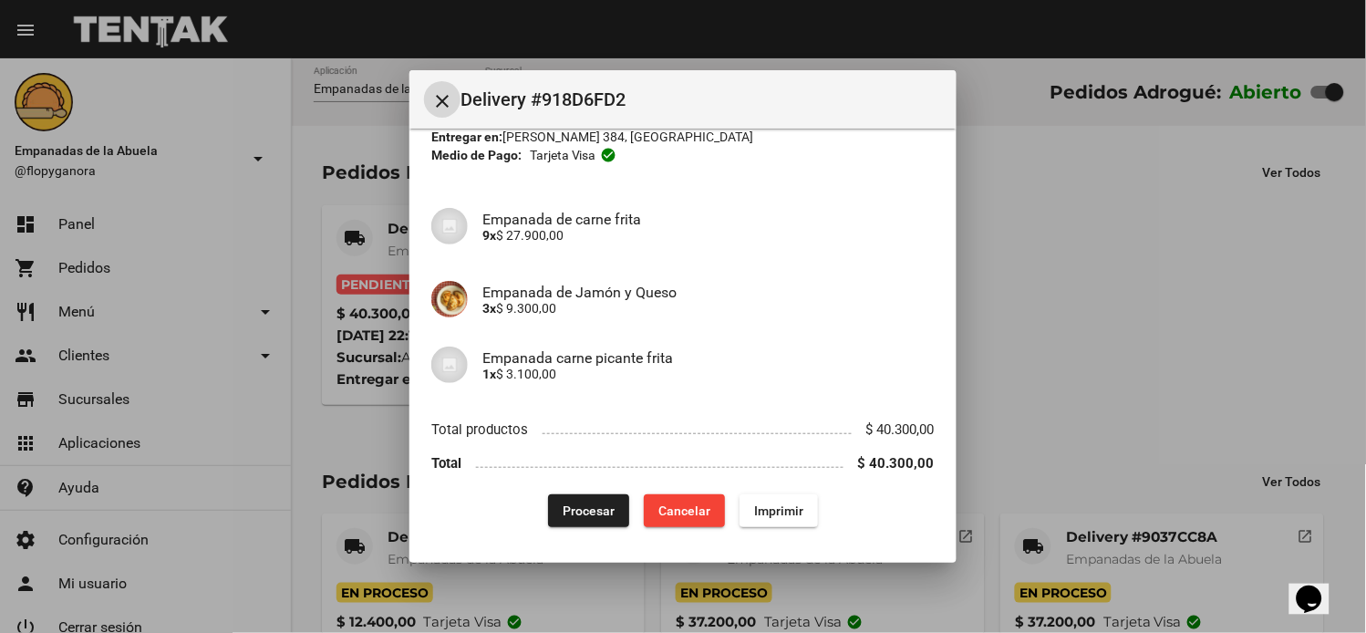
click at [771, 512] on span "Imprimir" at bounding box center [778, 511] width 49 height 15
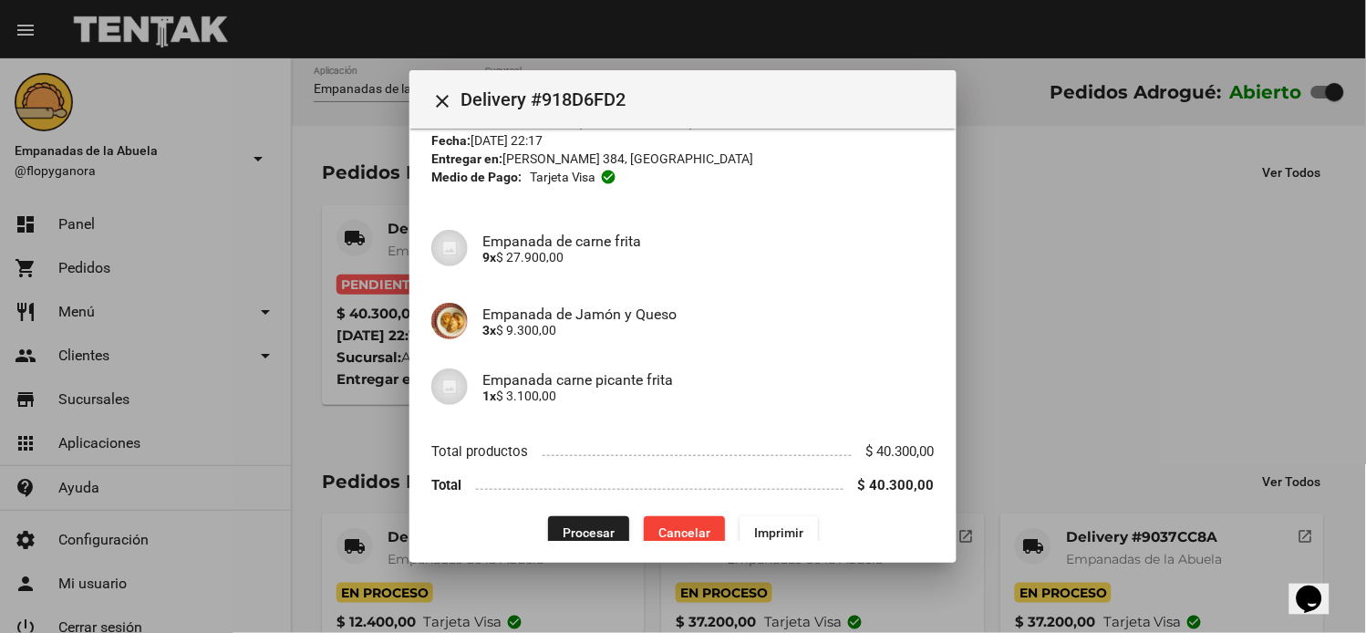
scroll to position [96, 0]
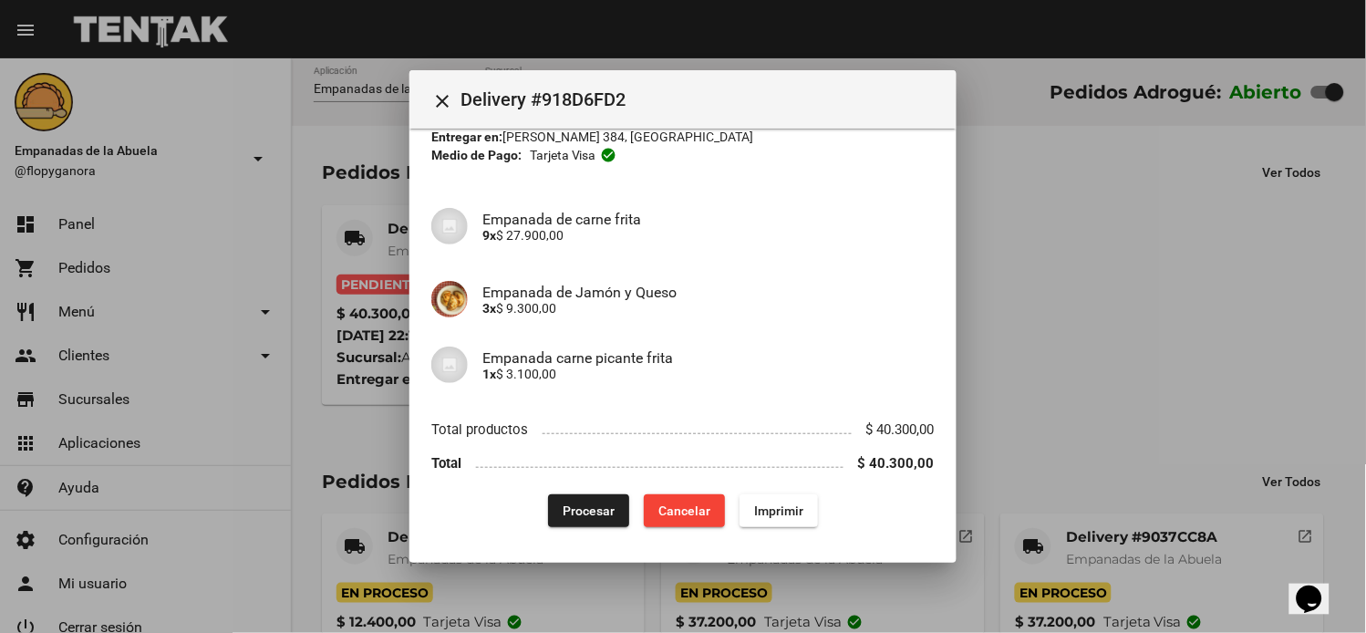
click at [579, 509] on span "Procesar" at bounding box center [589, 511] width 52 height 15
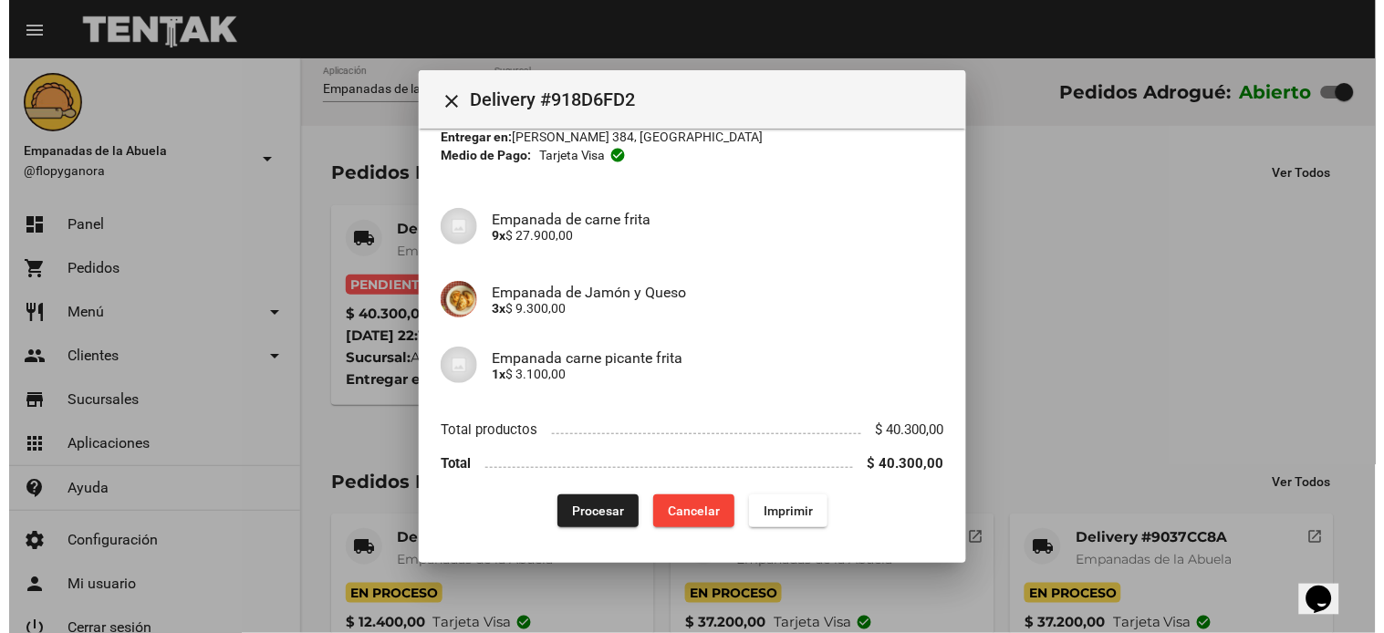
scroll to position [0, 0]
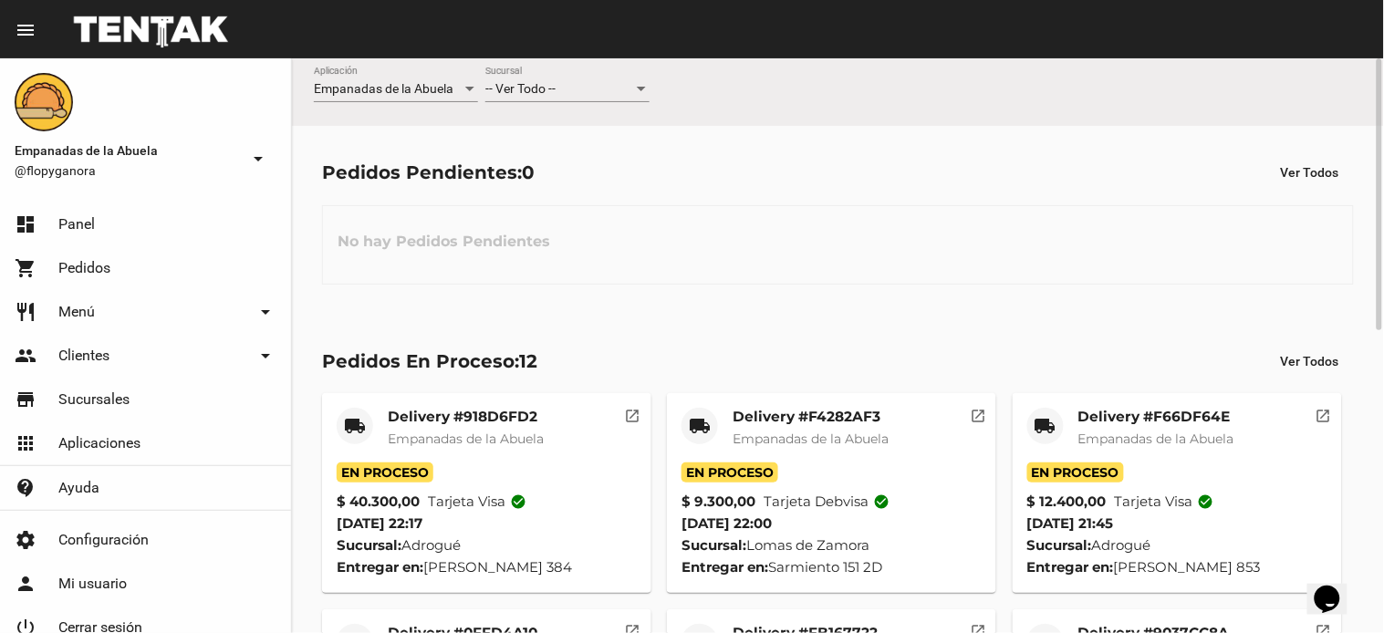
click at [567, 88] on div "-- Ver Todo --" at bounding box center [559, 89] width 148 height 15
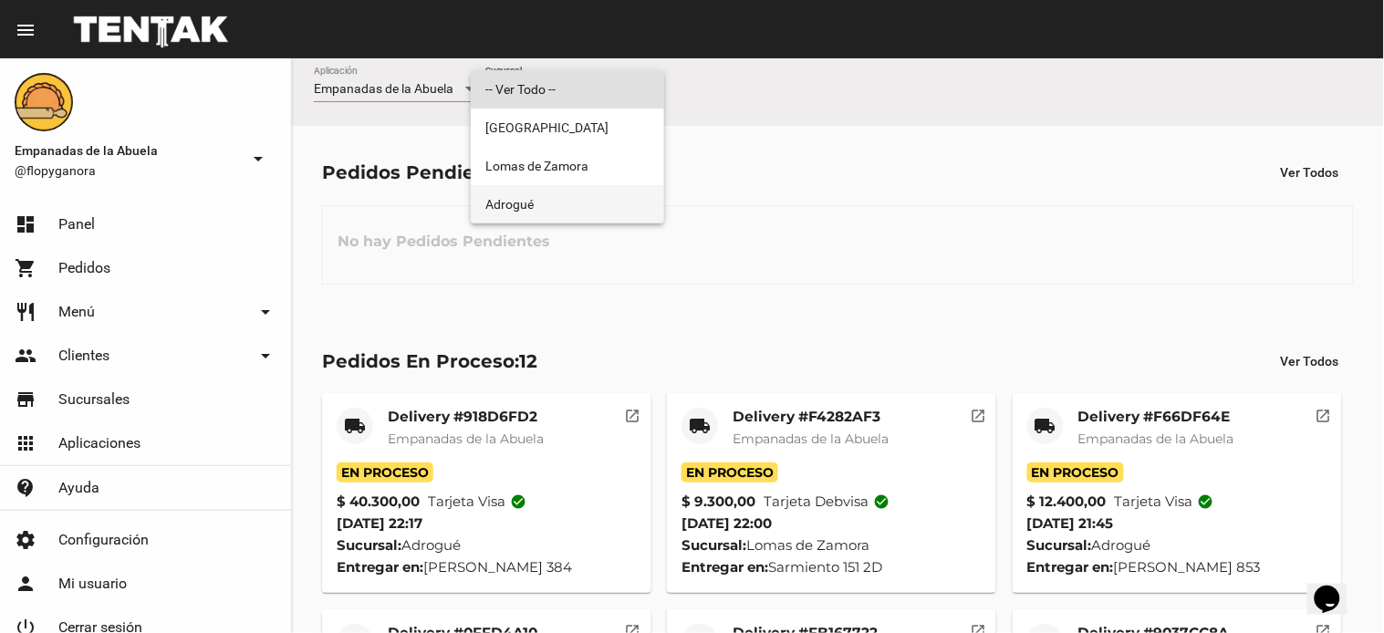
click at [544, 210] on span "Adrogué" at bounding box center [567, 204] width 164 height 38
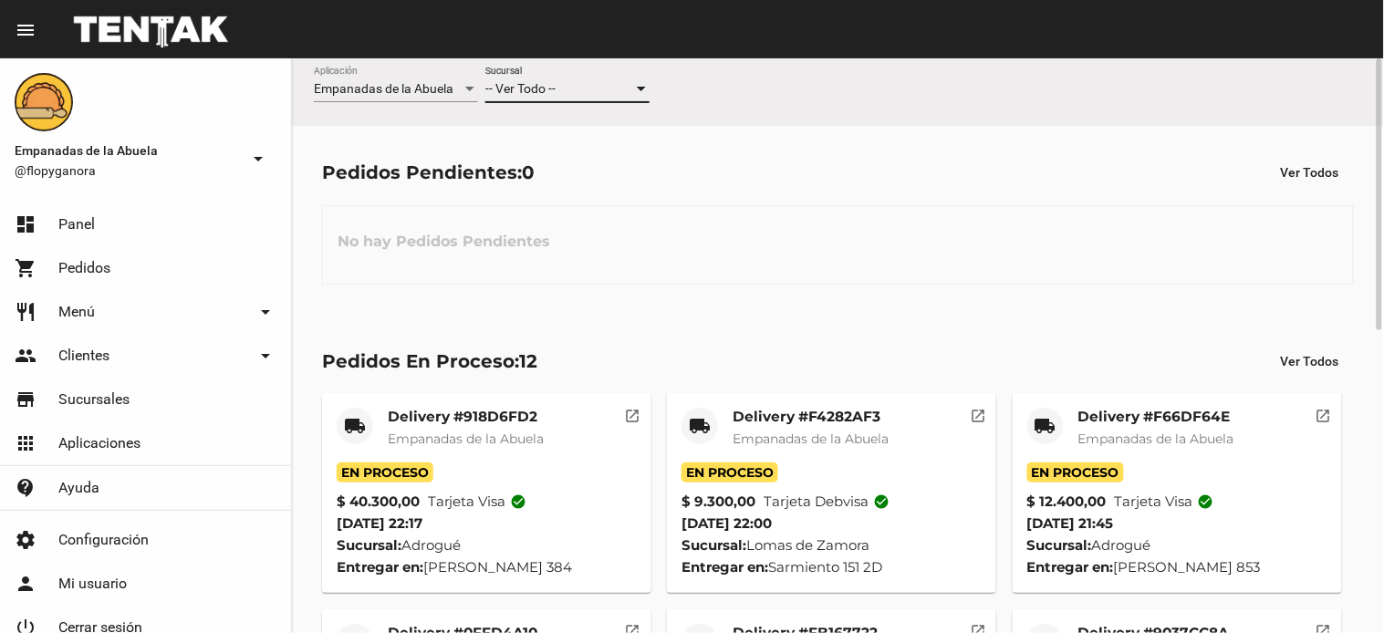
click at [515, 85] on span "-- Ver Todo --" at bounding box center [520, 88] width 70 height 15
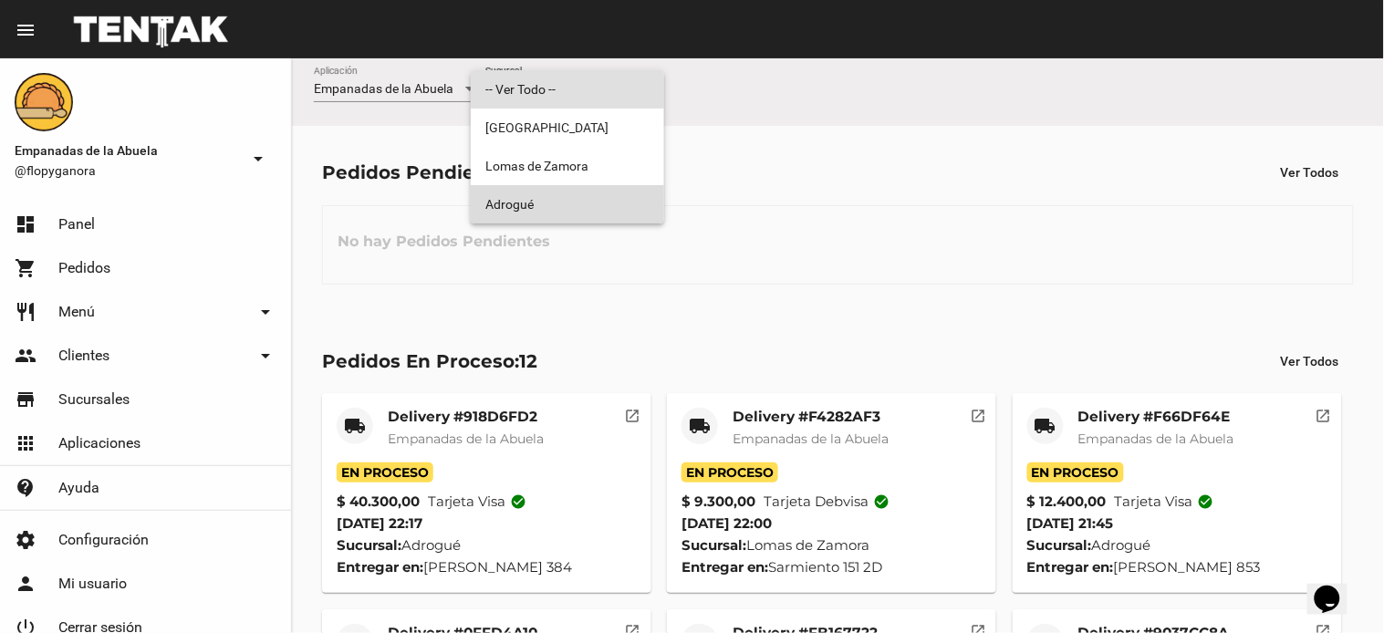
click at [523, 196] on span "Adrogué" at bounding box center [567, 204] width 164 height 38
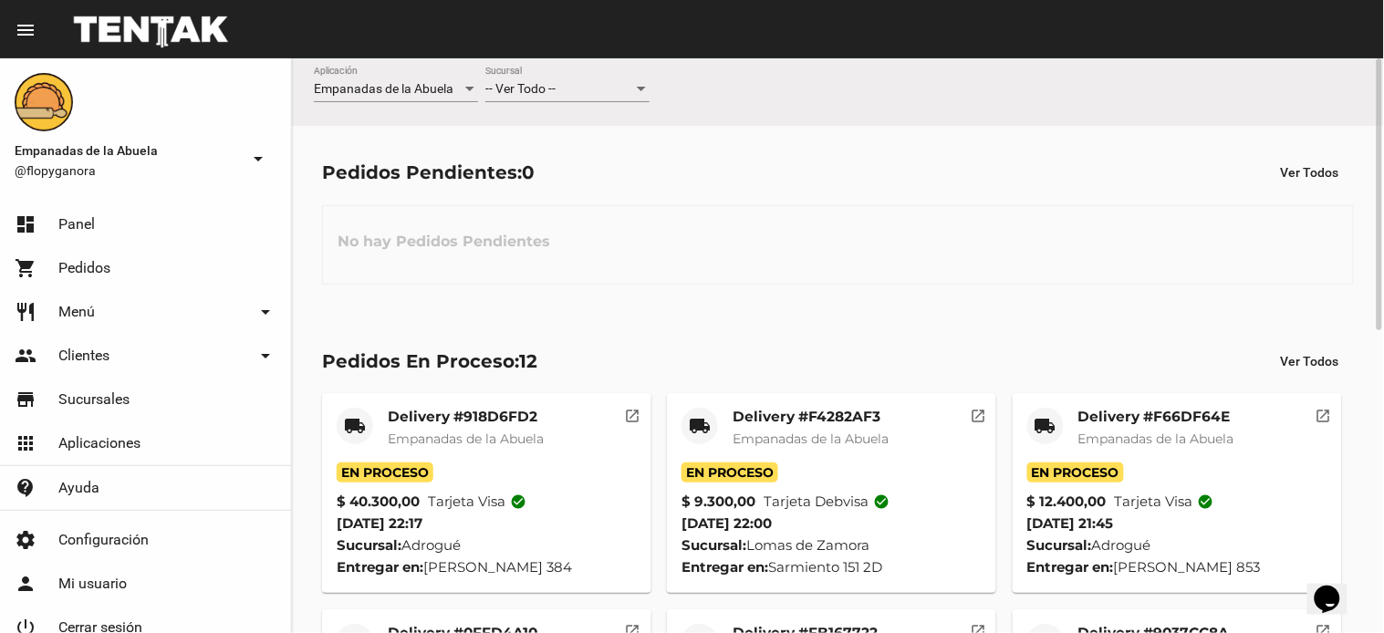
click at [552, 88] on span "-- Ver Todo --" at bounding box center [520, 88] width 70 height 15
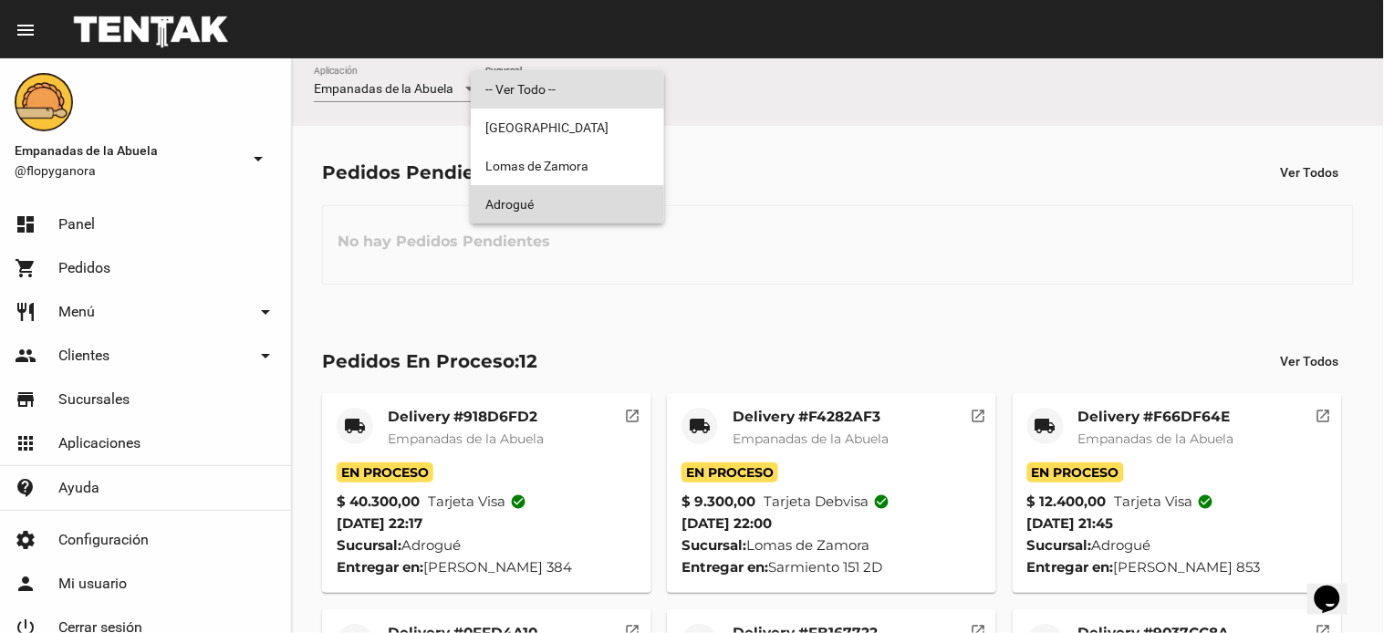
click at [524, 205] on span "Adrogué" at bounding box center [567, 204] width 164 height 38
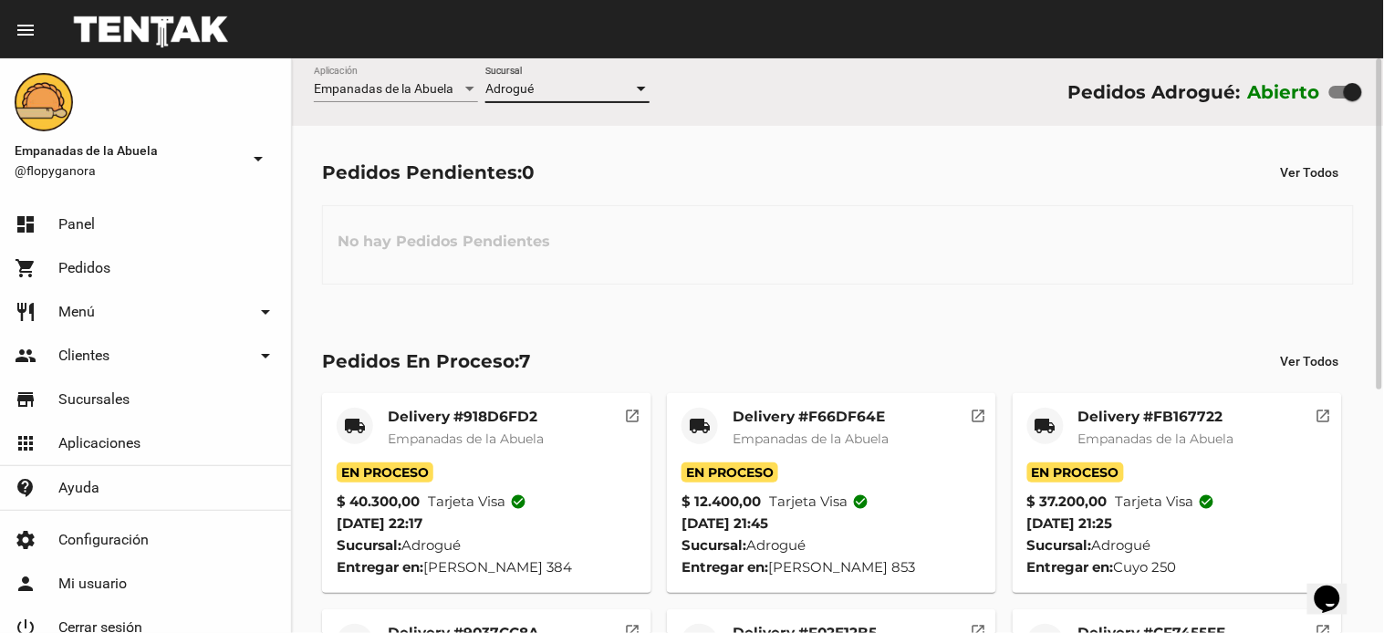
click at [824, 233] on div "No hay Pedidos Pendientes" at bounding box center [838, 244] width 1032 height 79
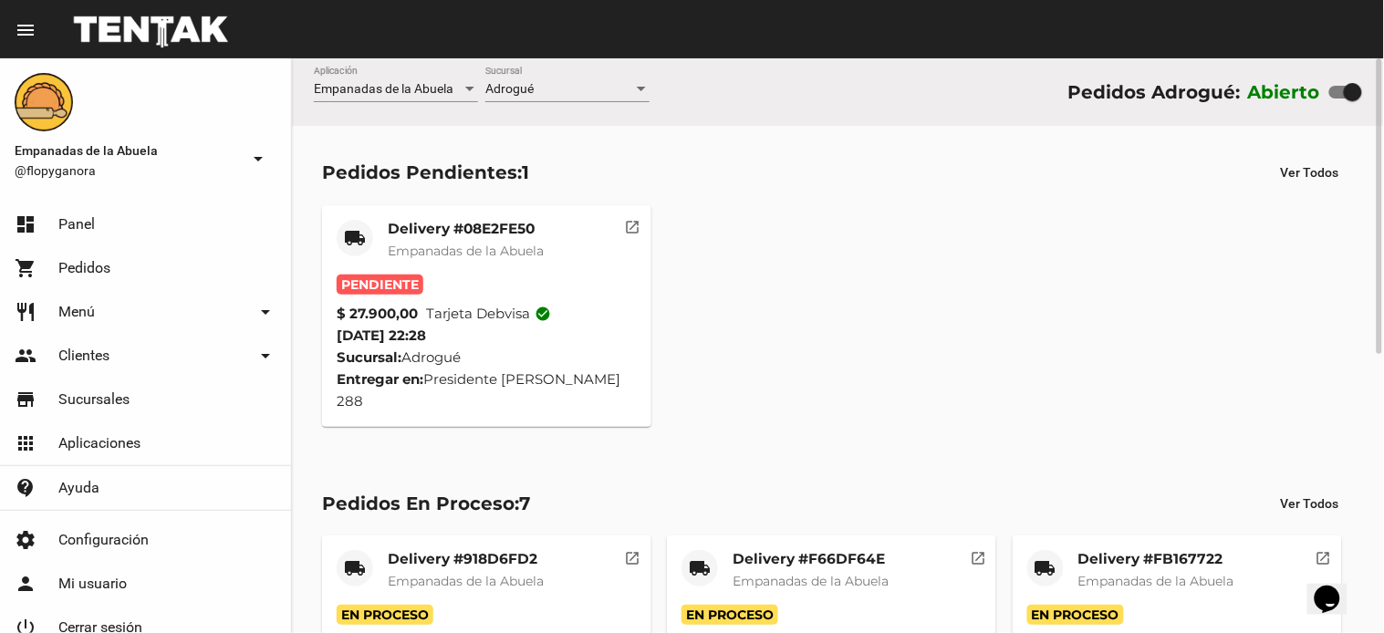
click at [457, 224] on mat-card-title "Delivery #08E2FE50" at bounding box center [466, 229] width 156 height 18
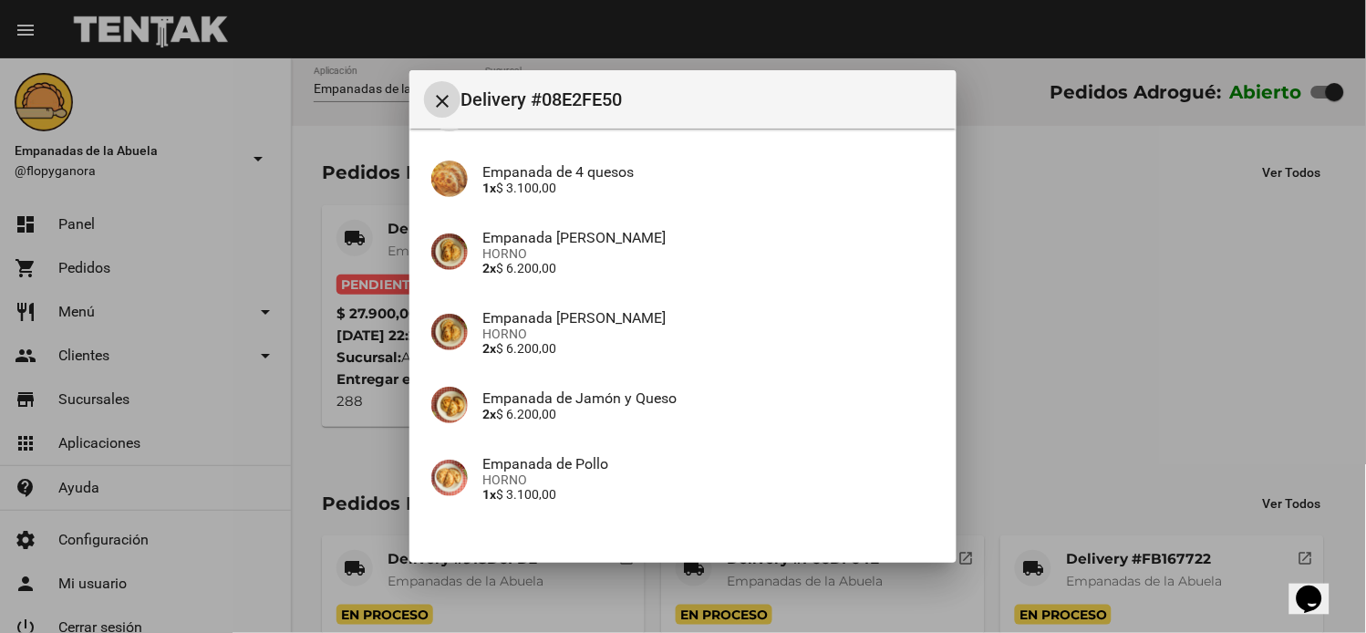
scroll to position [322, 0]
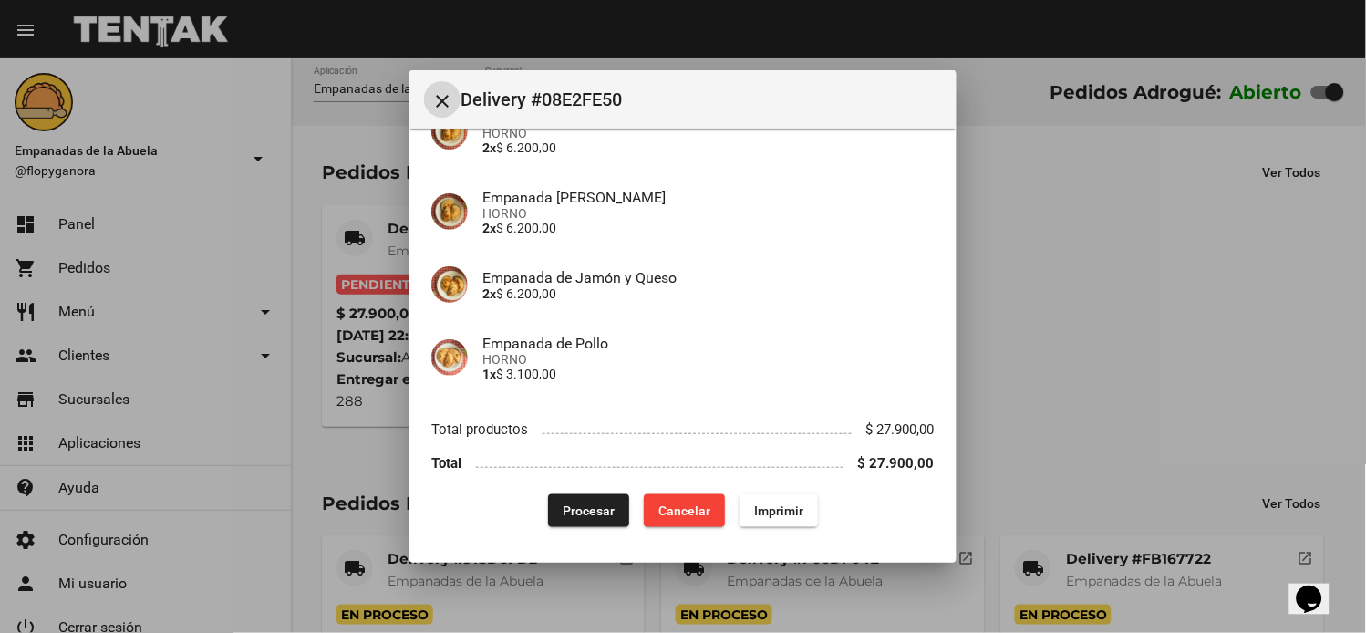
click at [794, 514] on span "Imprimir" at bounding box center [778, 511] width 49 height 15
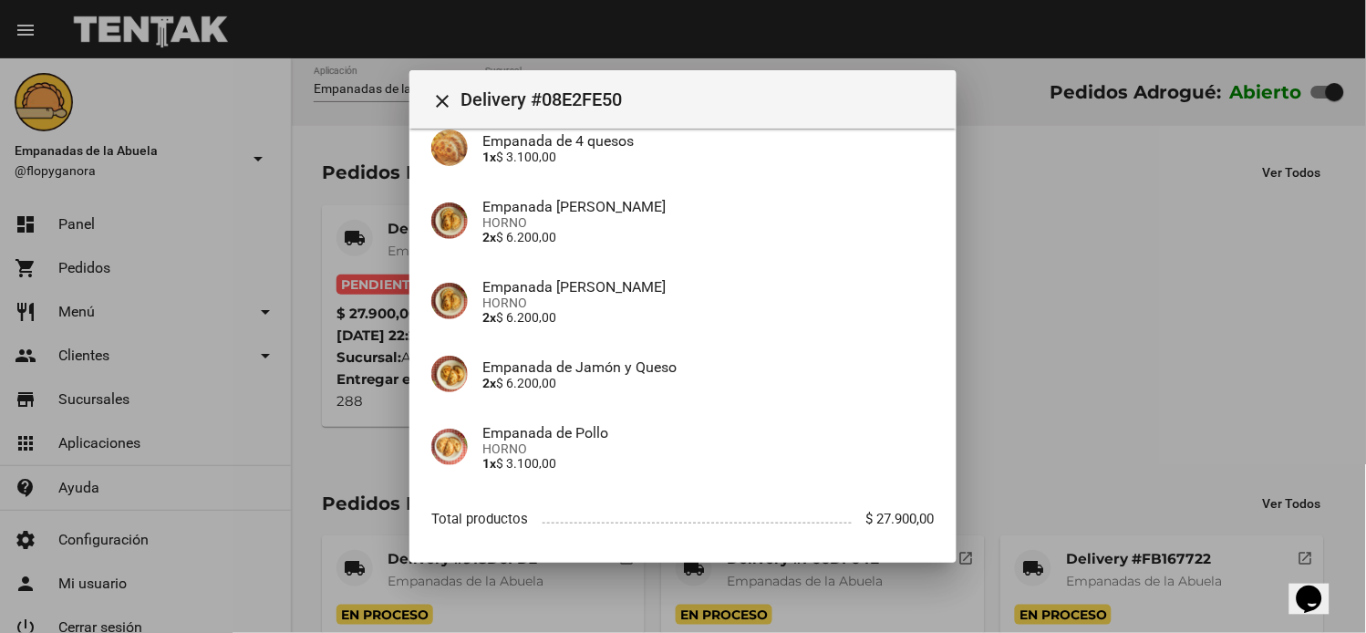
scroll to position [322, 0]
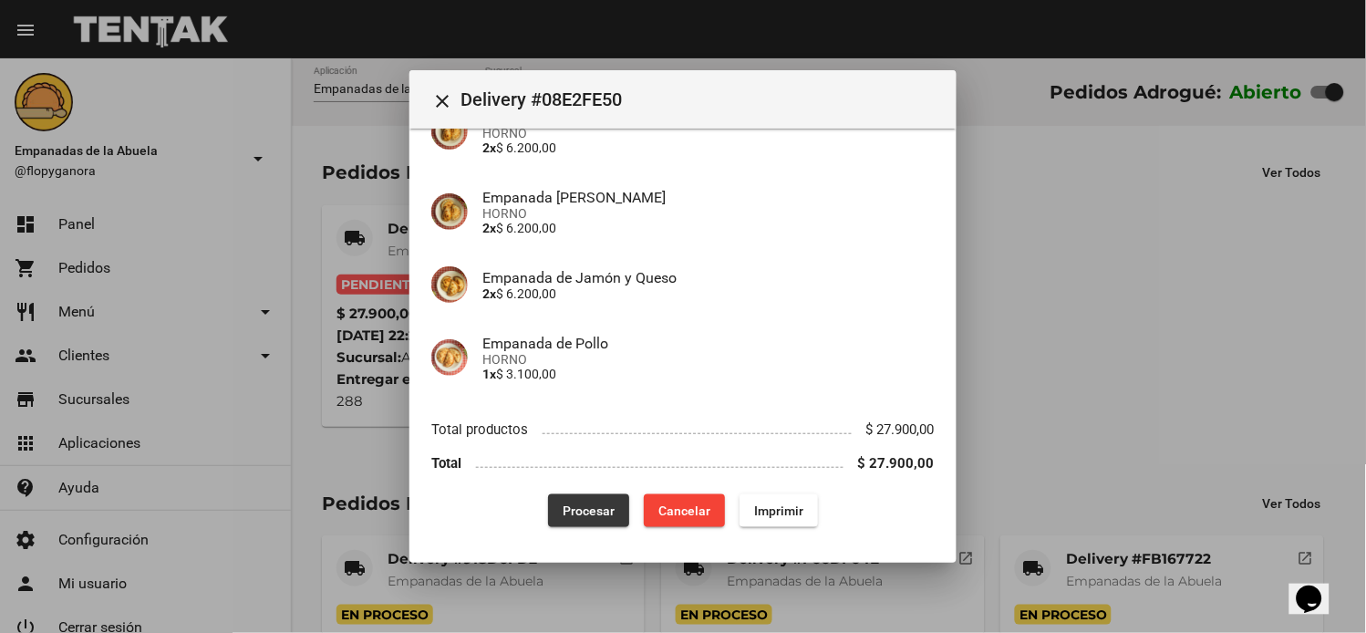
click at [579, 513] on span "Procesar" at bounding box center [589, 511] width 52 height 15
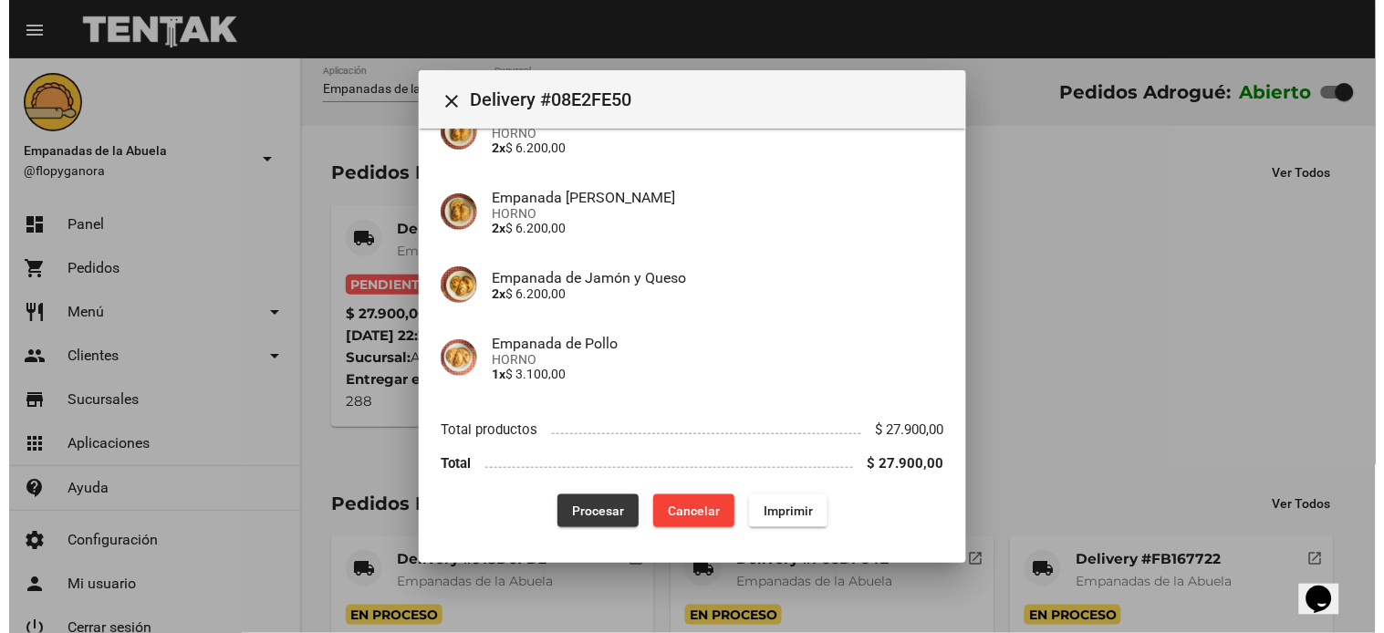
scroll to position [0, 0]
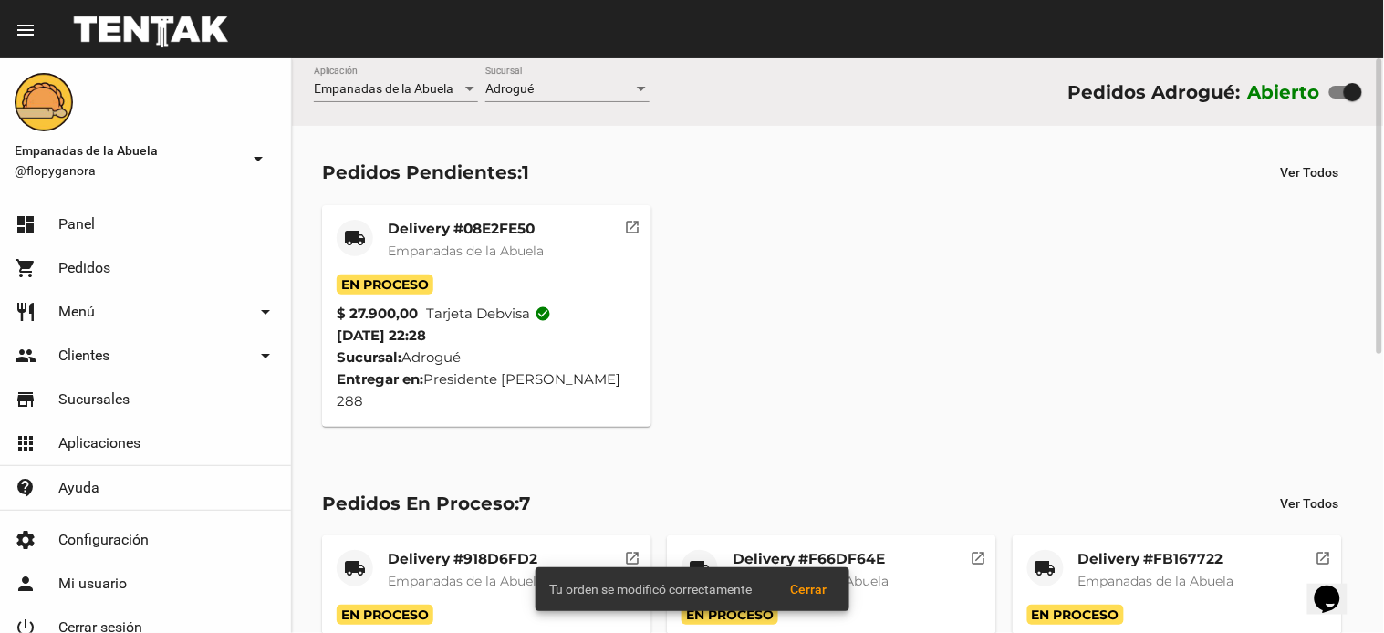
click at [523, 86] on span "Adrogué" at bounding box center [509, 88] width 48 height 15
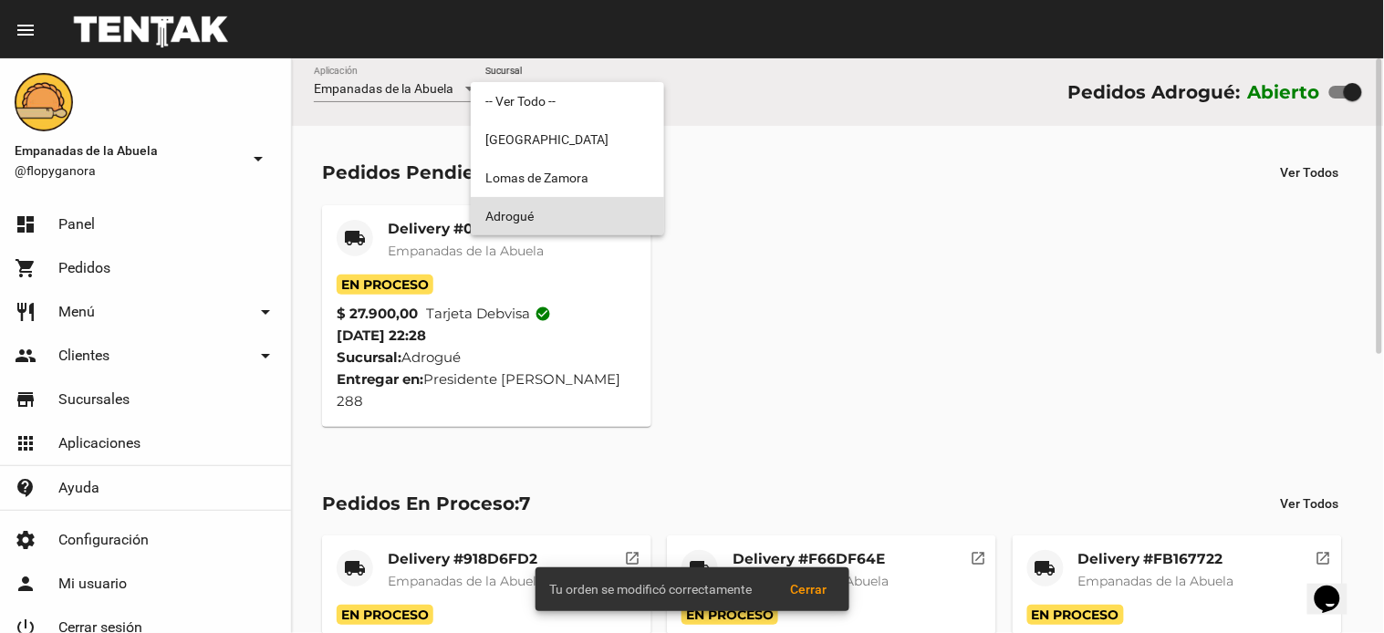
click at [515, 216] on span "Adrogué" at bounding box center [567, 216] width 164 height 38
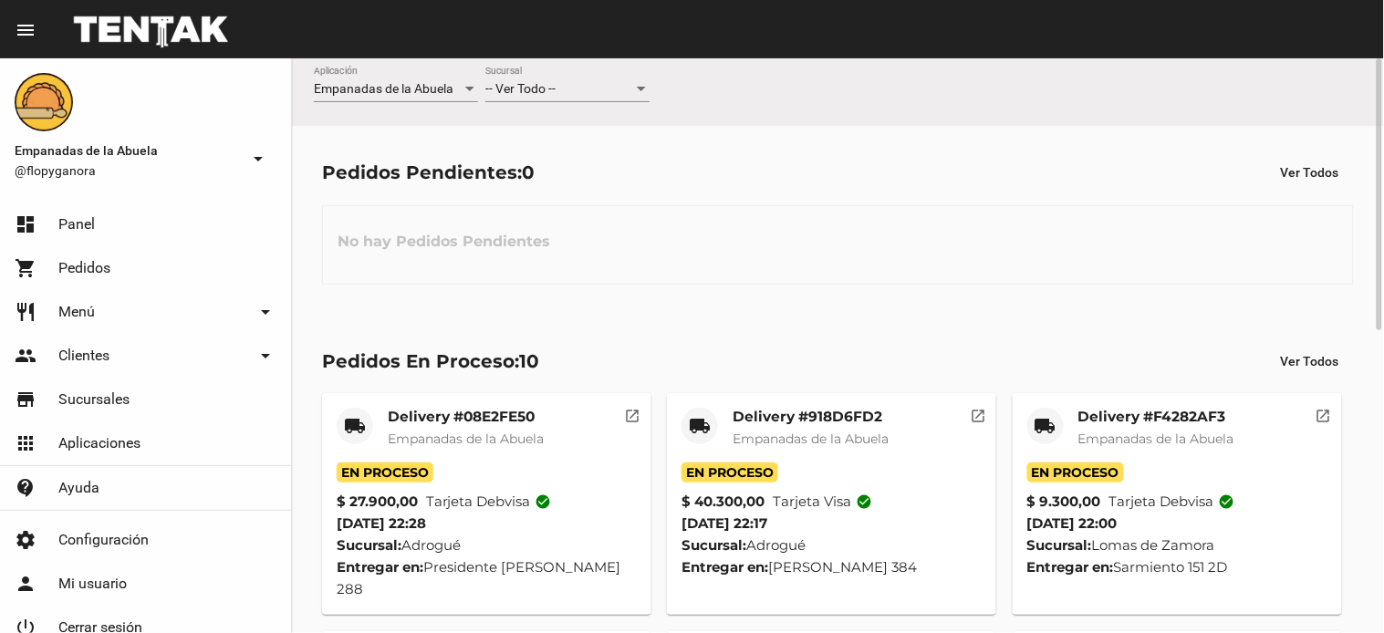
click at [545, 87] on span "-- Ver Todo --" at bounding box center [520, 88] width 70 height 15
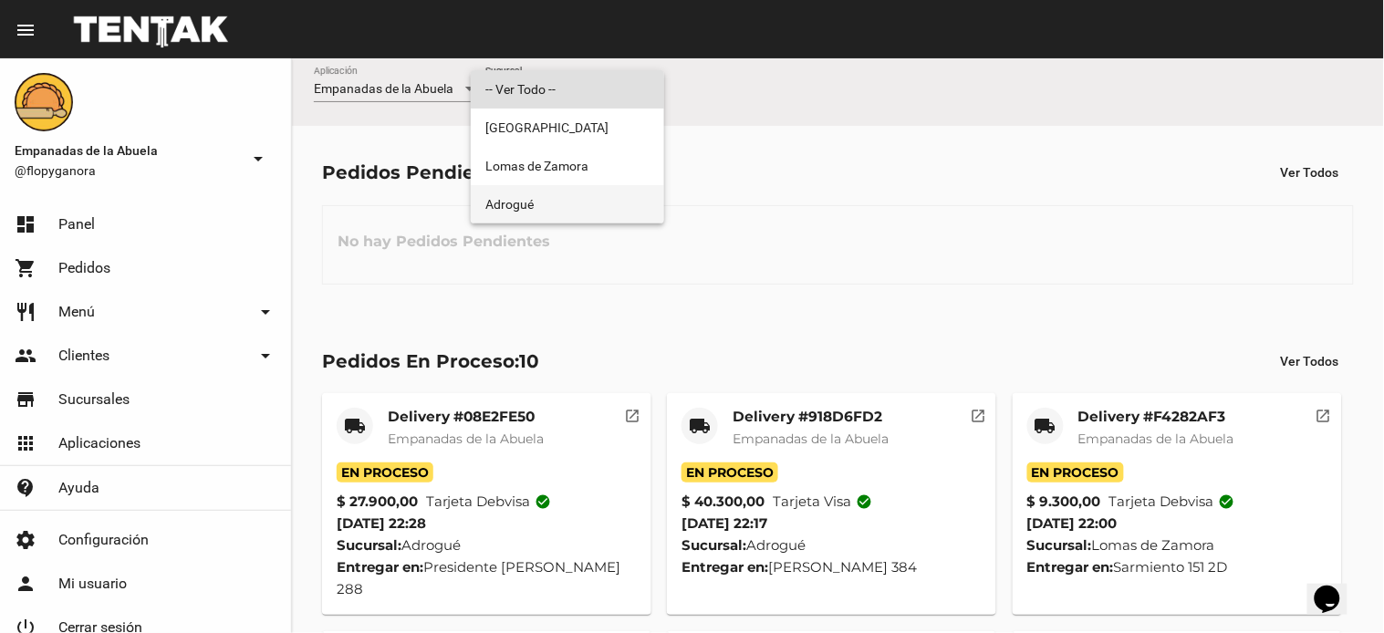
click at [538, 202] on span "Adrogué" at bounding box center [567, 204] width 164 height 38
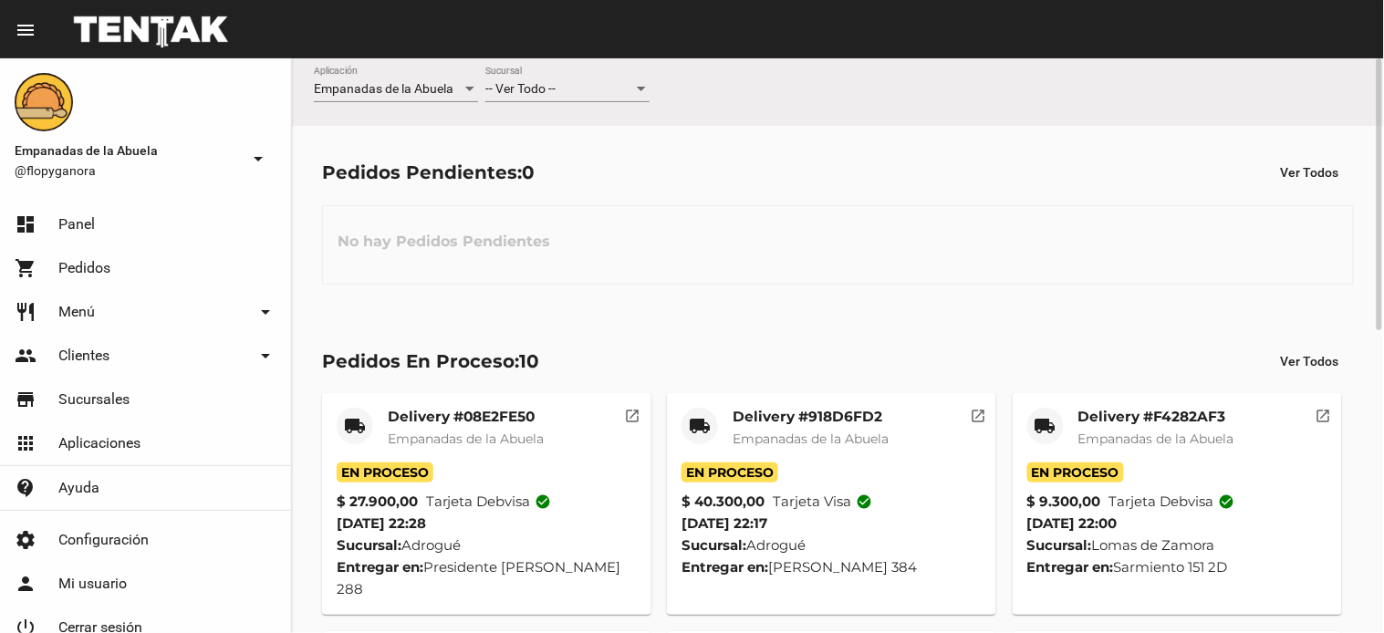
click at [552, 88] on span "-- Ver Todo --" at bounding box center [520, 88] width 70 height 15
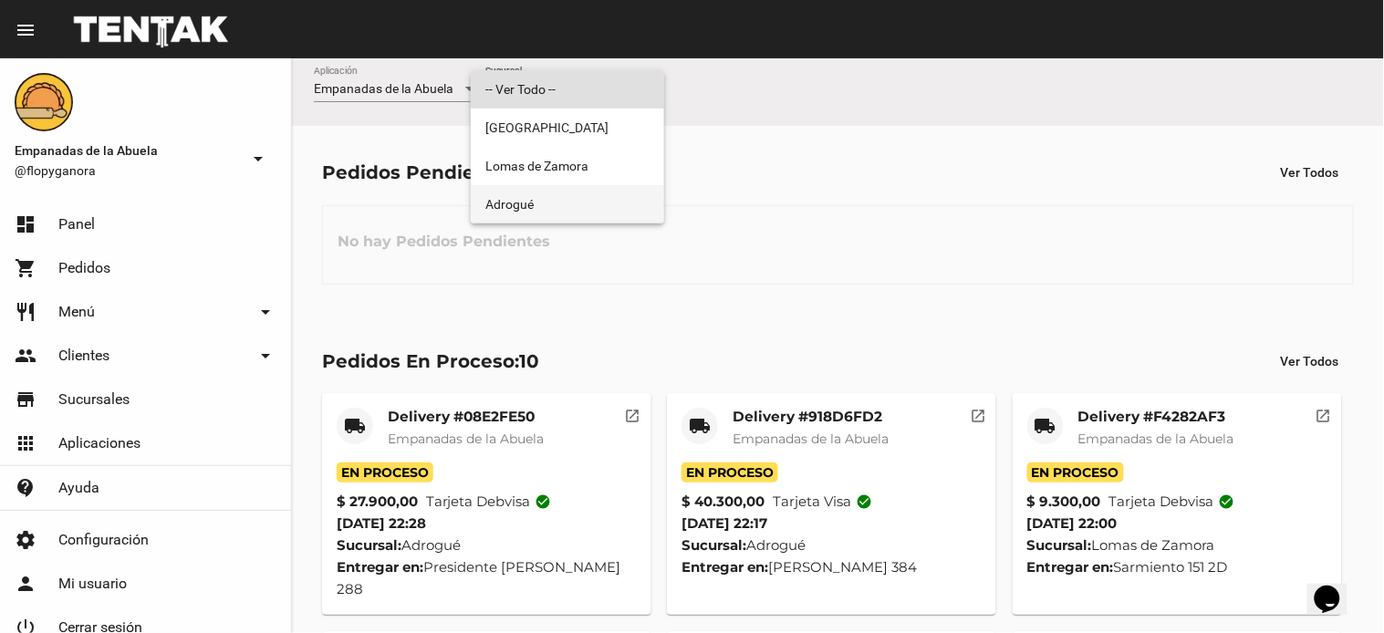
click at [525, 198] on span "Adrogué" at bounding box center [567, 204] width 164 height 38
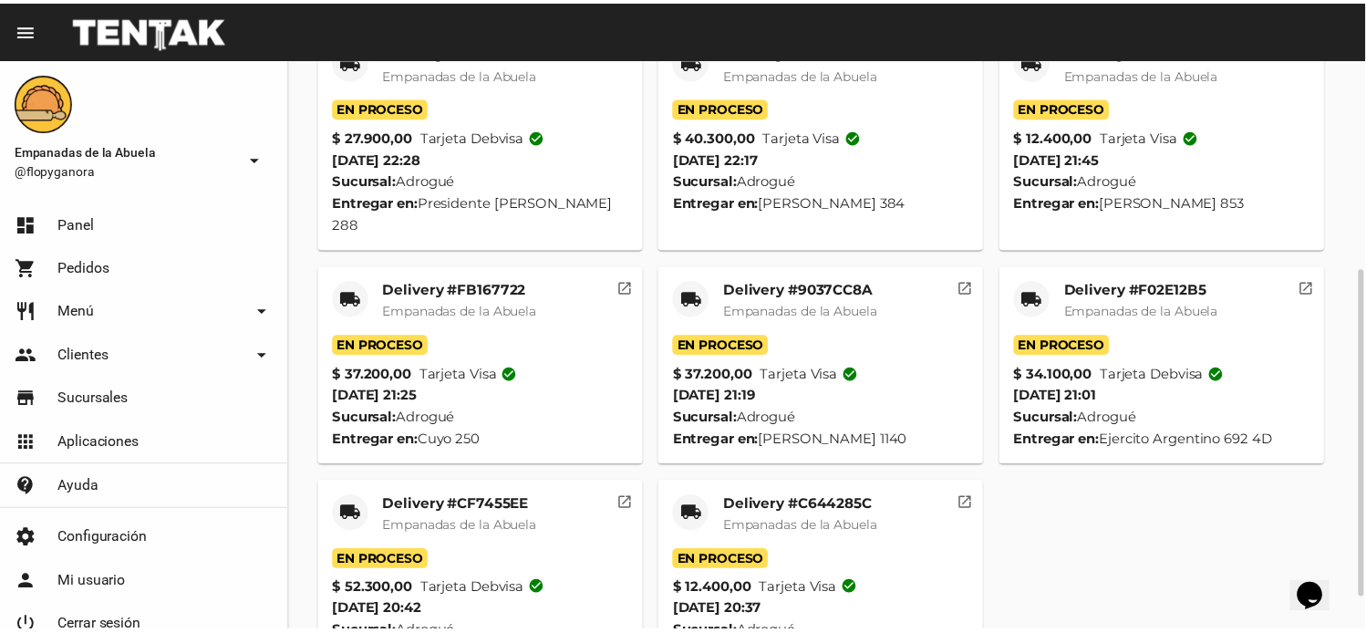
scroll to position [421, 0]
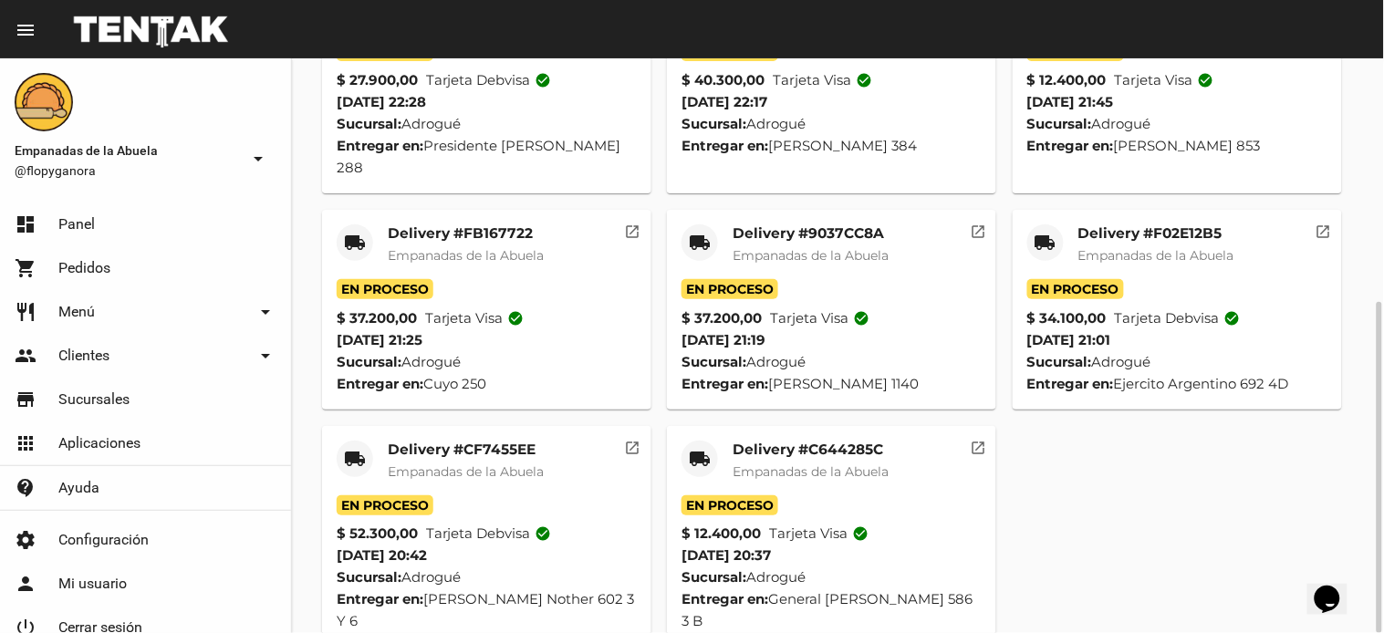
click at [807, 441] on mat-card-title "Delivery #C644285C" at bounding box center [810, 450] width 156 height 18
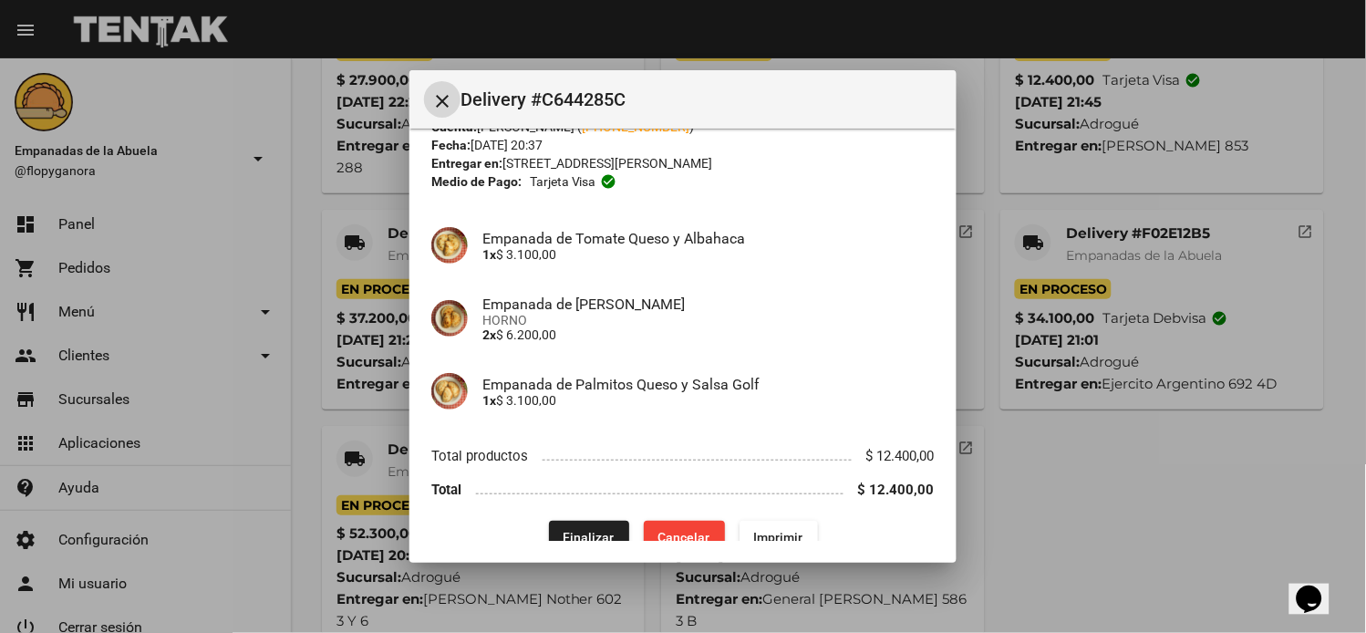
scroll to position [96, 0]
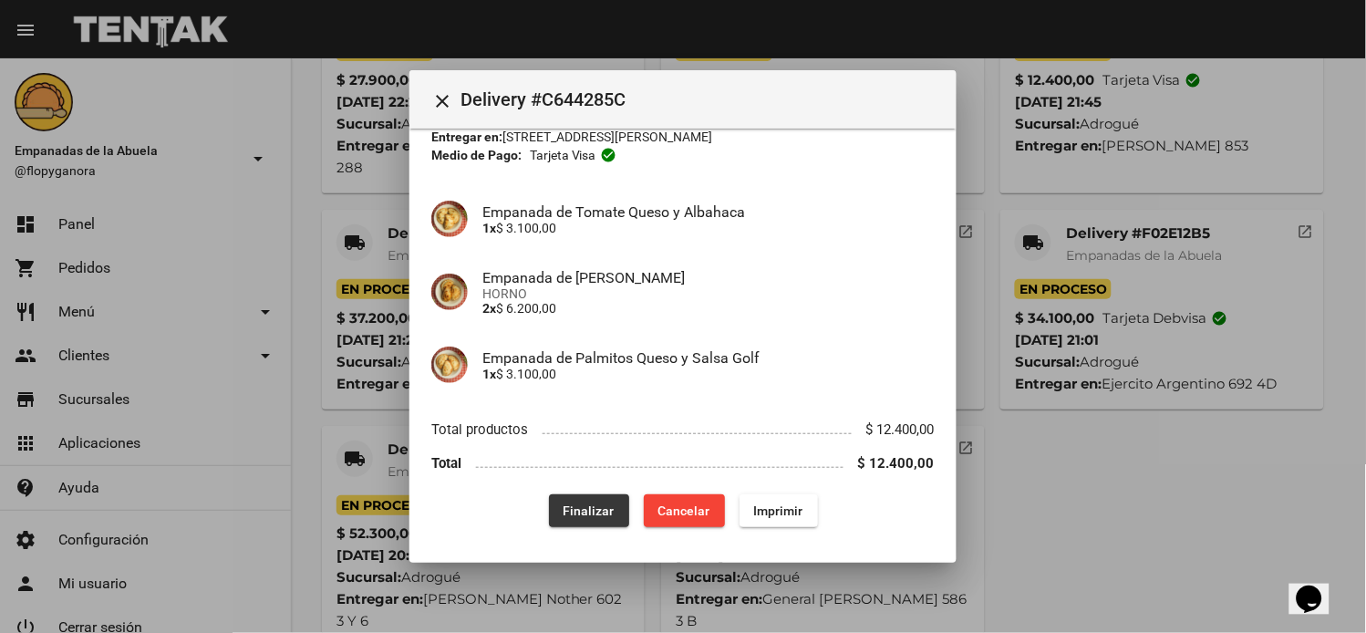
click at [584, 521] on button "Finalizar" at bounding box center [589, 510] width 80 height 33
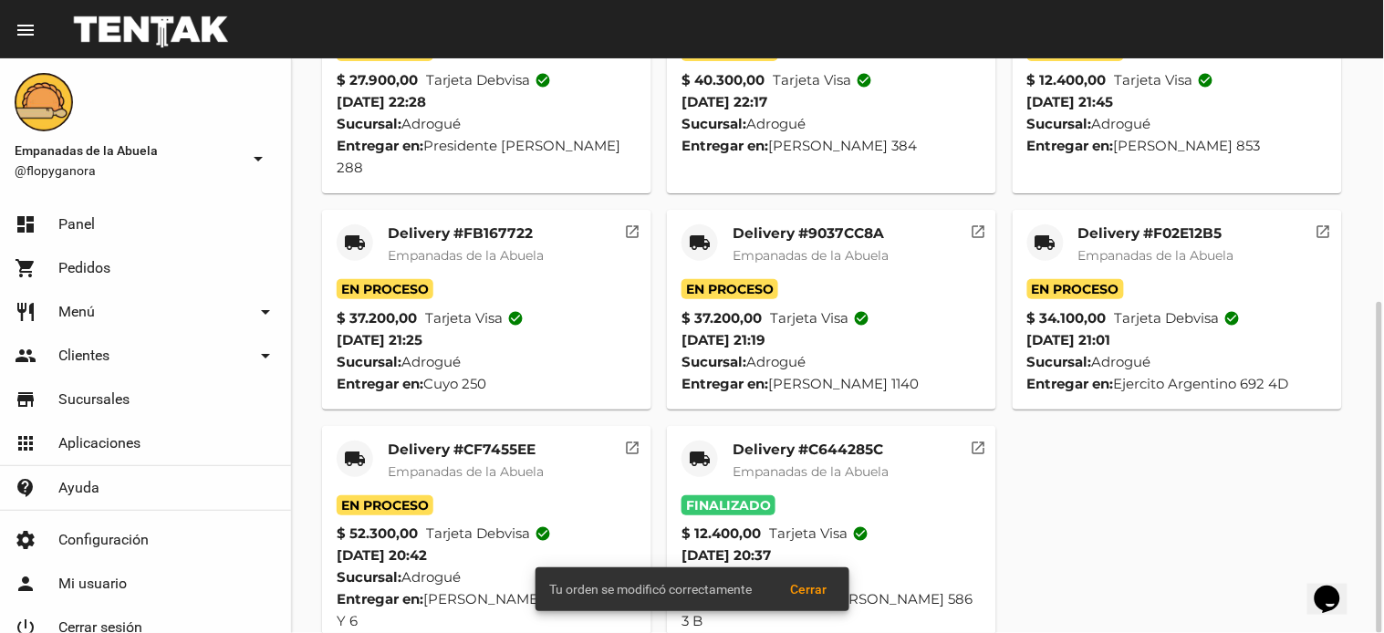
click at [520, 441] on mat-card-title "Delivery #CF7455EE" at bounding box center [466, 450] width 156 height 18
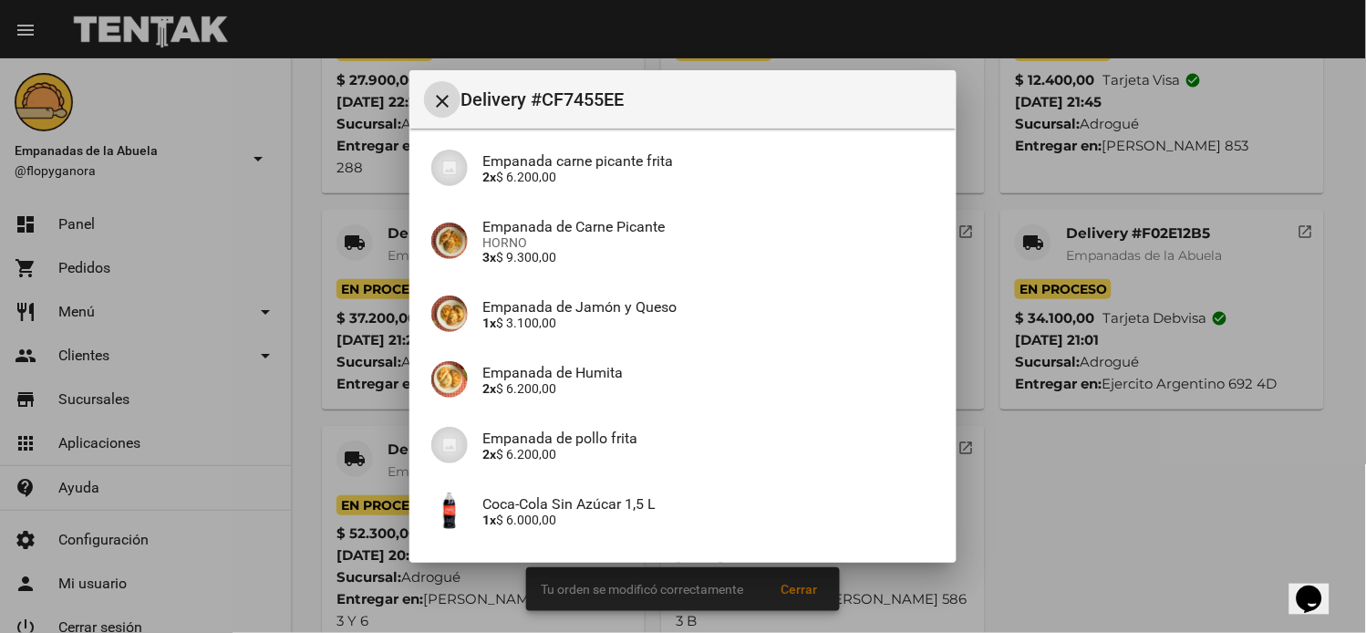
scroll to position [358, 0]
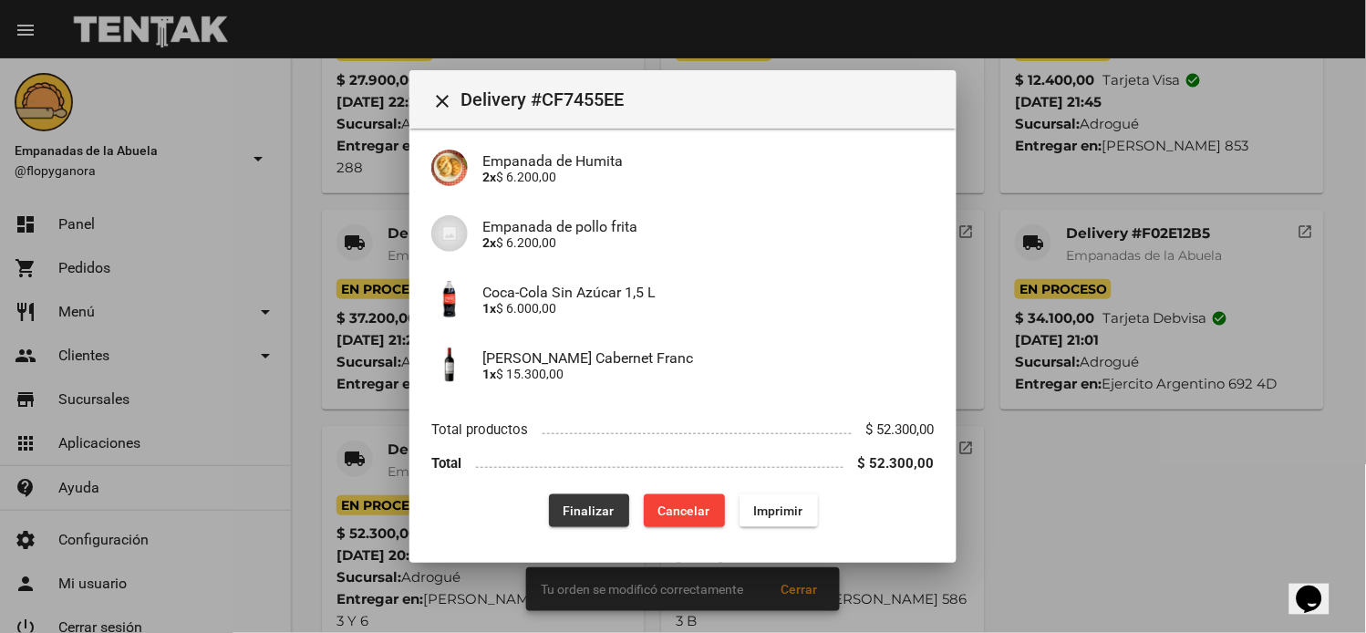
click at [566, 513] on span "Finalizar" at bounding box center [589, 511] width 51 height 15
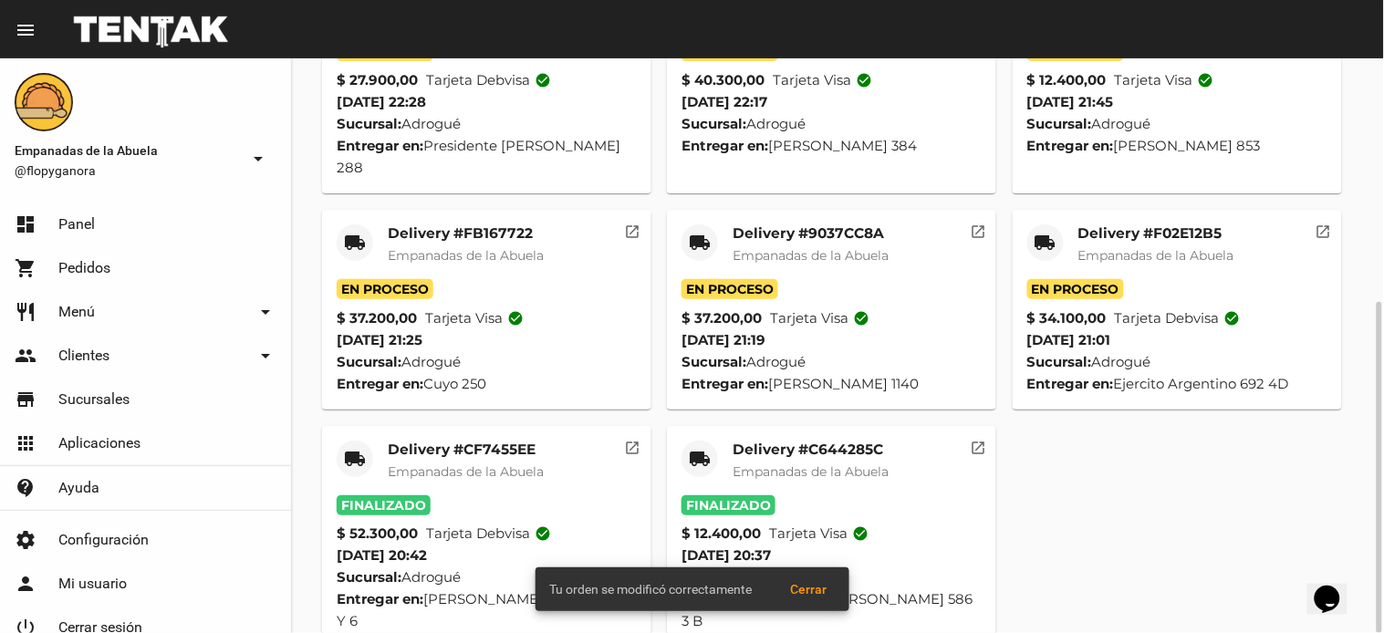
click at [1137, 224] on mat-card-title "Delivery #F02E12B5" at bounding box center [1156, 233] width 156 height 18
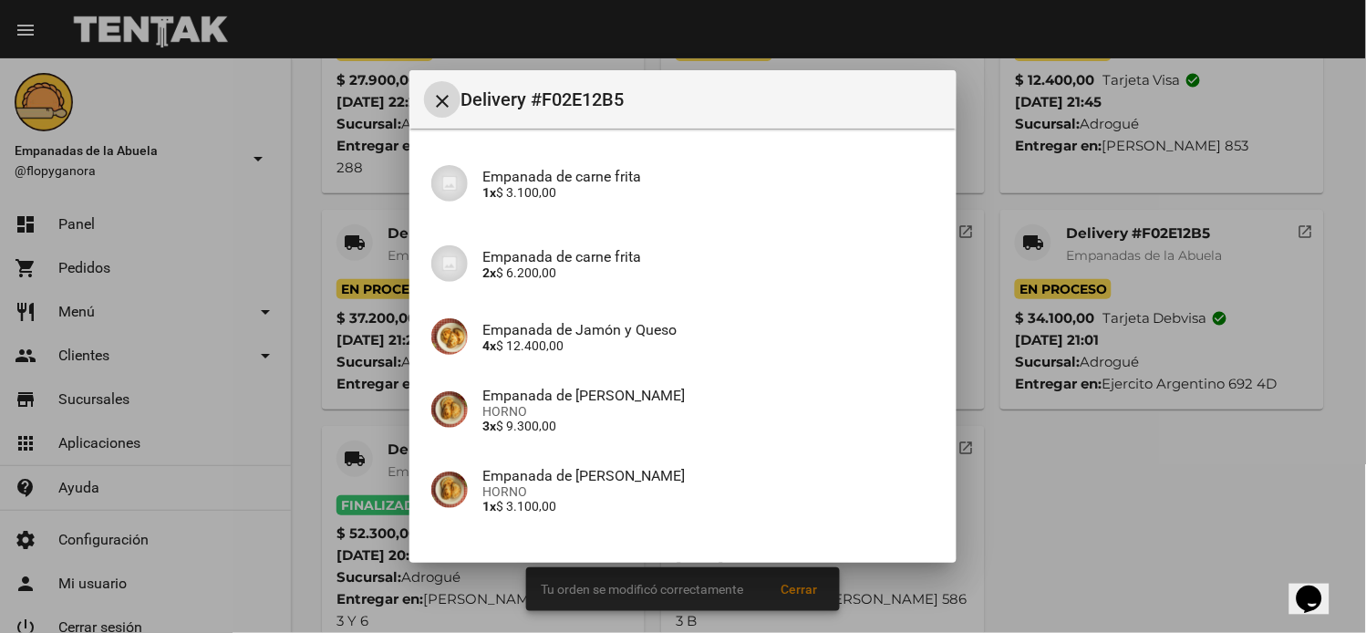
scroll to position [271, 0]
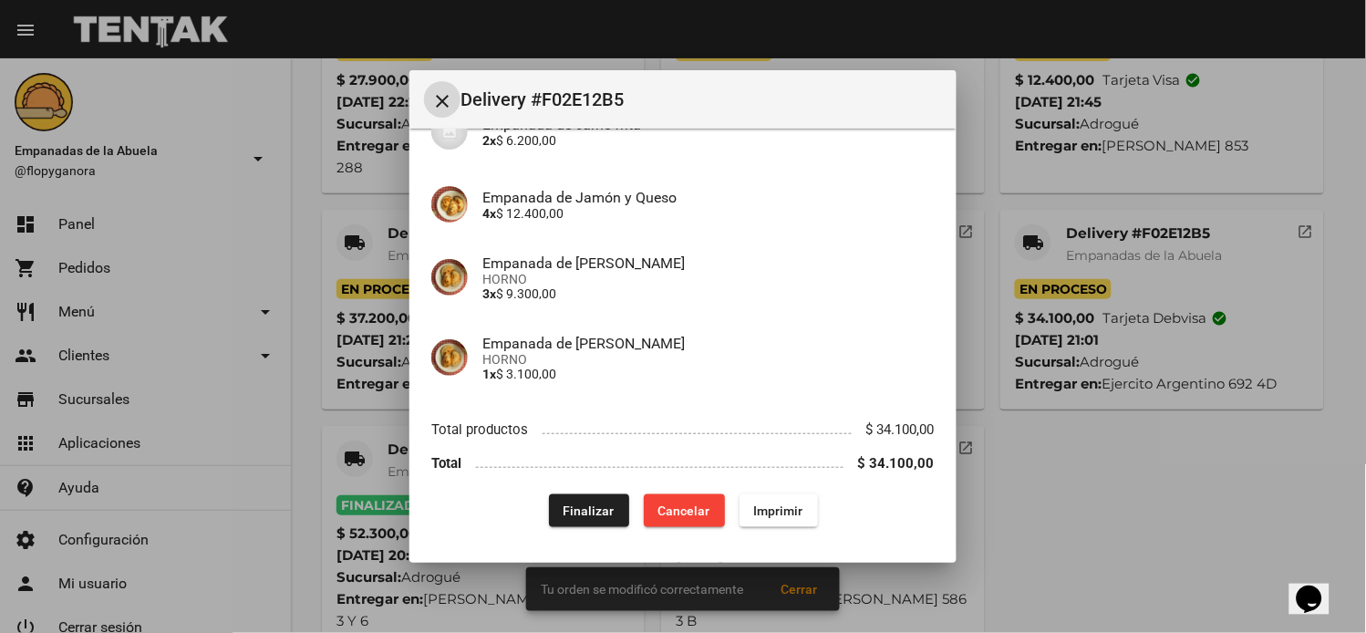
click at [591, 506] on span "Finalizar" at bounding box center [589, 511] width 51 height 15
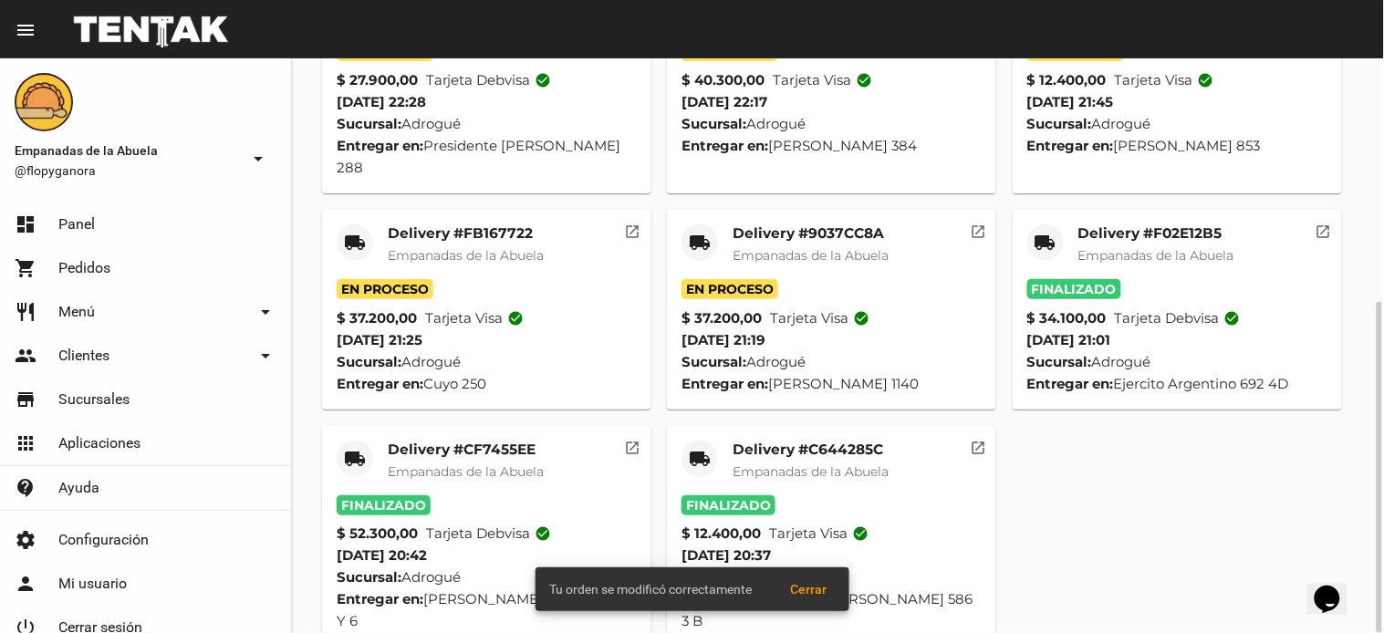
click at [809, 224] on mat-card-title "Delivery #9037CC8A" at bounding box center [810, 233] width 156 height 18
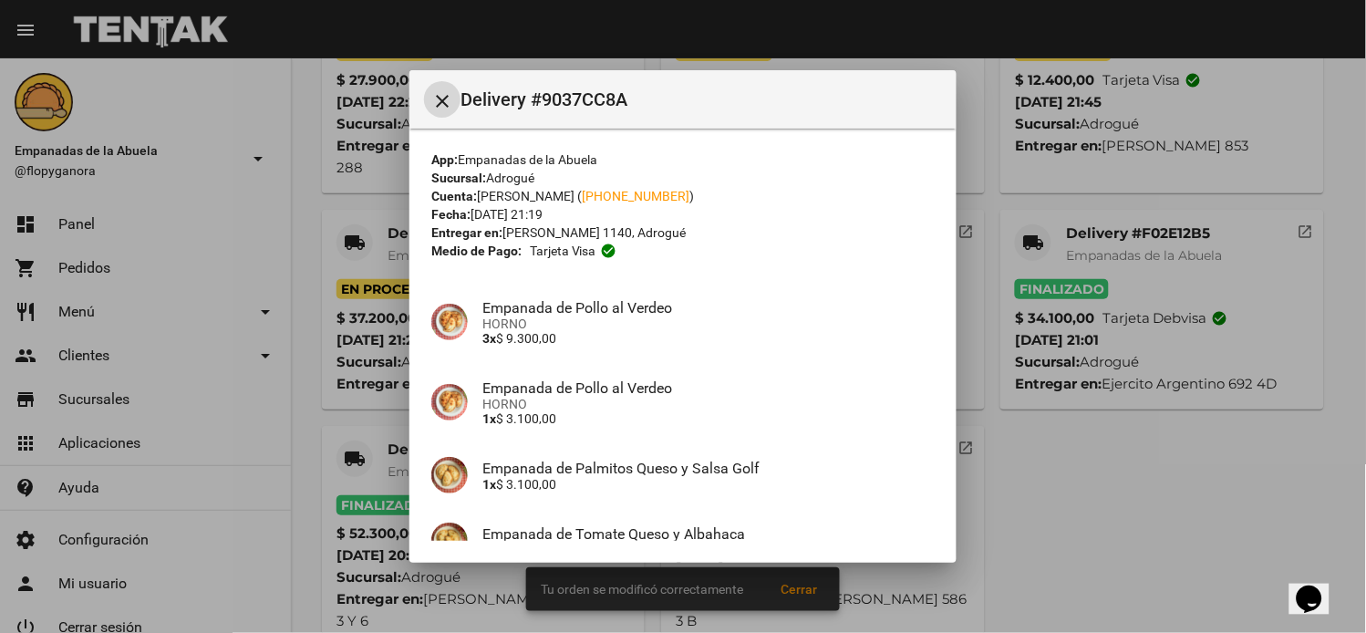
scroll to position [534, 0]
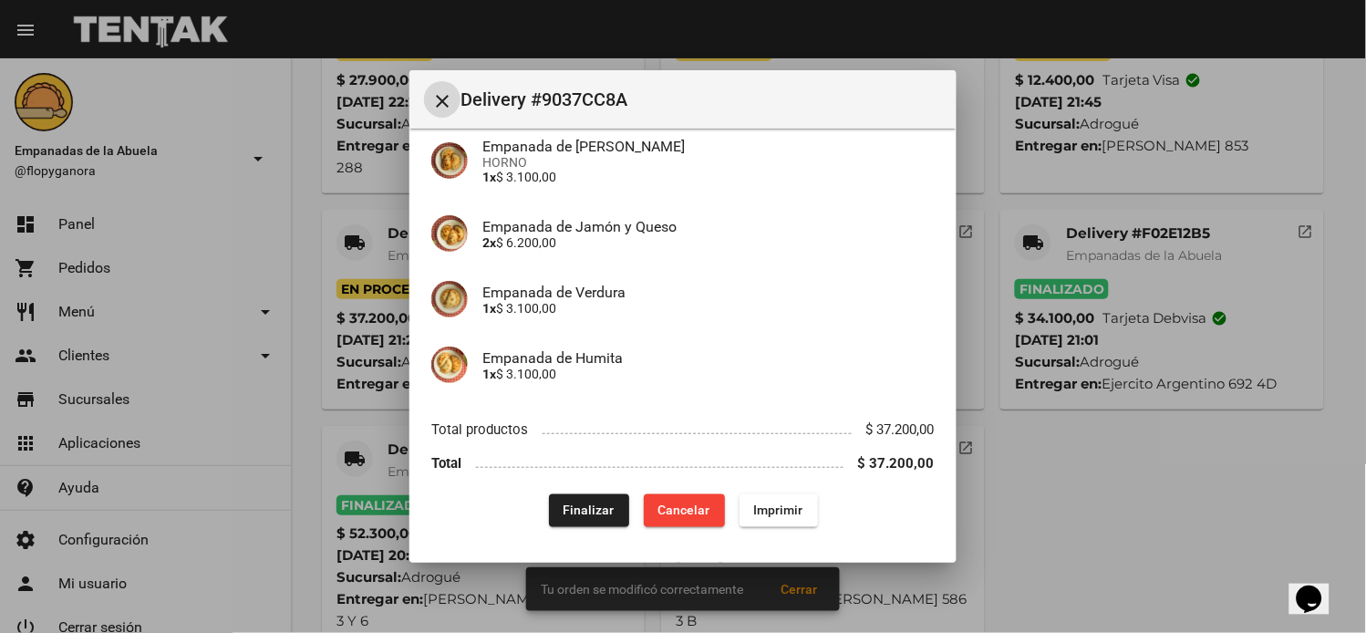
click at [595, 509] on span "Finalizar" at bounding box center [589, 511] width 51 height 15
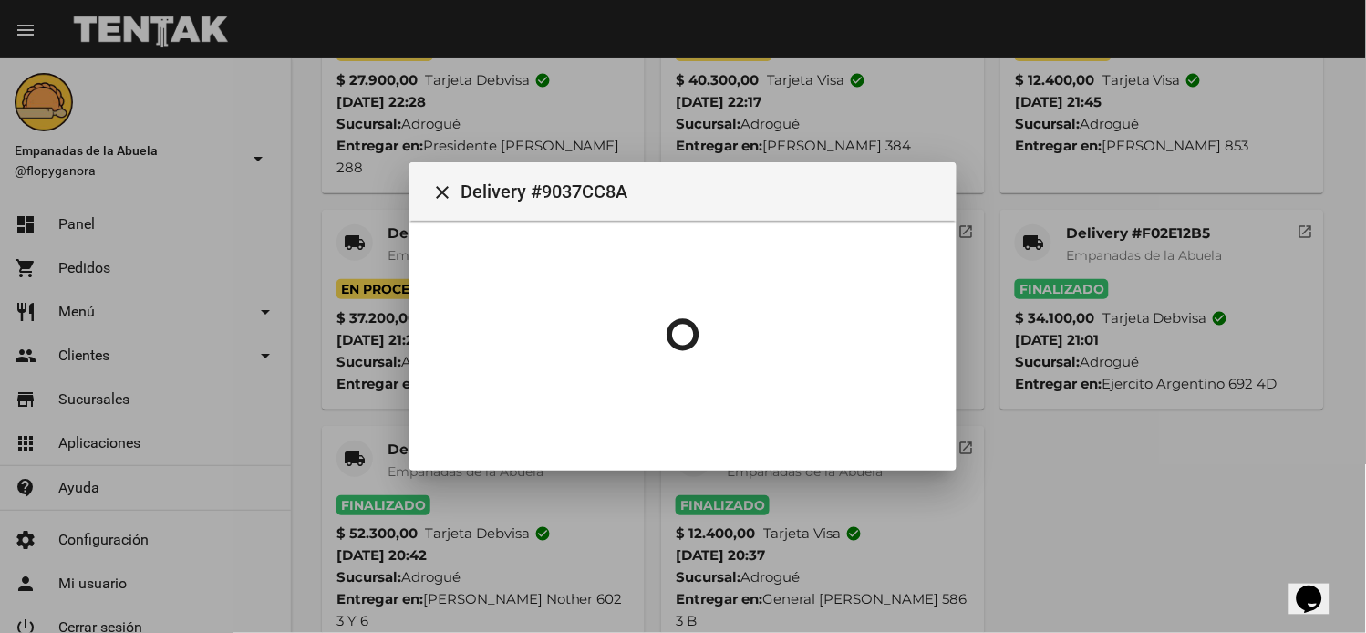
scroll to position [0, 0]
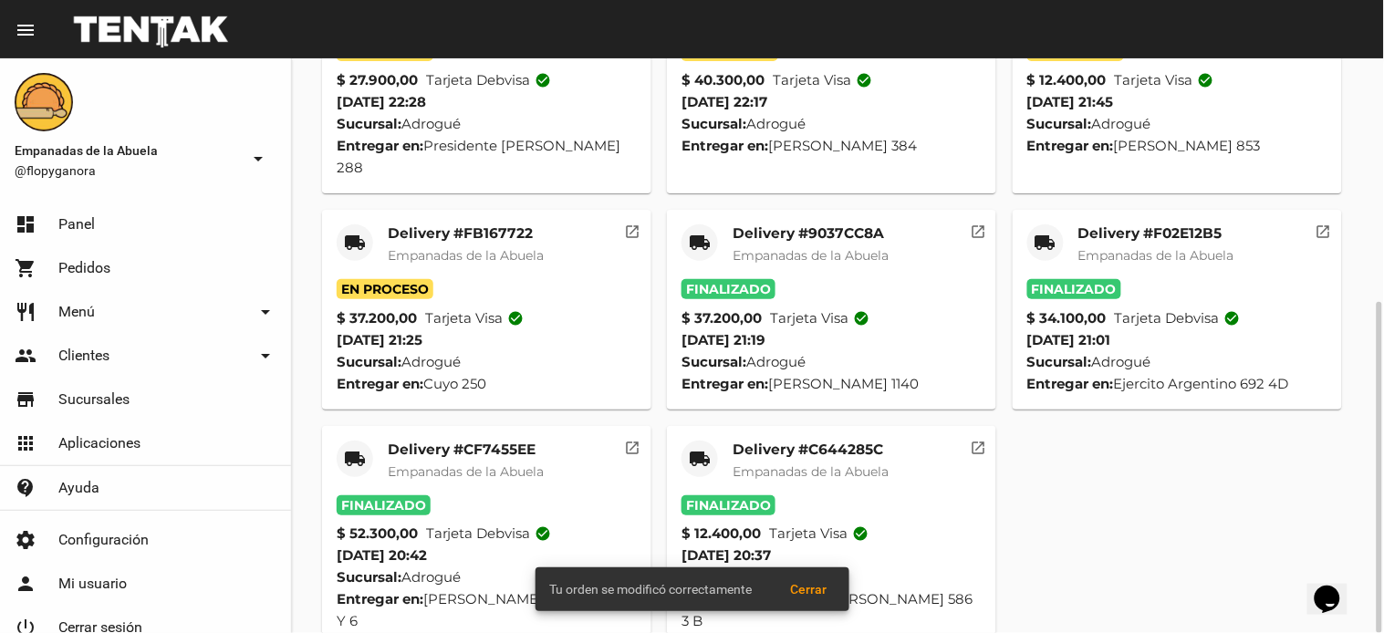
click at [472, 224] on mat-card-title "Delivery #FB167722" at bounding box center [466, 233] width 156 height 18
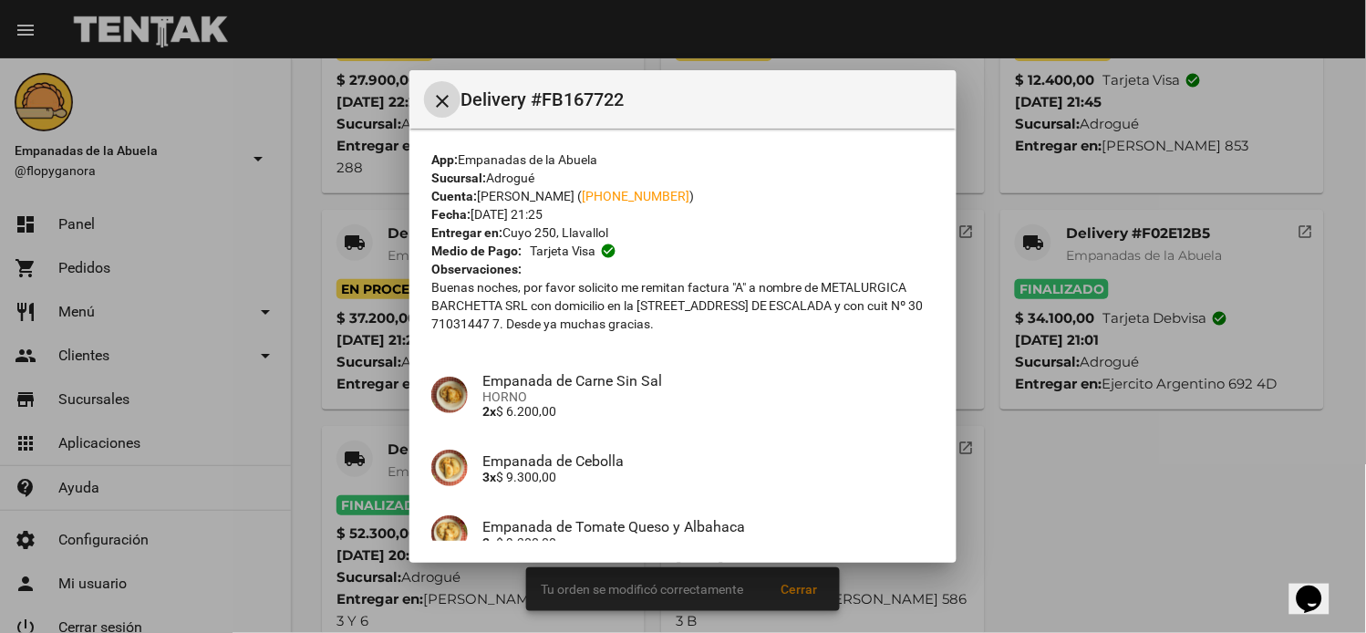
scroll to position [315, 0]
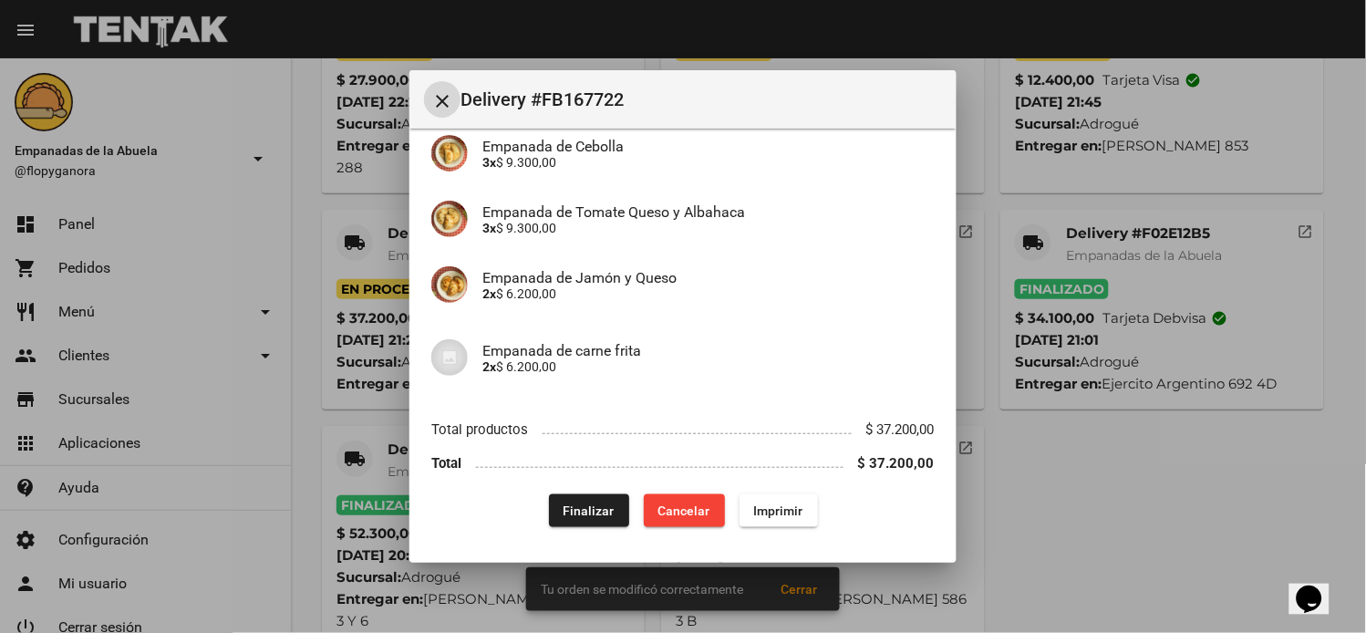
click at [594, 514] on span "Finalizar" at bounding box center [589, 511] width 51 height 15
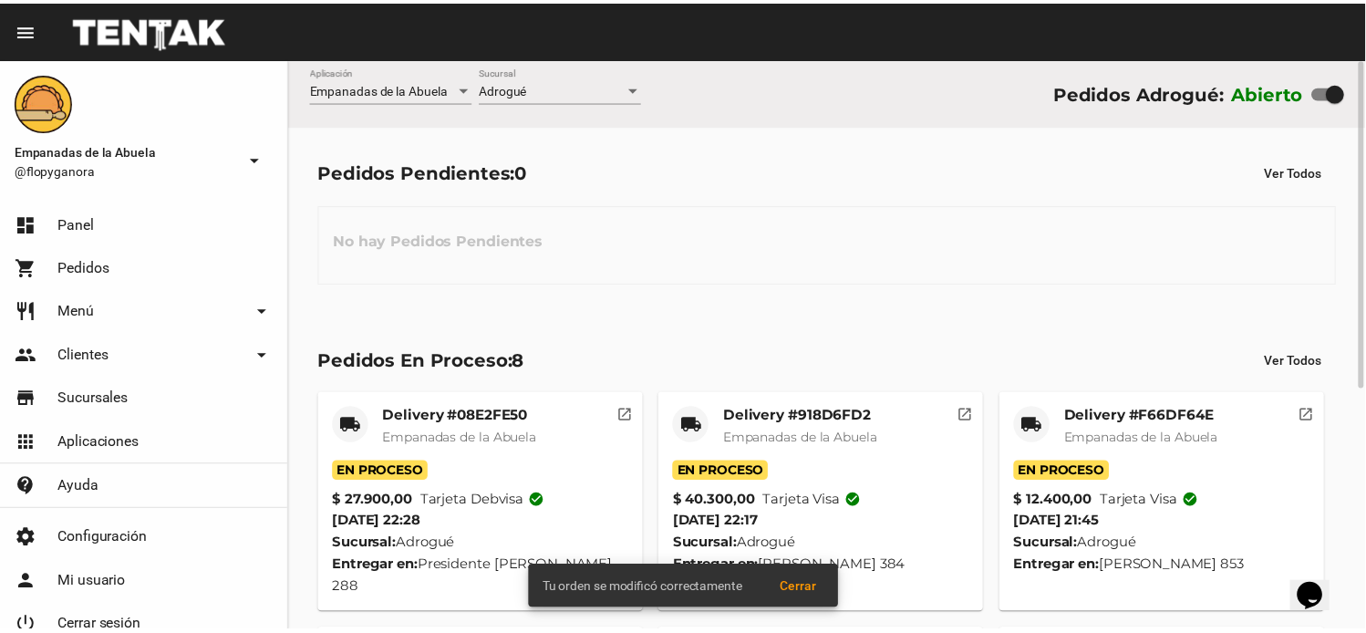
scroll to position [182, 0]
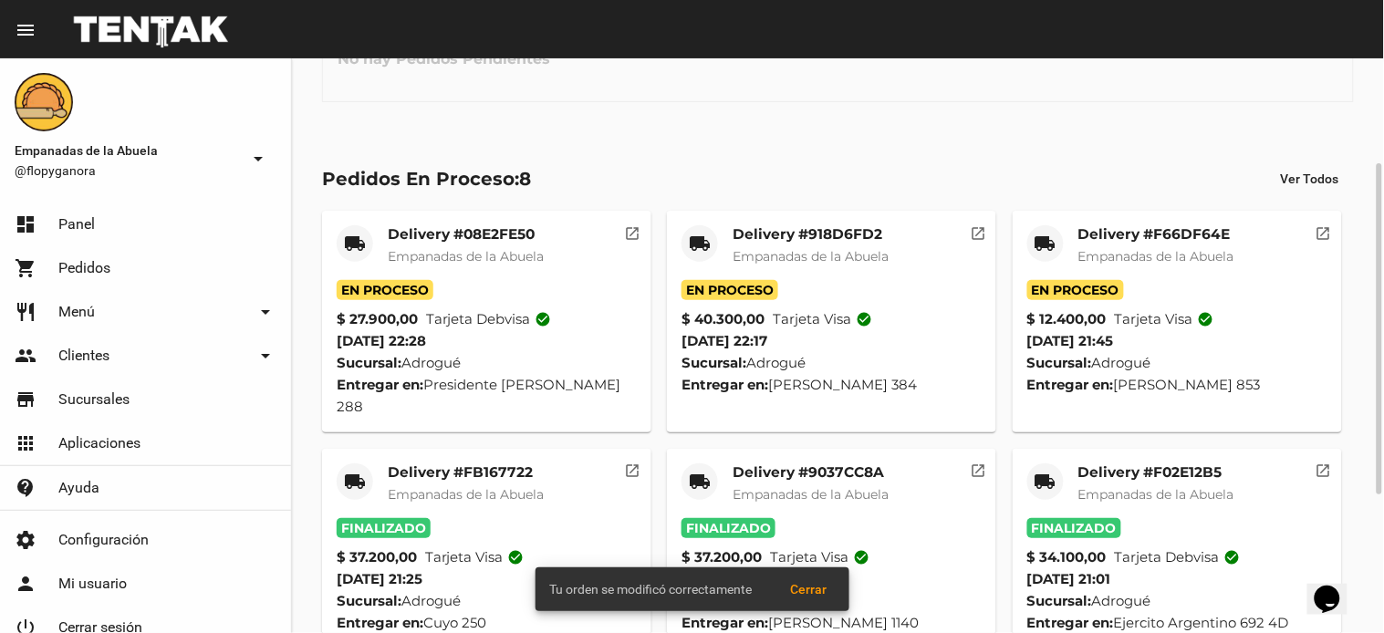
click at [1122, 226] on mat-card-title "Delivery #F66DF64E" at bounding box center [1156, 234] width 156 height 18
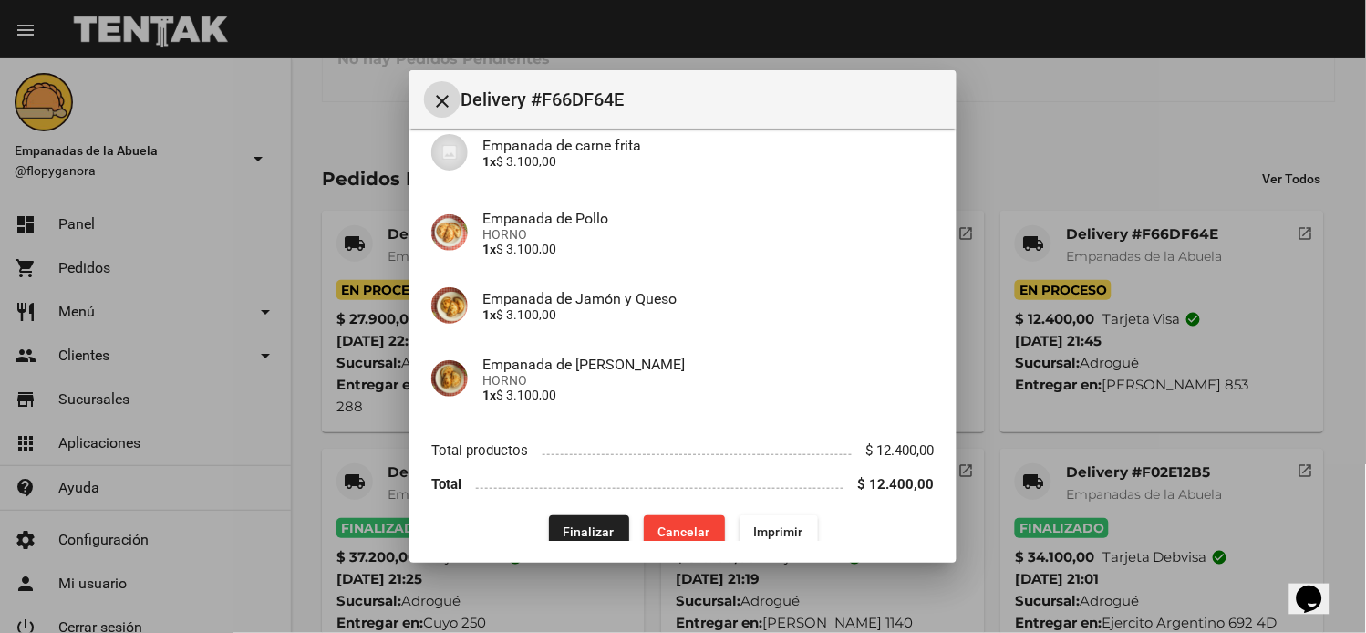
scroll to position [192, 0]
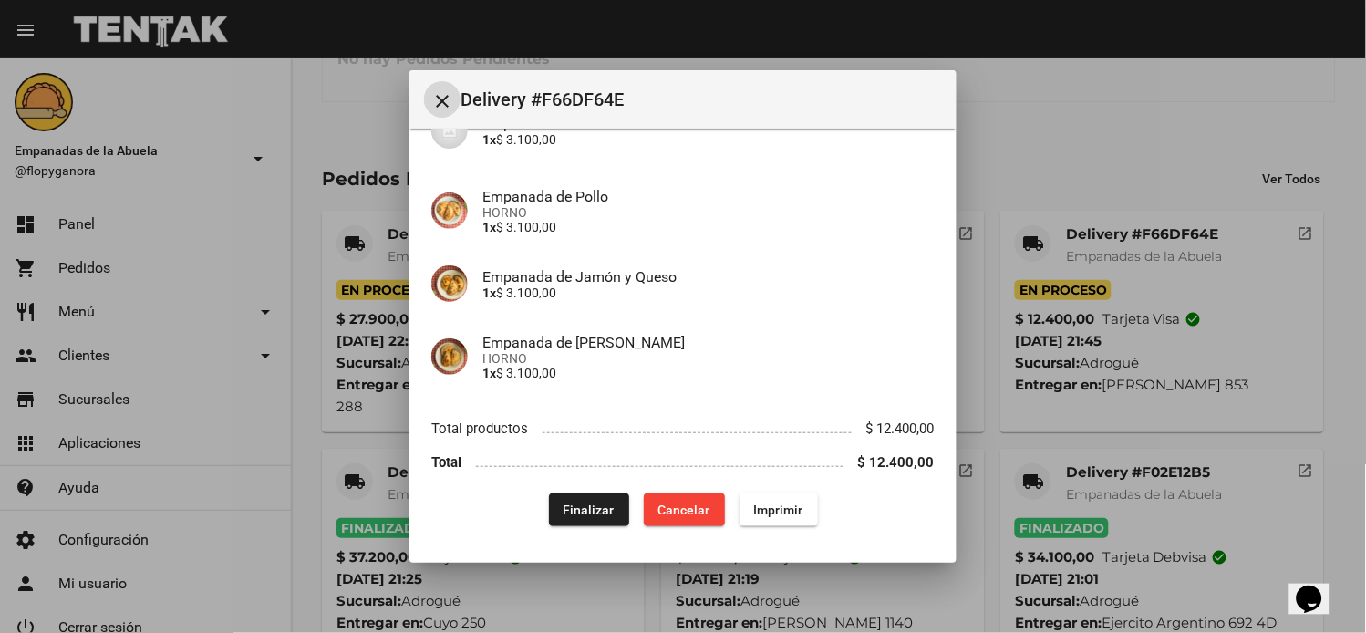
click at [581, 508] on span "Finalizar" at bounding box center [589, 510] width 51 height 15
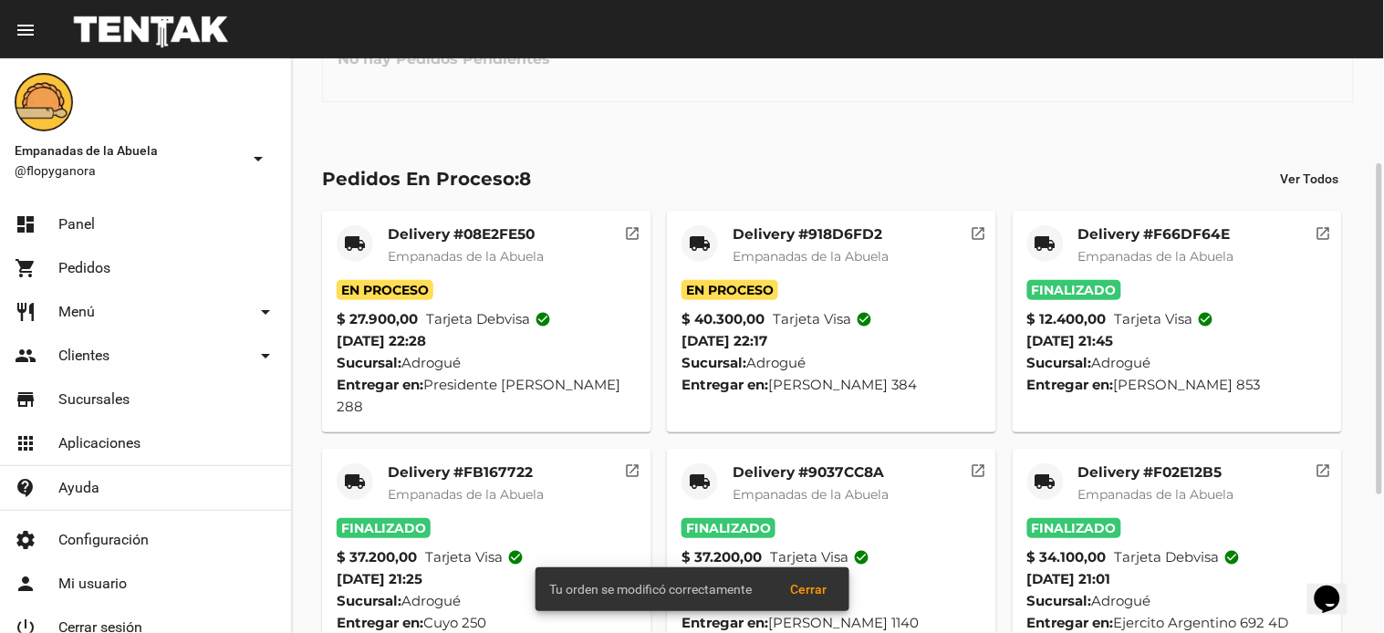
scroll to position [0, 0]
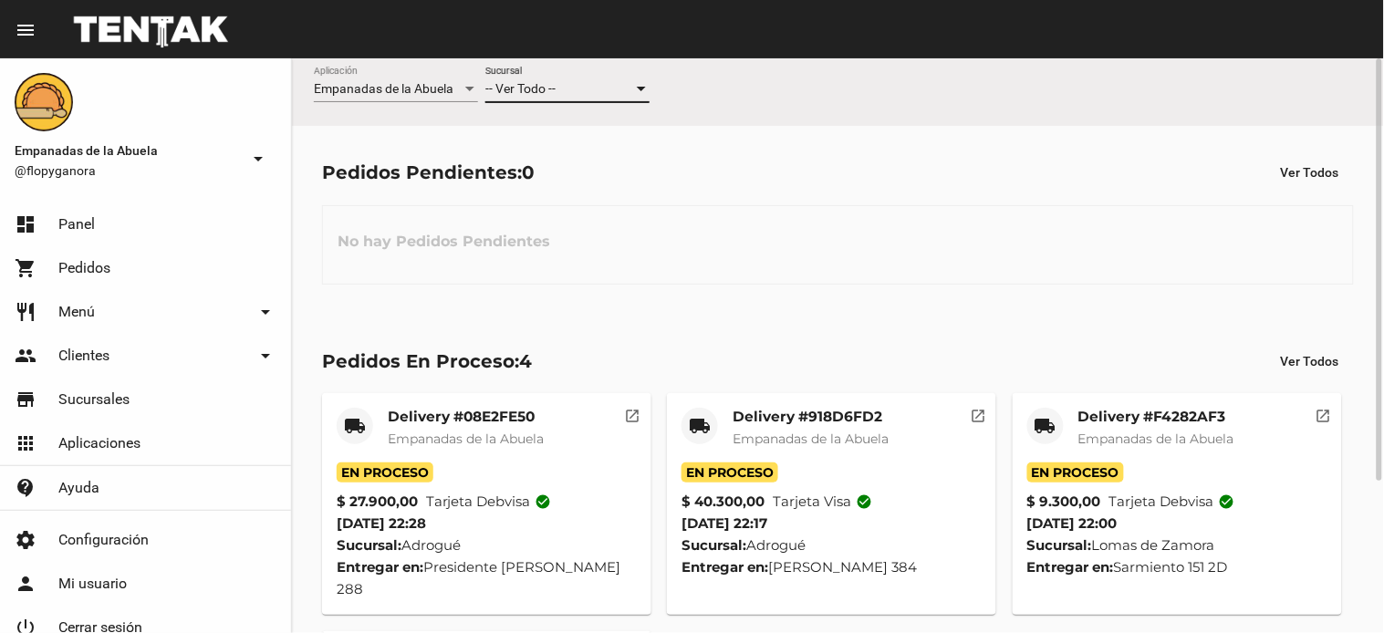
click at [511, 89] on span "-- Ver Todo --" at bounding box center [520, 88] width 70 height 15
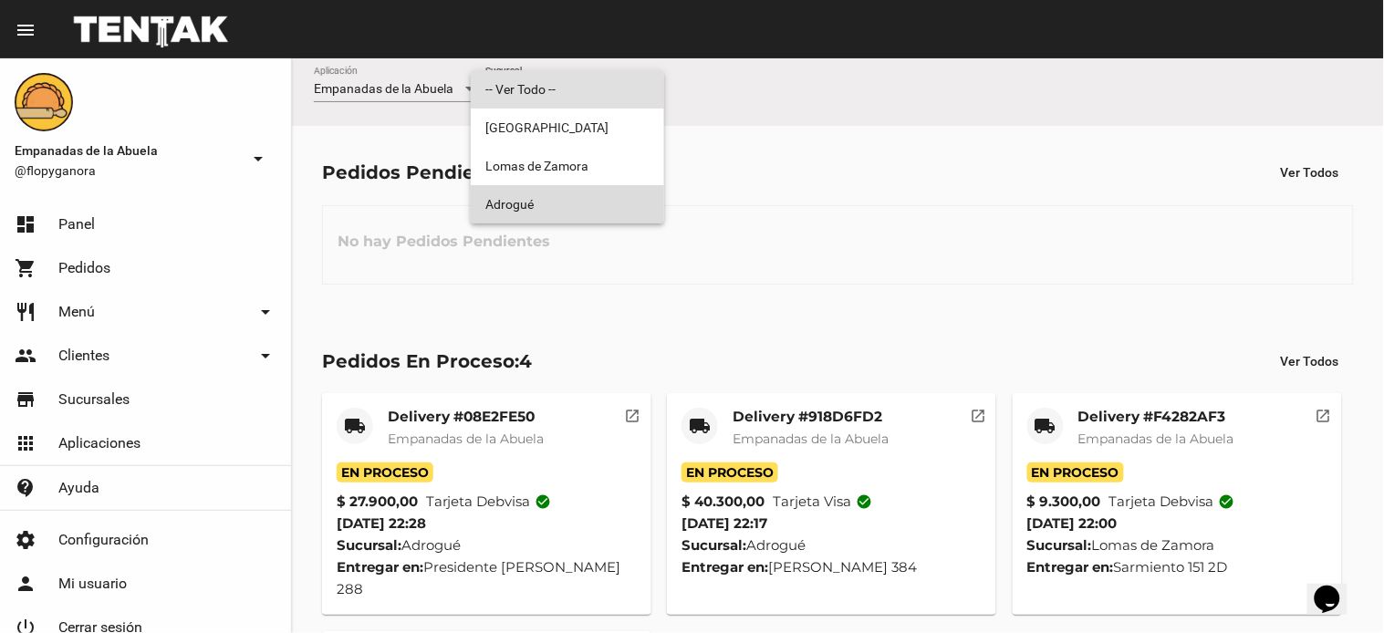
click at [512, 196] on span "Adrogué" at bounding box center [567, 204] width 164 height 38
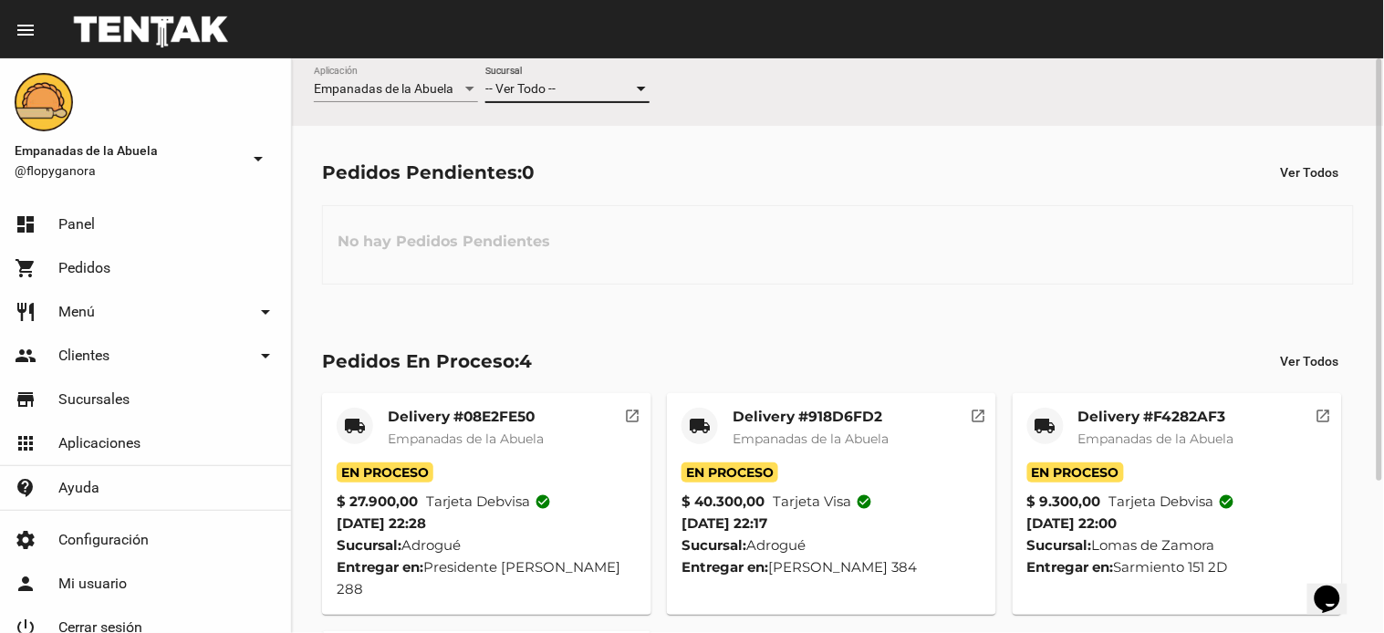
click at [560, 93] on div "-- Ver Todo --" at bounding box center [559, 89] width 148 height 15
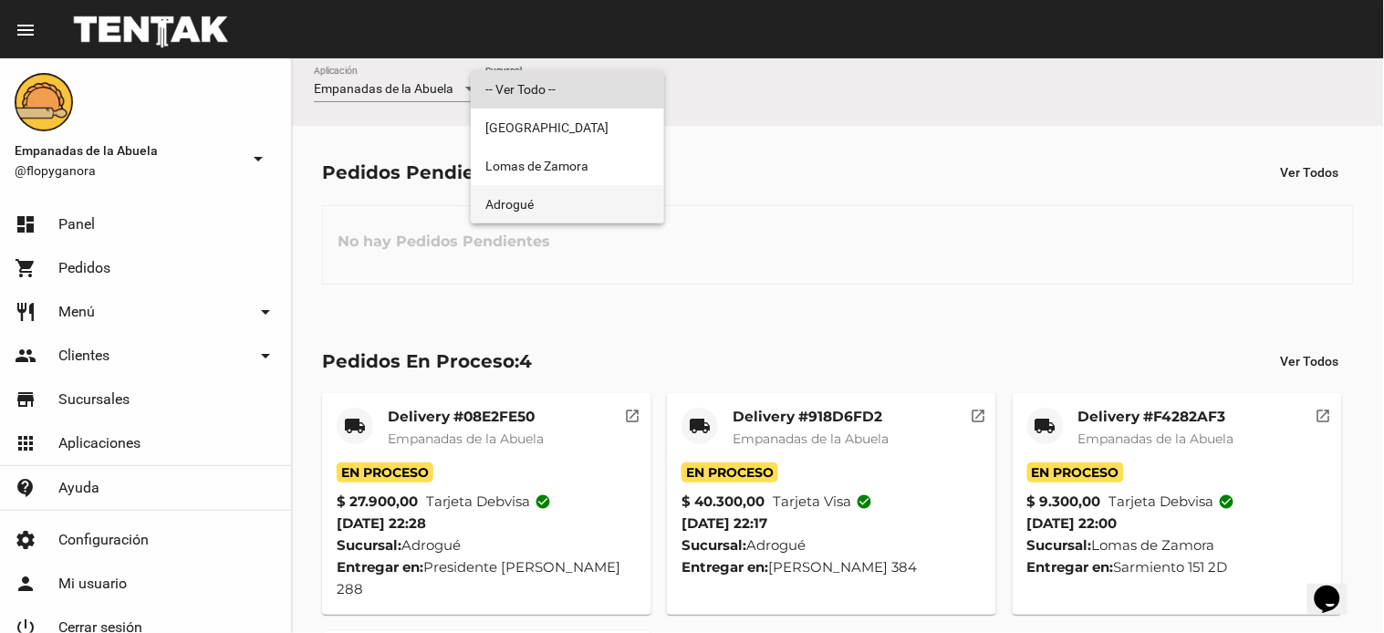
click at [549, 201] on span "Adrogué" at bounding box center [567, 204] width 164 height 38
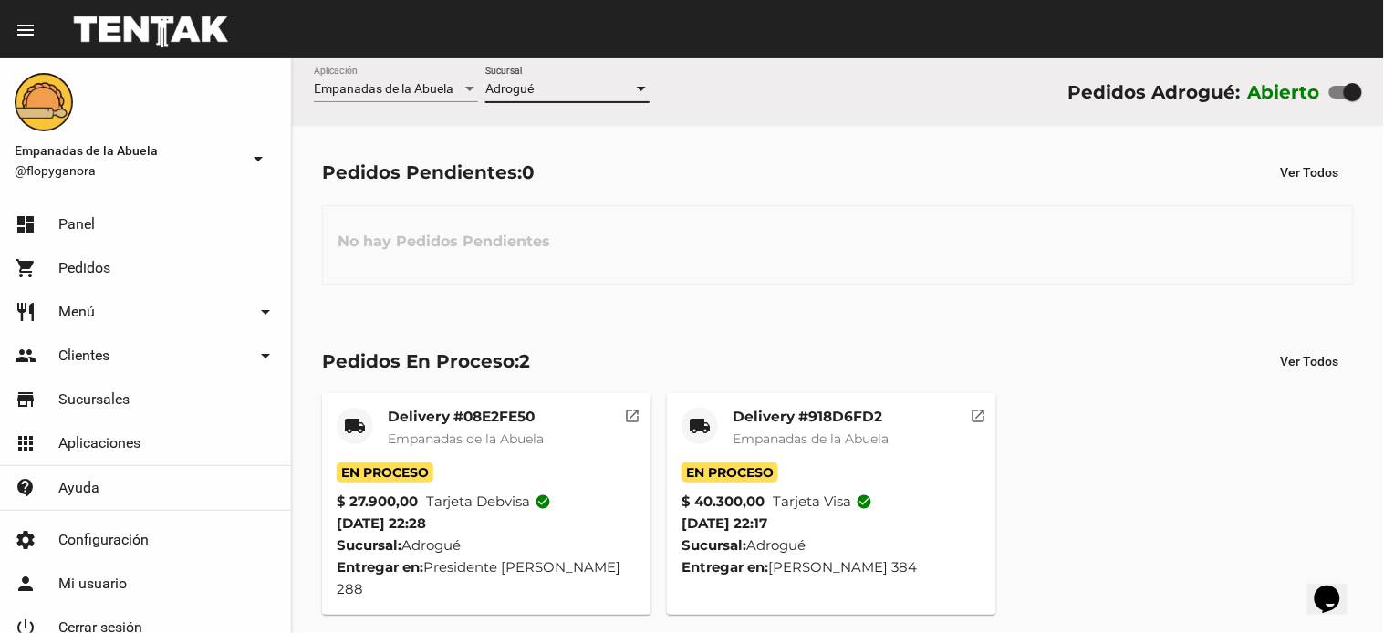
click at [818, 423] on mat-card-title "Delivery #918D6FD2" at bounding box center [810, 417] width 156 height 18
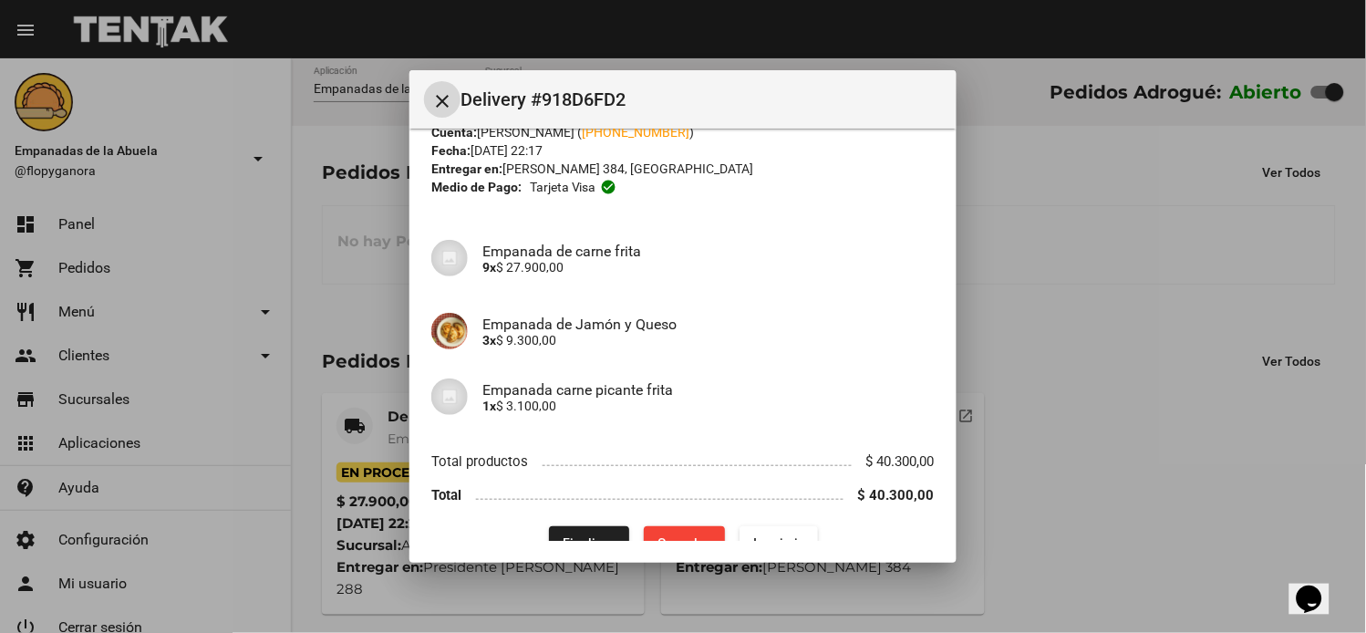
scroll to position [96, 0]
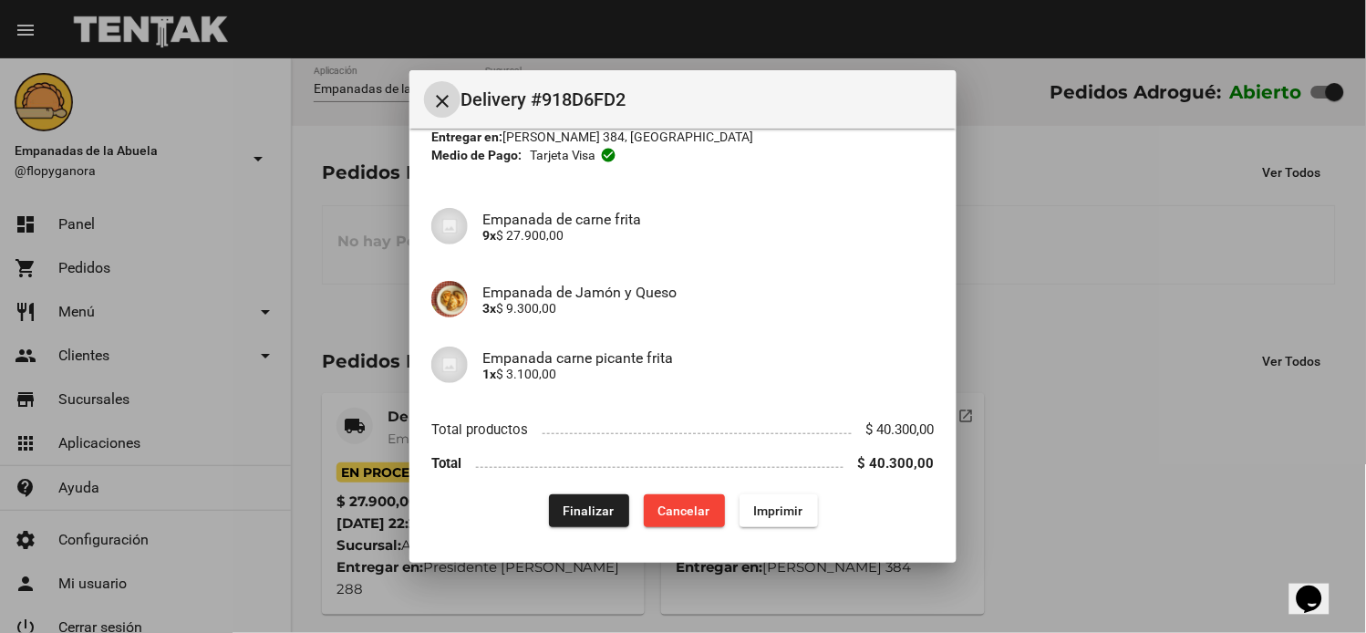
click at [573, 504] on span "Finalizar" at bounding box center [589, 511] width 51 height 15
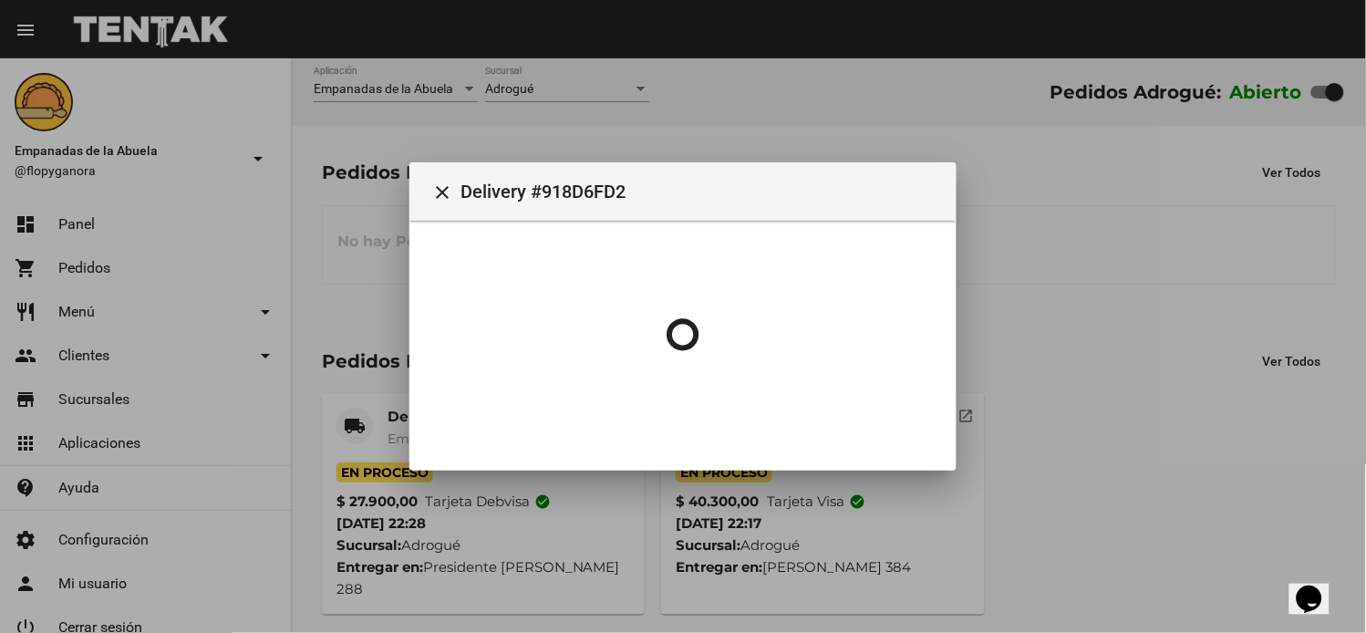
scroll to position [0, 0]
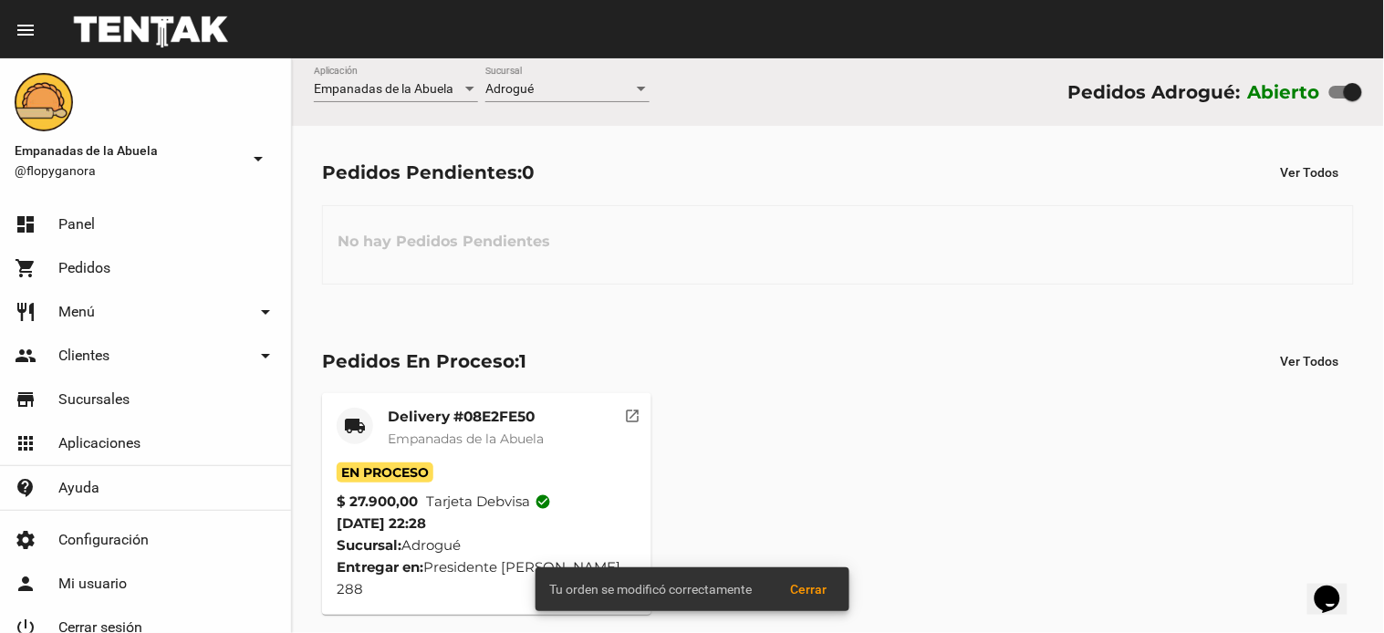
click at [460, 421] on mat-card-title "Delivery #08E2FE50" at bounding box center [466, 417] width 156 height 18
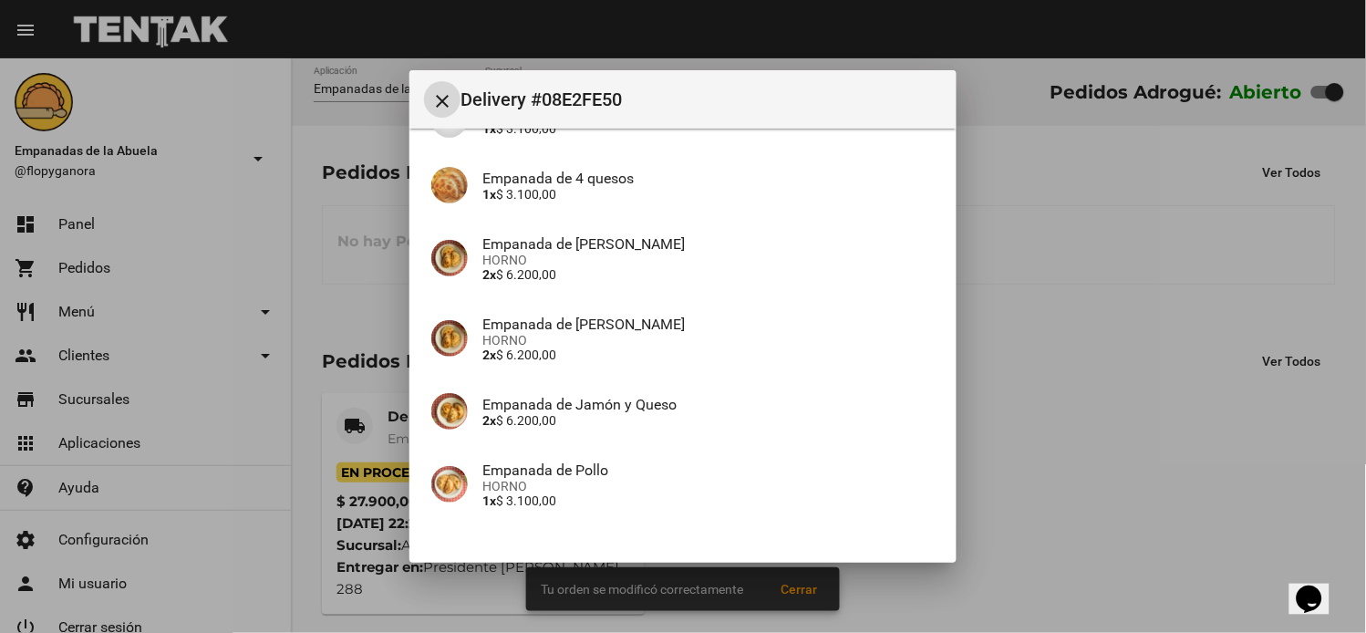
scroll to position [322, 0]
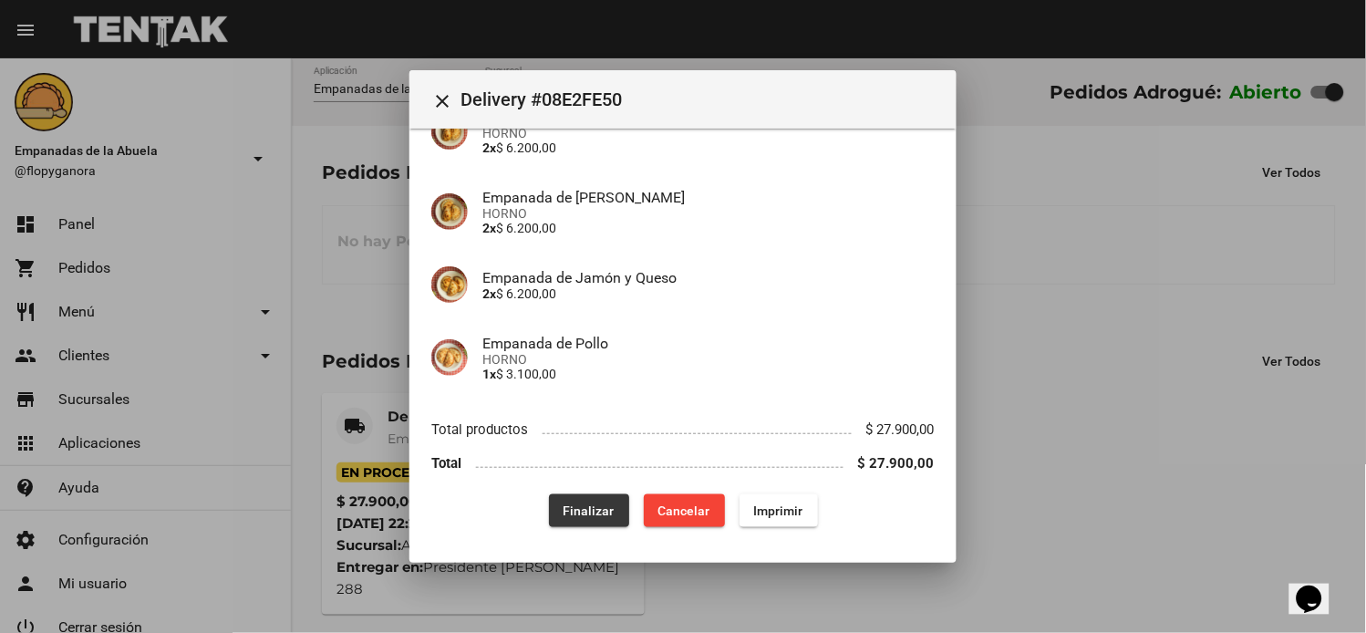
click at [586, 512] on span "Finalizar" at bounding box center [589, 511] width 51 height 15
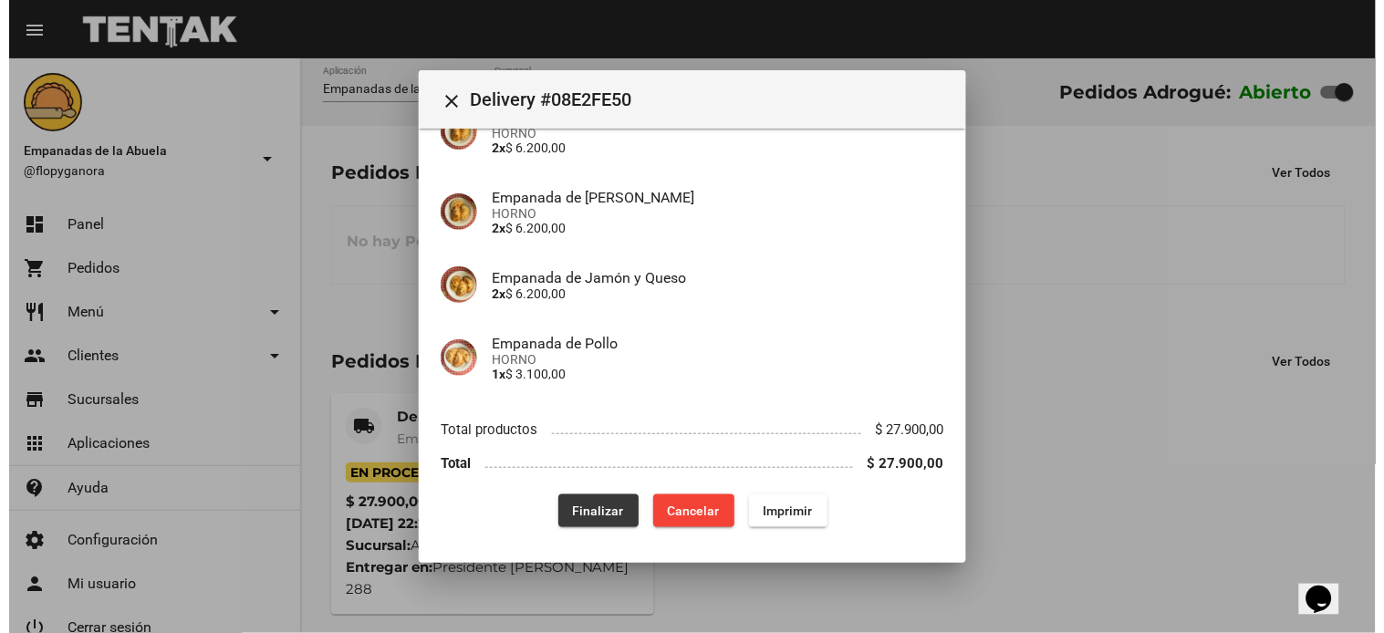
scroll to position [0, 0]
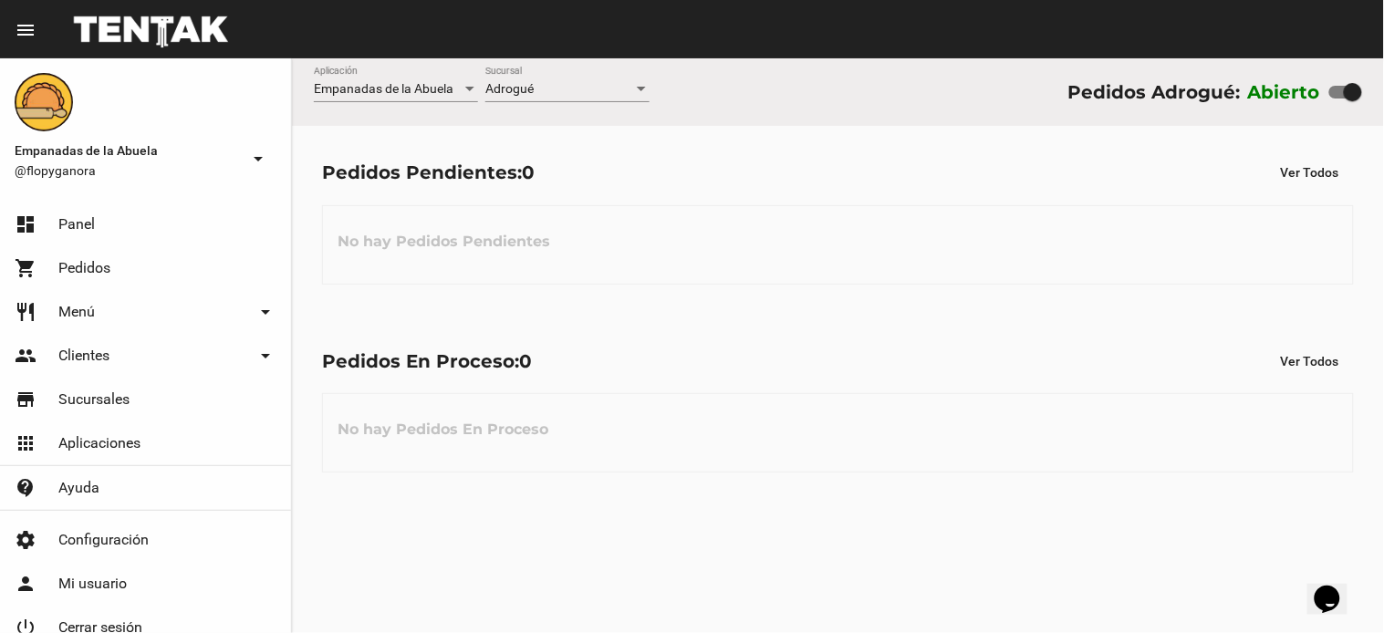
click at [760, 347] on div "Pedidos En Proceso: 0 Ver Todos" at bounding box center [838, 361] width 1032 height 33
click at [582, 91] on div "-- Ver Todo --" at bounding box center [559, 89] width 148 height 15
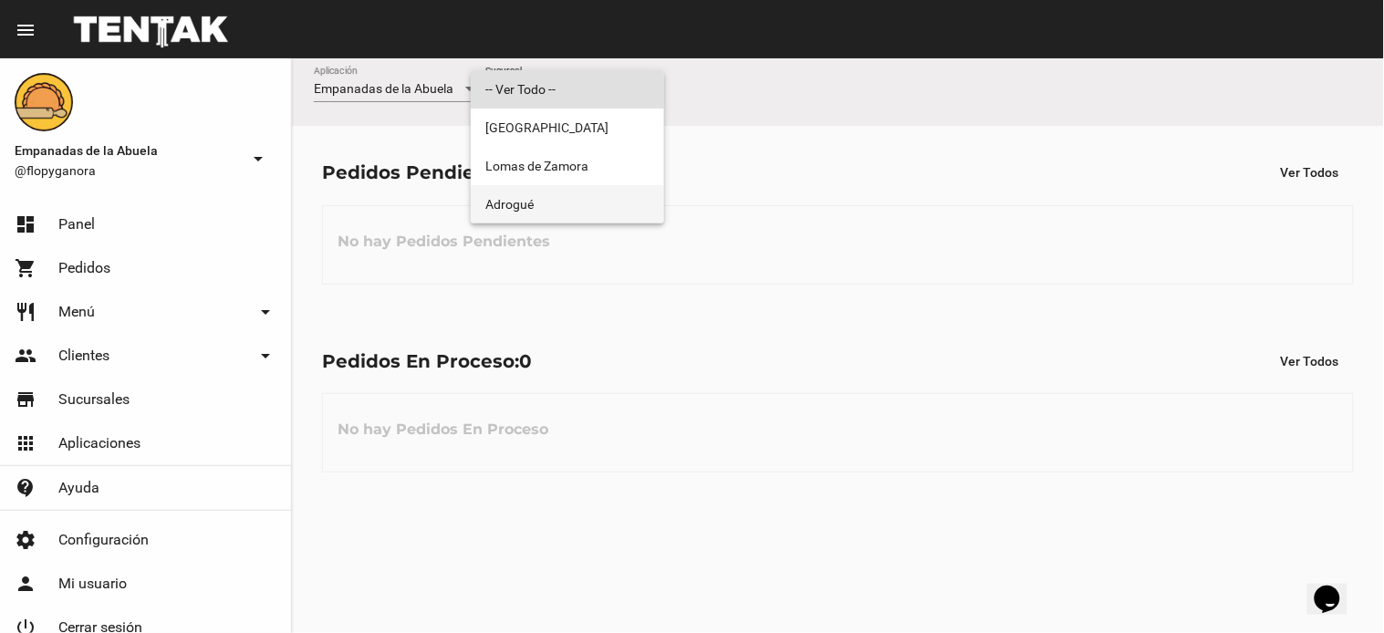
click at [535, 205] on span "Adrogué" at bounding box center [567, 204] width 164 height 38
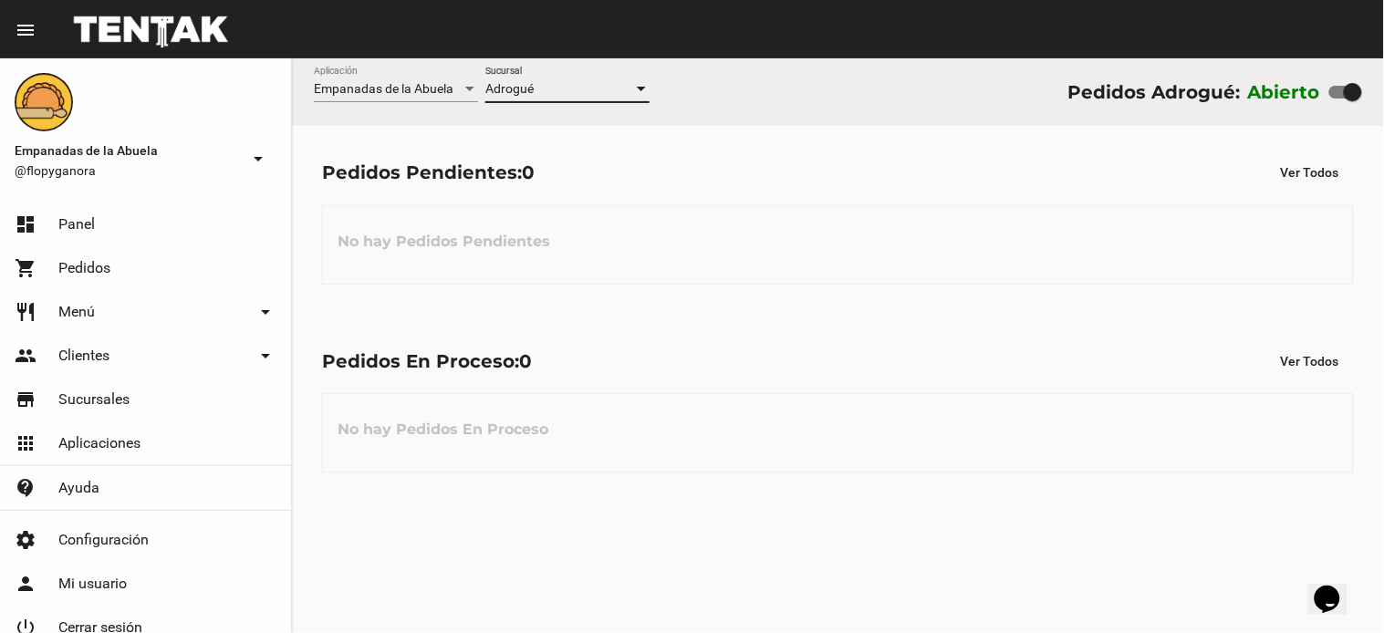
click at [1337, 88] on div at bounding box center [1345, 92] width 33 height 13
click at [1337, 99] on input "checkbox" at bounding box center [1337, 99] width 1 height 1
click at [1345, 100] on div at bounding box center [1338, 92] width 18 height 18
click at [1338, 99] on input "checkbox" at bounding box center [1337, 99] width 1 height 1
checkbox input "true"
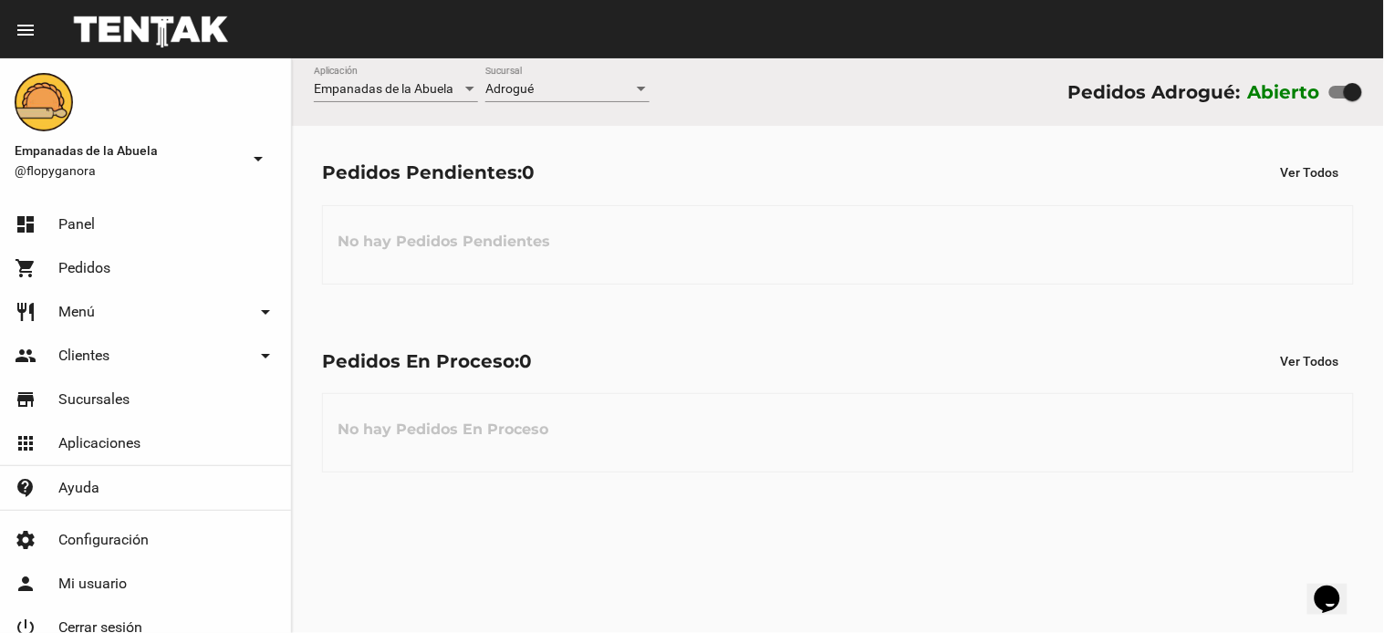
click at [881, 296] on div "Pedidos Pendientes: 0 Ver Todos No hay Pedidos Pendientes" at bounding box center [838, 220] width 1092 height 188
click at [552, 88] on span "-- Ver Todo --" at bounding box center [520, 88] width 70 height 15
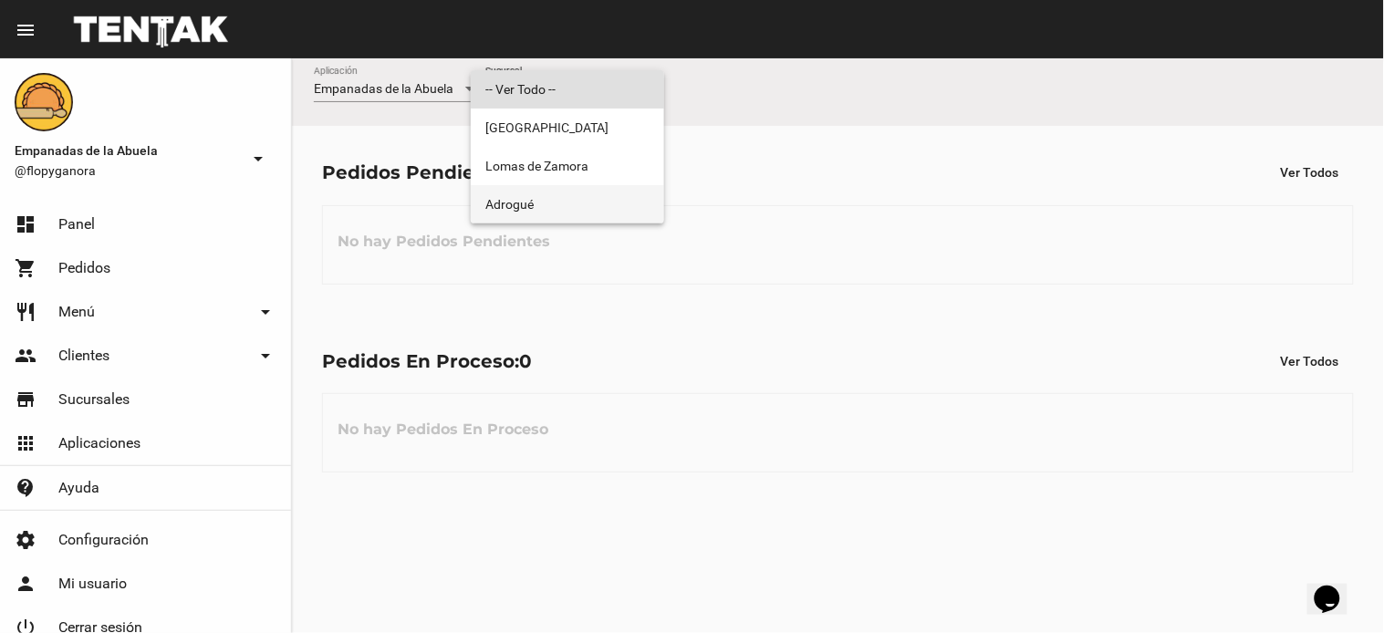
click at [545, 214] on span "Adrogué" at bounding box center [567, 204] width 164 height 38
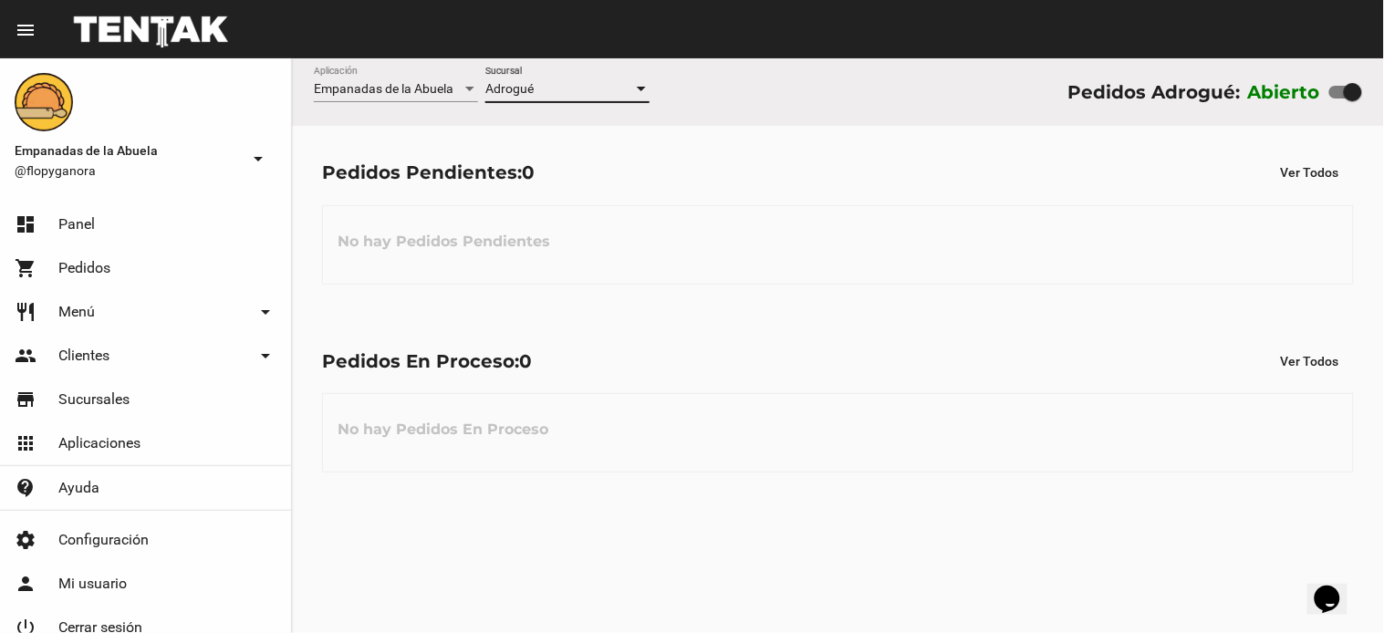
click at [1345, 92] on div at bounding box center [1353, 92] width 18 height 18
click at [1338, 99] on input "checkbox" at bounding box center [1337, 99] width 1 height 1
checkbox input "false"
